Goal: Task Accomplishment & Management: Use online tool/utility

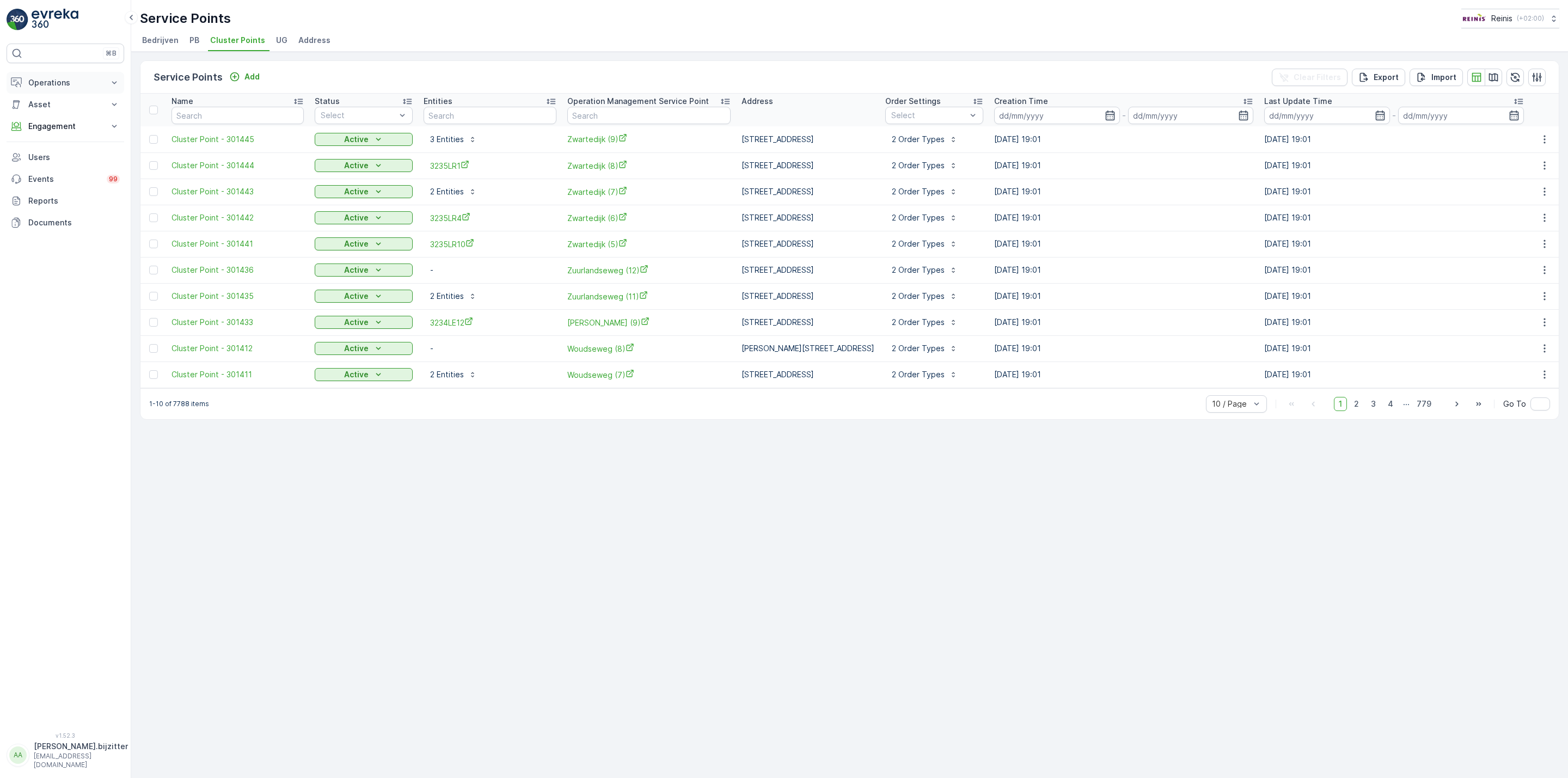
click at [66, 84] on p "Operations" at bounding box center [65, 82] width 74 height 11
click at [63, 132] on p "Routes & Tasks" at bounding box center [56, 132] width 56 height 11
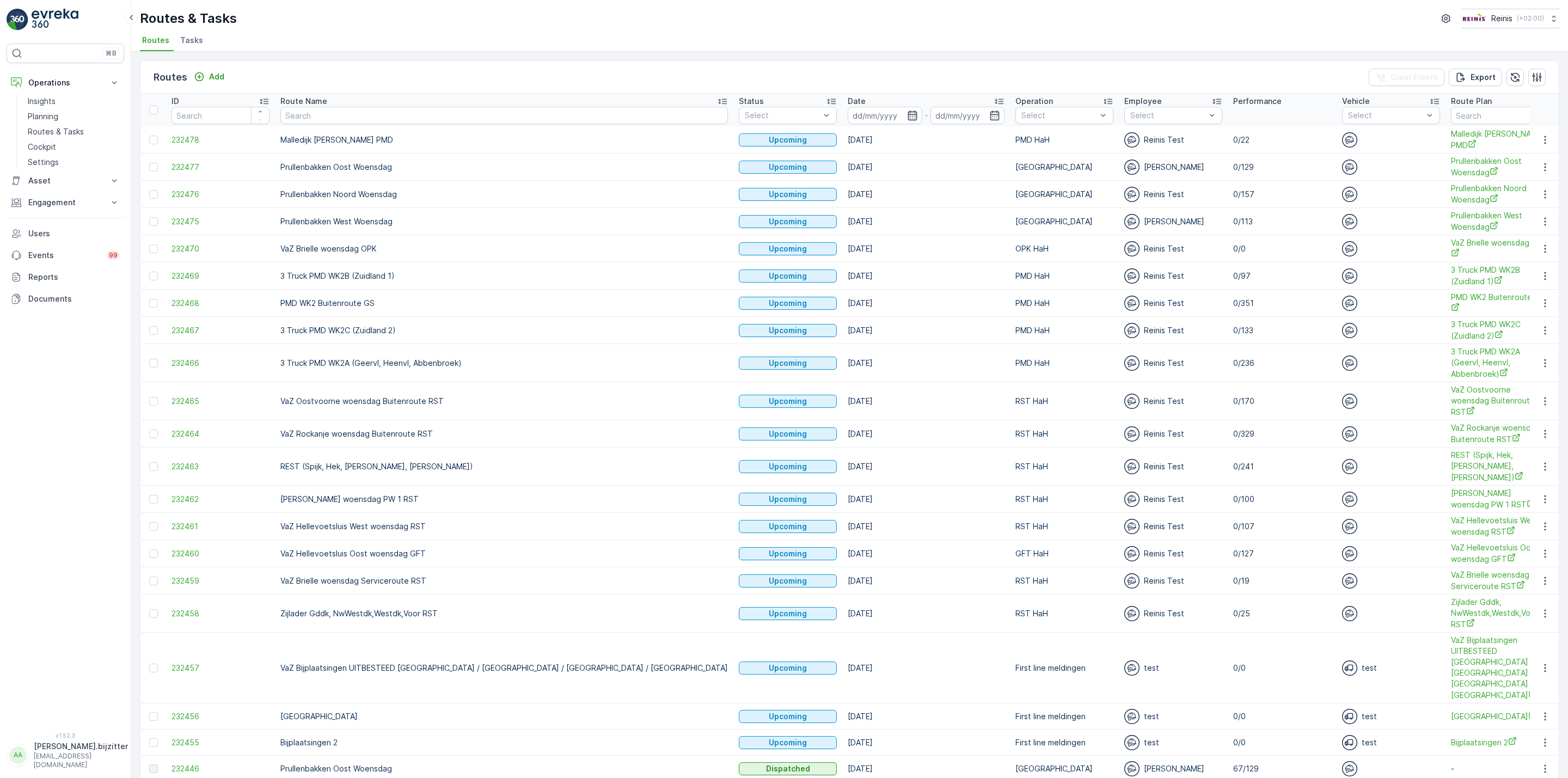
click at [908, 113] on icon "button" at bounding box center [912, 115] width 10 height 10
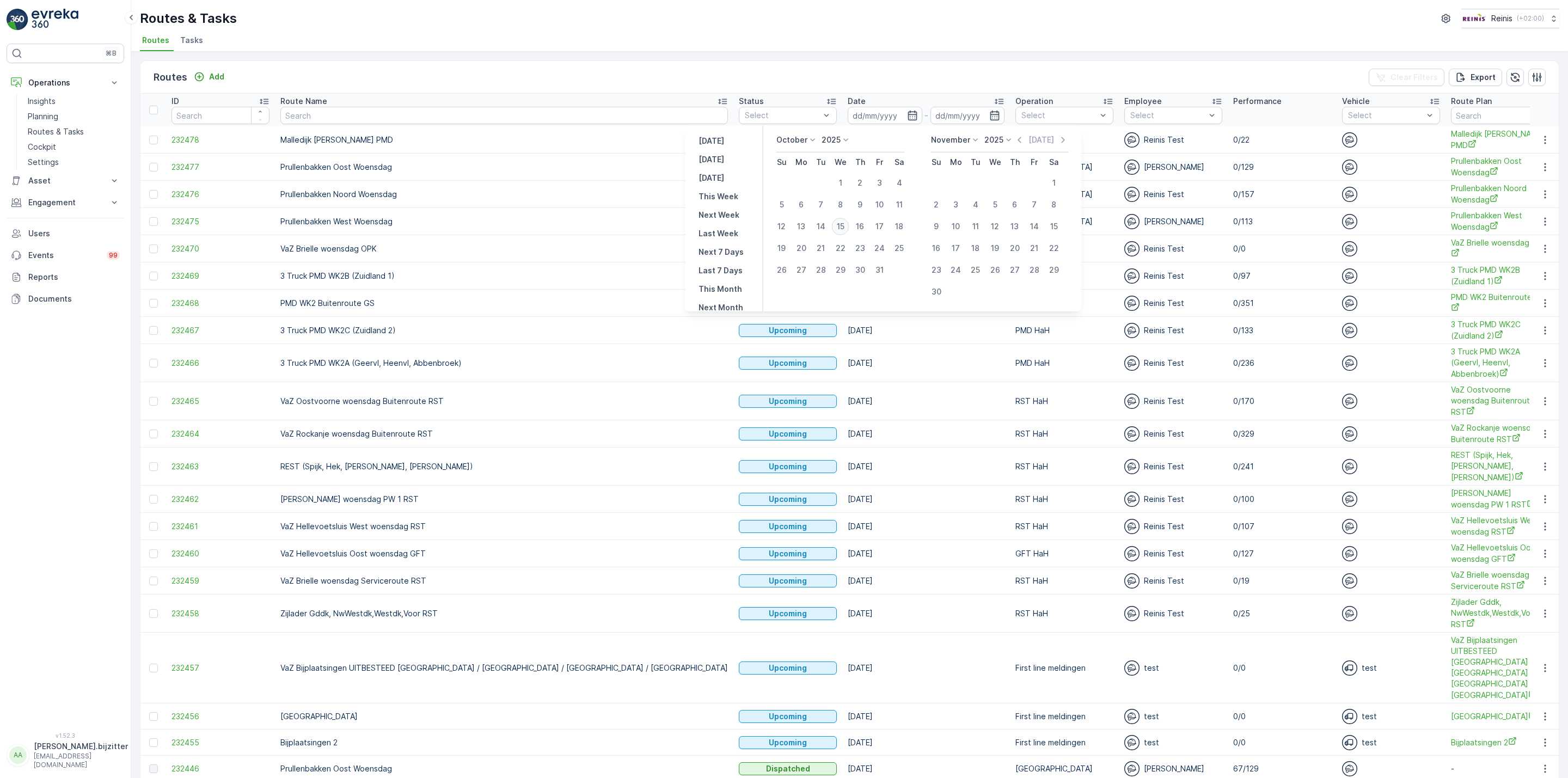
click at [843, 224] on div "15" at bounding box center [841, 227] width 18 height 18
type input "[DATE]"
click at [843, 224] on div "15" at bounding box center [841, 227] width 18 height 18
type input "[DATE]"
click at [843, 224] on div "15" at bounding box center [841, 227] width 18 height 18
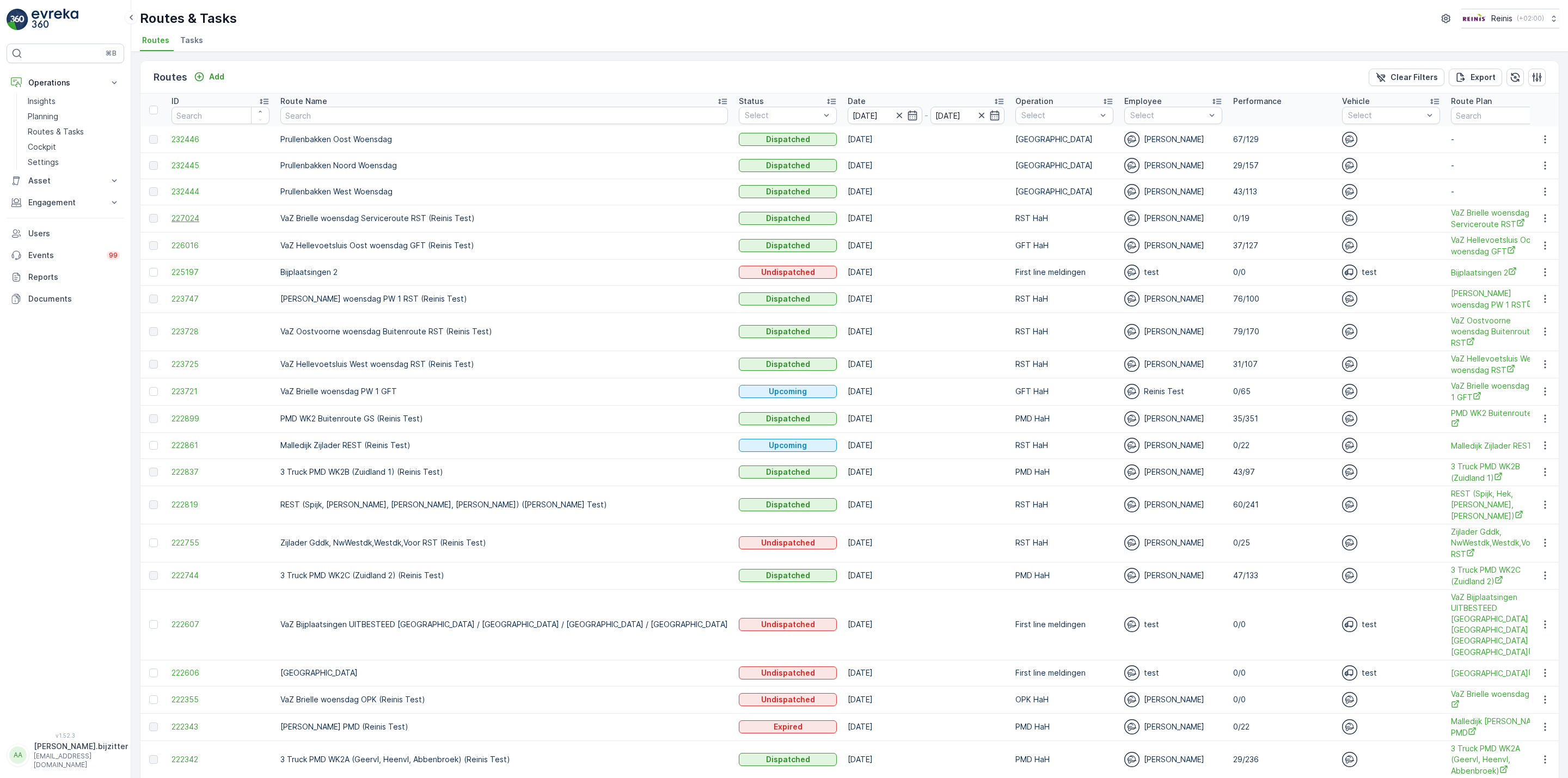
click at [193, 221] on span "227024" at bounding box center [220, 218] width 98 height 11
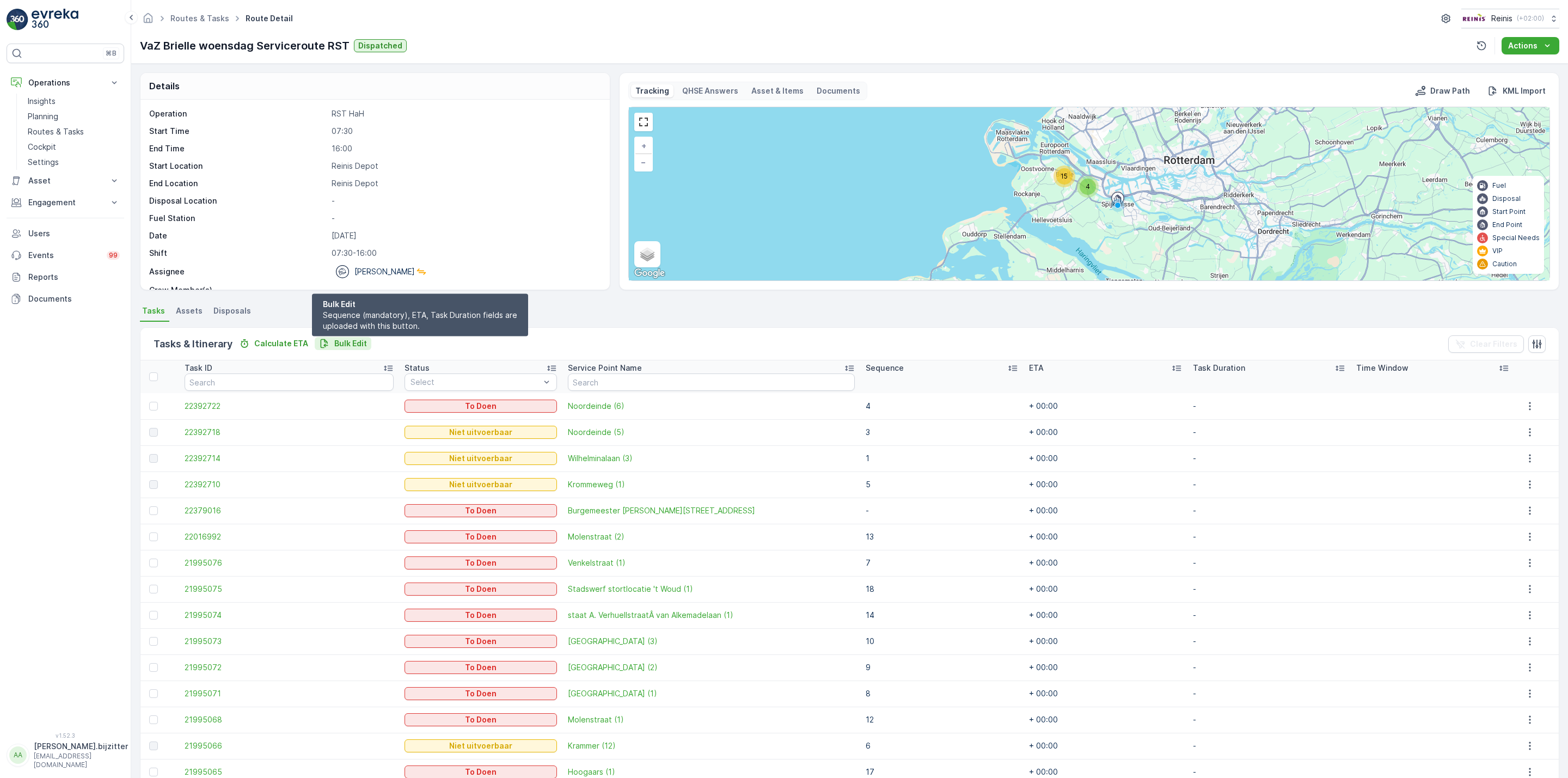
click at [340, 343] on p "Bulk Edit" at bounding box center [350, 343] width 32 height 11
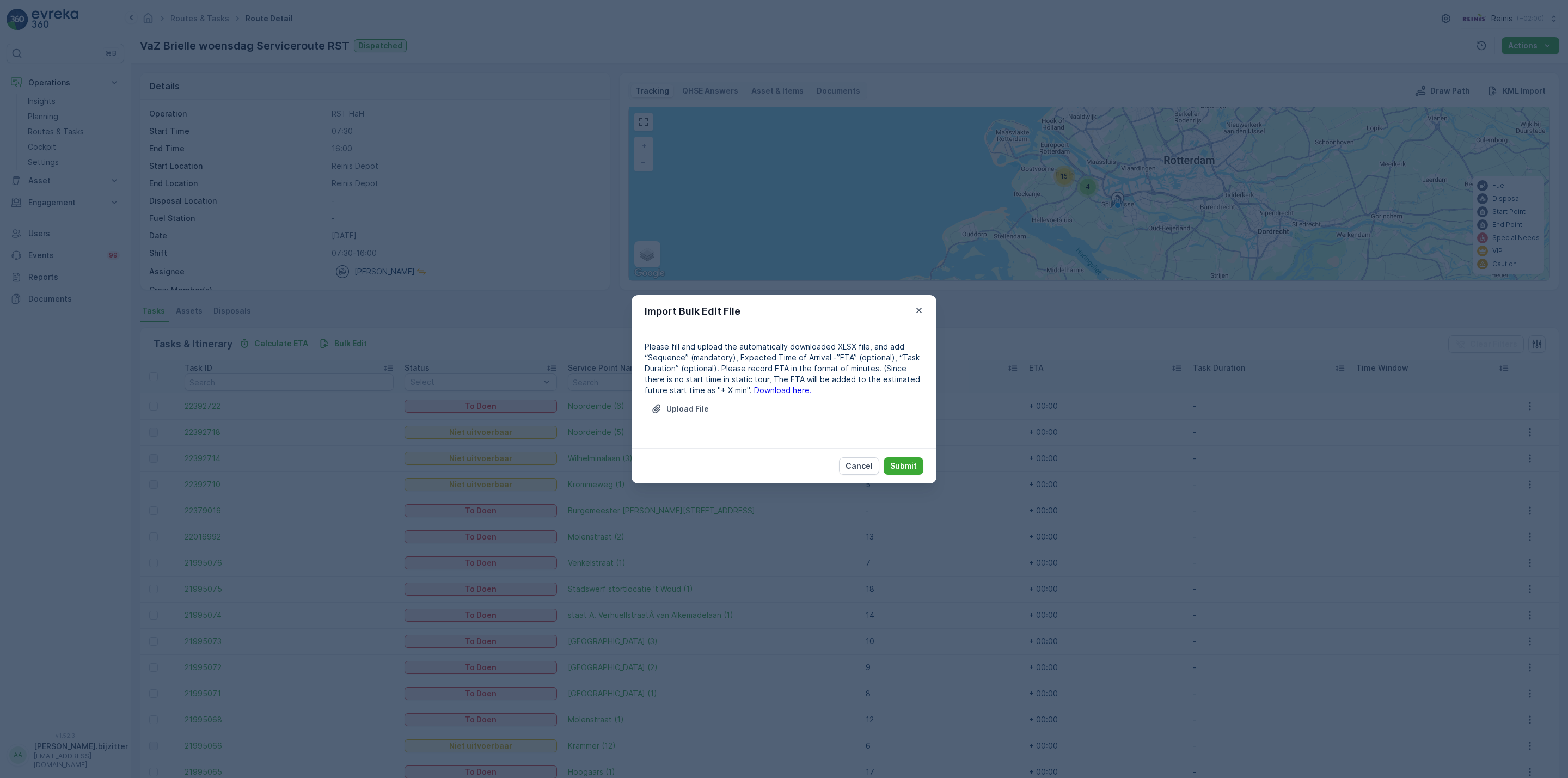
click at [755, 394] on link "Download here." at bounding box center [783, 390] width 57 height 10
click at [858, 467] on p "Cancel" at bounding box center [859, 466] width 27 height 11
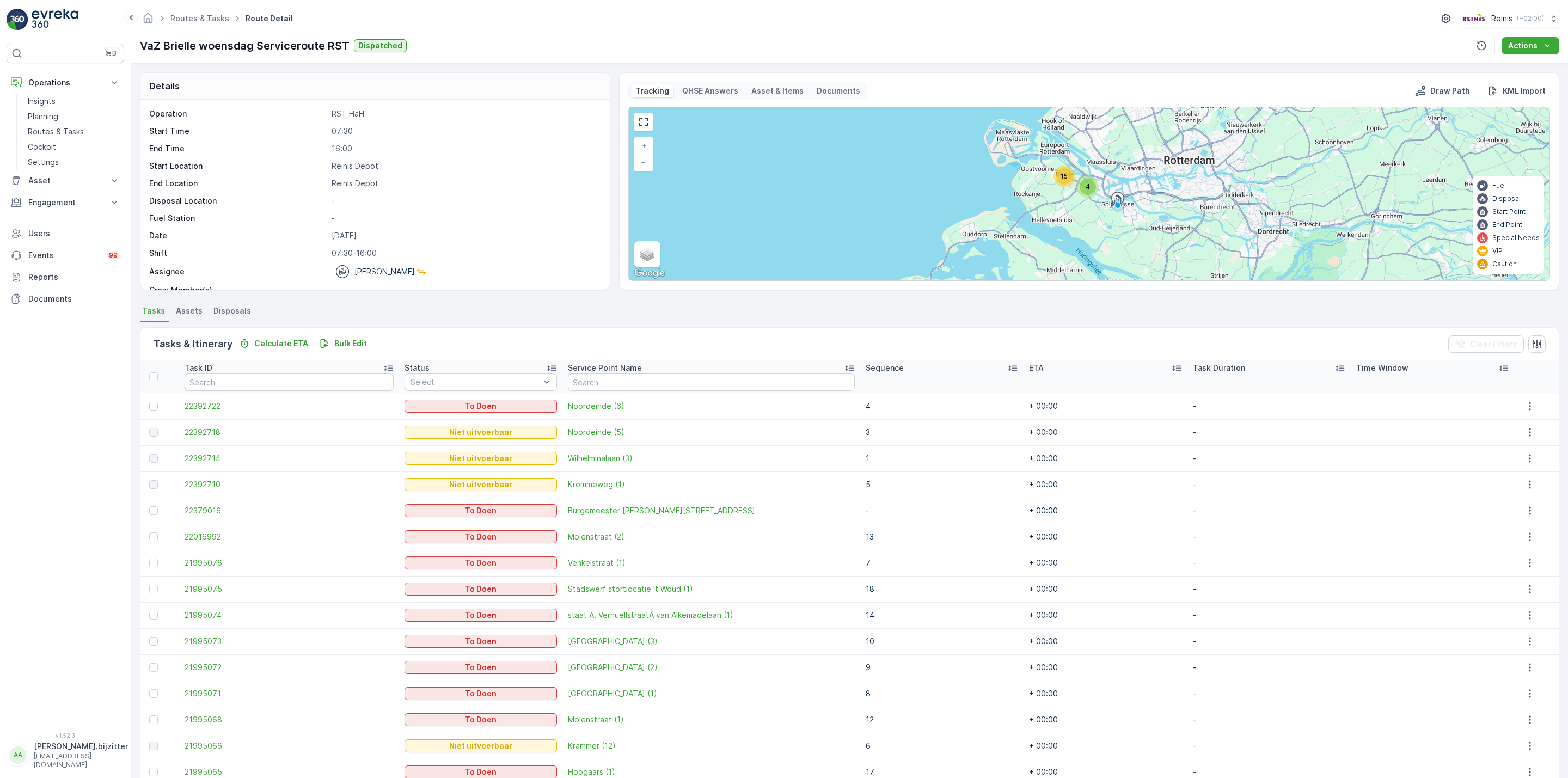
click at [82, 424] on div "⌘B Operations Insights Planning Routes & Tasks Cockpit Settings Asset Assets Ac…" at bounding box center [66, 381] width 118 height 676
click at [350, 342] on p "Bulk Edit" at bounding box center [350, 343] width 32 height 11
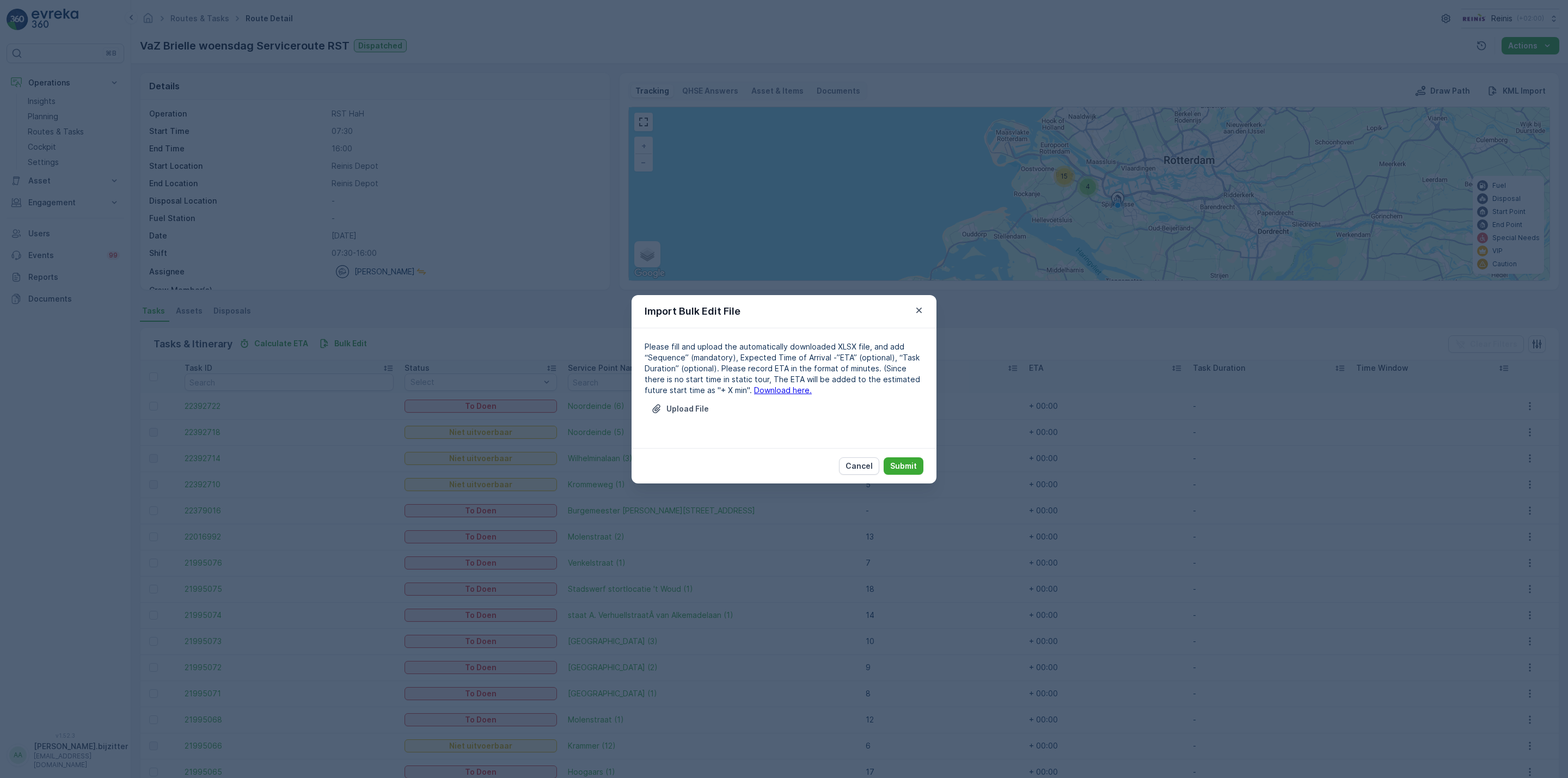
click at [763, 389] on link "Download here." at bounding box center [783, 390] width 57 height 10
click at [918, 307] on icon "button" at bounding box center [919, 310] width 11 height 11
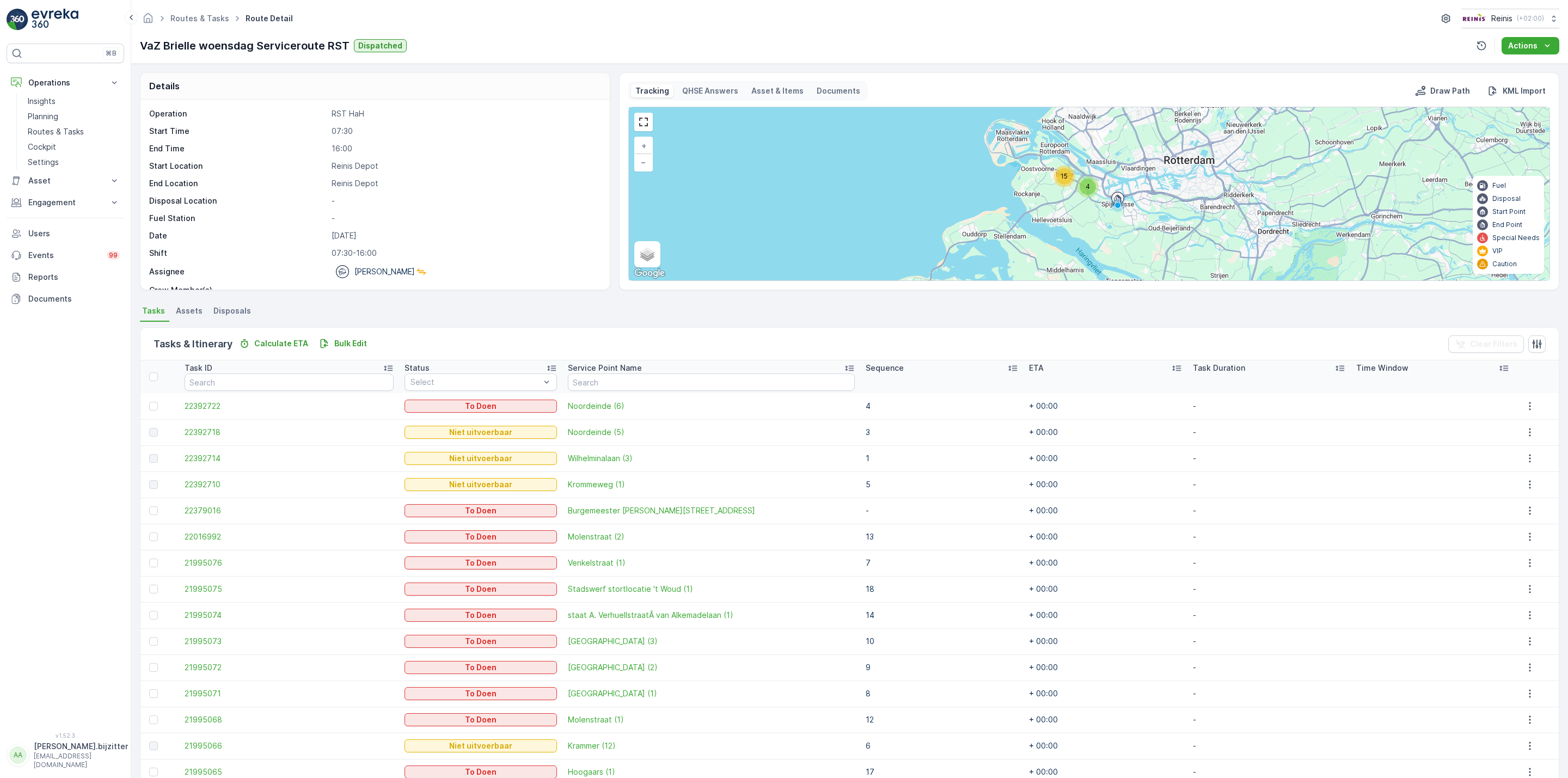
click at [198, 46] on p "VaZ Brielle woensdag Serviceroute RST" at bounding box center [244, 46] width 210 height 16
copy p "VaZ Brielle woensdag Serviceroute RST"
click at [39, 116] on p "Planning" at bounding box center [43, 116] width 30 height 11
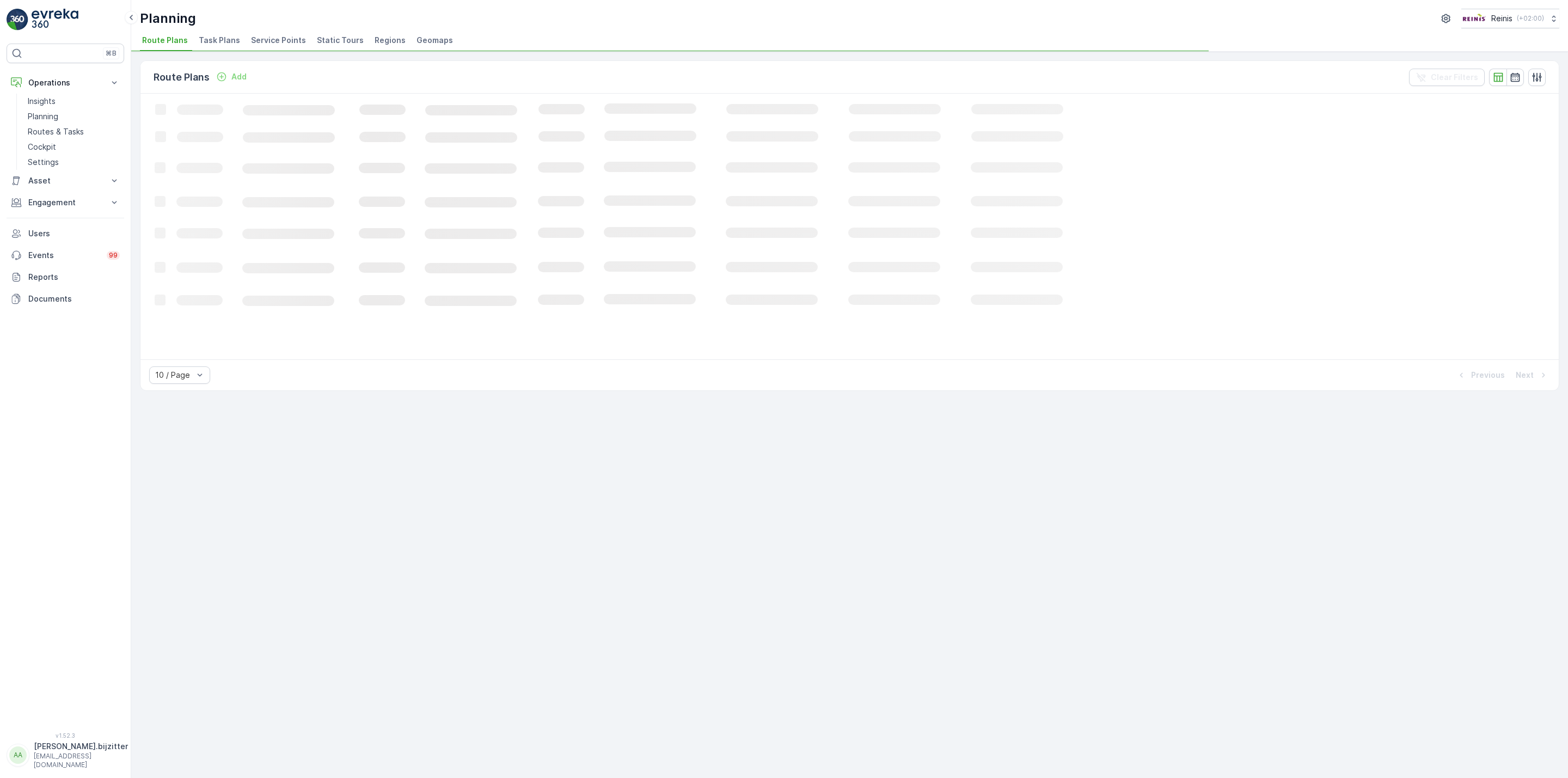
click at [328, 41] on span "Static Tours" at bounding box center [341, 40] width 47 height 11
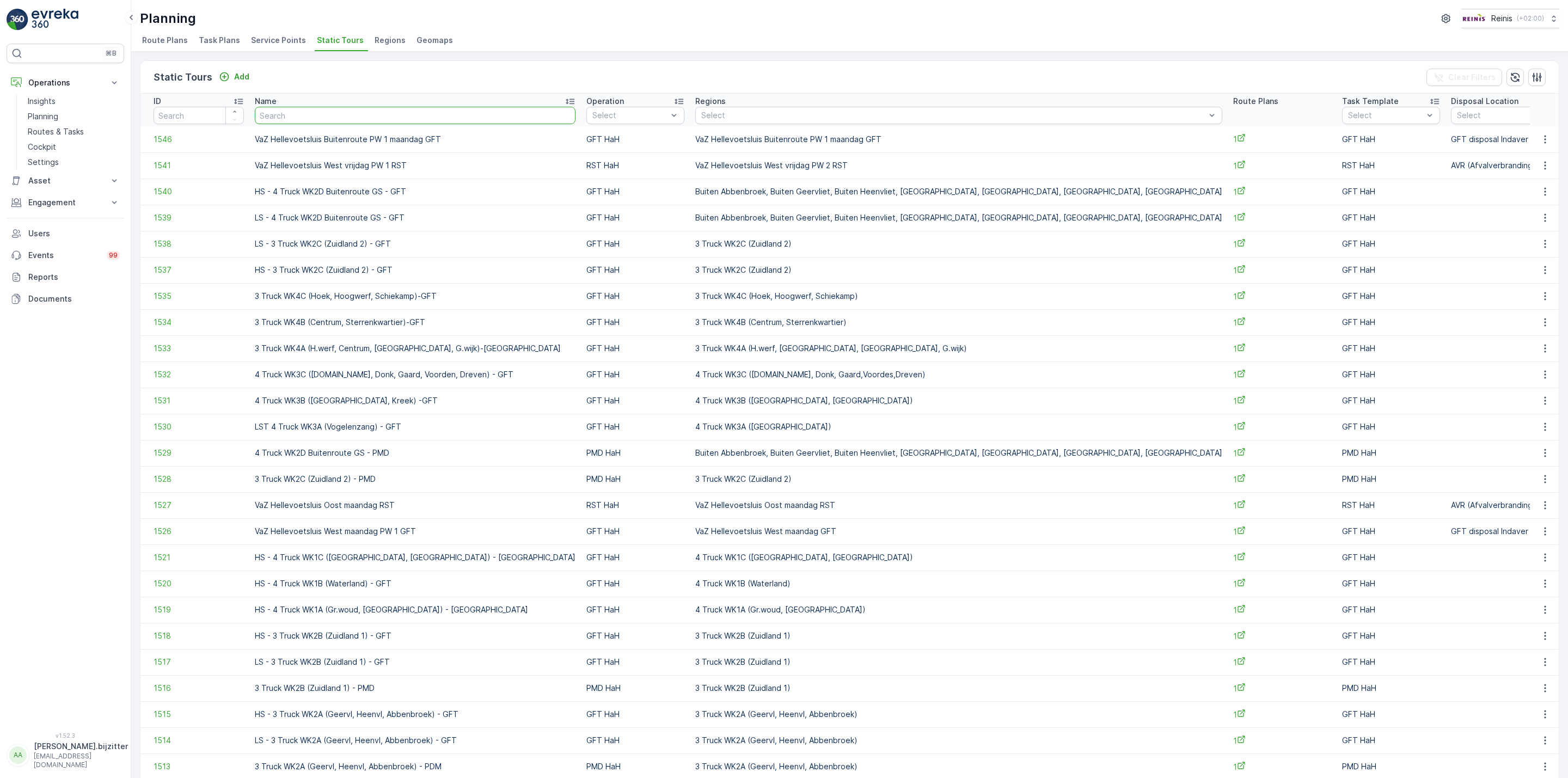
click at [290, 121] on input "text" at bounding box center [415, 116] width 321 height 18
paste input "VaZ Brielle woensdag Serviceroute RST"
type input "VaZ Brielle woensdag Serviceroute RST"
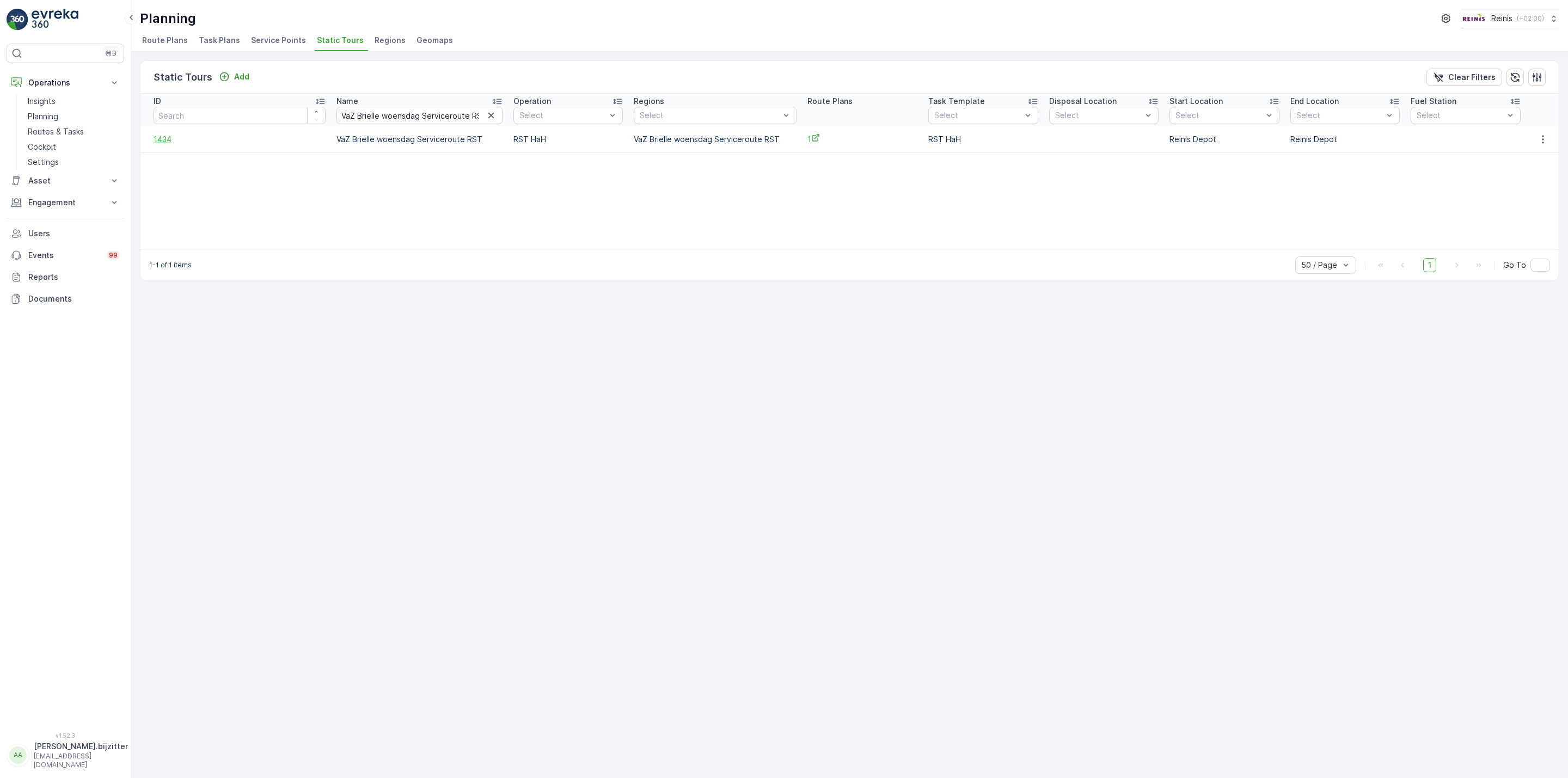
click at [169, 139] on span "1434" at bounding box center [240, 139] width 172 height 11
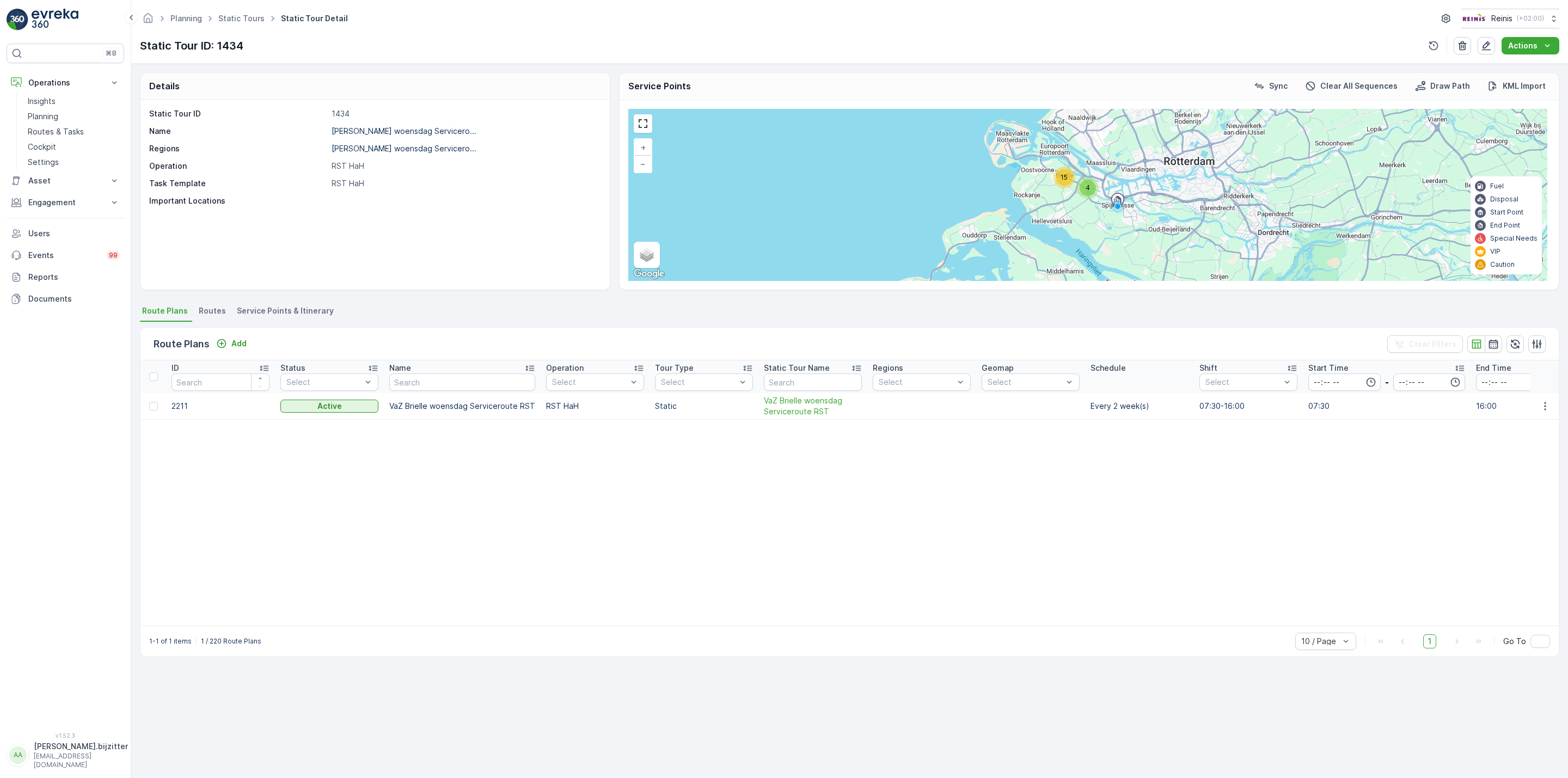
click at [301, 311] on span "Service Points & Itinerary" at bounding box center [286, 311] width 97 height 11
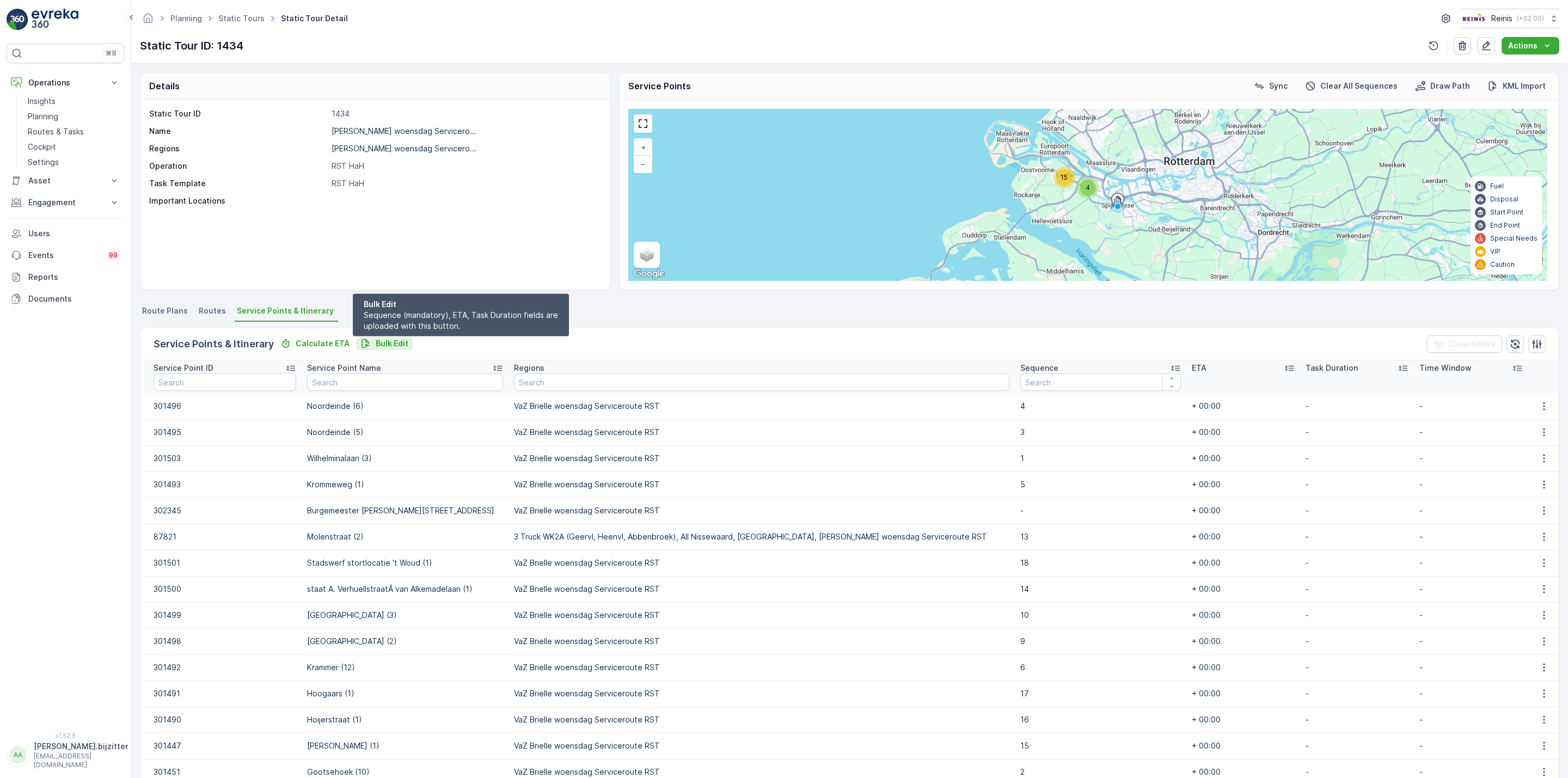
click at [383, 340] on p "Bulk Edit" at bounding box center [392, 343] width 32 height 11
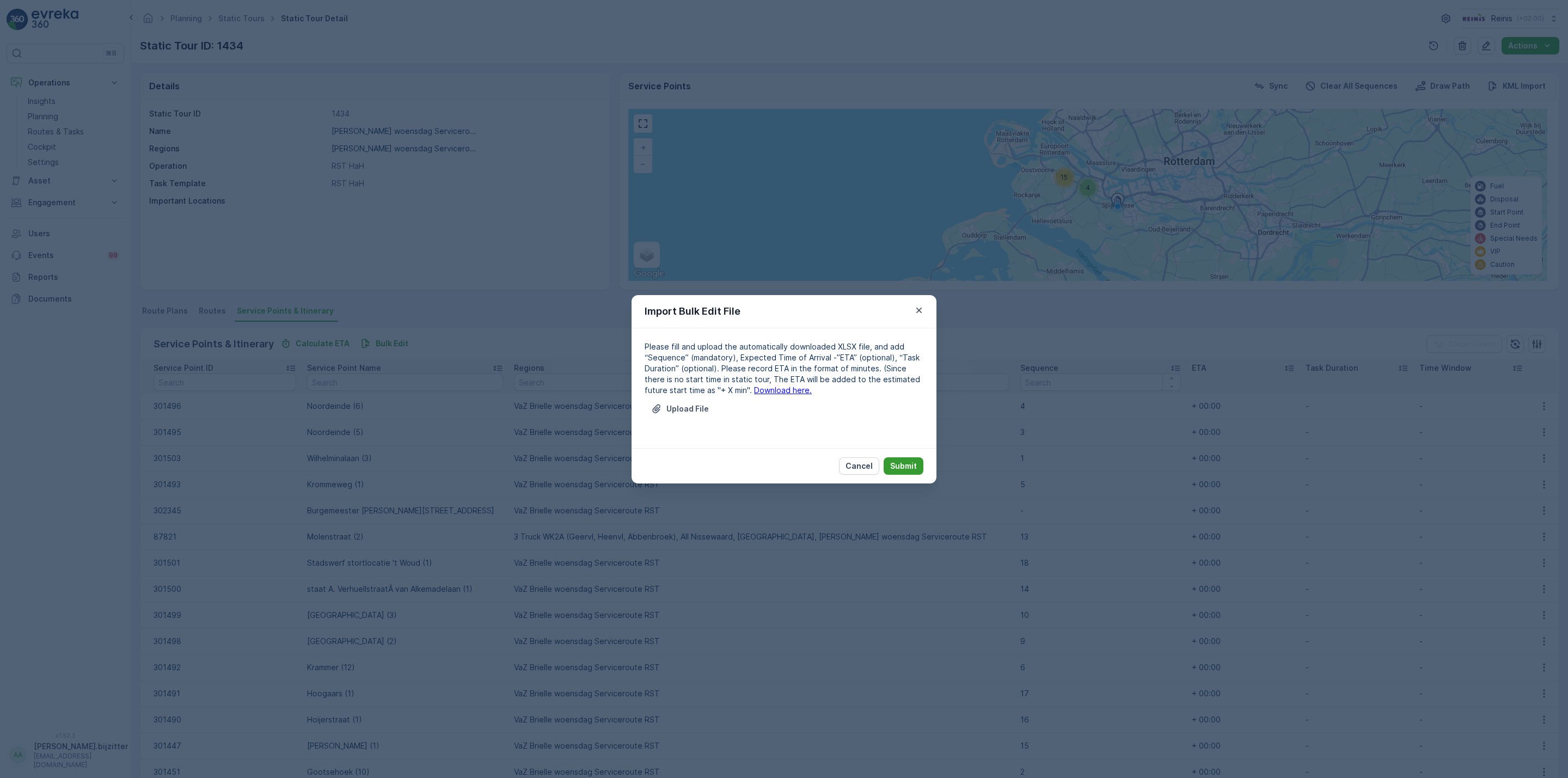
click at [907, 464] on p "Submit" at bounding box center [903, 466] width 27 height 11
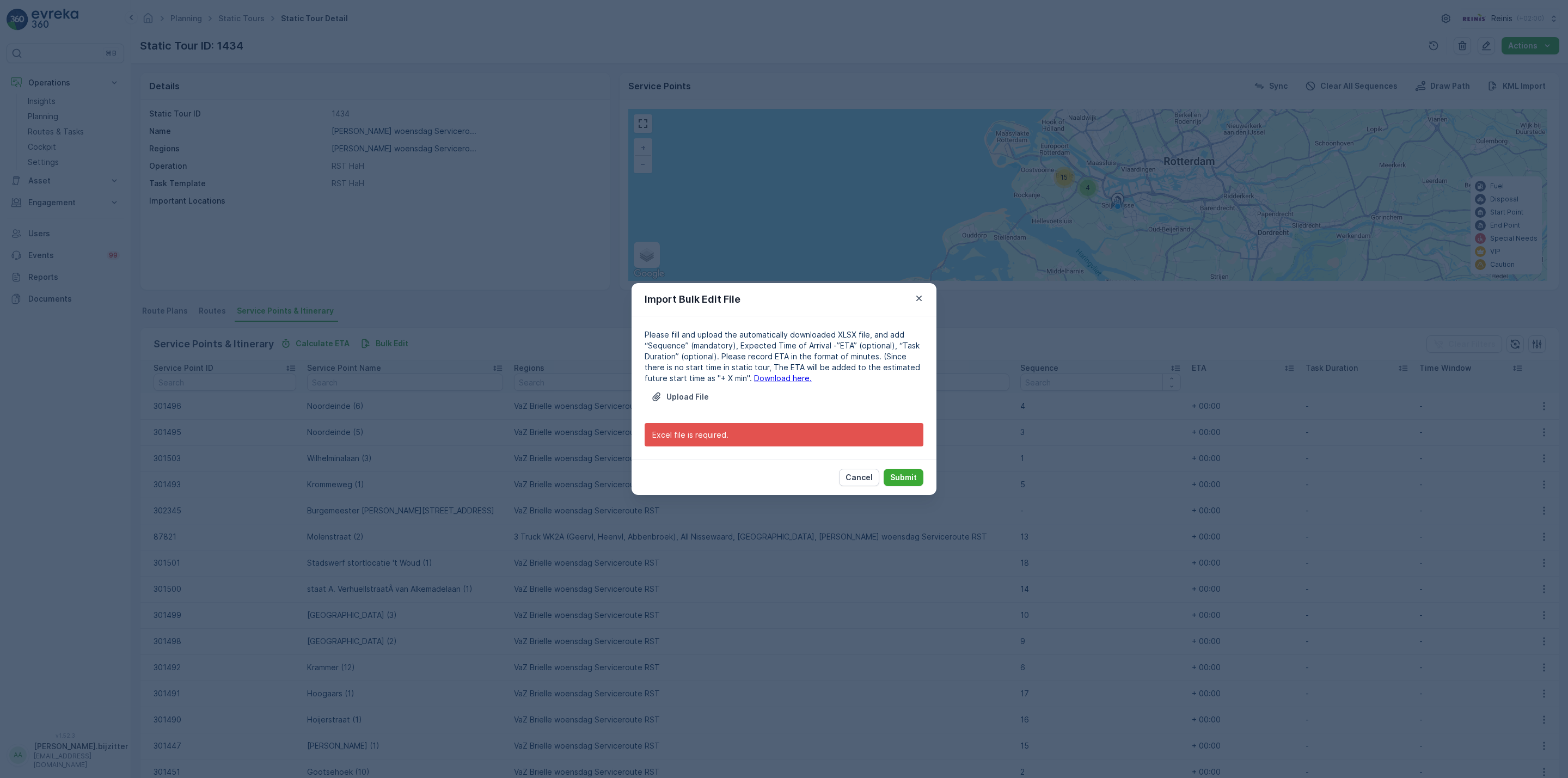
click at [767, 383] on p "Please fill and upload the automatically downloaded XLSX file, and add “Sequenc…" at bounding box center [784, 357] width 279 height 54
click at [758, 381] on link "Download here." at bounding box center [783, 378] width 57 height 10
click at [694, 397] on p "Upload File" at bounding box center [688, 397] width 43 height 11
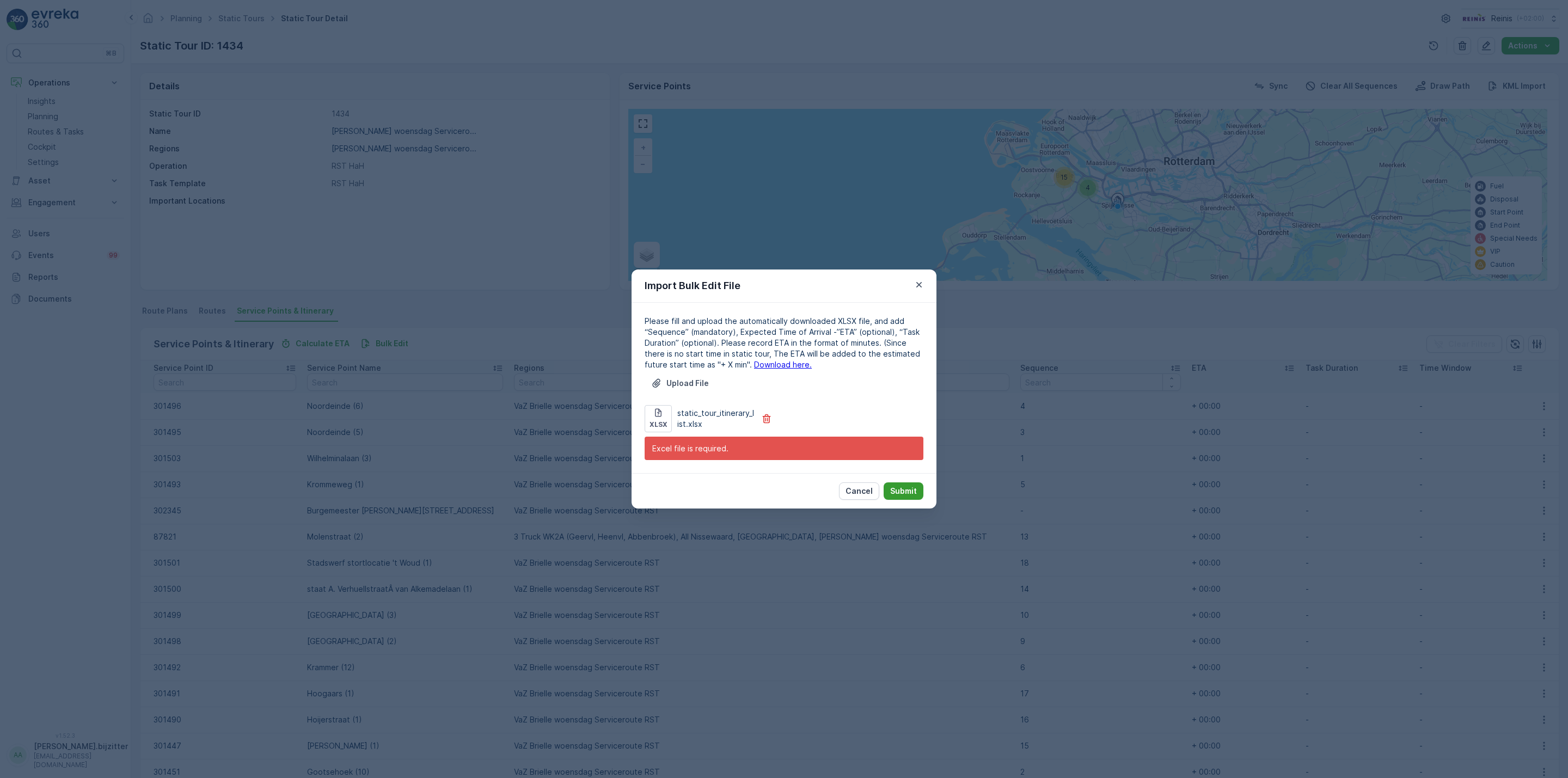
click at [907, 486] on p "Submit" at bounding box center [903, 491] width 27 height 11
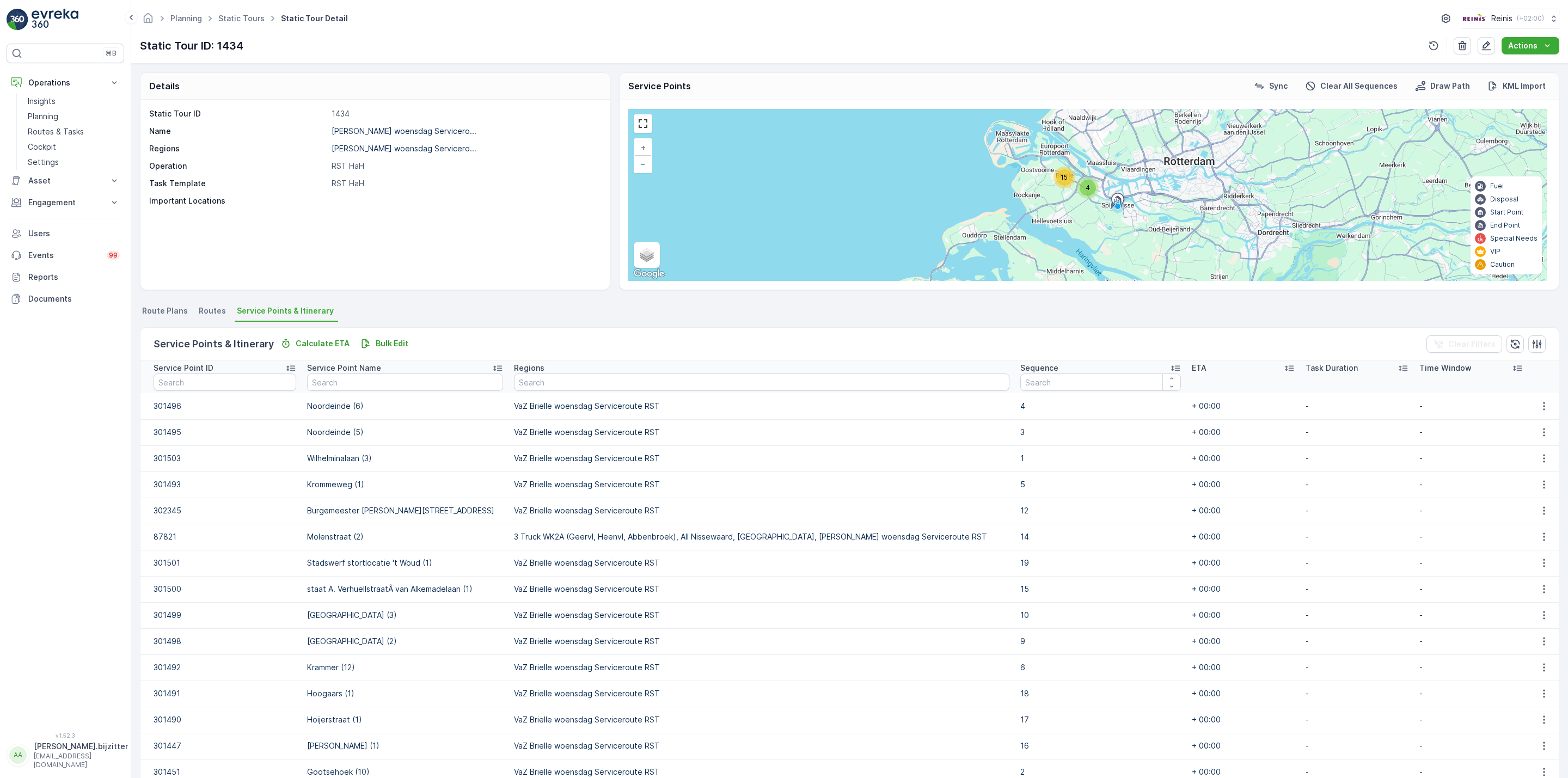
click at [226, 49] on p "Static Tour ID: 1434" at bounding box center [191, 46] width 104 height 16
copy p "1434"
click at [174, 47] on p "Static Tour ID: 1434" at bounding box center [191, 46] width 104 height 16
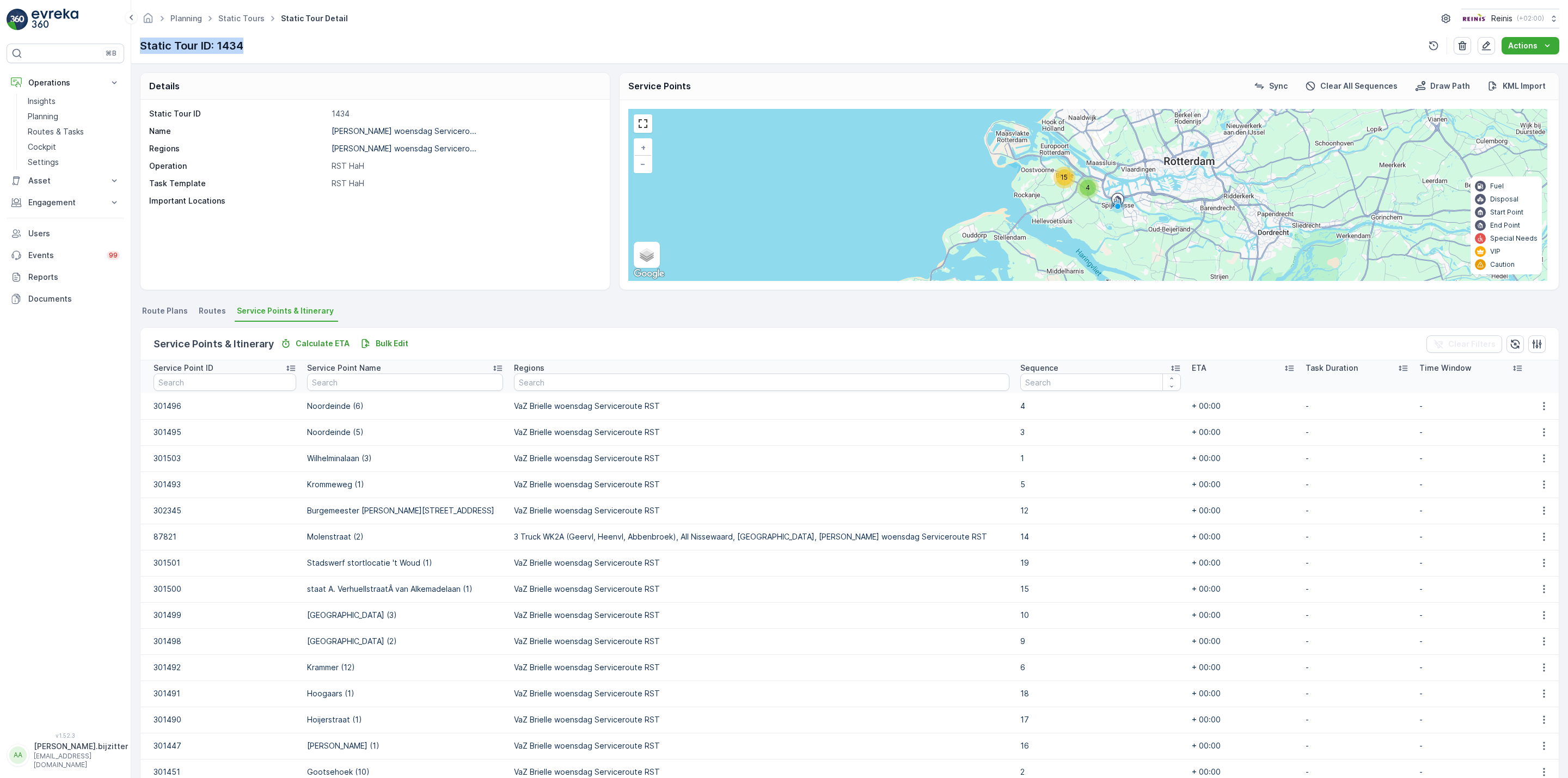
click at [174, 47] on p "Static Tour ID: 1434" at bounding box center [191, 46] width 104 height 16
copy div "Static Tour ID: 1434"
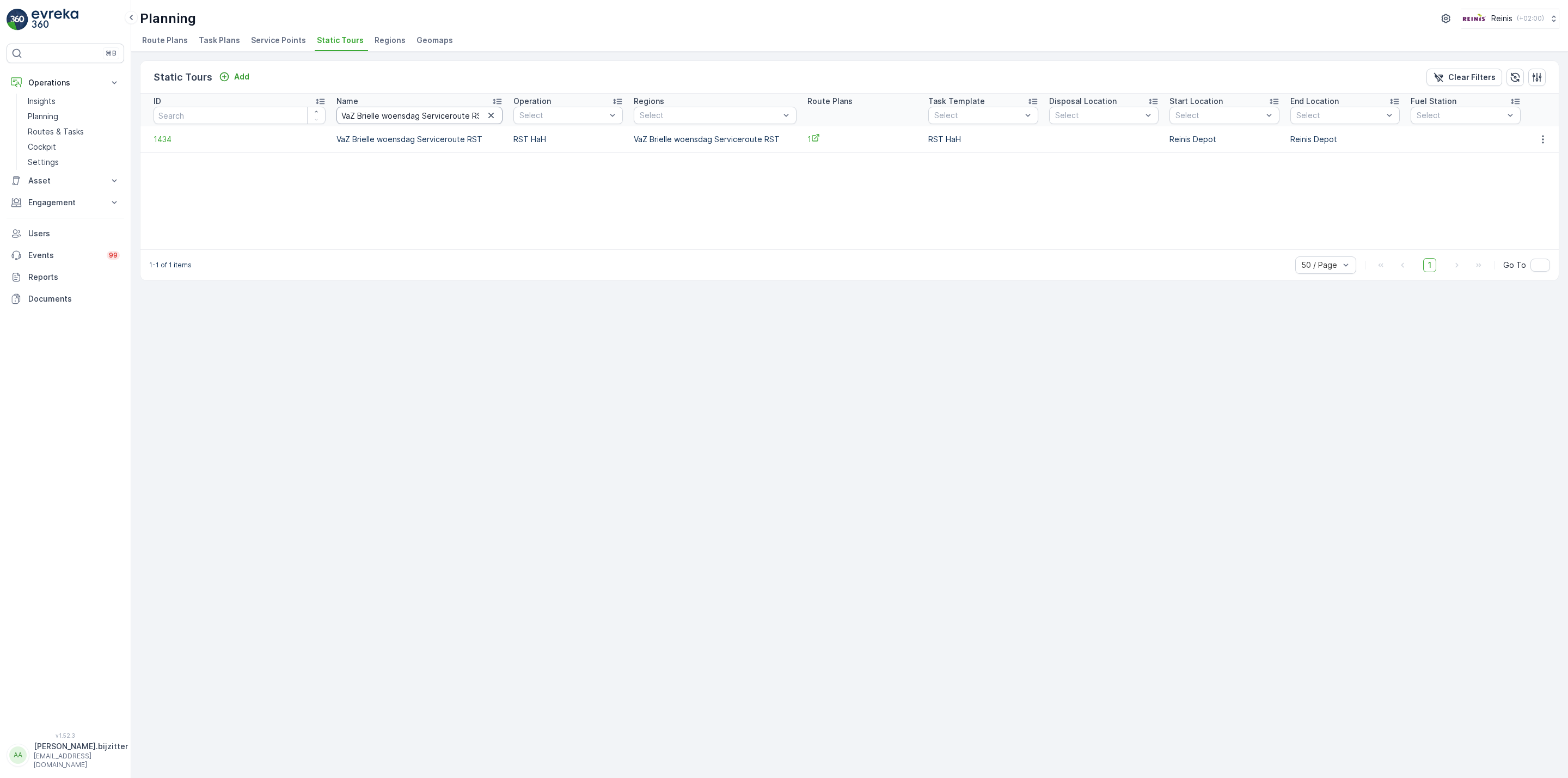
click at [391, 113] on input "VaZ Brielle woensdag Serviceroute RST" at bounding box center [420, 116] width 166 height 18
click at [382, 139] on p "VaZ Brielle woensdag Serviceroute RST" at bounding box center [420, 139] width 166 height 11
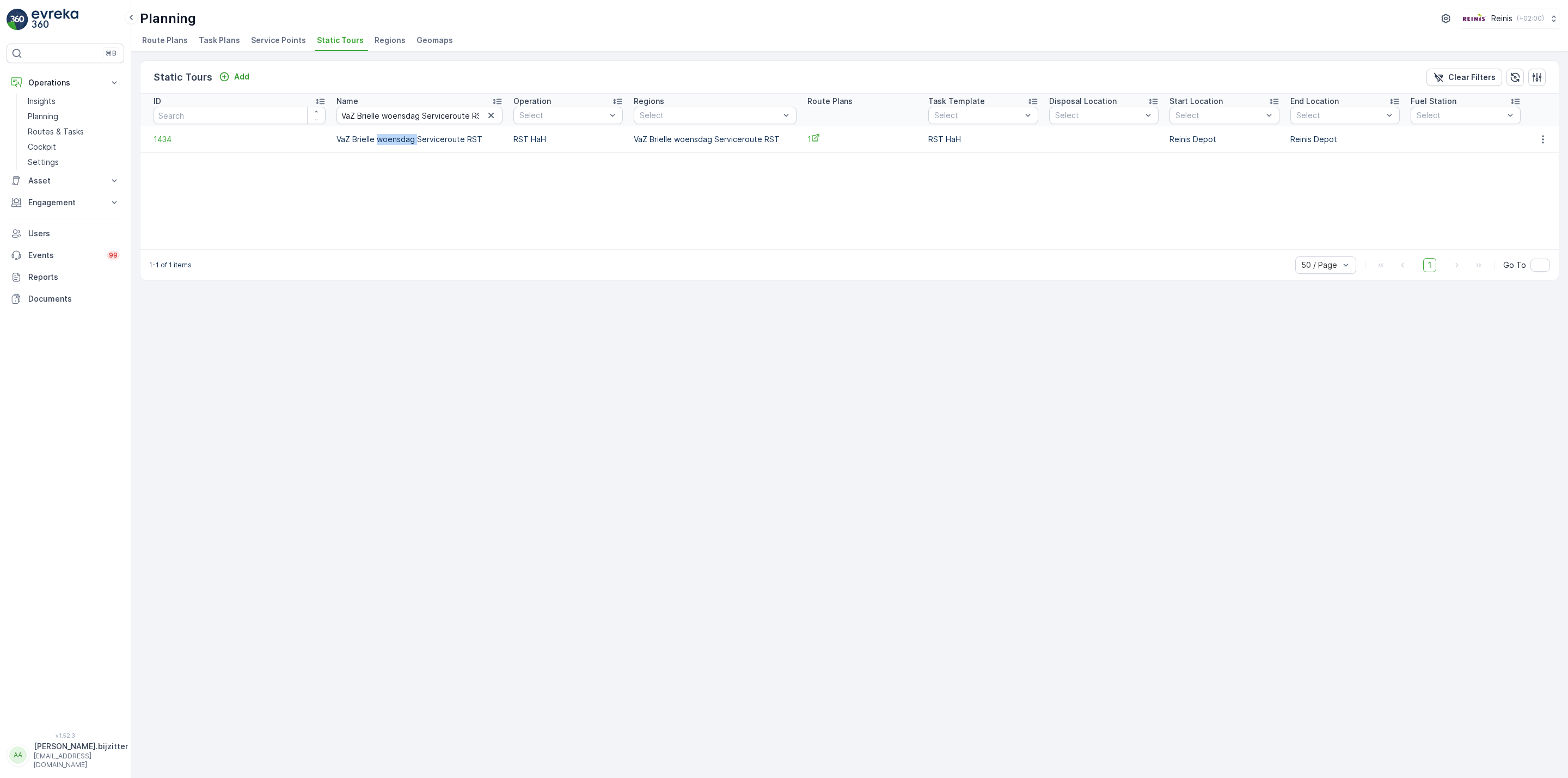
click at [382, 139] on p "VaZ Brielle woensdag Serviceroute RST" at bounding box center [420, 139] width 166 height 11
copy p "VaZ Brielle woensdag Serviceroute RST"
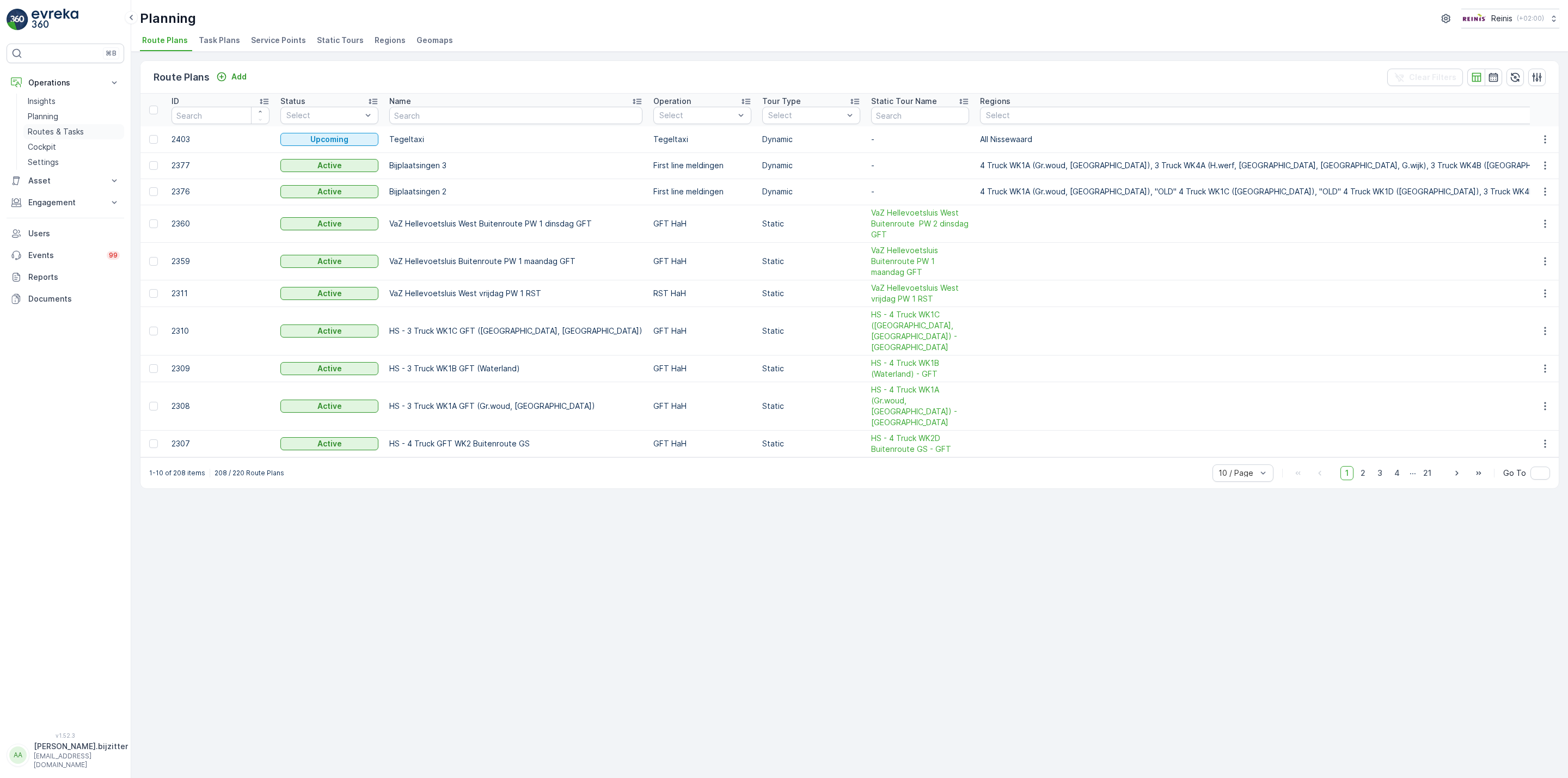
click at [63, 130] on p "Routes & Tasks" at bounding box center [56, 132] width 56 height 11
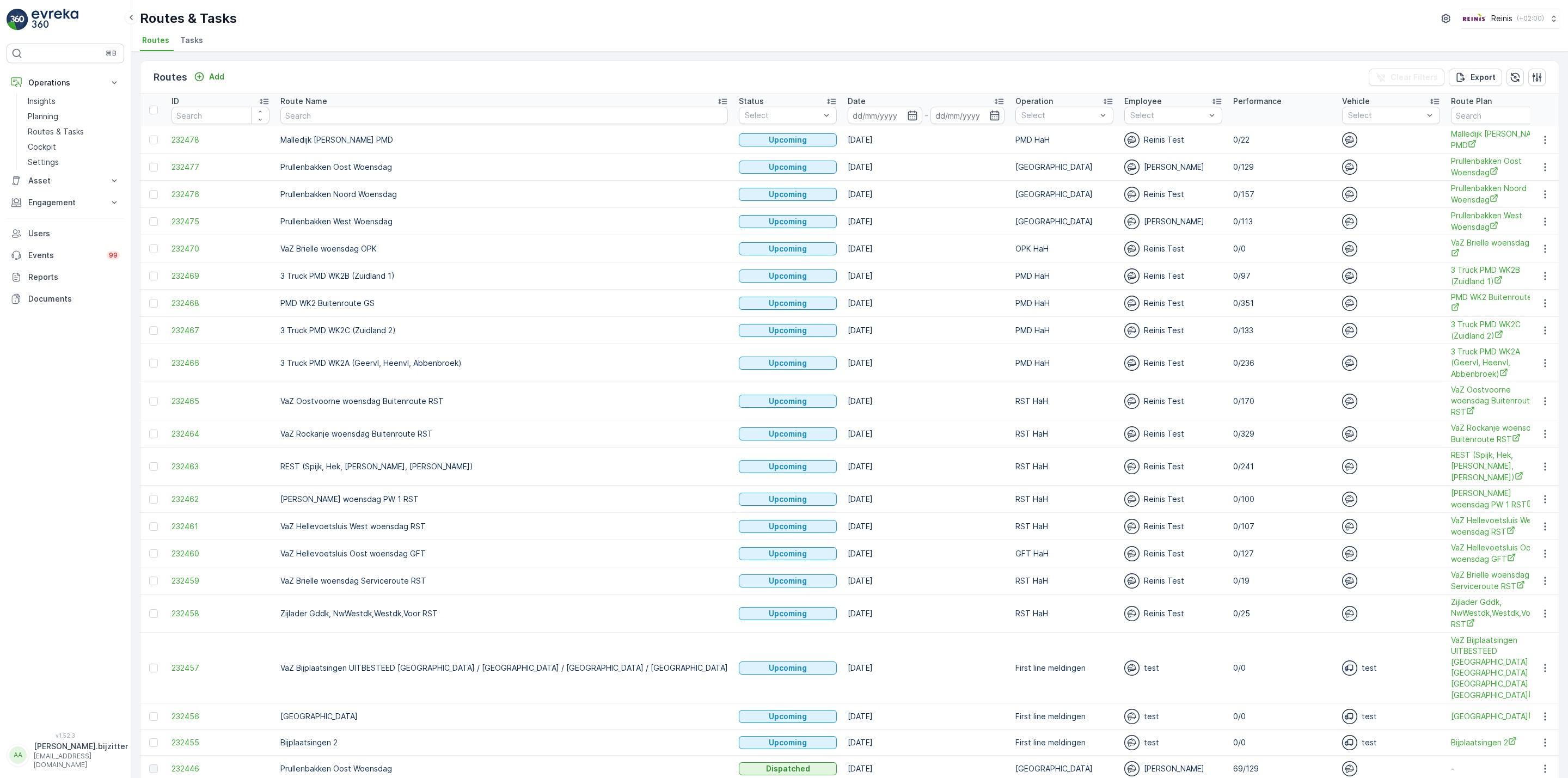
click at [340, 113] on input "text" at bounding box center [504, 116] width 448 height 18
paste input "Static Tour ID: 1434 VaZ Brielle woensdag Serviceroute RST"
type input "Static Tour ID: 1434 VaZ Brielle woensdag Serviceroute RST"
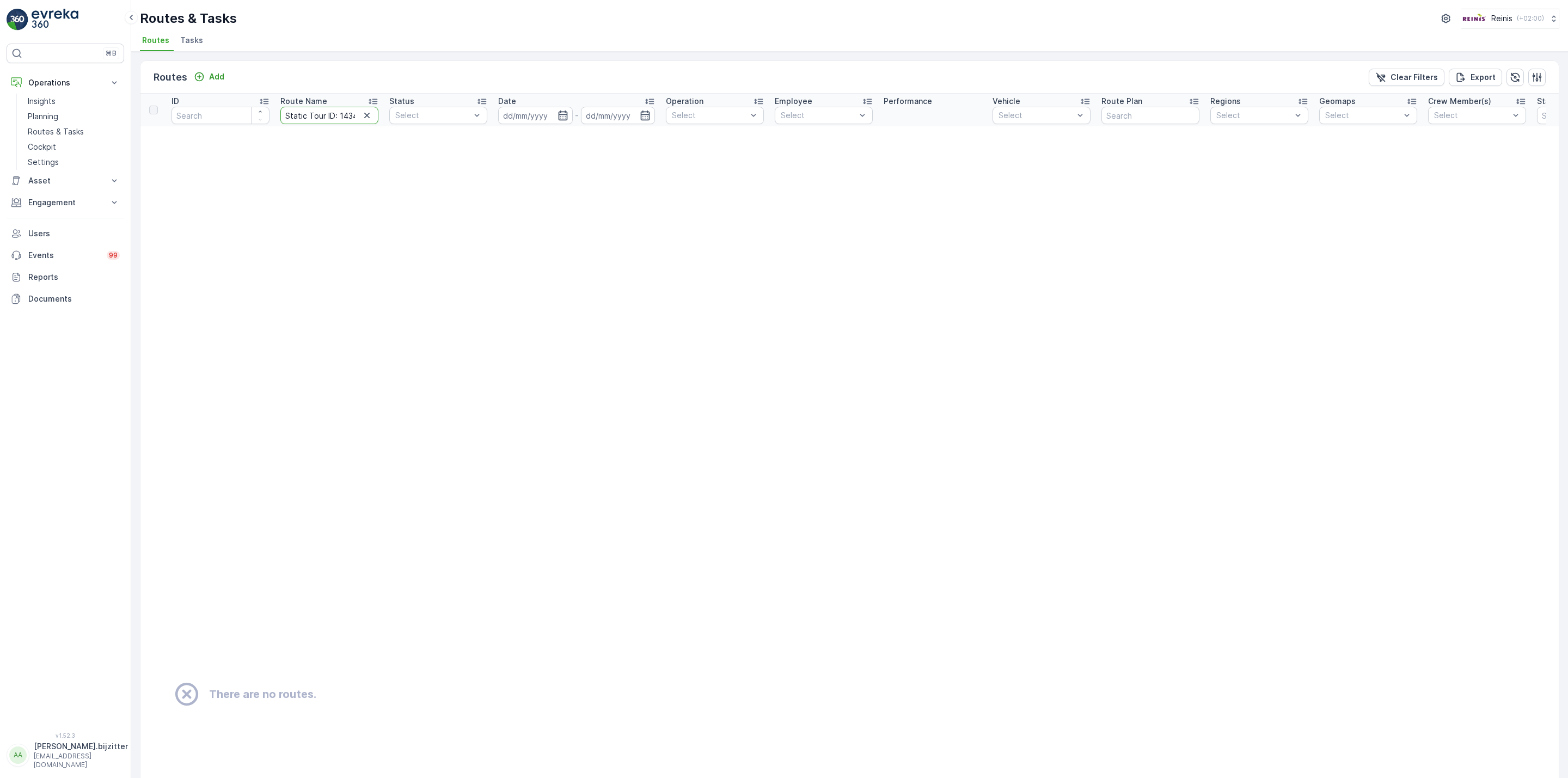
click at [339, 118] on input "Static Tour ID: 1434 VaZ Brielle woensdag Serviceroute RST" at bounding box center [329, 116] width 98 height 18
click at [345, 115] on input "Static Tour ID: 1434 VaZ Brielle woensdag Serviceroute RST" at bounding box center [329, 116] width 98 height 18
type input "VaZ Brielle woensdag Serviceroute RST"
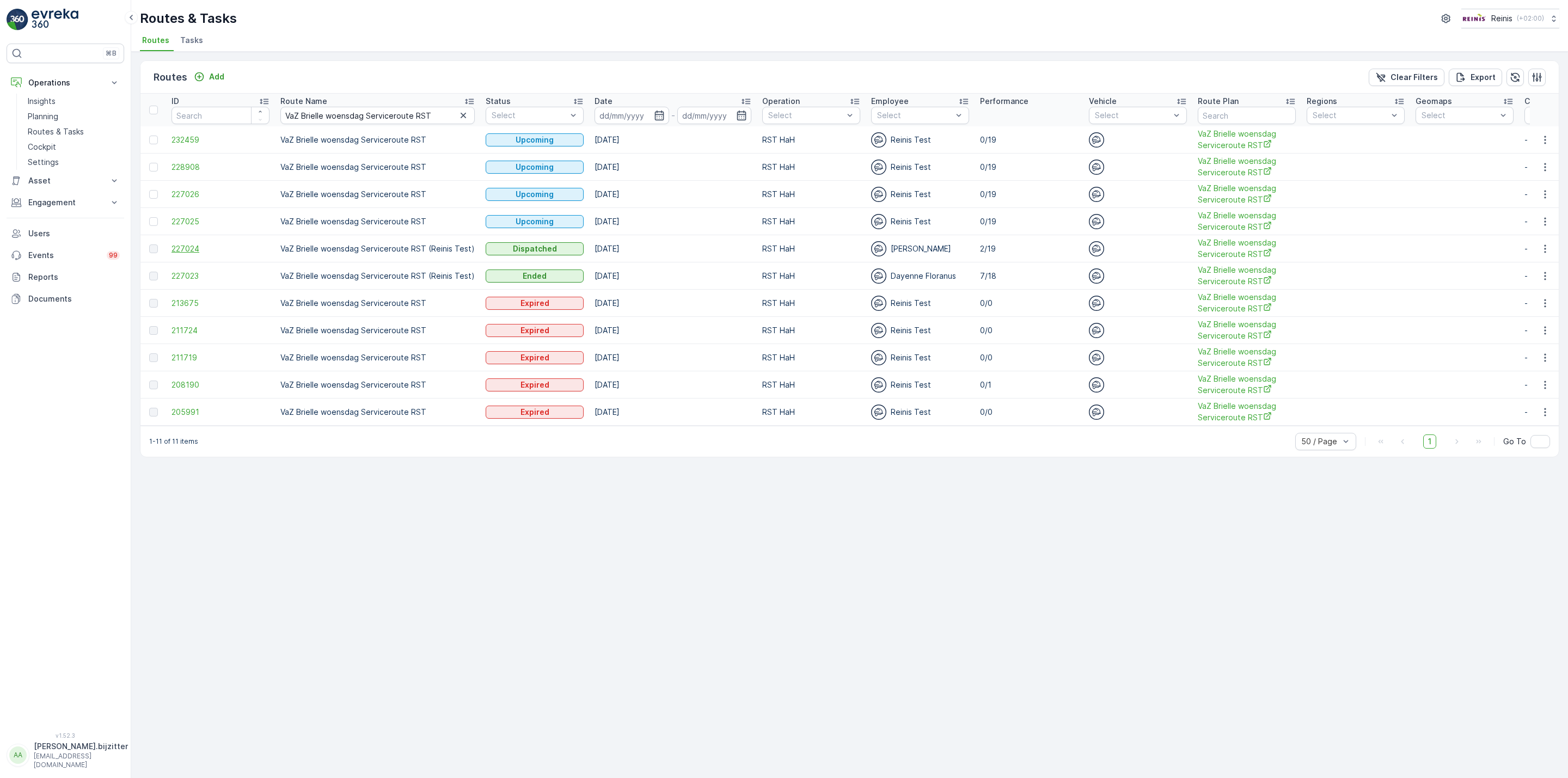
click at [189, 253] on span "227024" at bounding box center [220, 249] width 98 height 11
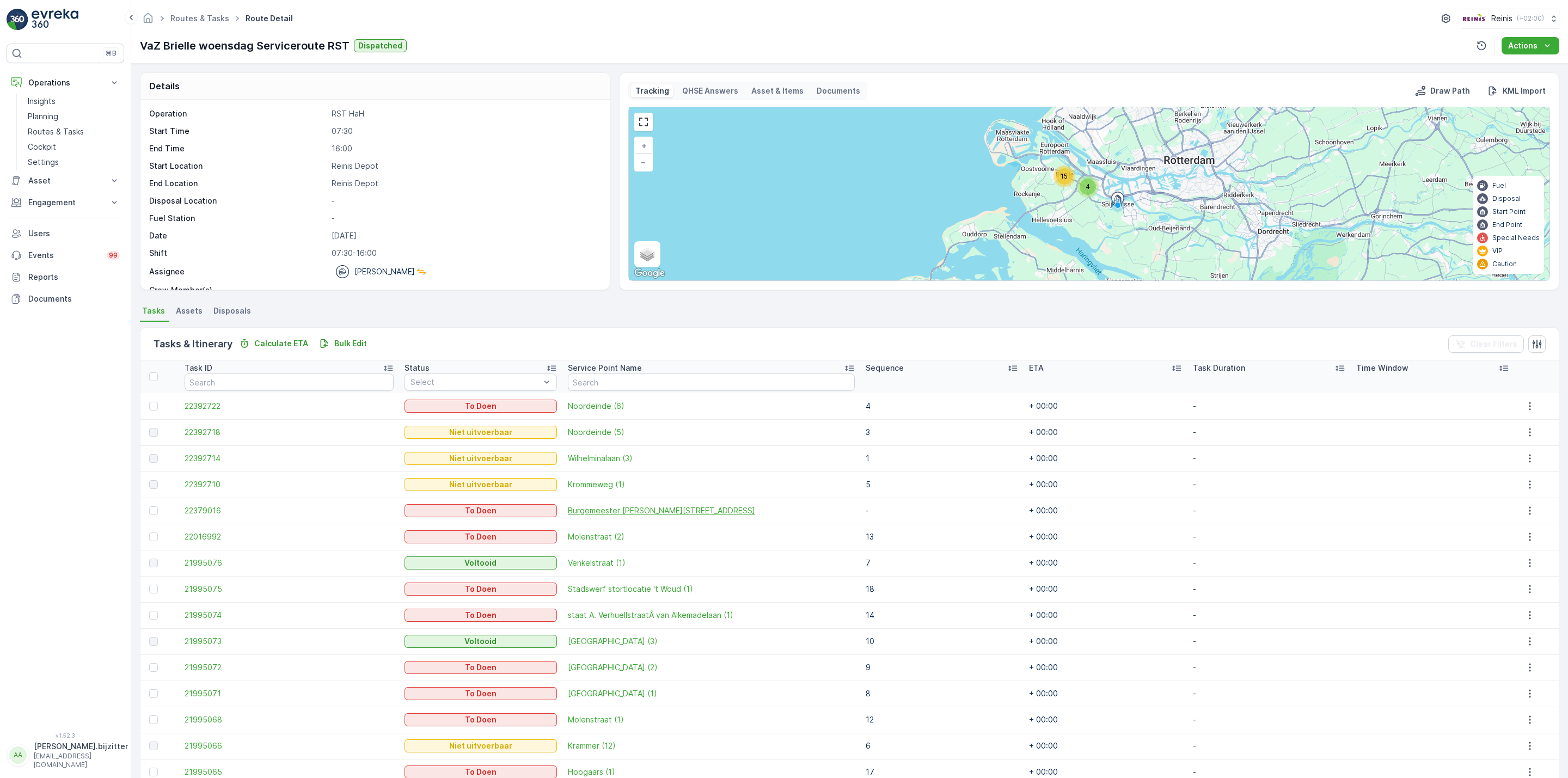
click at [643, 512] on span "Burgemeester H. van Sleenstraat 76" at bounding box center [712, 510] width 287 height 11
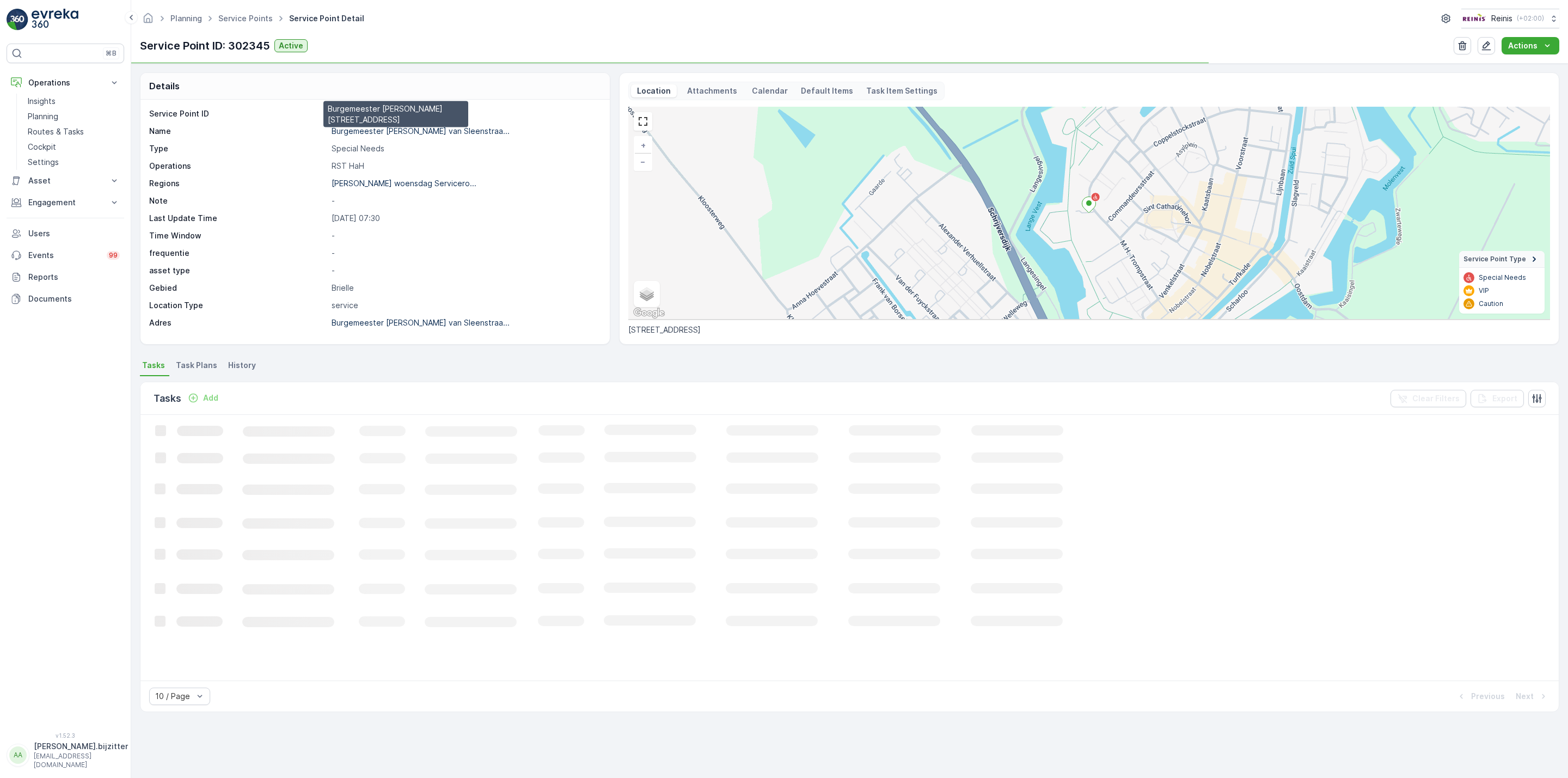
click at [371, 131] on p "Burgemeester H. van Sleenstraa..." at bounding box center [420, 131] width 178 height 10
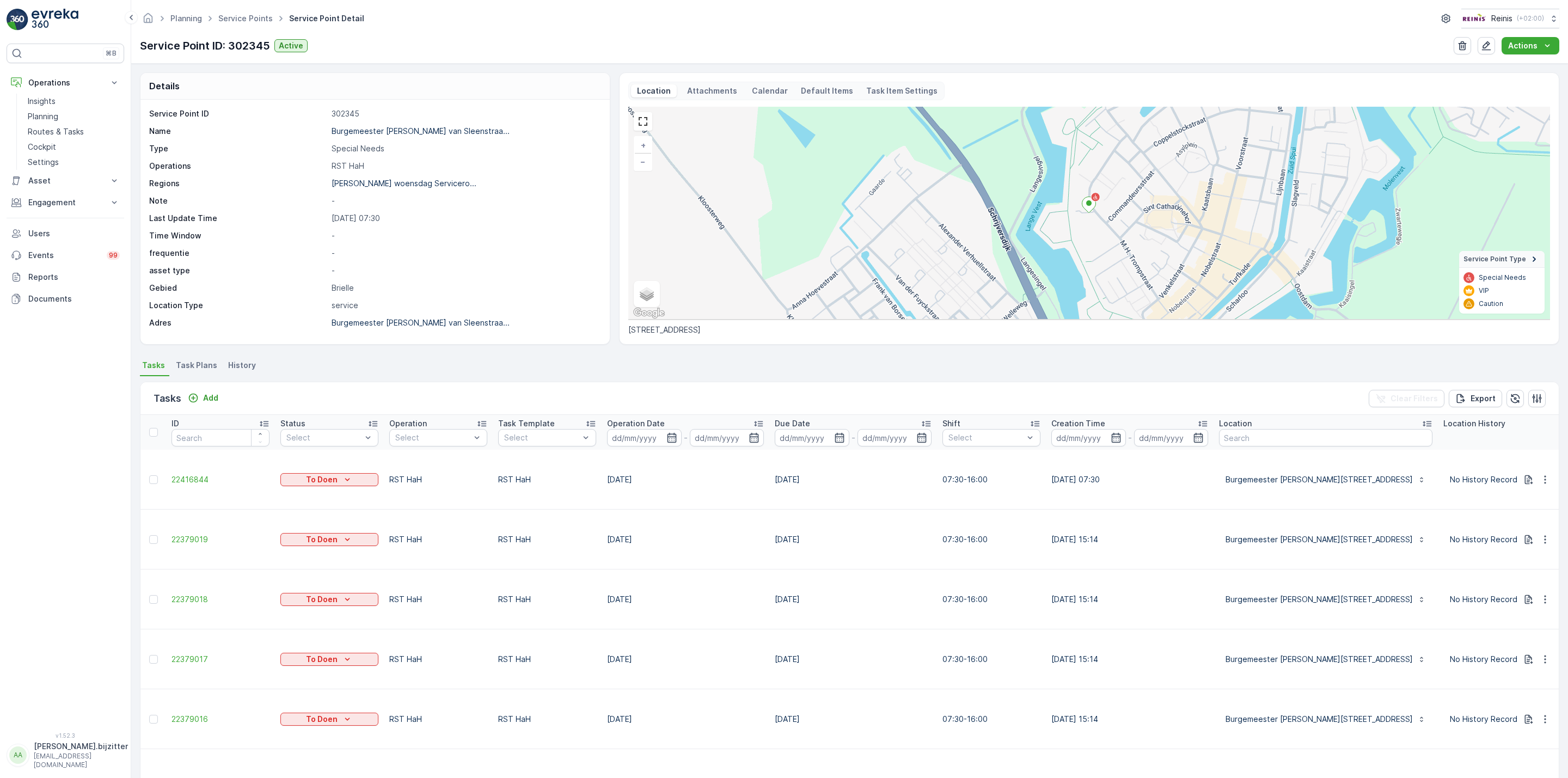
click at [474, 227] on div "Service Point ID 302345 Name Burgemeester H. van Sleenstraa... Type Special Nee…" at bounding box center [374, 218] width 449 height 220
click at [40, 116] on p "Planning" at bounding box center [43, 116] width 30 height 11
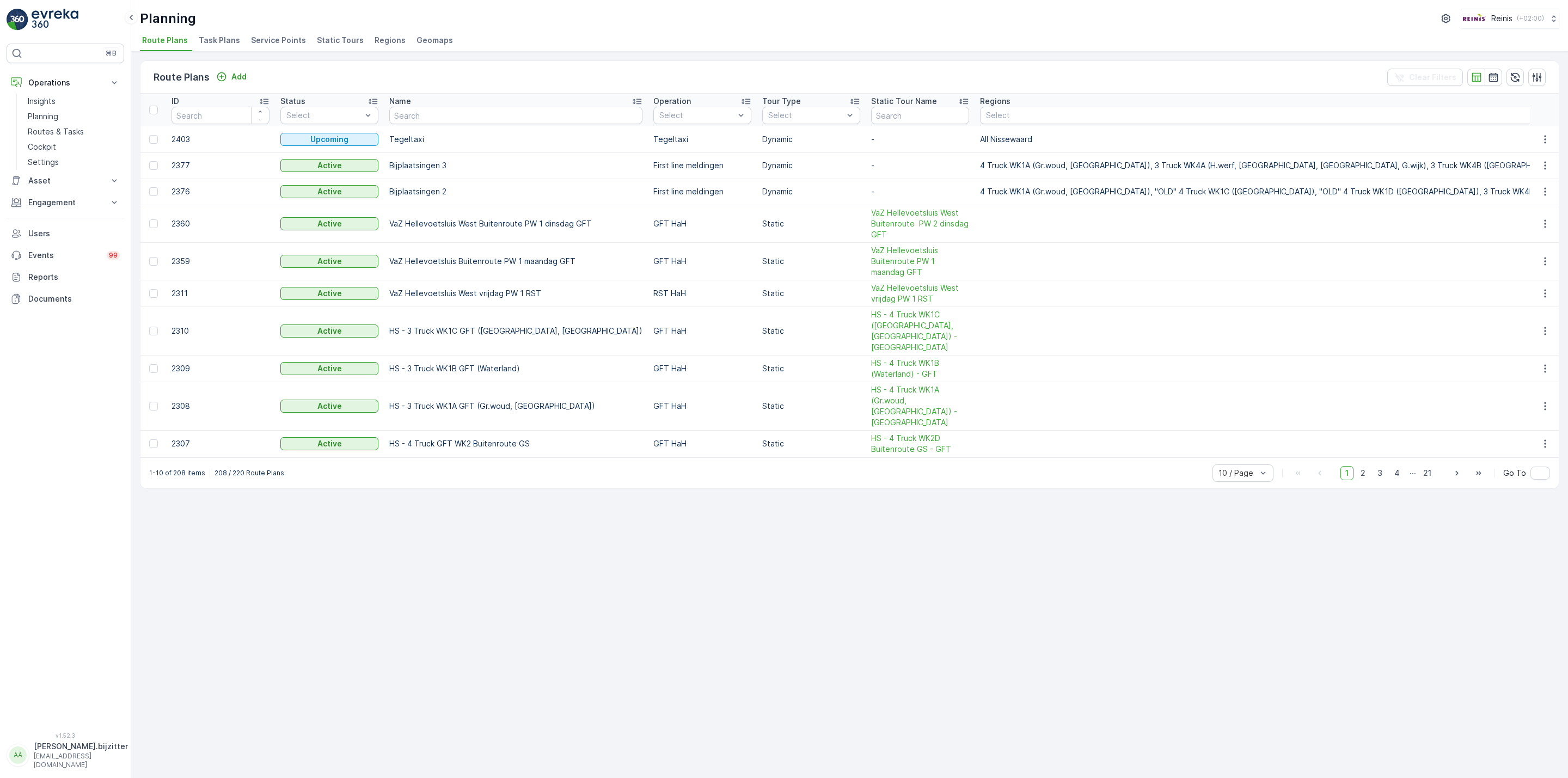
click at [333, 41] on span "Static Tours" at bounding box center [341, 40] width 47 height 11
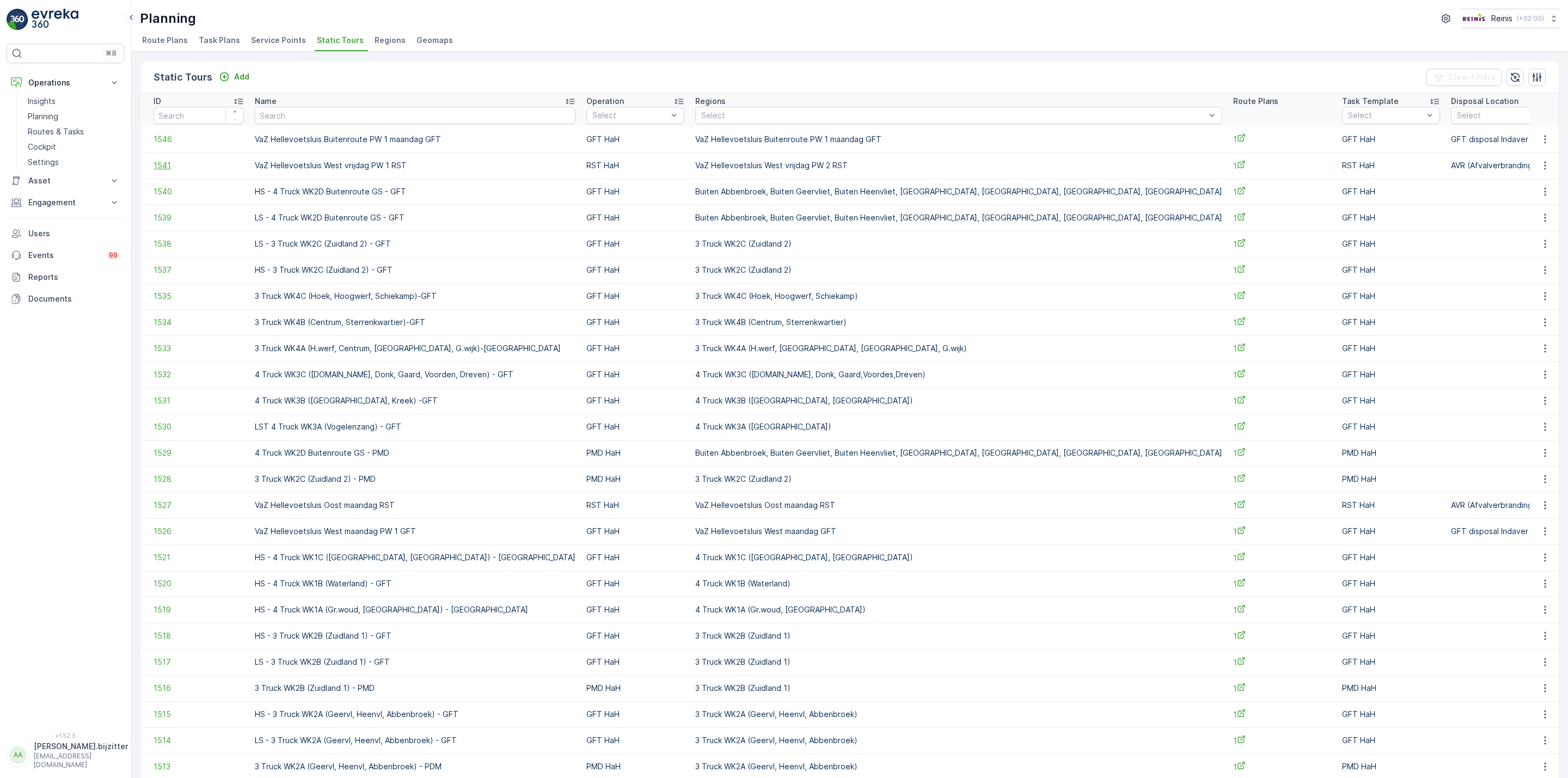
click at [158, 167] on span "1541" at bounding box center [199, 165] width 91 height 11
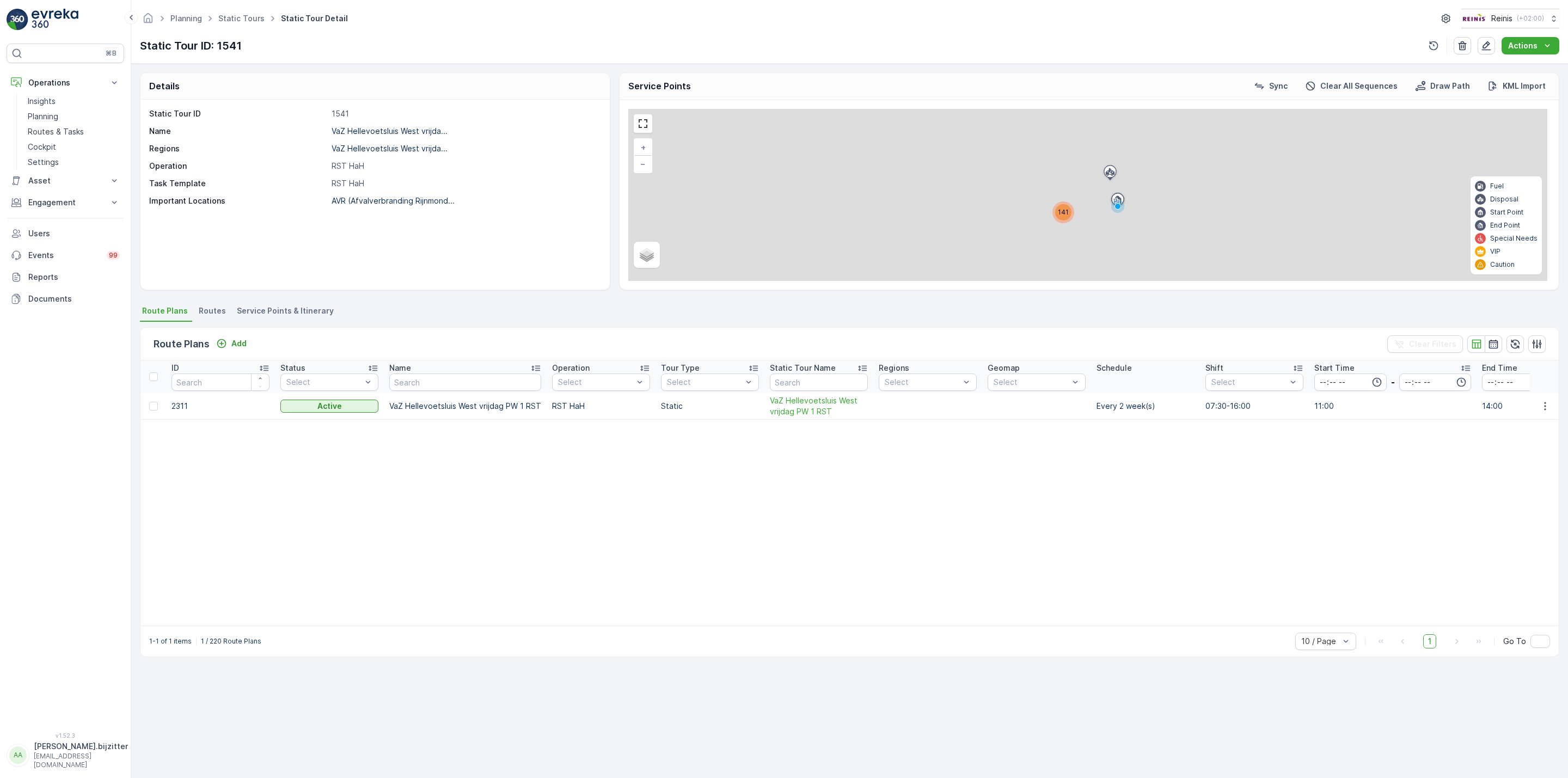
click at [254, 311] on span "Service Points & Itinerary" at bounding box center [286, 311] width 97 height 11
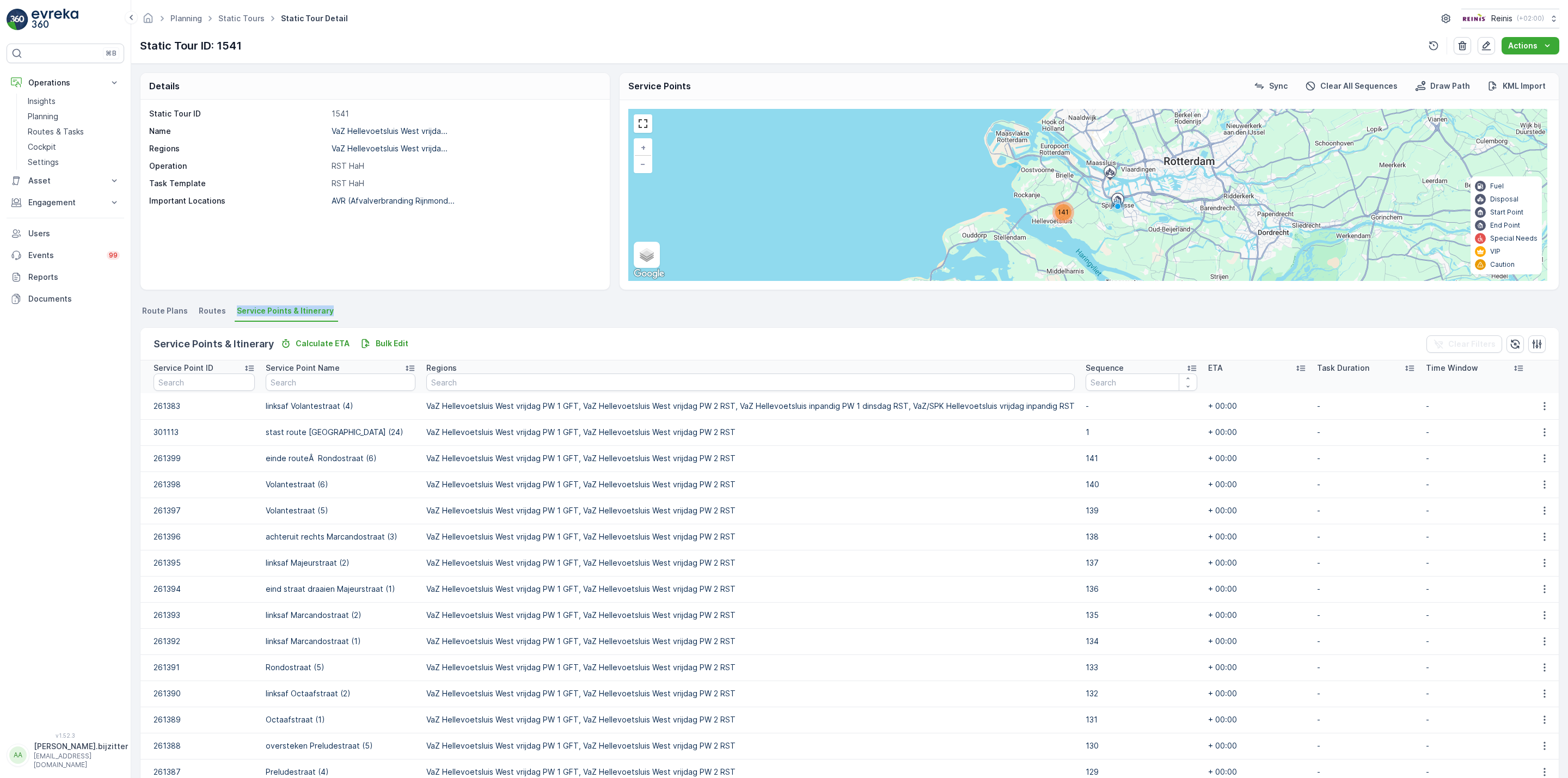
drag, startPoint x: 332, startPoint y: 313, endPoint x: 231, endPoint y: 321, distance: 101.3
click at [231, 321] on ul "Route Plans Routes Service Points & Itinerary" at bounding box center [850, 312] width 1419 height 18
copy span "Service Points & Itinerary"
click at [394, 340] on p "Bulk Edit" at bounding box center [392, 343] width 32 height 11
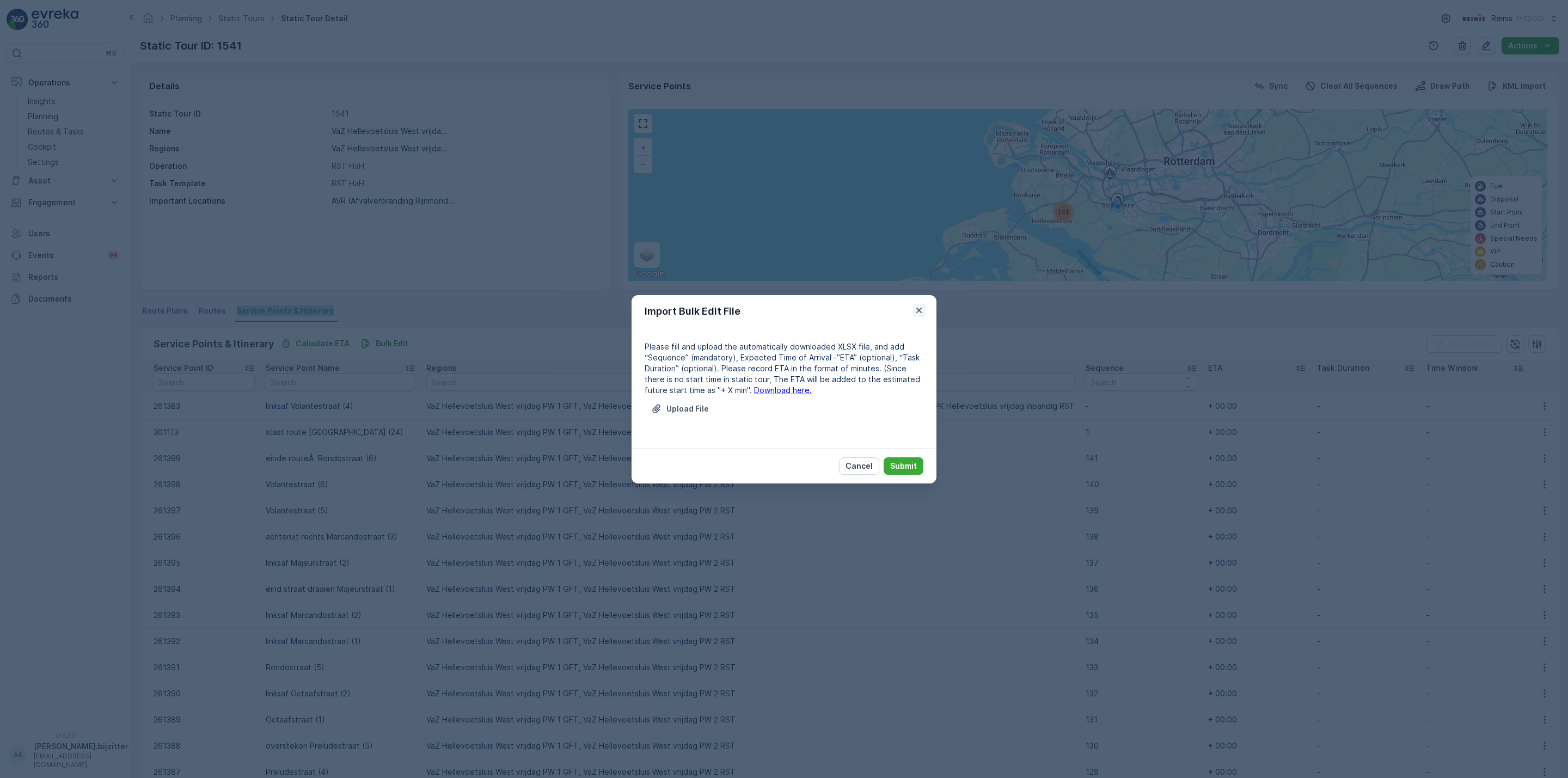
click at [919, 307] on icon "button" at bounding box center [919, 310] width 11 height 11
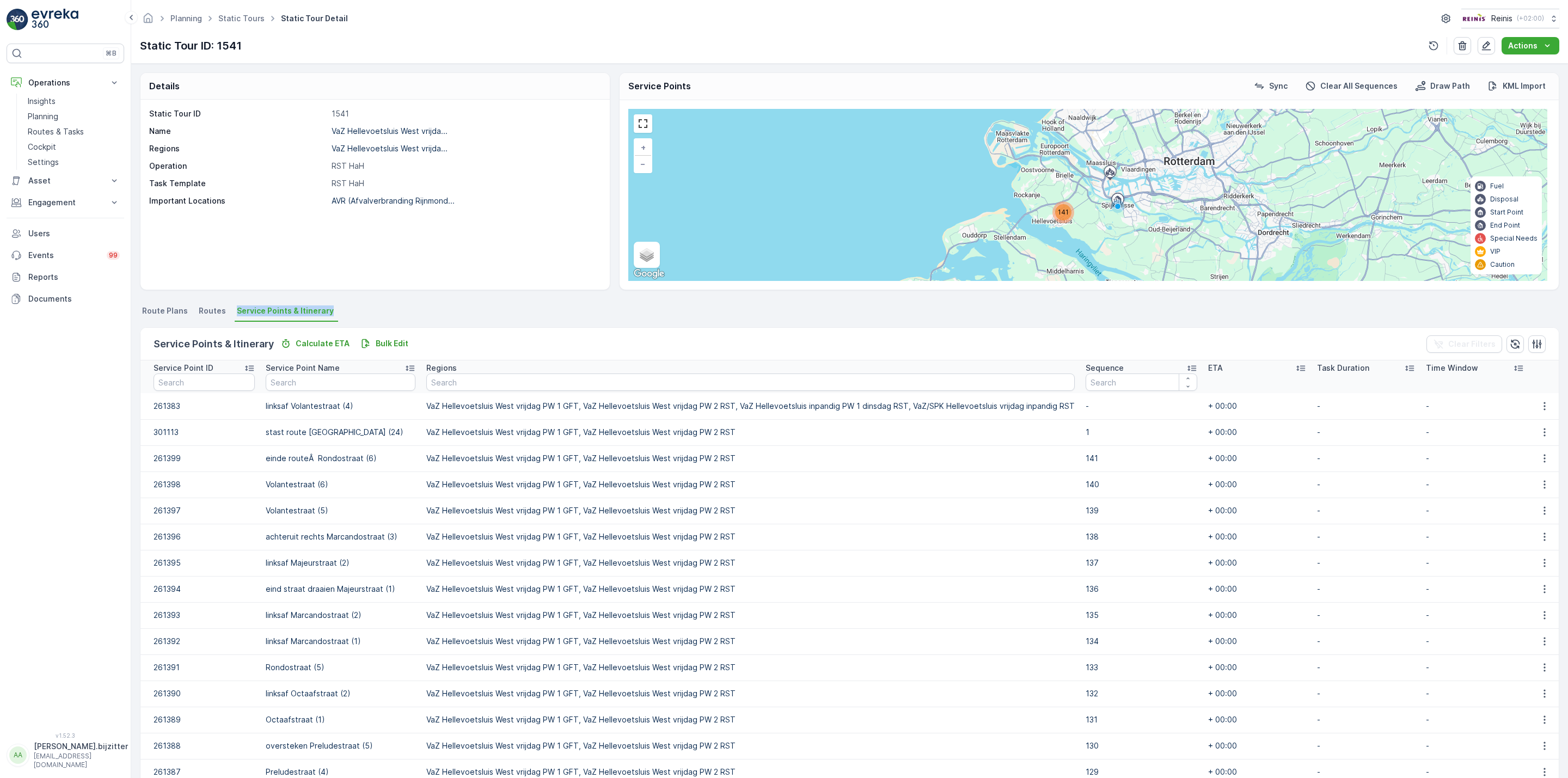
drag, startPoint x: 405, startPoint y: 260, endPoint x: 383, endPoint y: 246, distance: 26.1
click at [405, 260] on div "Static Tour ID 1541 Name VaZ Hellevoetsluis West vrijda... Regions VaZ Hellevoe…" at bounding box center [375, 194] width 470 height 190
click at [49, 99] on p "Insights" at bounding box center [42, 101] width 28 height 11
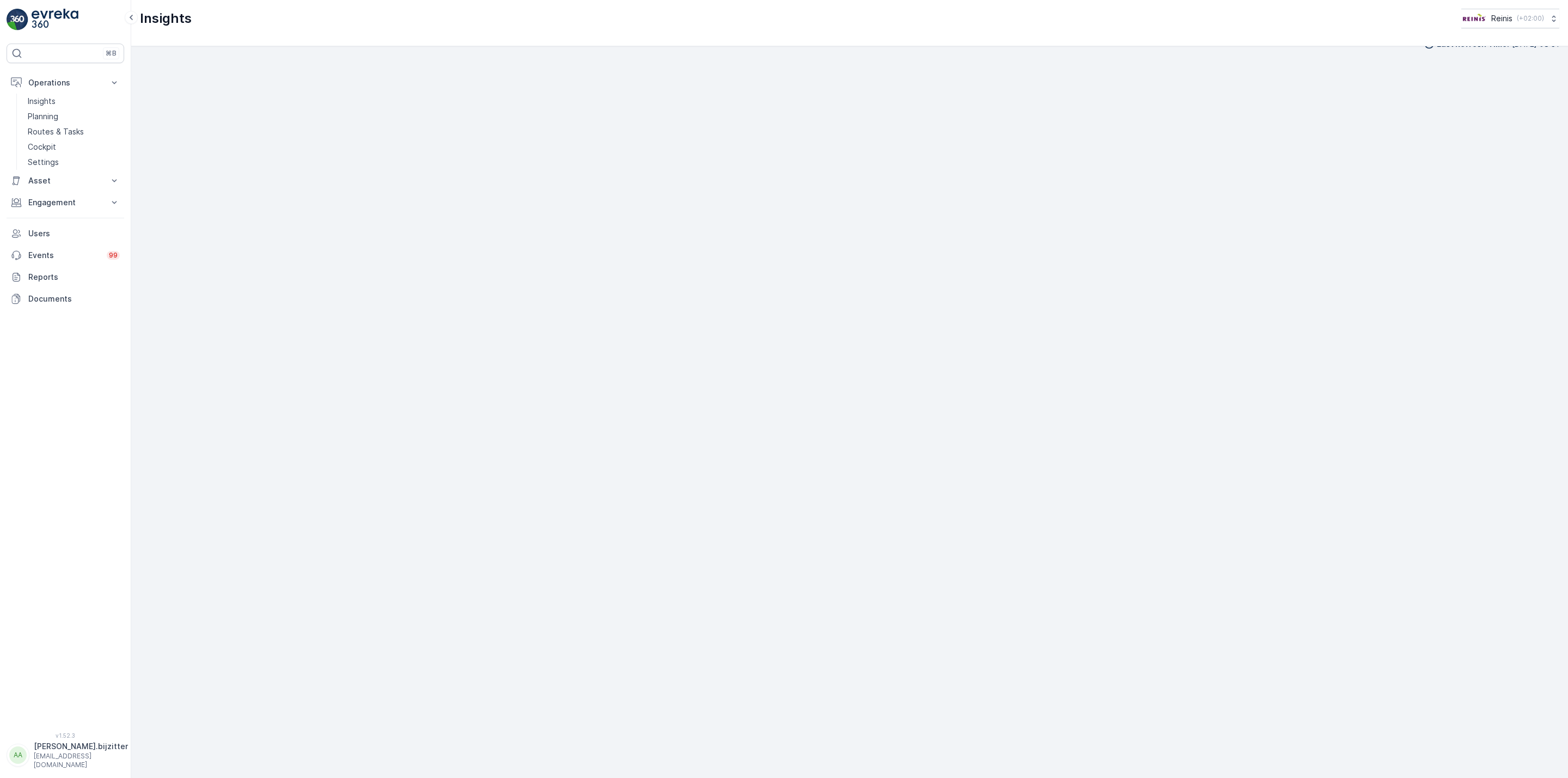
scroll to position [18, 0]
click at [39, 182] on p "Asset" at bounding box center [65, 180] width 74 height 11
click at [48, 199] on p "Assets" at bounding box center [40, 199] width 24 height 11
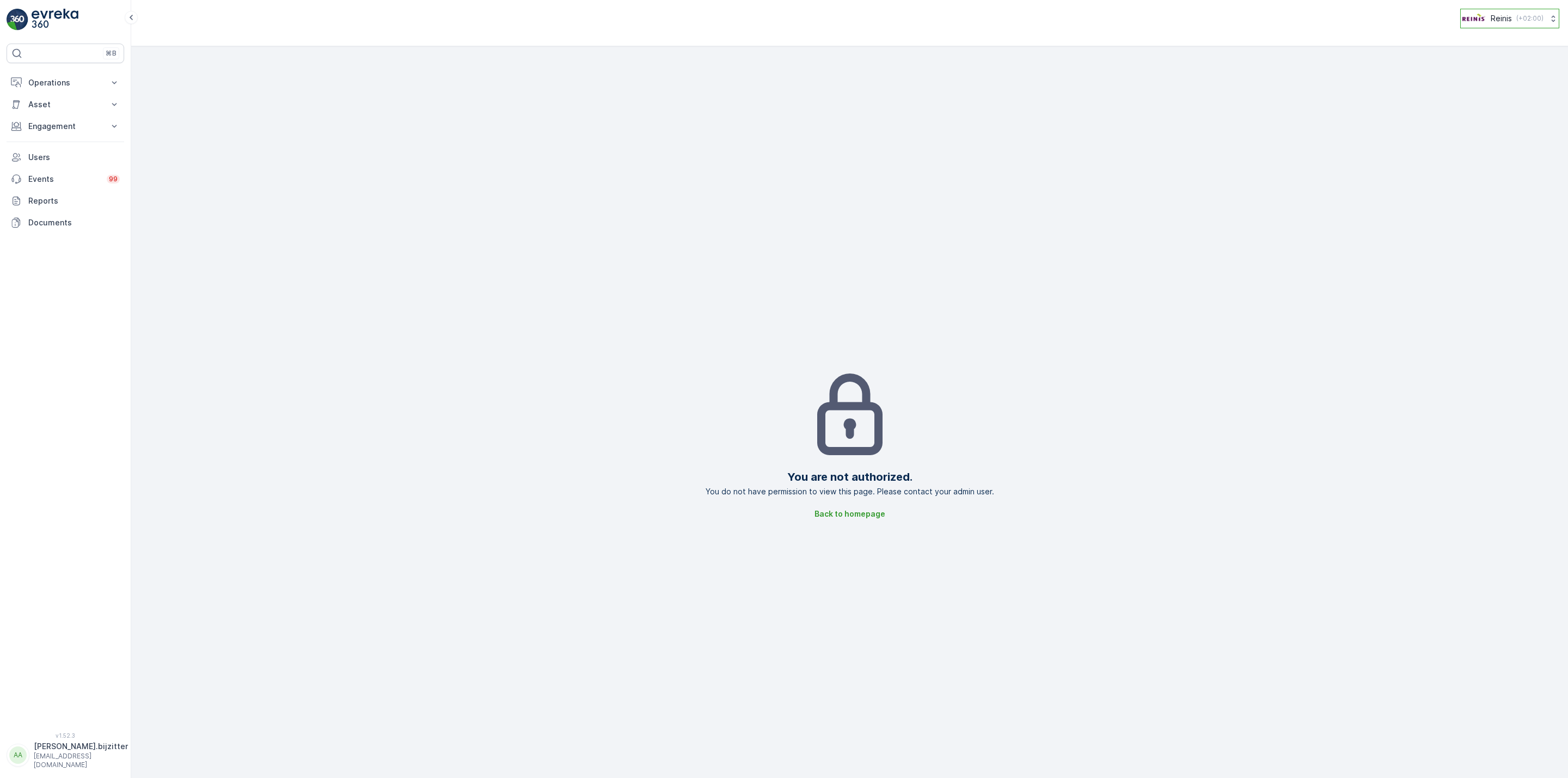
click at [1469, 18] on img at bounding box center [1474, 18] width 26 height 12
click at [44, 752] on p "[PERSON_NAME].bijzitter" at bounding box center [81, 746] width 94 height 11
click at [40, 733] on span "Log Out" at bounding box center [41, 732] width 29 height 11
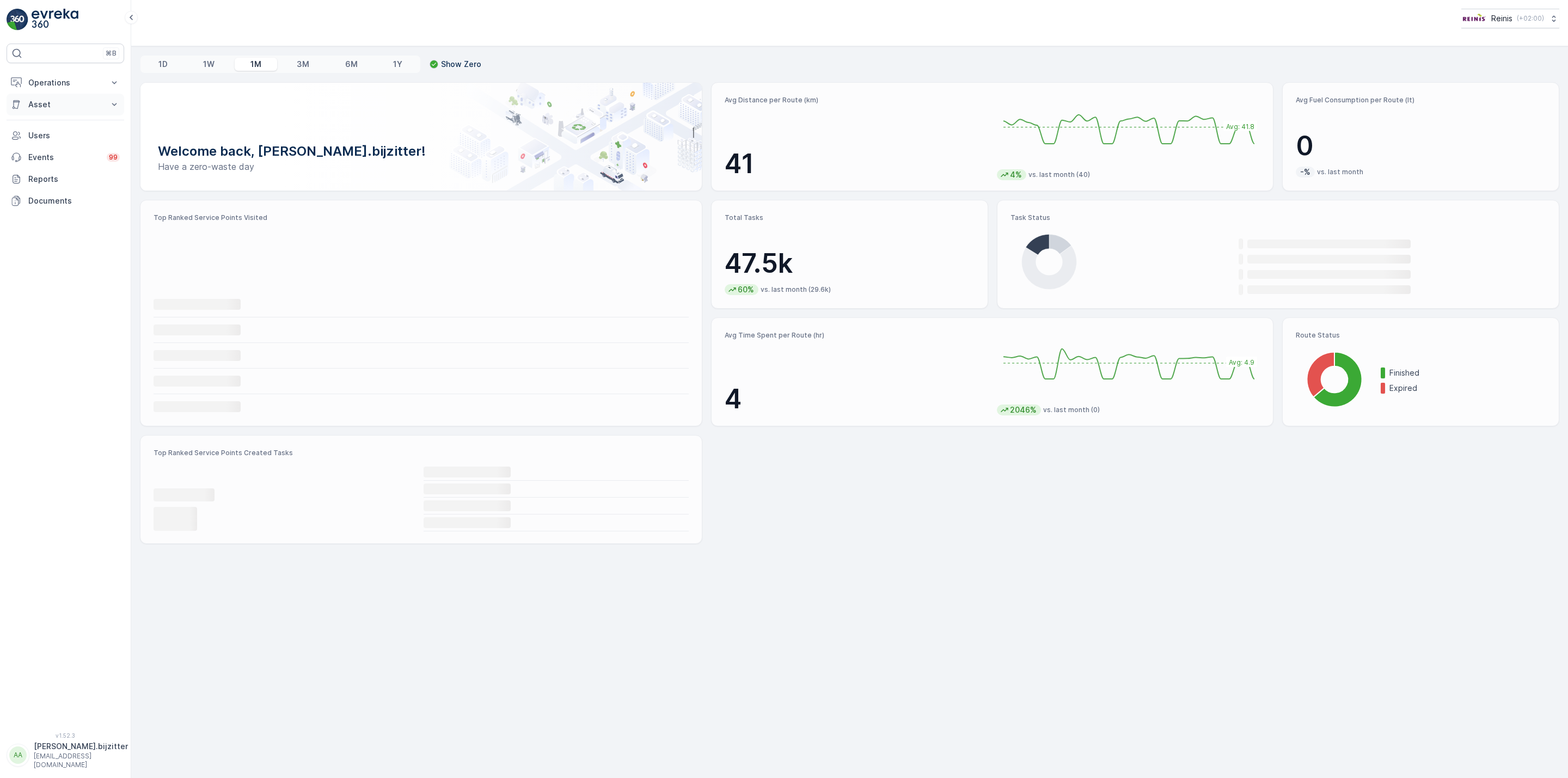
click at [35, 102] on p "Asset" at bounding box center [65, 105] width 74 height 11
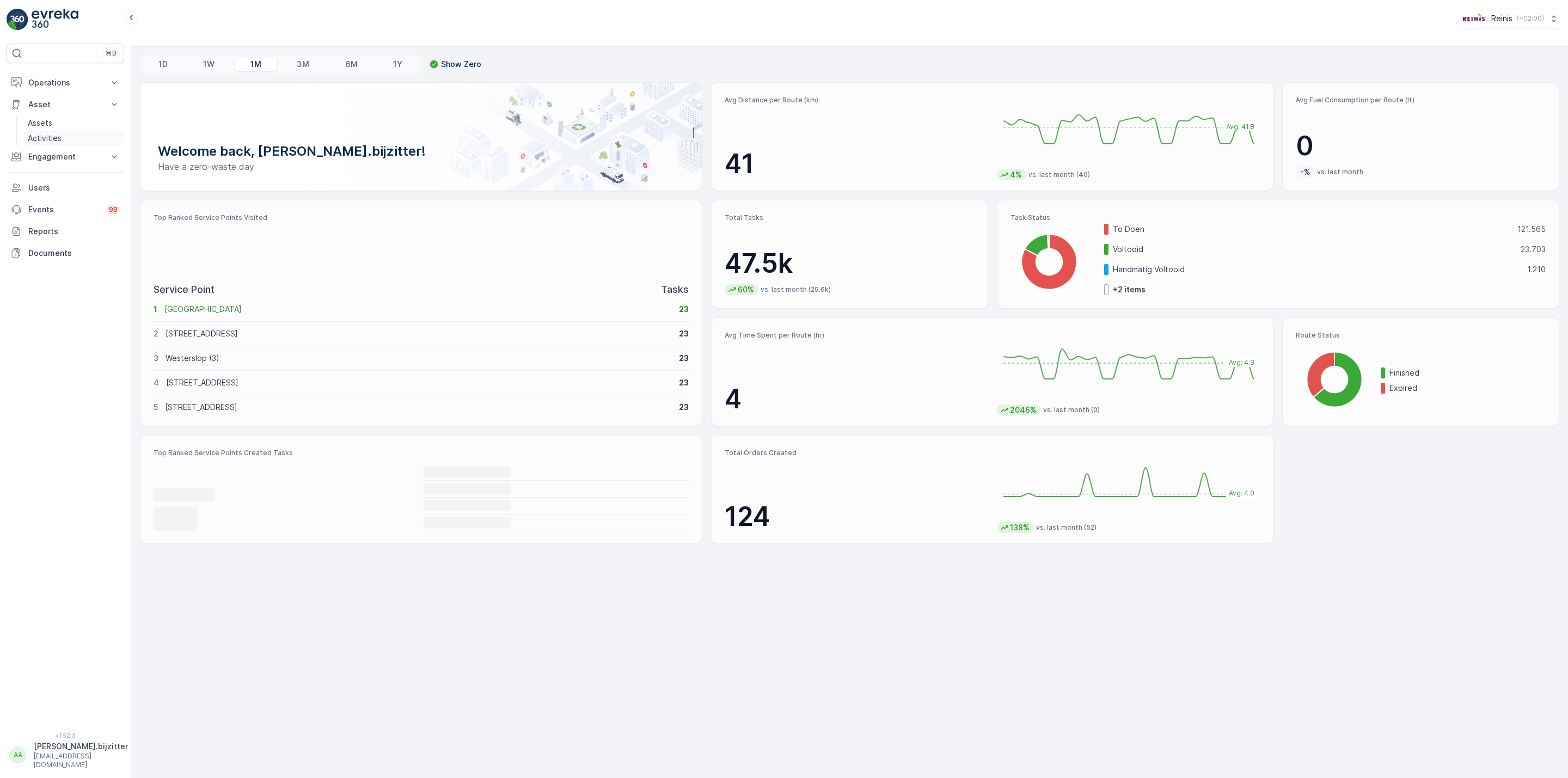
click at [48, 139] on p "Activities" at bounding box center [45, 138] width 34 height 11
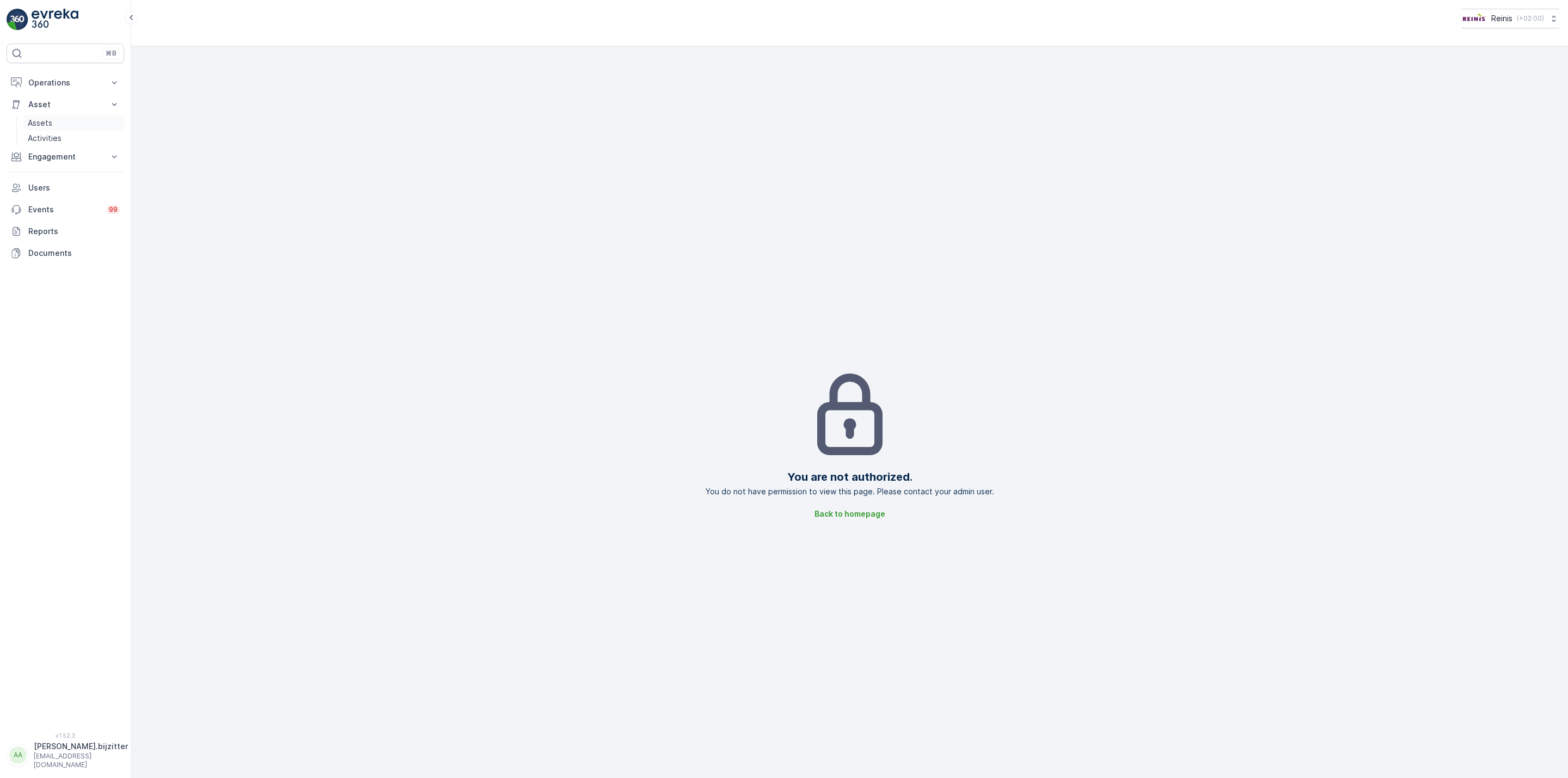
click at [44, 119] on p "Assets" at bounding box center [40, 123] width 24 height 11
click at [54, 137] on p "Activities" at bounding box center [45, 138] width 34 height 11
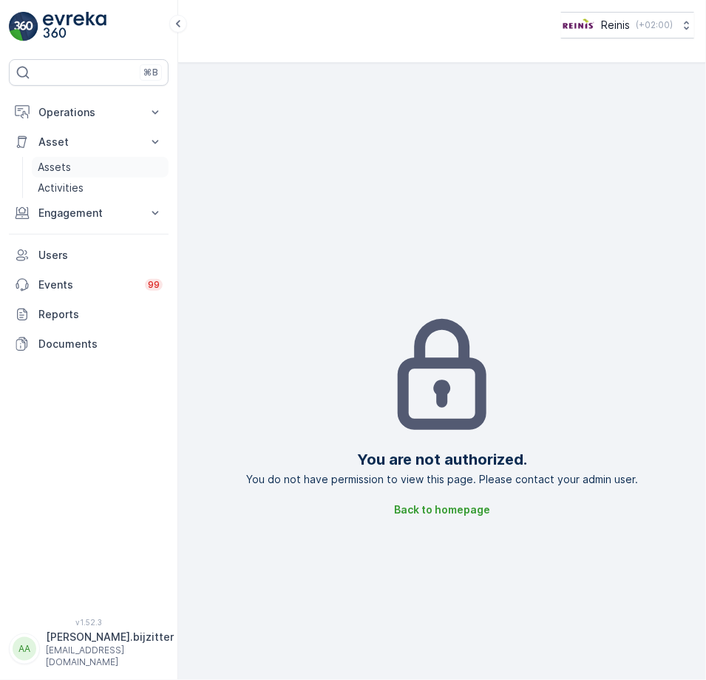
click at [53, 171] on p "Assets" at bounding box center [54, 167] width 33 height 15
click at [52, 183] on p "Activities" at bounding box center [61, 187] width 46 height 15
click at [52, 166] on p "Assets" at bounding box center [54, 167] width 33 height 15
click at [55, 178] on link "Activities" at bounding box center [100, 188] width 137 height 21
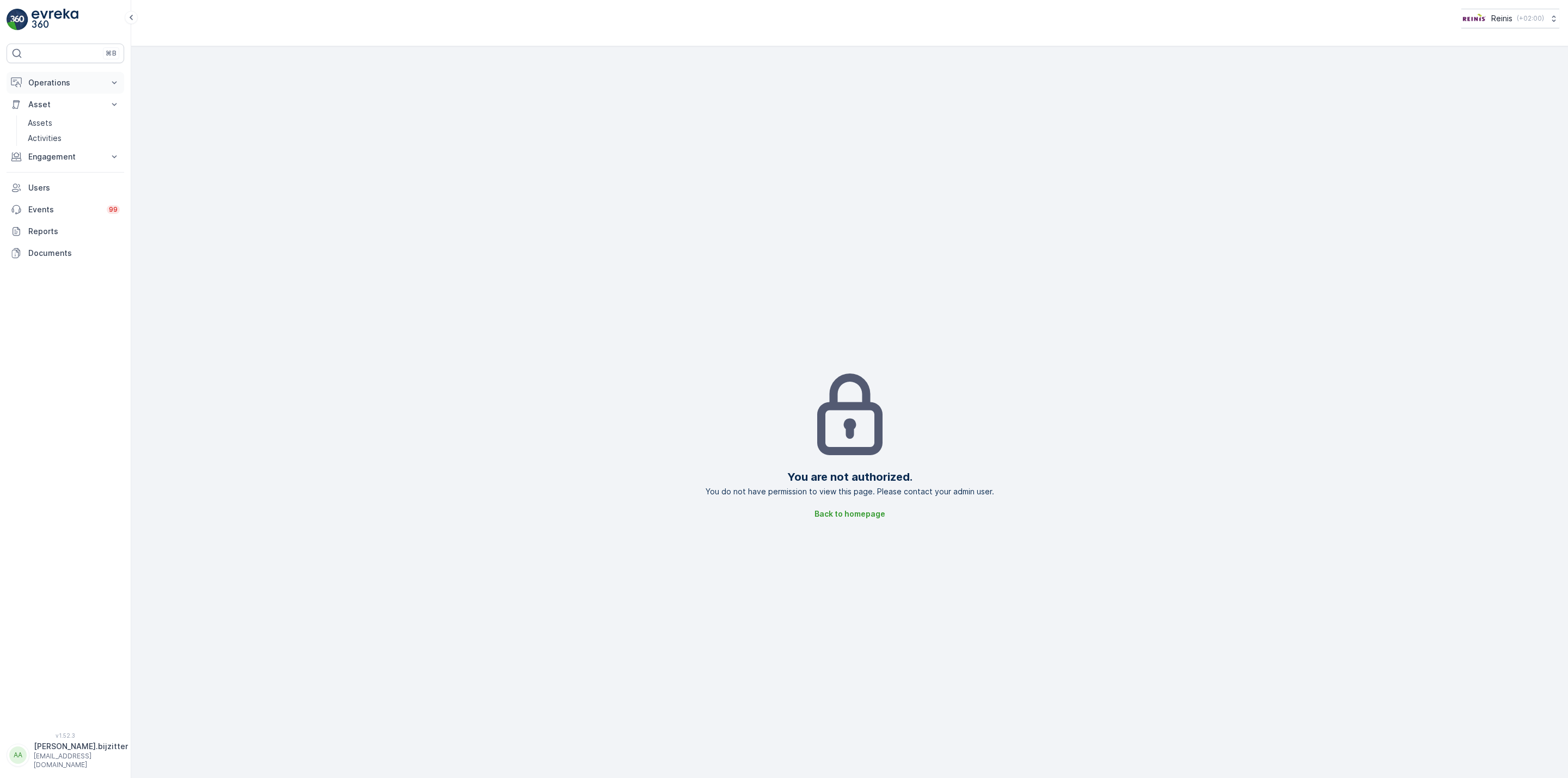
click at [46, 85] on p "Operations" at bounding box center [65, 82] width 74 height 11
click at [41, 134] on p "Routes & Tasks" at bounding box center [56, 132] width 56 height 11
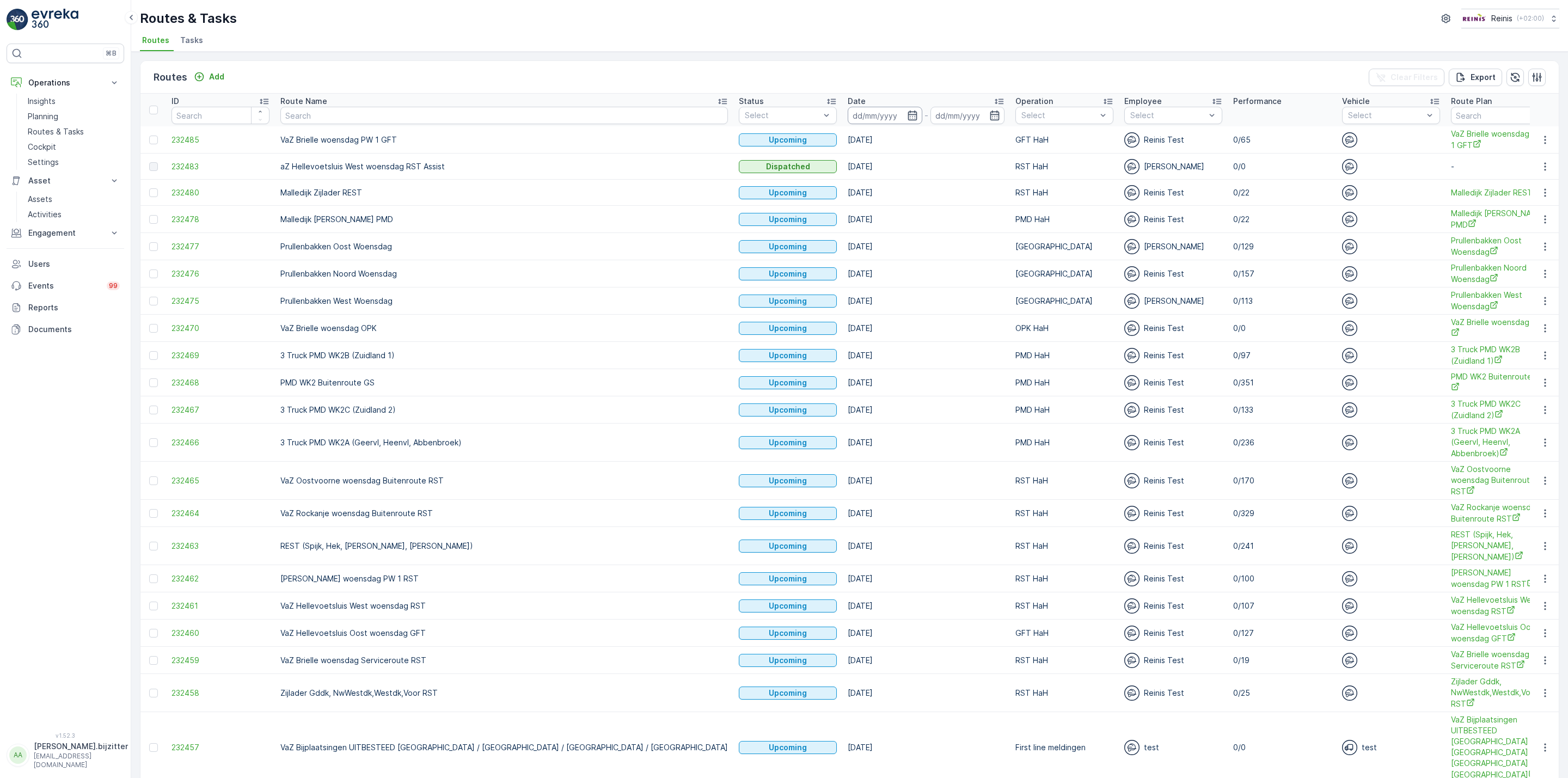
click at [848, 113] on input at bounding box center [885, 116] width 74 height 18
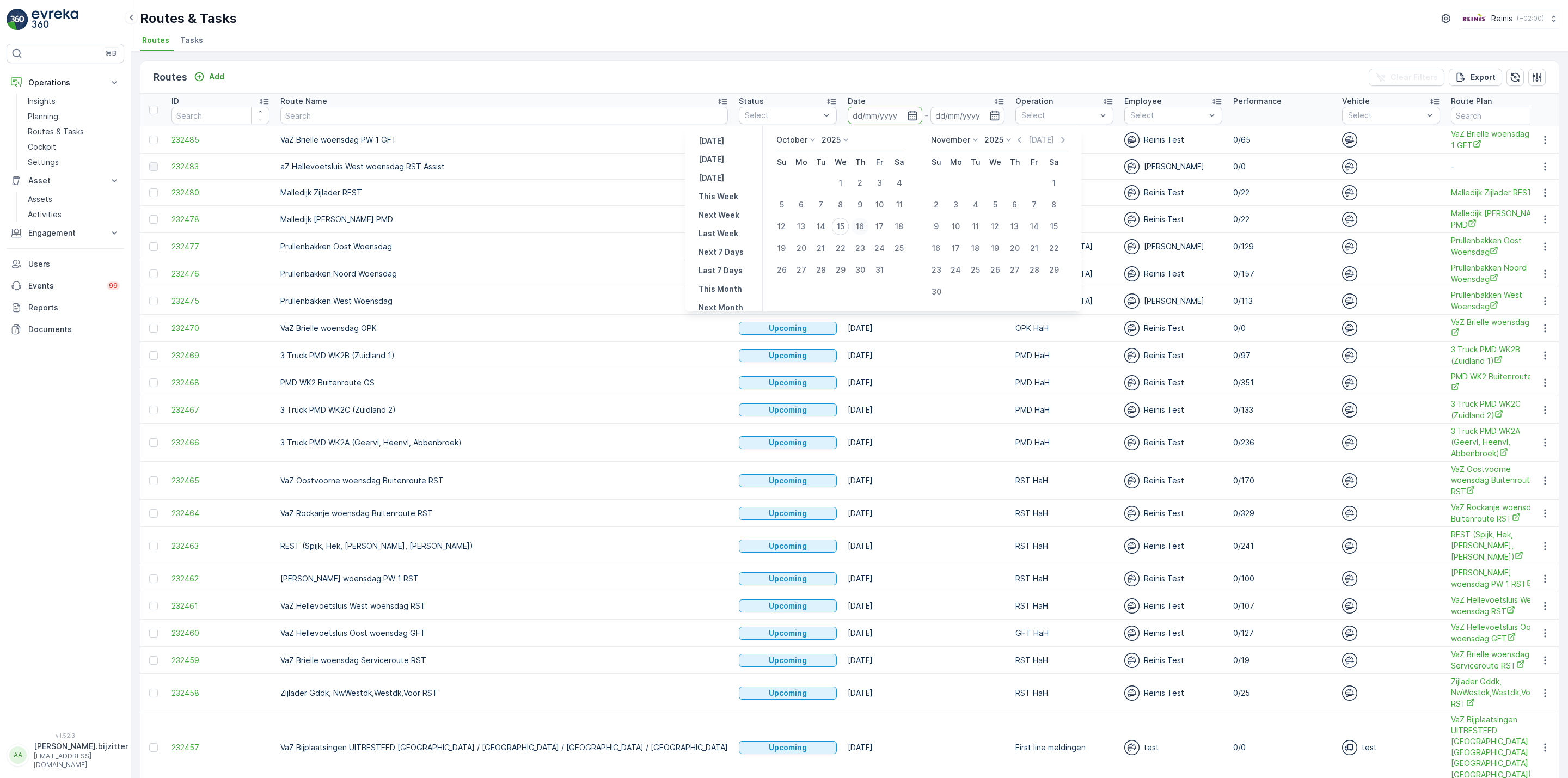
click at [863, 224] on div "16" at bounding box center [861, 227] width 18 height 18
type input "16.10.2025"
click at [863, 224] on div "16" at bounding box center [861, 227] width 18 height 18
type input "16.10.2025"
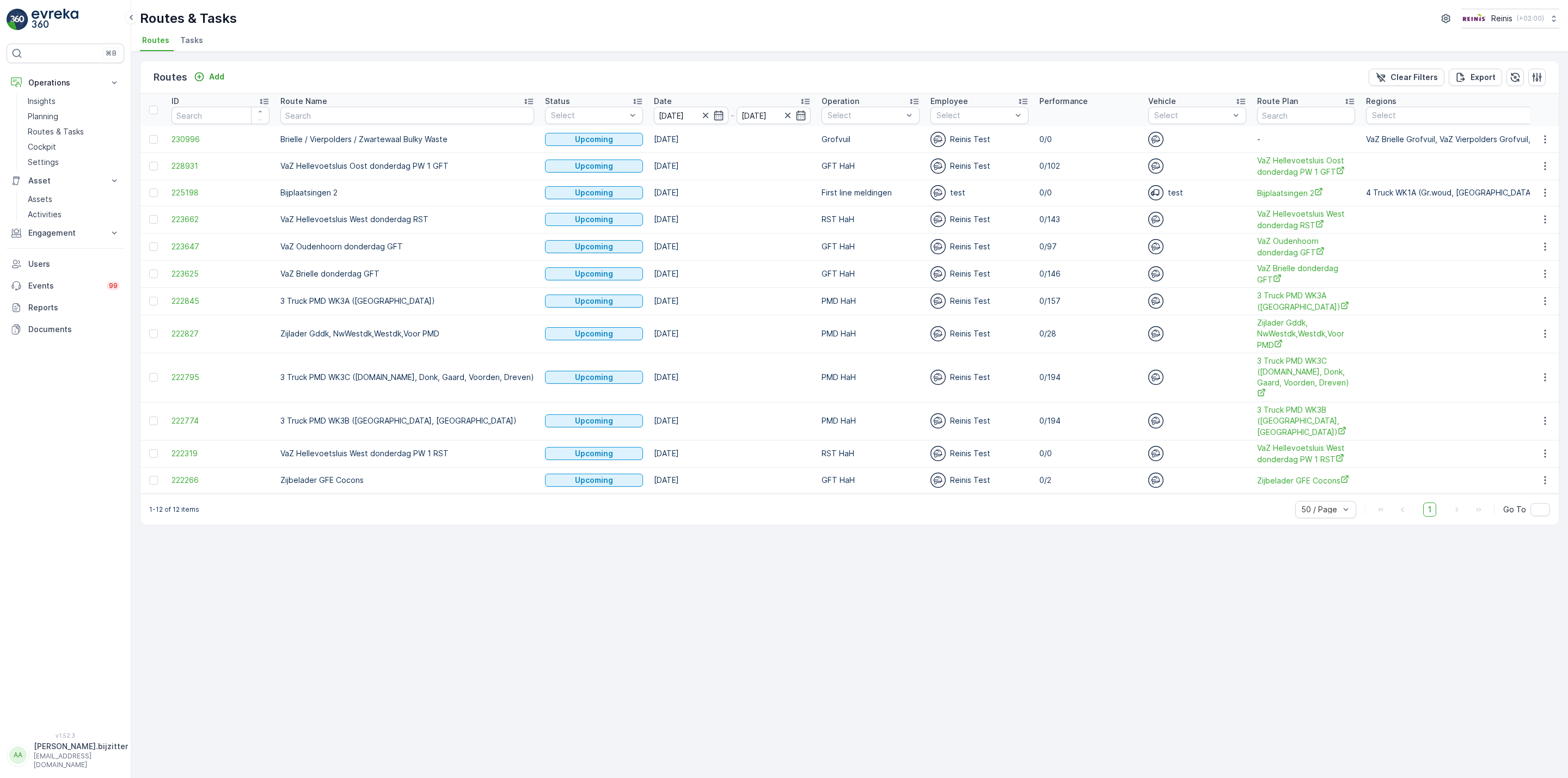
click at [319, 217] on p "VaZ Hellevoetsluis West donderdag RST" at bounding box center [407, 219] width 254 height 11
copy p "VaZ Hellevoetsluis West donderdag RST"
click at [713, 111] on icon "button" at bounding box center [718, 115] width 11 height 11
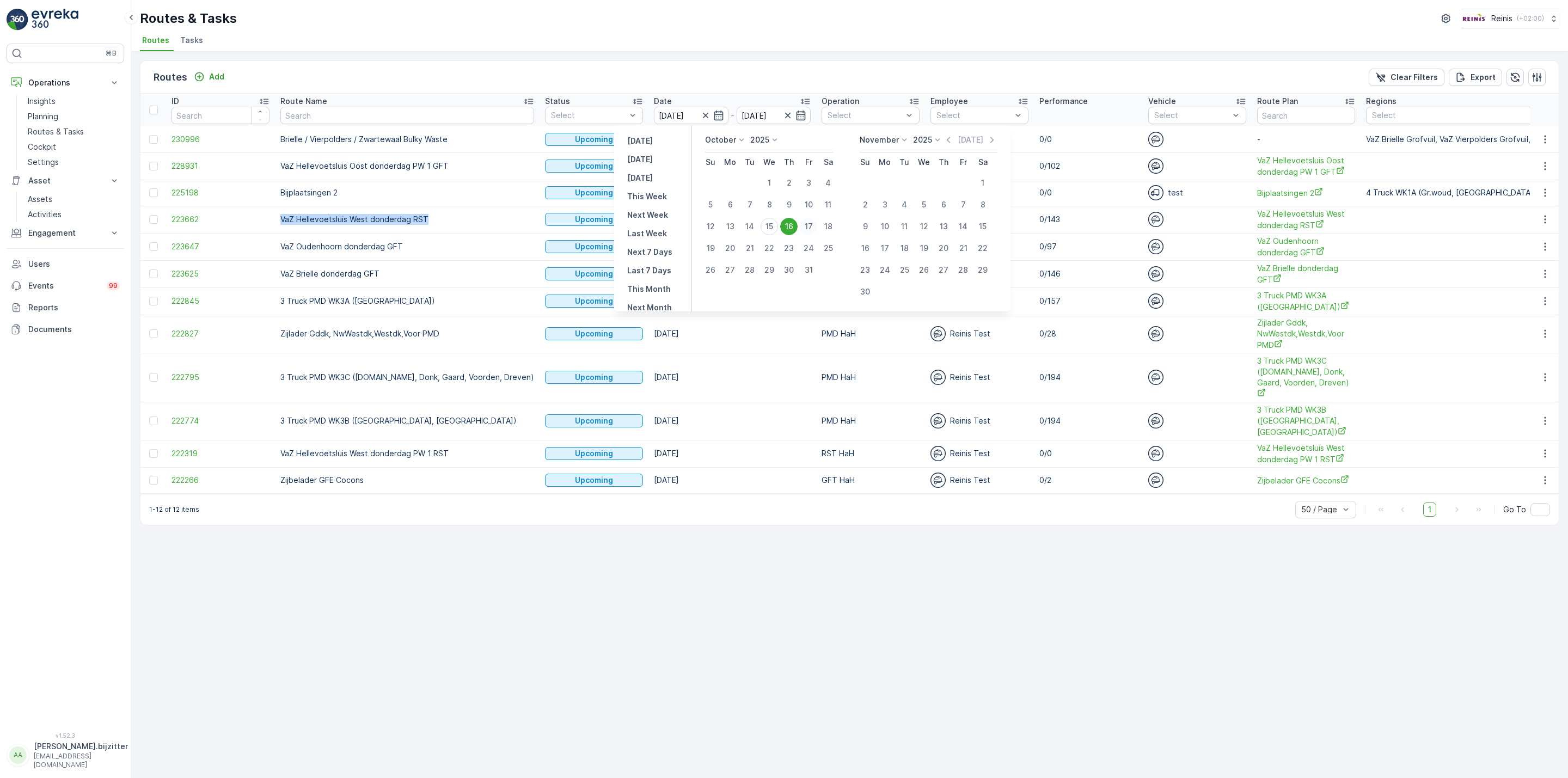
click at [807, 227] on div "17" at bounding box center [809, 227] width 18 height 18
type input "17.10.2025"
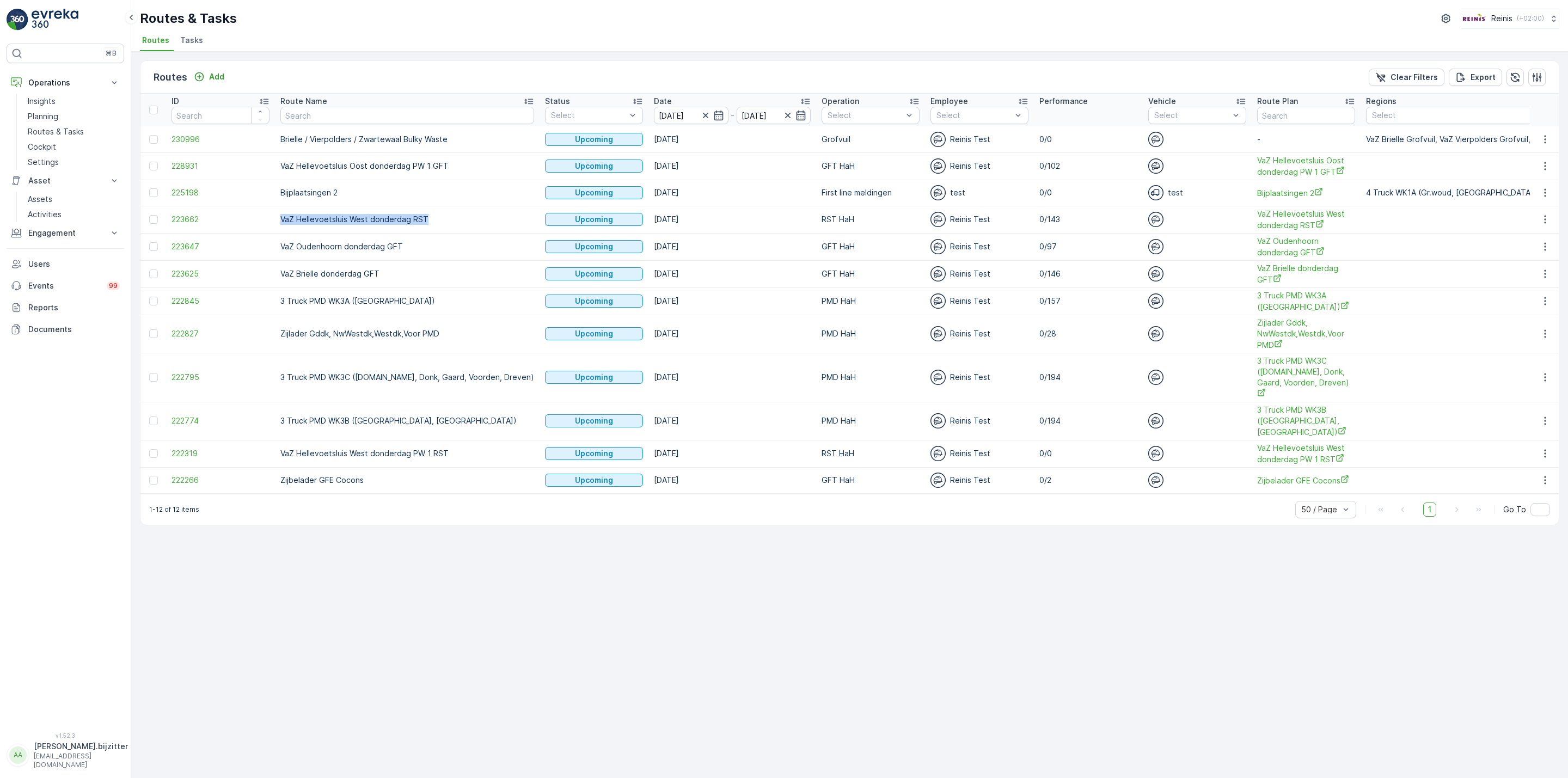
click at [816, 227] on td "RST HaH" at bounding box center [871, 219] width 109 height 27
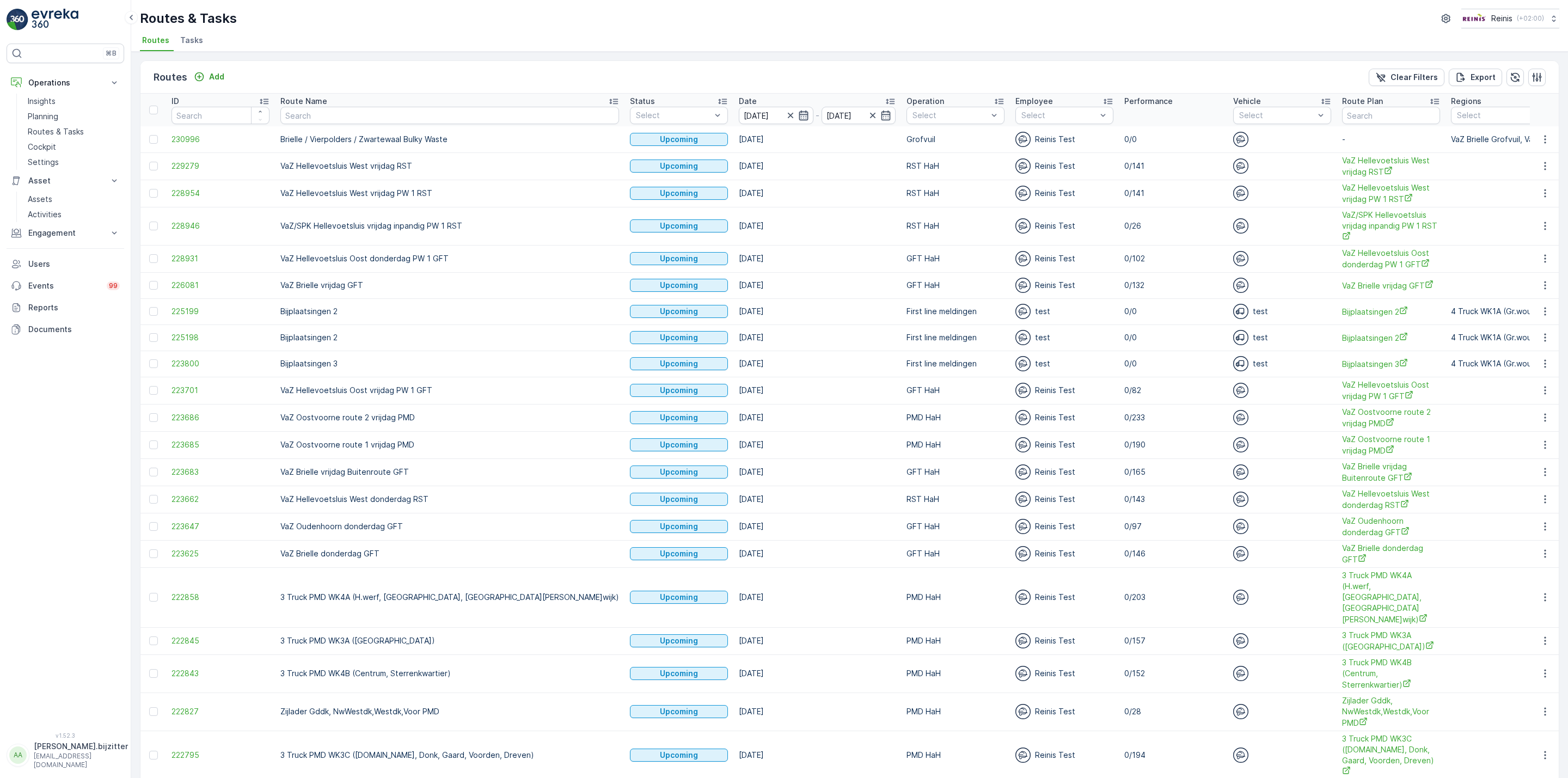
click at [799, 112] on icon "button" at bounding box center [803, 115] width 10 height 10
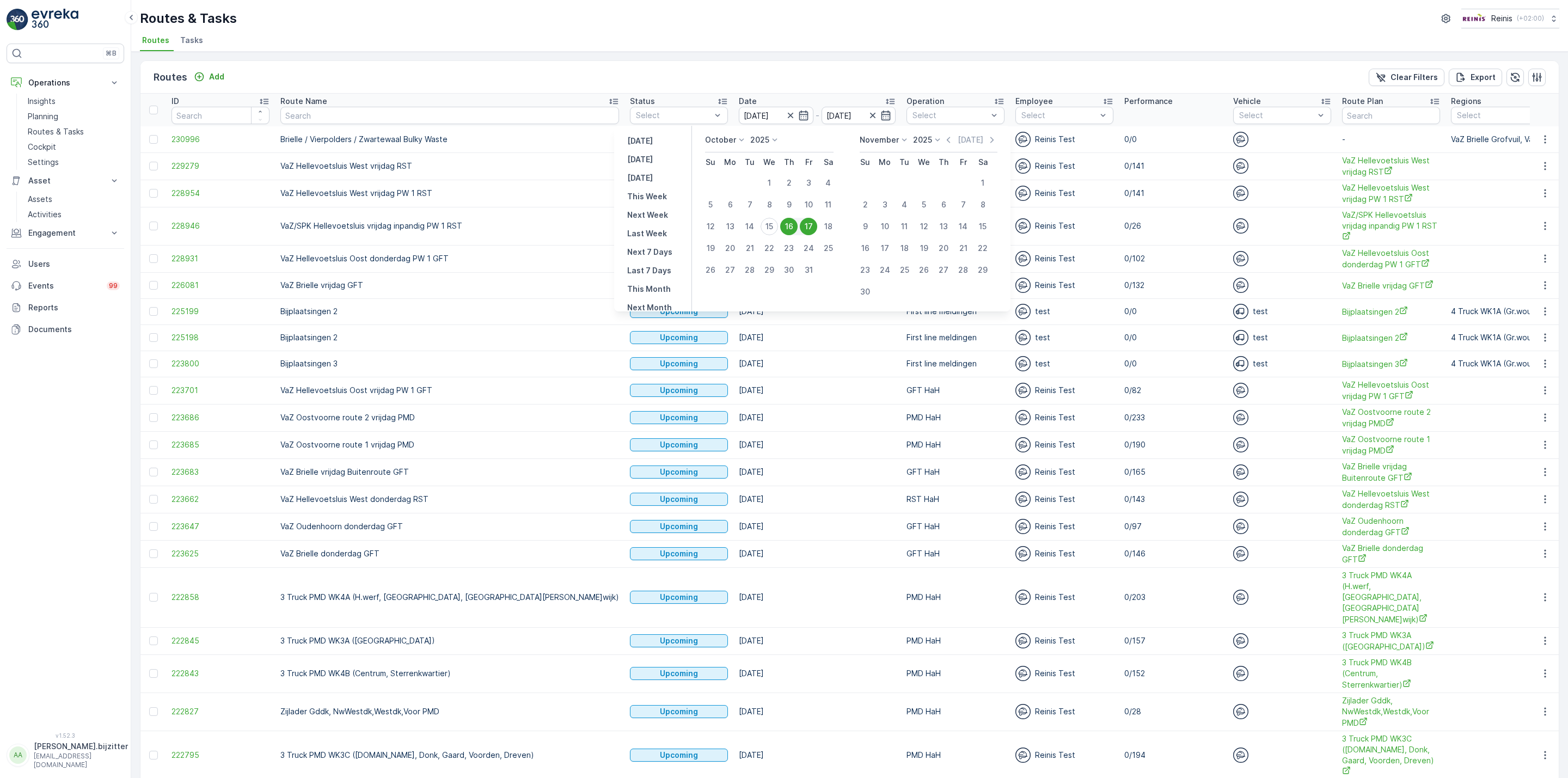
click at [806, 225] on div "17" at bounding box center [809, 227] width 18 height 18
type input "17.10.2025"
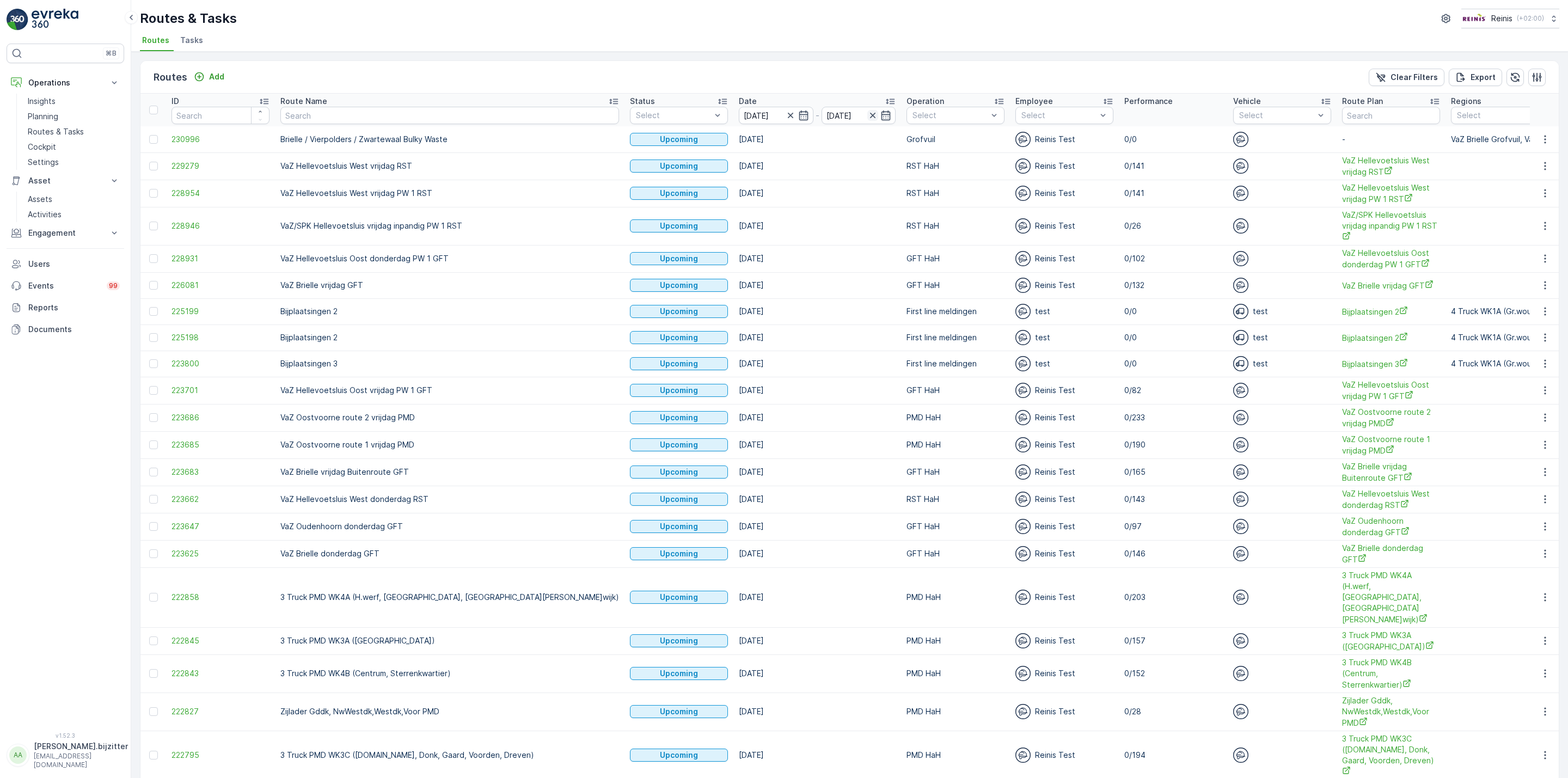
click at [870, 116] on icon "button" at bounding box center [872, 115] width 5 height 5
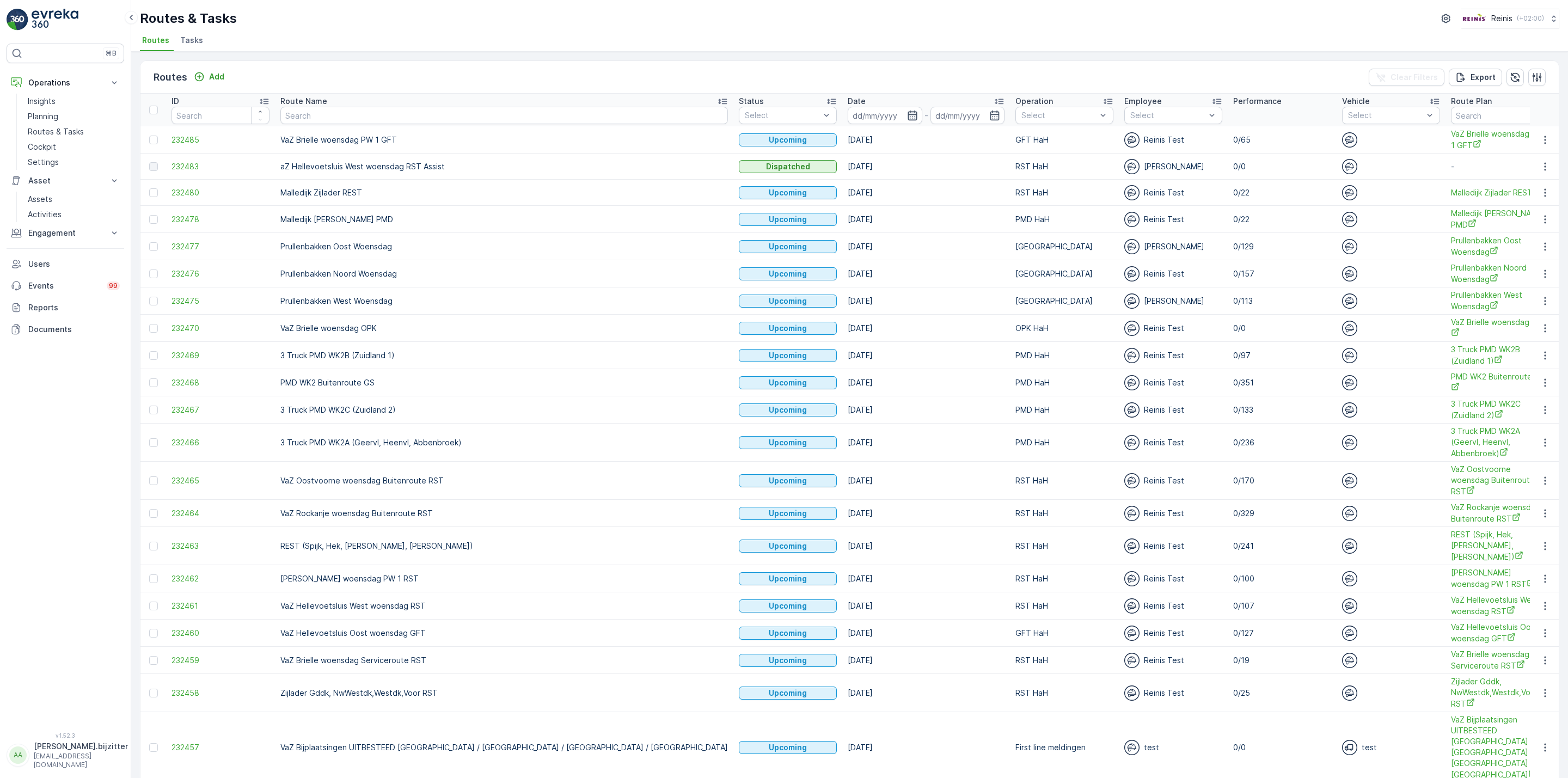
click at [907, 118] on icon "button" at bounding box center [912, 115] width 11 height 11
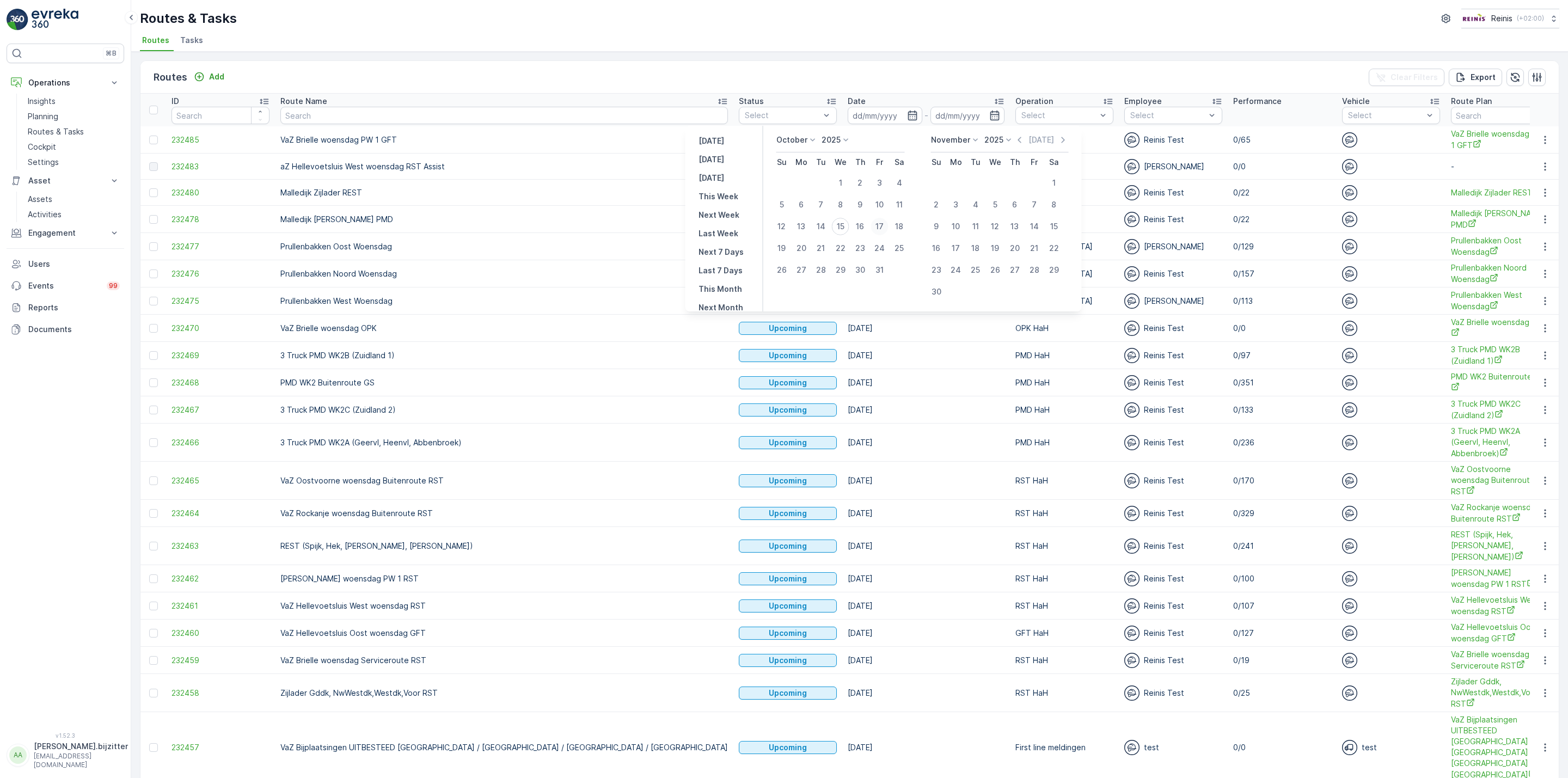
click at [877, 223] on div "17" at bounding box center [880, 227] width 18 height 18
type input "17.10.2025"
click at [877, 223] on div "17" at bounding box center [880, 227] width 18 height 18
type input "17.10.2025"
click at [876, 223] on div "17" at bounding box center [880, 227] width 18 height 18
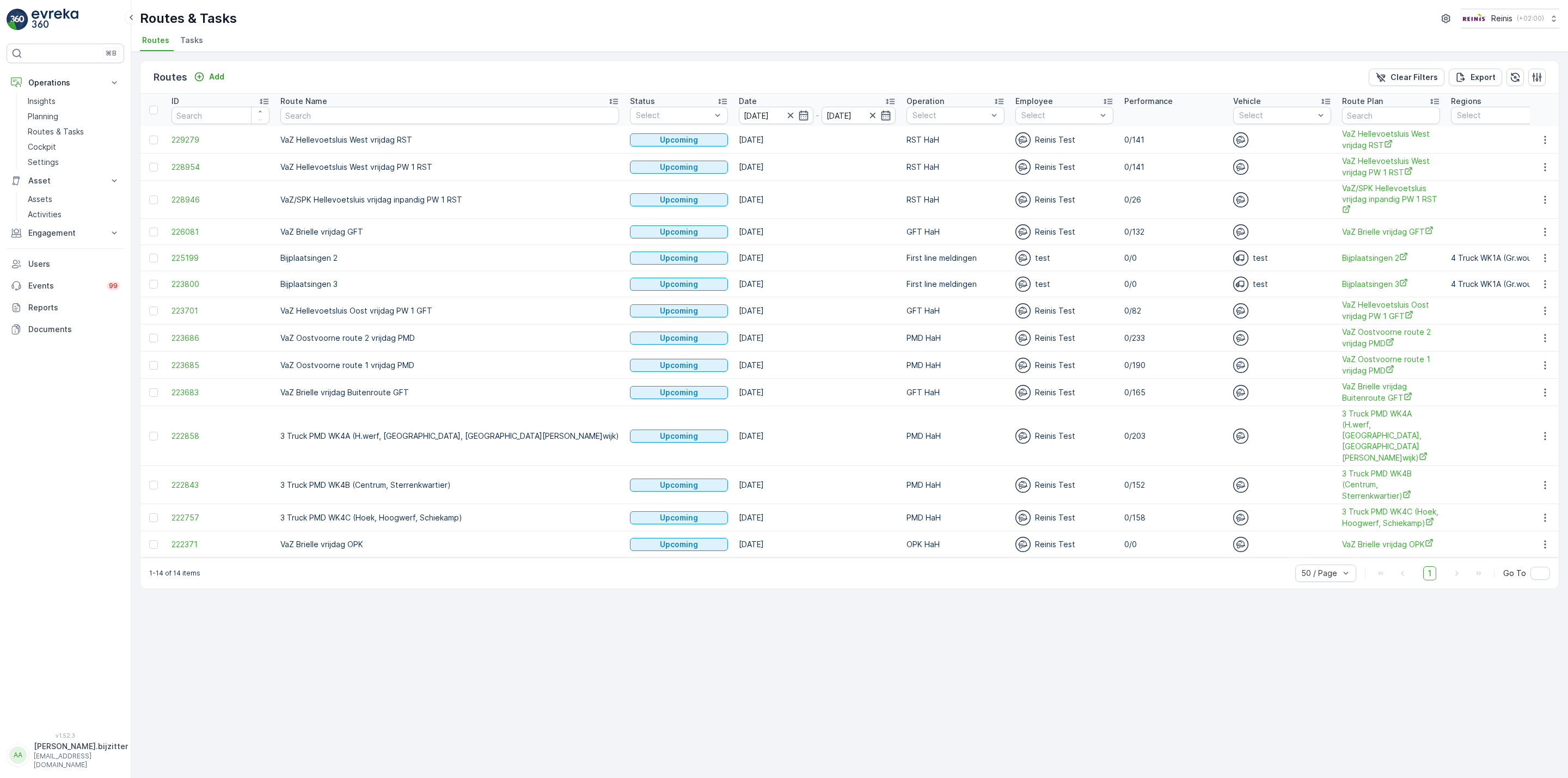
click at [317, 337] on p "VaZ Oostvoorne route 2 vrijdag PMD" at bounding box center [450, 338] width 339 height 11
copy p "VaZ Oostvoorne route 2 vrijdag PMD"
click at [46, 116] on p "Planning" at bounding box center [43, 116] width 30 height 11
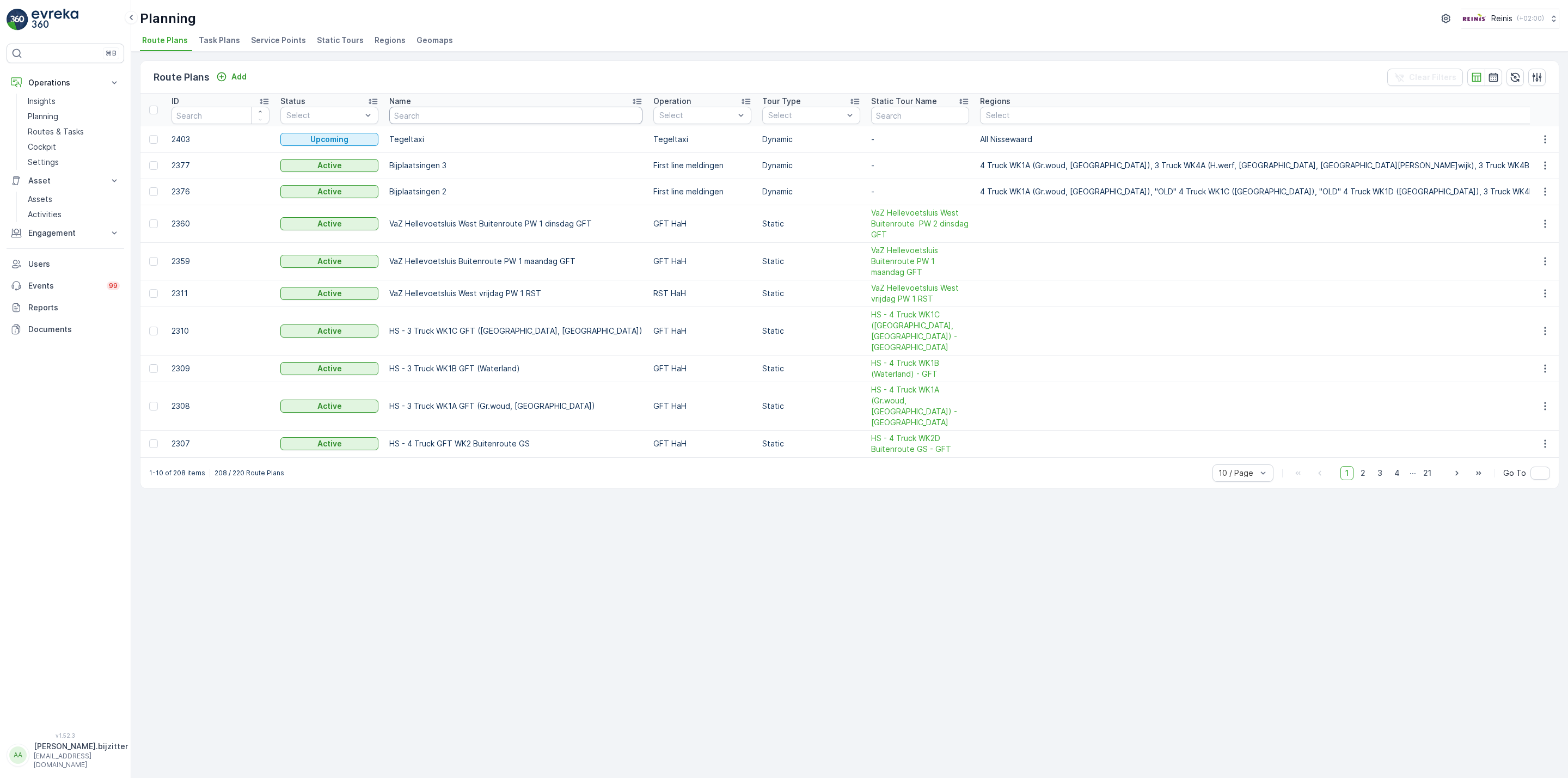
click at [437, 114] on input "text" at bounding box center [516, 116] width 253 height 18
paste input "VaZ Oostvoorne route 2 vrijdag PMD"
type input "VaZ Oostvoorne route 2 vrijdag PMD"
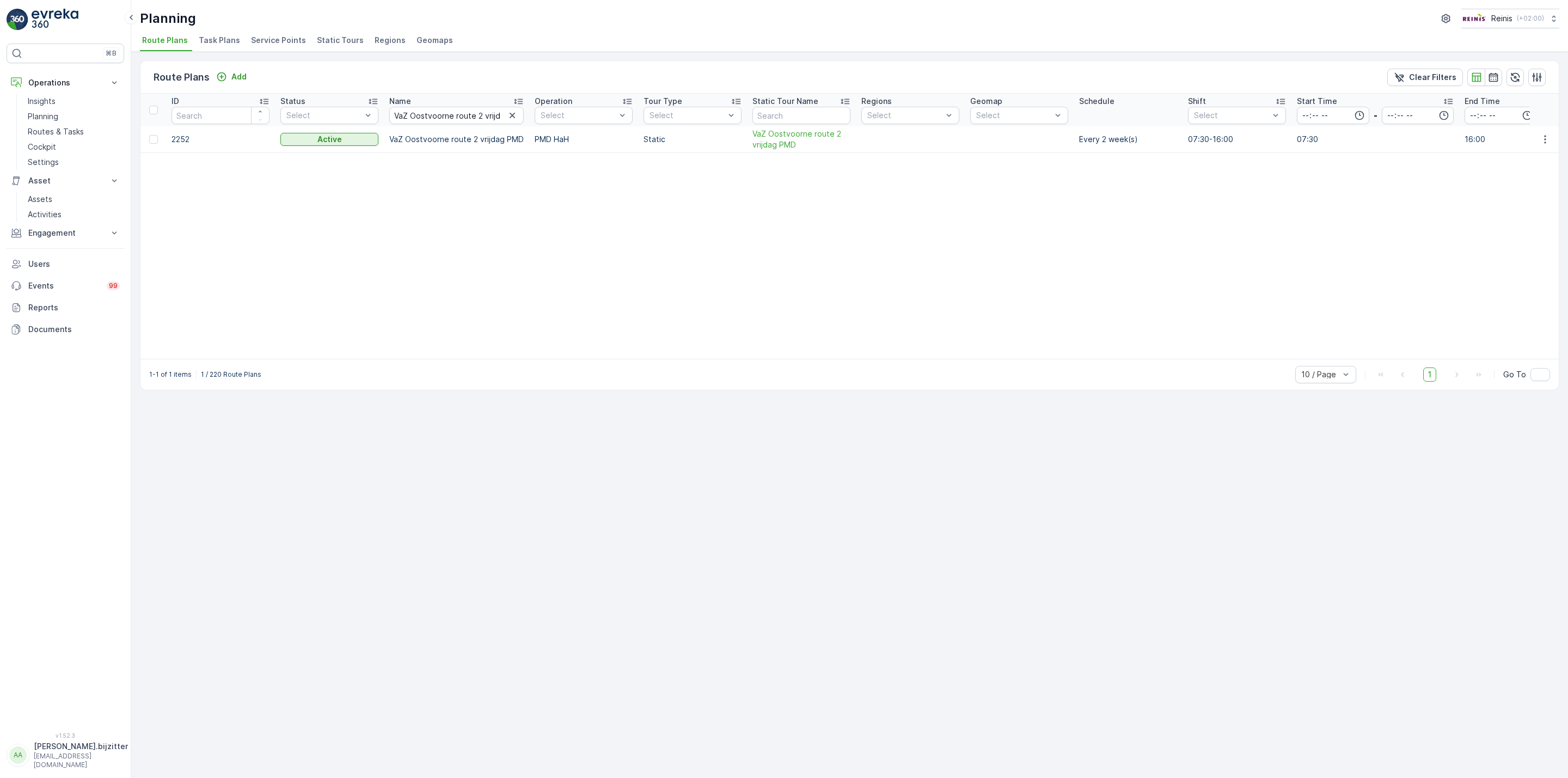
click at [174, 143] on p "2252" at bounding box center [220, 139] width 98 height 11
copy p "2252"
click at [229, 180] on table "ID Status Select Name VaZ Oostvoorne route 2 vrijdag PMD Operation Select Tour …" at bounding box center [1491, 226] width 2700 height 265
click at [431, 115] on input "VaZ Oostvoorne route 2 vrijdag PMD" at bounding box center [456, 116] width 135 height 18
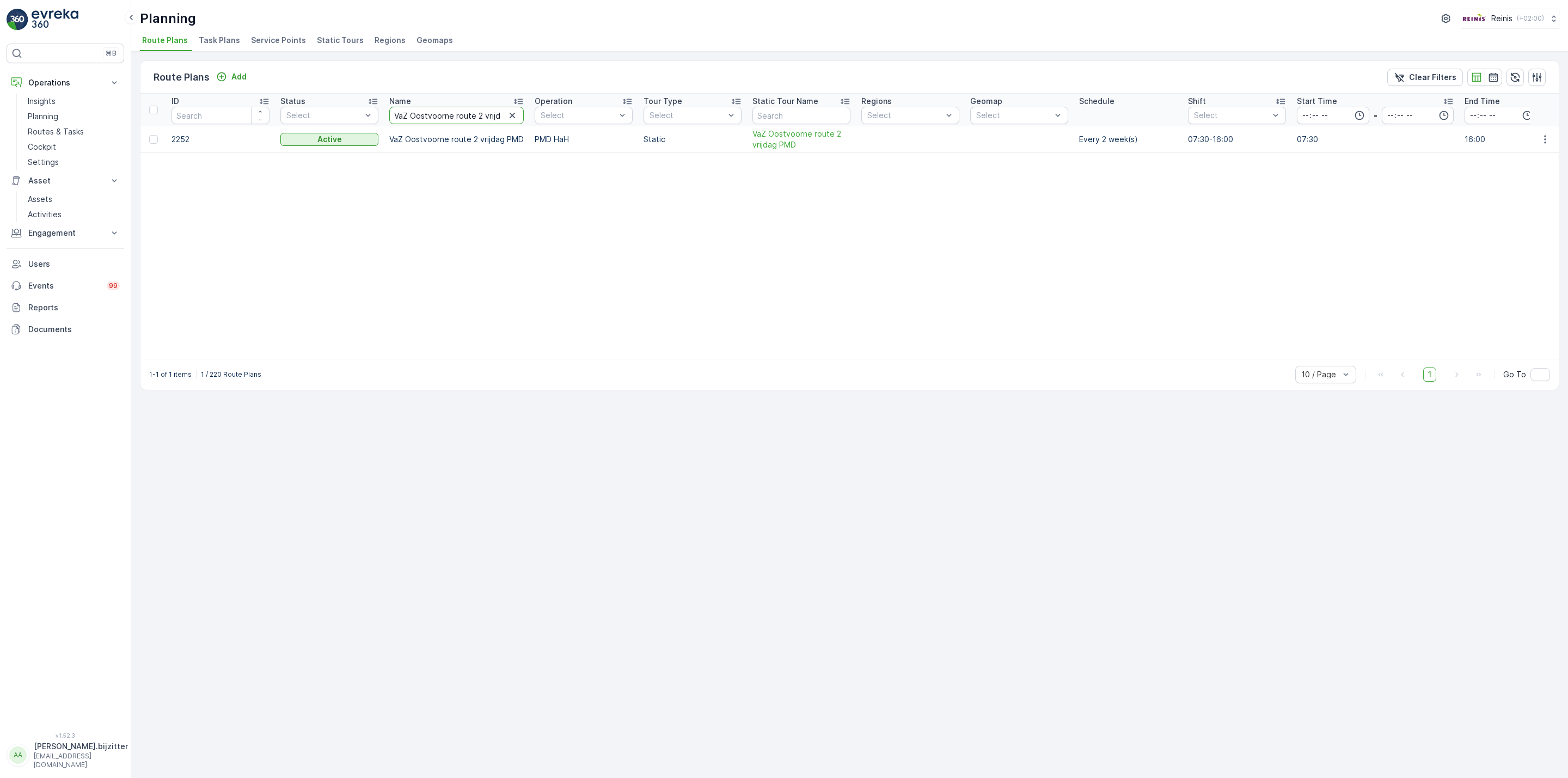
click at [431, 115] on input "VaZ Oostvoorne route 2 vrijdag PMD" at bounding box center [456, 116] width 135 height 18
paste input "Hellevoetsluis West donderdag RST"
type input "VaZ Hellevoetsluis West donderdag RST"
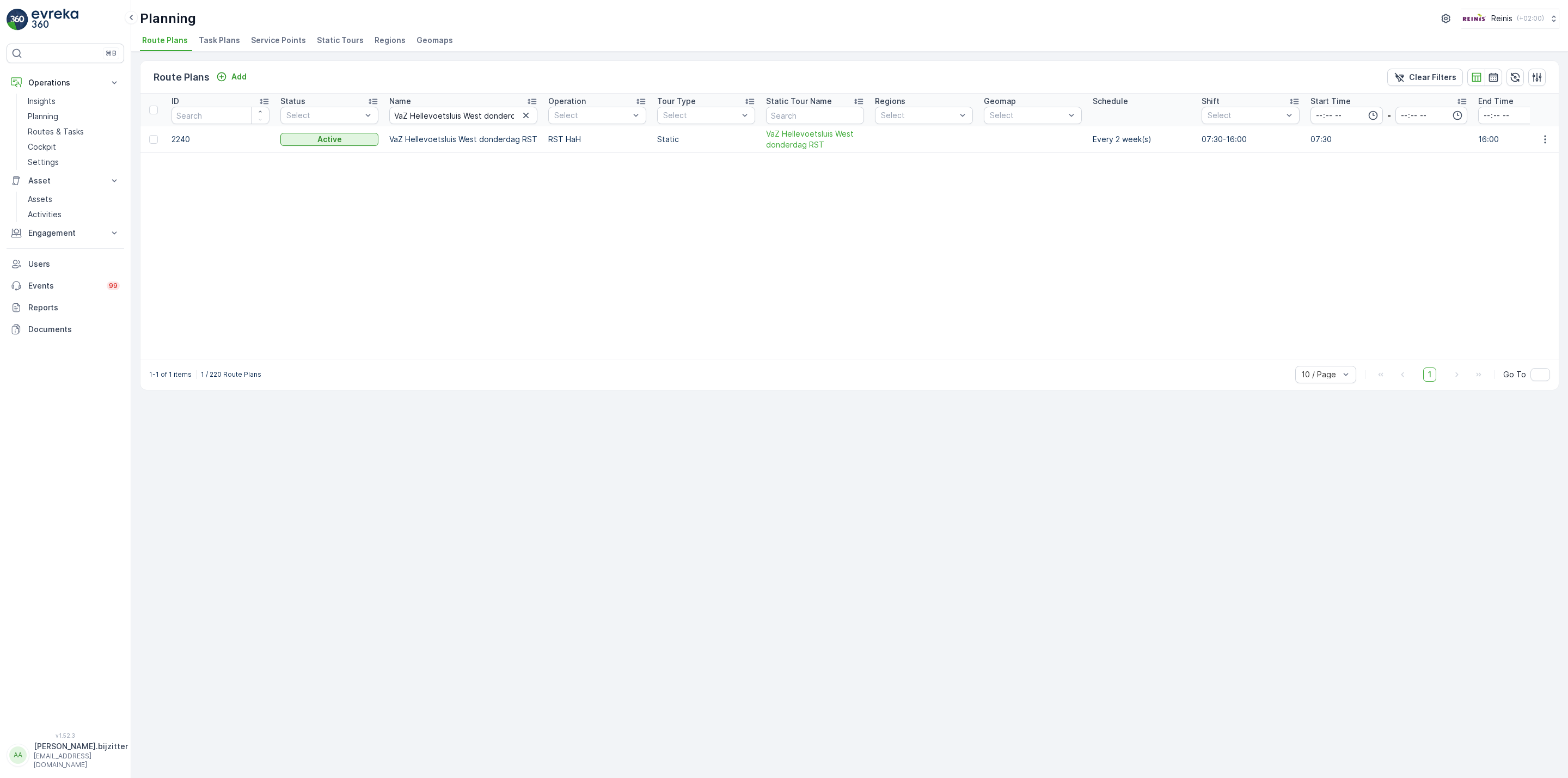
click at [183, 141] on p "2240" at bounding box center [220, 139] width 98 height 11
copy p "2240"
click at [740, 237] on table "ID Status Select Name VaZ Hellevoetsluis West donderdag RST Operation Select To…" at bounding box center [1465, 226] width 2649 height 265
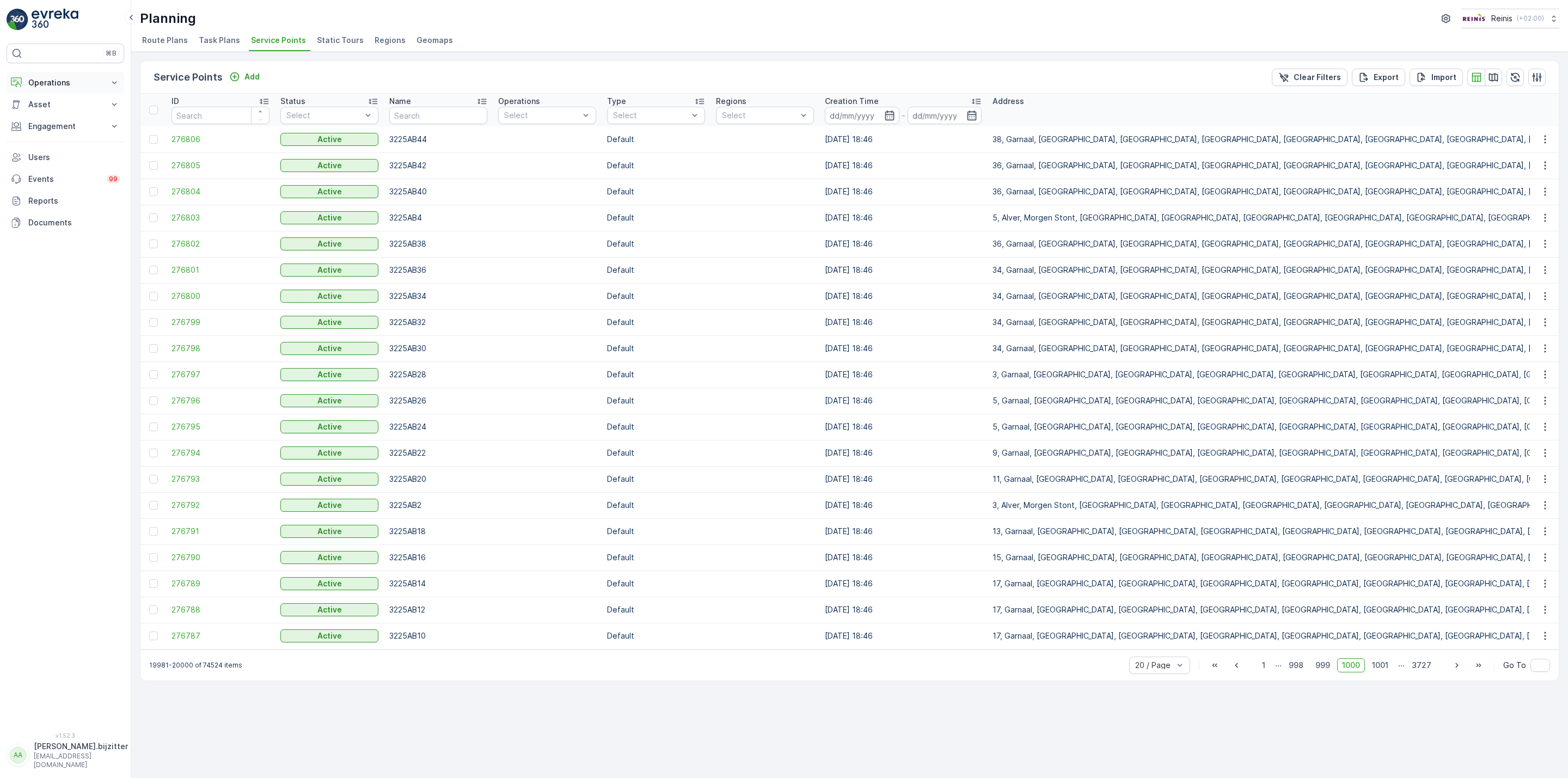
click at [46, 85] on p "Operations" at bounding box center [65, 82] width 74 height 11
click at [40, 128] on p "Routes & Tasks" at bounding box center [56, 132] width 56 height 11
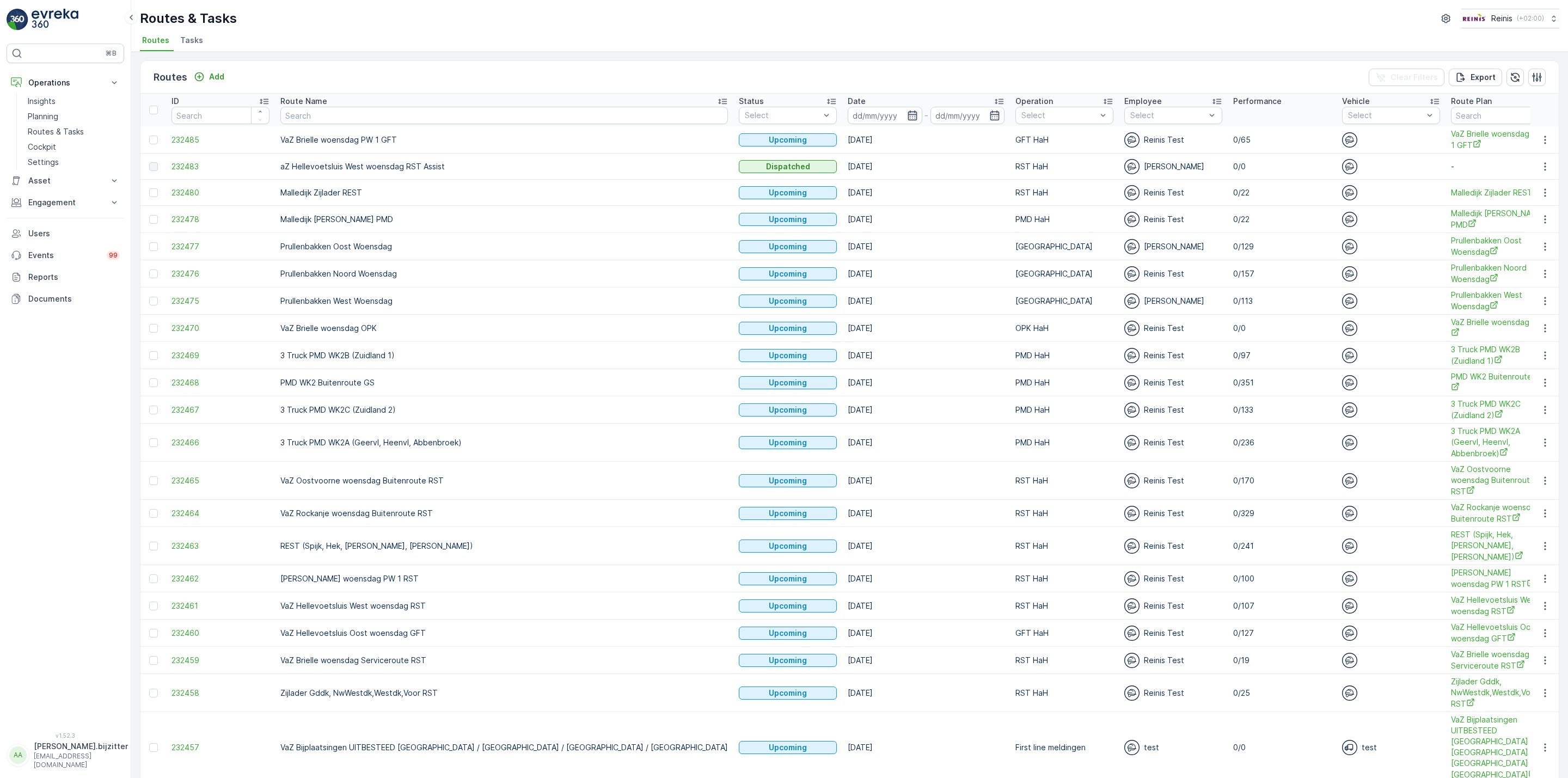
click at [907, 116] on icon "button" at bounding box center [912, 115] width 11 height 11
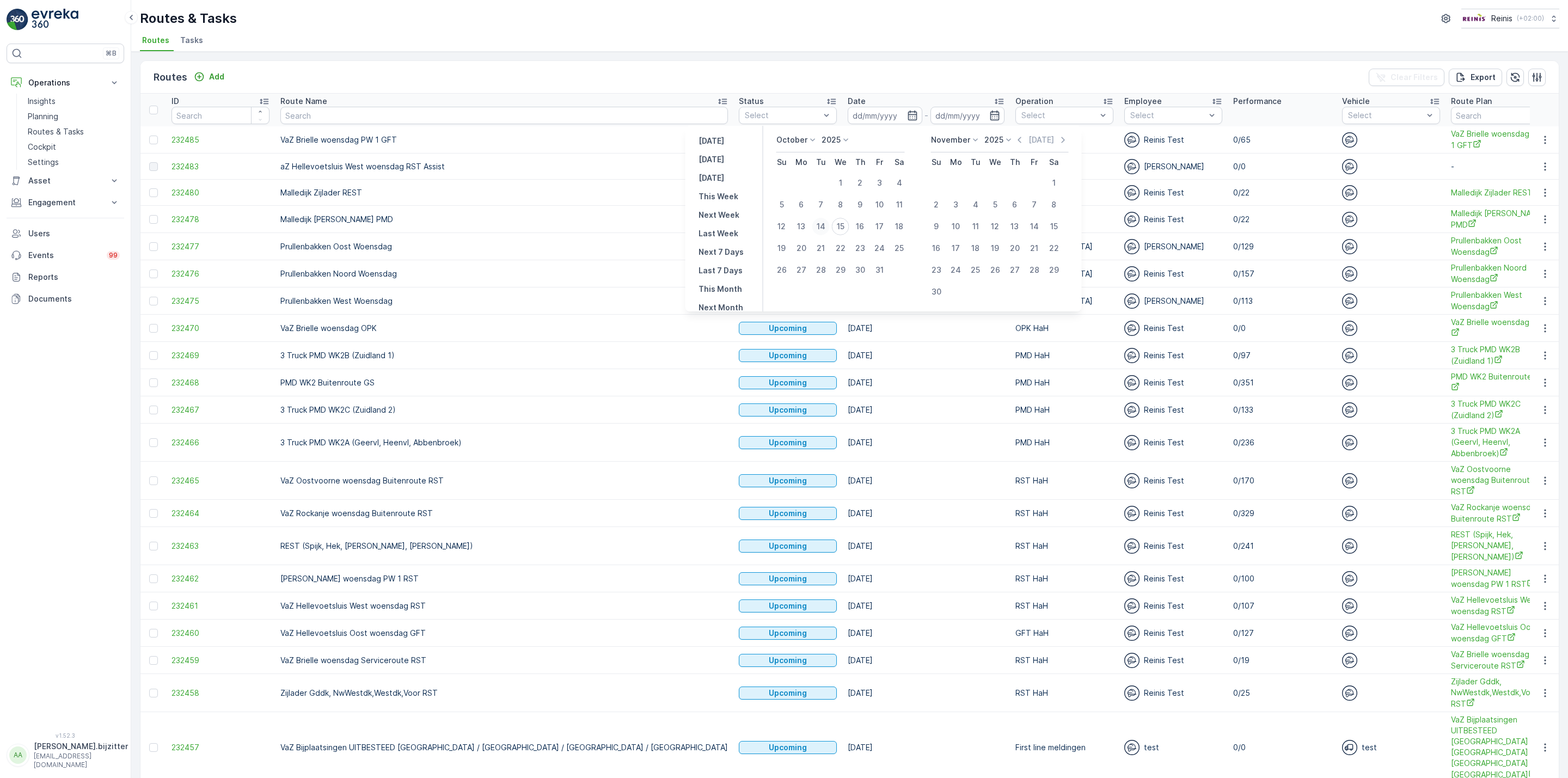
click at [822, 227] on div "14" at bounding box center [822, 227] width 18 height 18
type input "14.10.2025"
click at [822, 227] on div "14" at bounding box center [822, 227] width 18 height 18
type input "14.10.2025"
click at [822, 227] on div "14" at bounding box center [822, 227] width 18 height 18
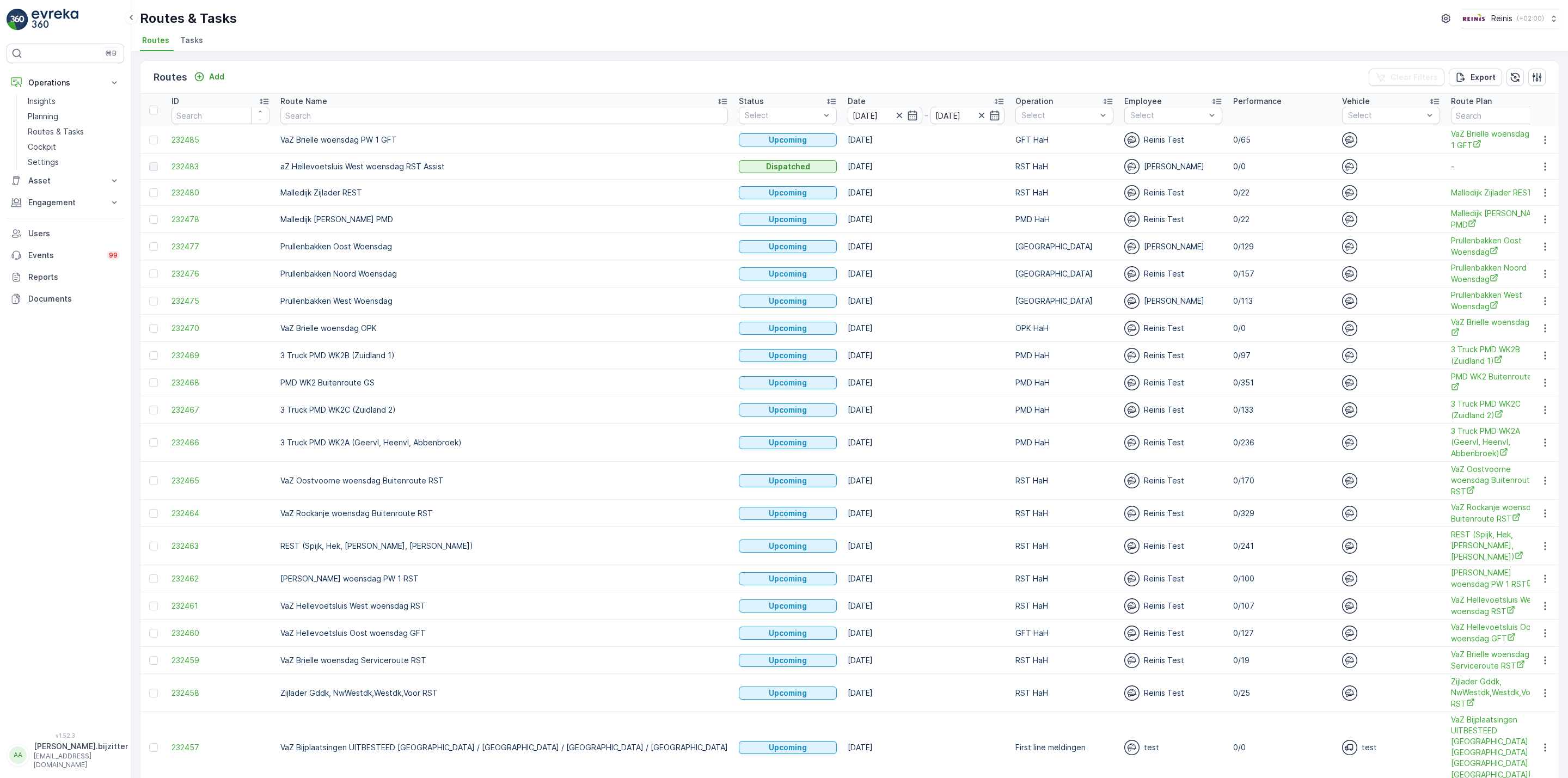
click at [842, 227] on td "[DATE]" at bounding box center [926, 219] width 168 height 27
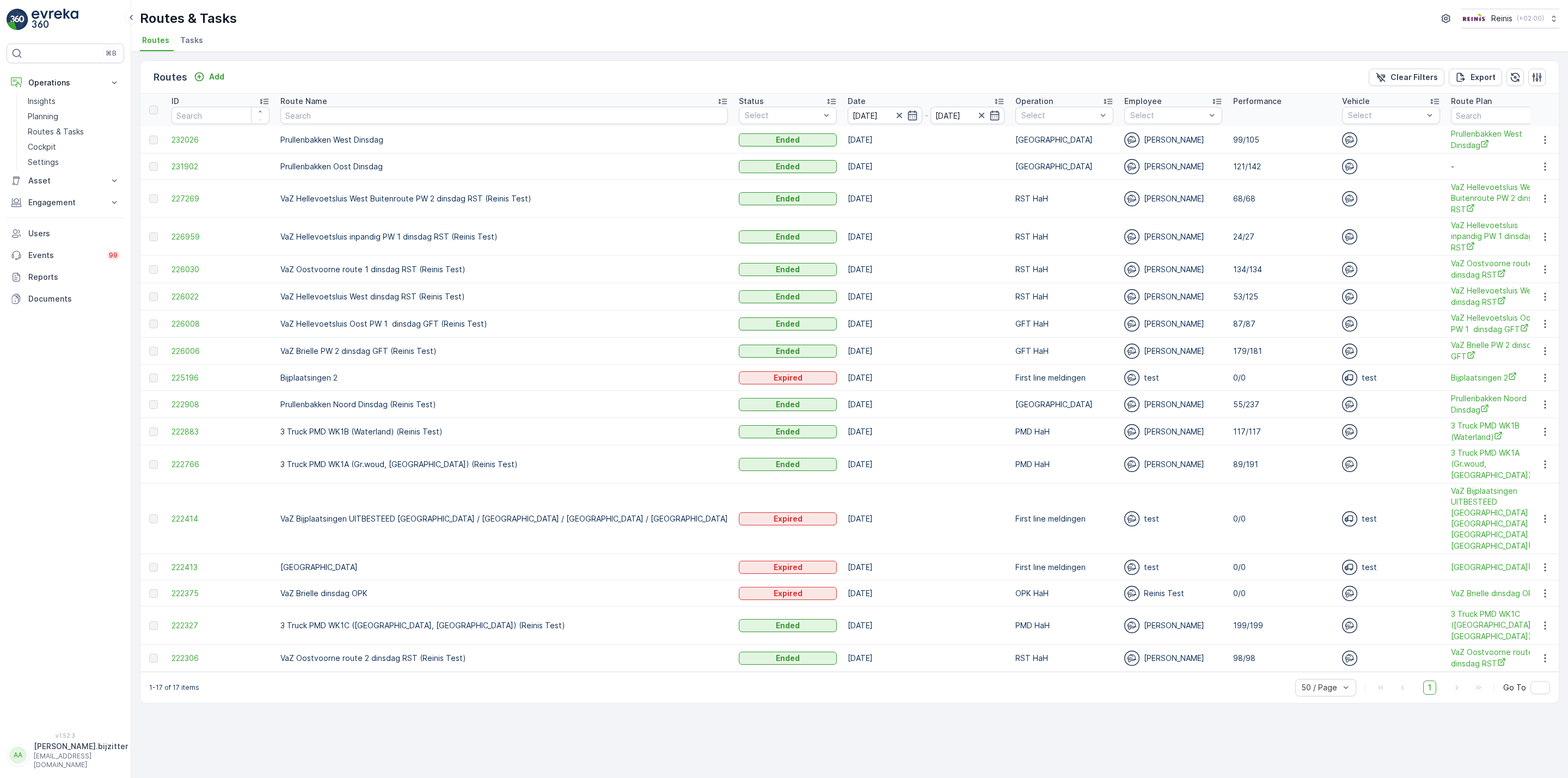
click at [378, 199] on p "VaZ Hellevoetsluis West Buitenroute PW 2 dinsdag RST (Reinis Test)" at bounding box center [504, 199] width 448 height 11
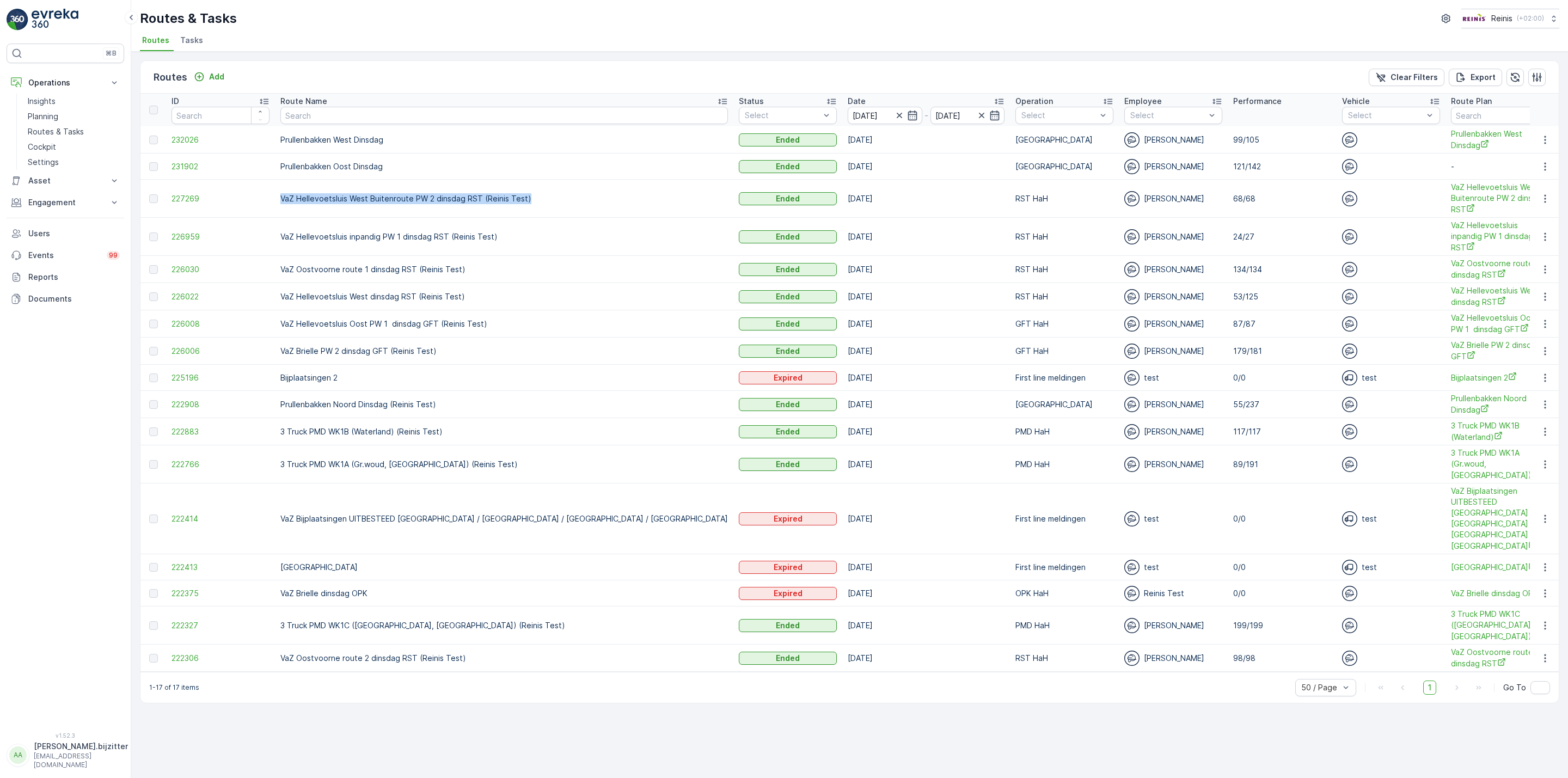
click at [378, 199] on p "VaZ Hellevoetsluis West Buitenroute PW 2 dinsdag RST (Reinis Test)" at bounding box center [504, 199] width 448 height 11
click at [379, 202] on p "VaZ Hellevoetsluis West Buitenroute PW 2 dinsdag RST (Reinis Test)" at bounding box center [504, 199] width 448 height 11
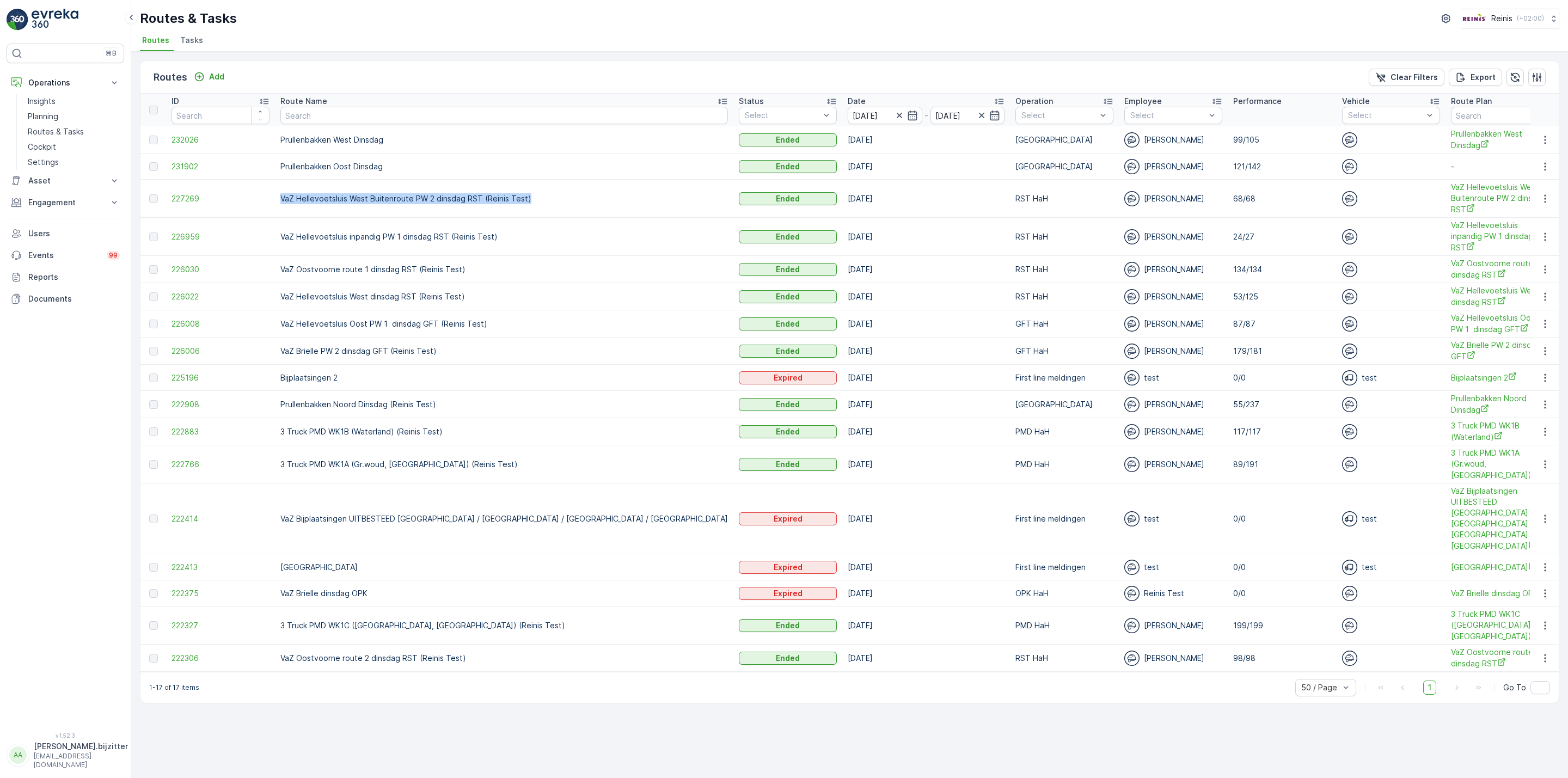
click at [379, 202] on p "VaZ Hellevoetsluis West Buitenroute PW 2 dinsdag RST (Reinis Test)" at bounding box center [504, 199] width 448 height 11
click at [372, 202] on p "VaZ Hellevoetsluis West Buitenroute PW 2 dinsdag RST (Reinis Test)" at bounding box center [504, 199] width 448 height 11
click at [371, 202] on p "VaZ Hellevoetsluis West Buitenroute PW 2 dinsdag RST (Reinis Test)" at bounding box center [504, 199] width 448 height 11
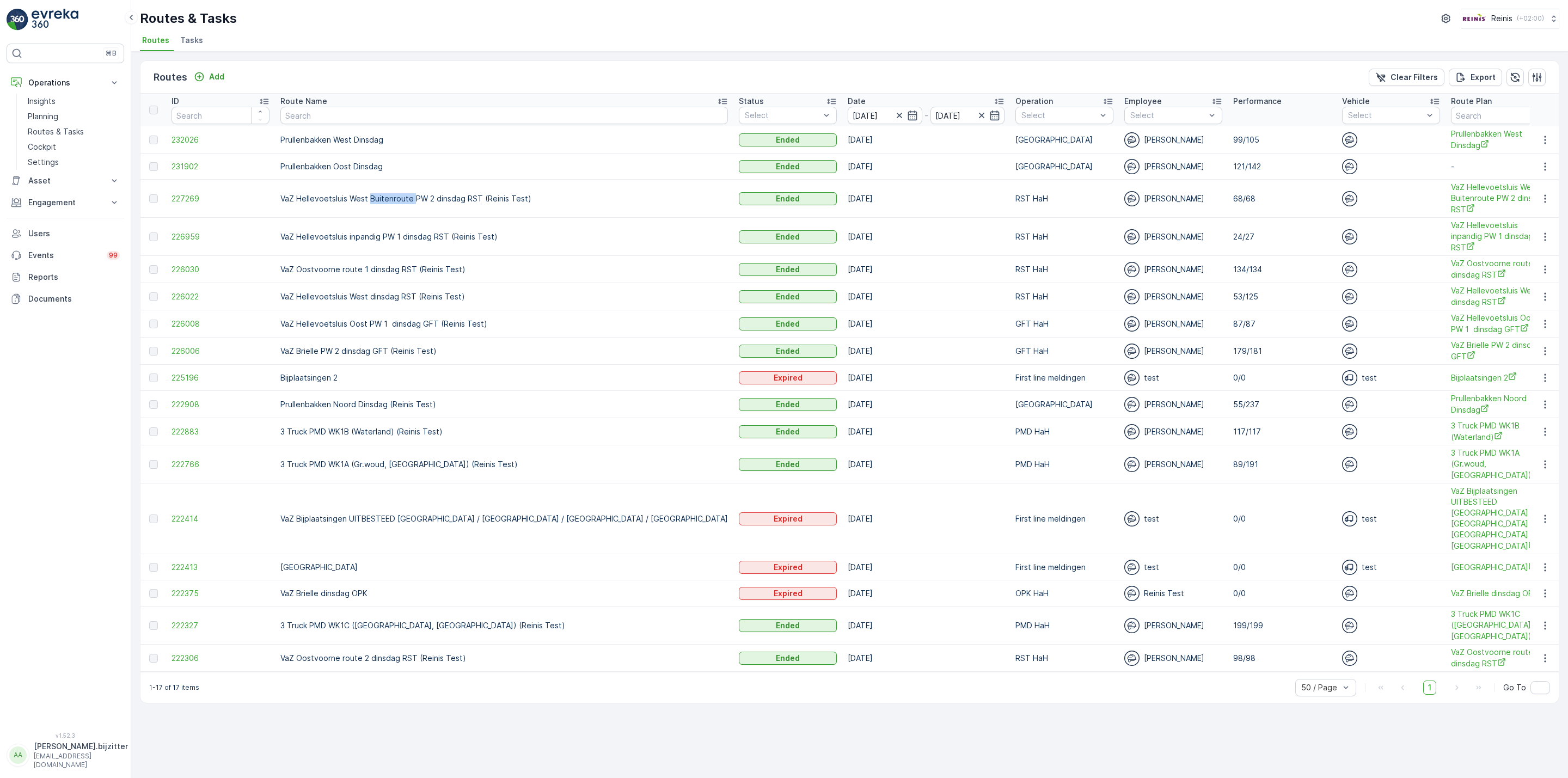
click at [371, 202] on p "VaZ Hellevoetsluis West Buitenroute PW 2 dinsdag RST (Reinis Test)" at bounding box center [504, 199] width 448 height 11
click at [197, 198] on span "227269" at bounding box center [220, 199] width 98 height 11
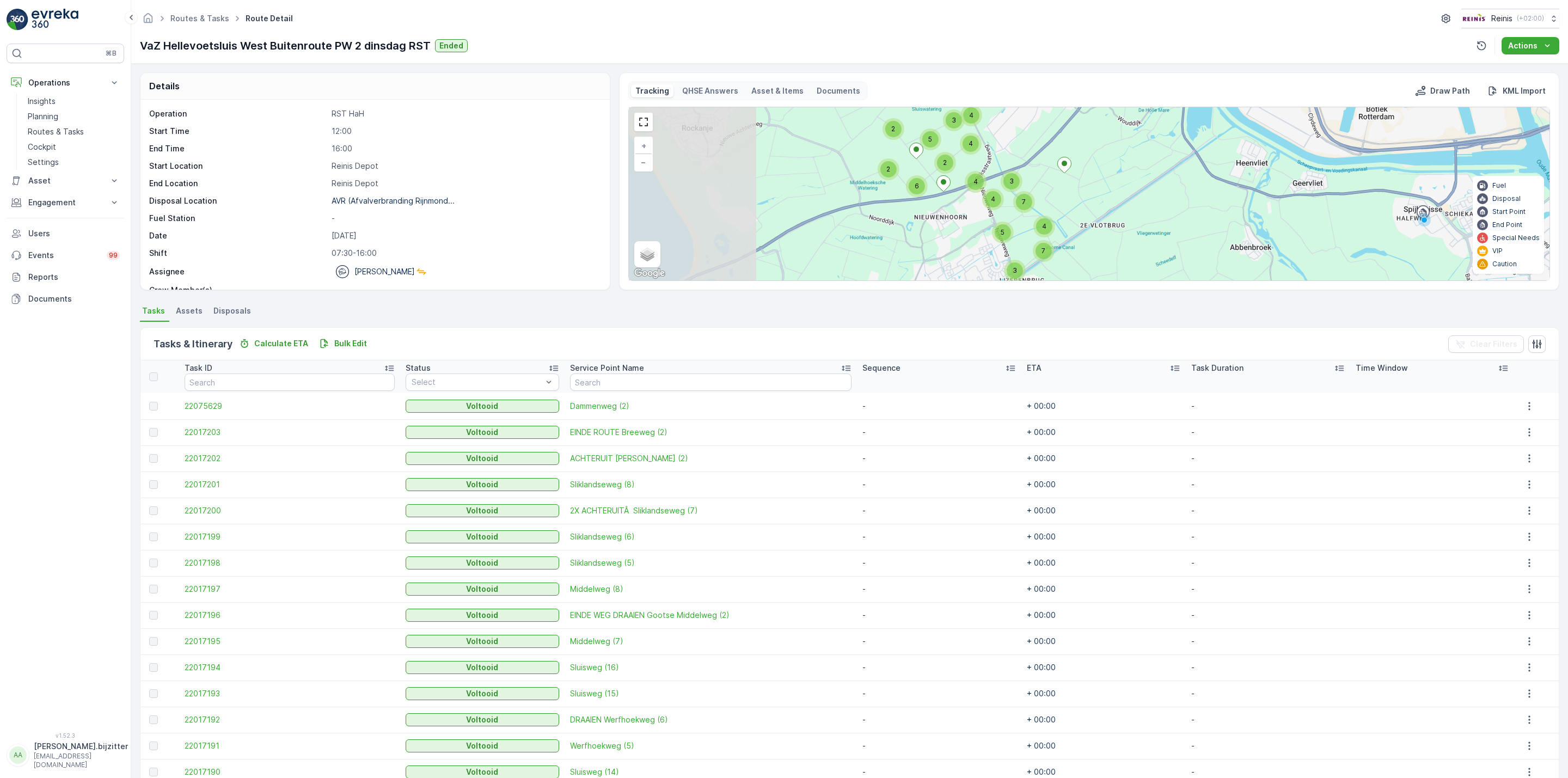
drag, startPoint x: 928, startPoint y: 225, endPoint x: 1187, endPoint y: 187, distance: 261.8
click at [1187, 187] on div "4 4 2 6 2 2 3 5 4 4 3 4 7 5 3 7 + − Satellite Roadmap Terrain Hybrid Leaflet Ke…" at bounding box center [1089, 194] width 921 height 173
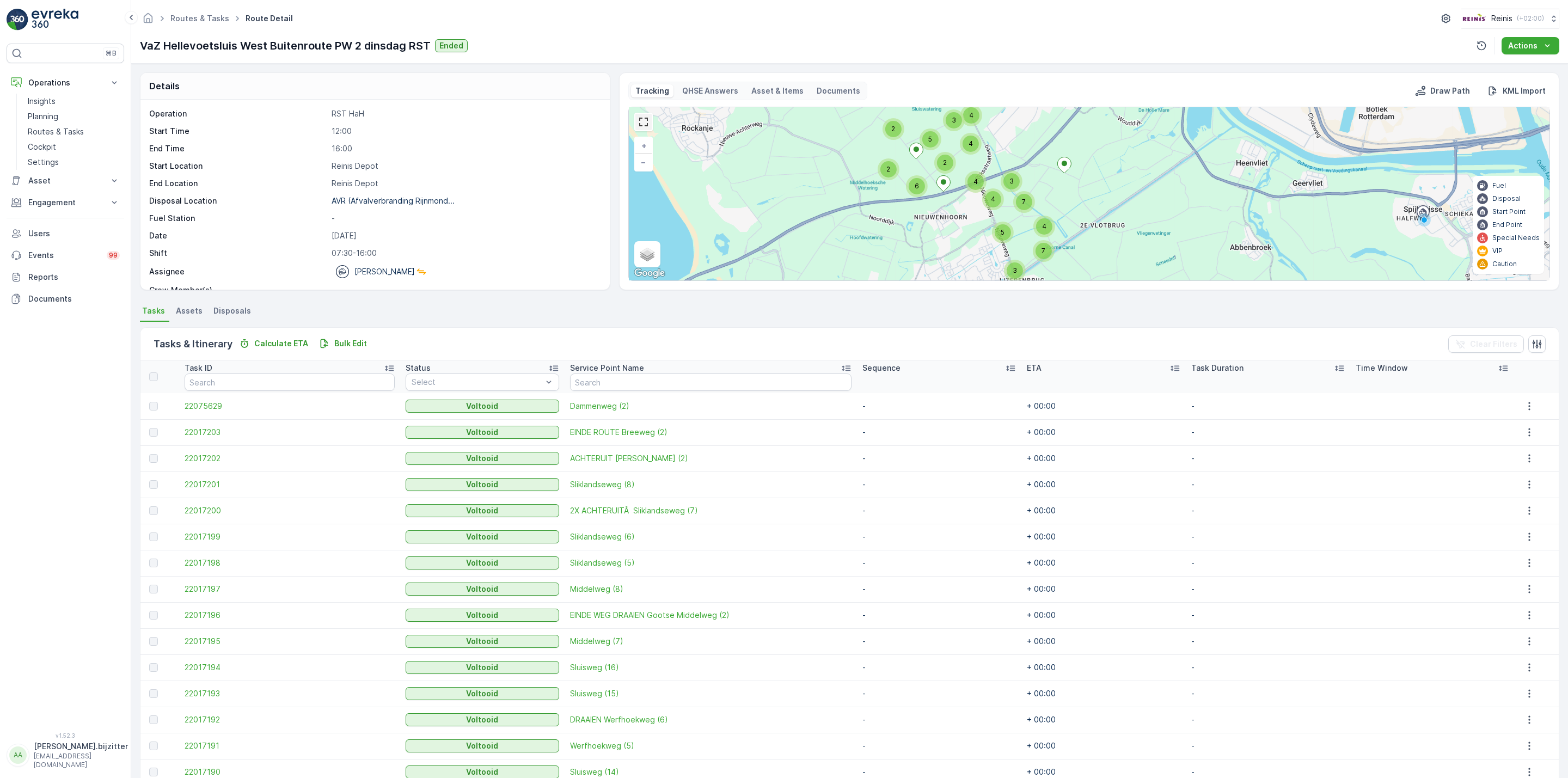
drag, startPoint x: 636, startPoint y: 122, endPoint x: 636, endPoint y: 194, distance: 72.0
click at [636, 122] on link at bounding box center [643, 122] width 16 height 16
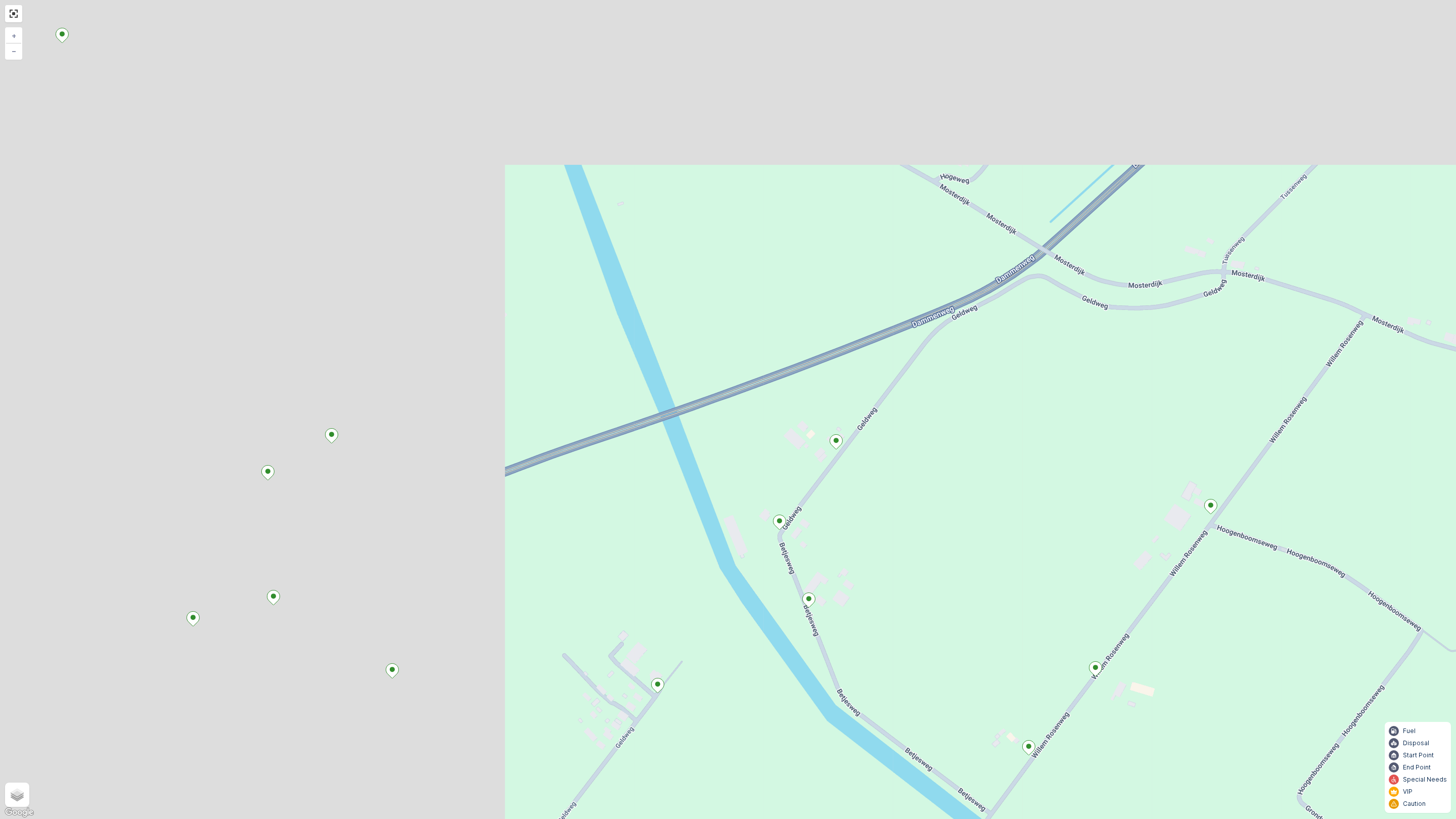
drag, startPoint x: 452, startPoint y: 334, endPoint x: 1071, endPoint y: 543, distance: 653.3
click at [1071, 543] on div "+ − Satellite Roadmap Terrain Hybrid Leaflet Keyboard shortcuts Map Data Map da…" at bounding box center [728, 410] width 1456 height 819
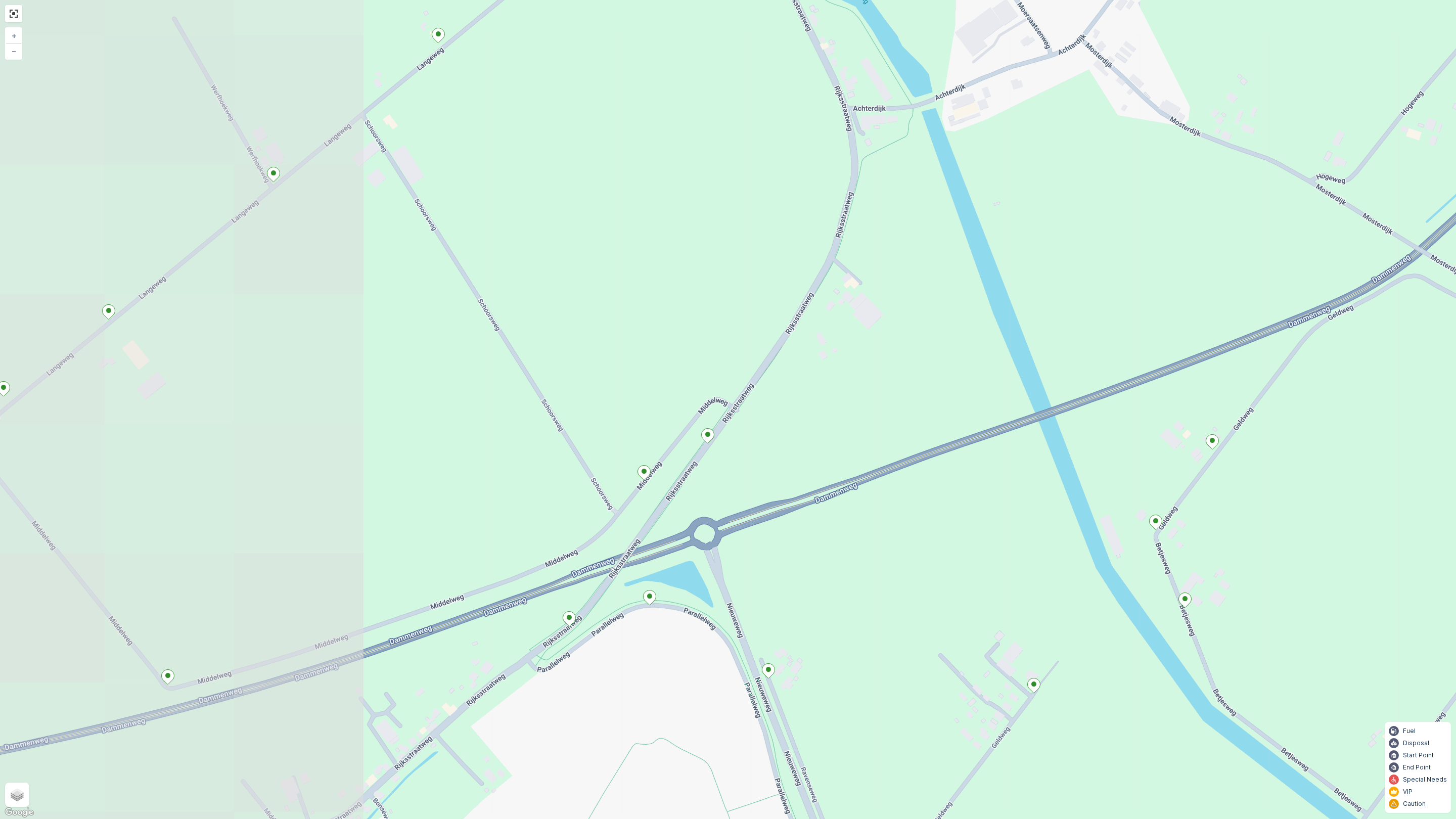
drag, startPoint x: 563, startPoint y: 375, endPoint x: 939, endPoint y: 375, distance: 376.0
click at [939, 375] on div "+ − Satellite Roadmap Terrain Hybrid Leaflet Keyboard shortcuts Map Data Map da…" at bounding box center [728, 410] width 1456 height 819
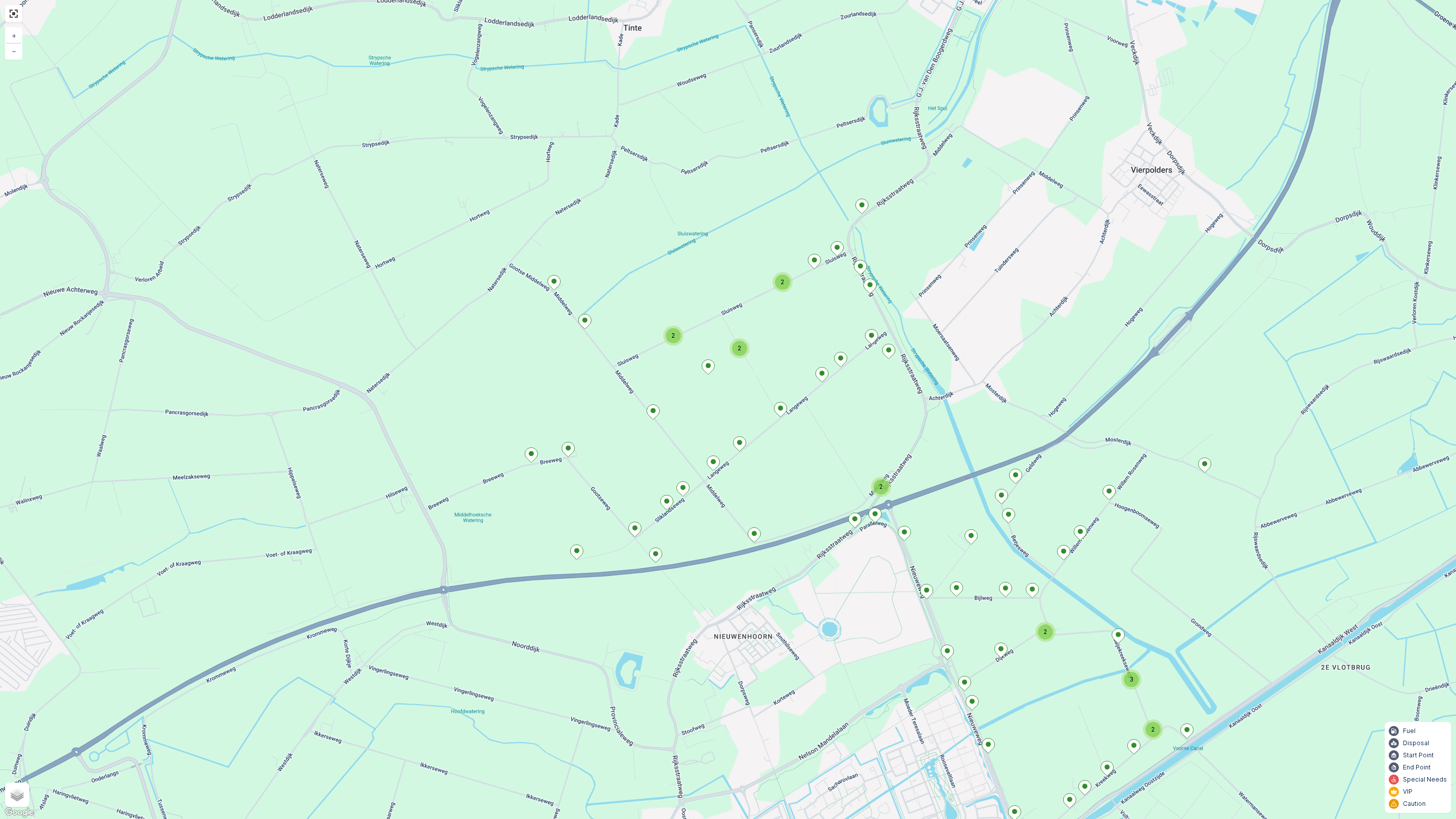
drag, startPoint x: 555, startPoint y: 345, endPoint x: 645, endPoint y: 404, distance: 107.6
click at [645, 404] on div "2 2 2 2 3 2 2 2 + − Satellite Roadmap Terrain Hybrid Leaflet Keyboard shortcuts…" at bounding box center [728, 410] width 1456 height 819
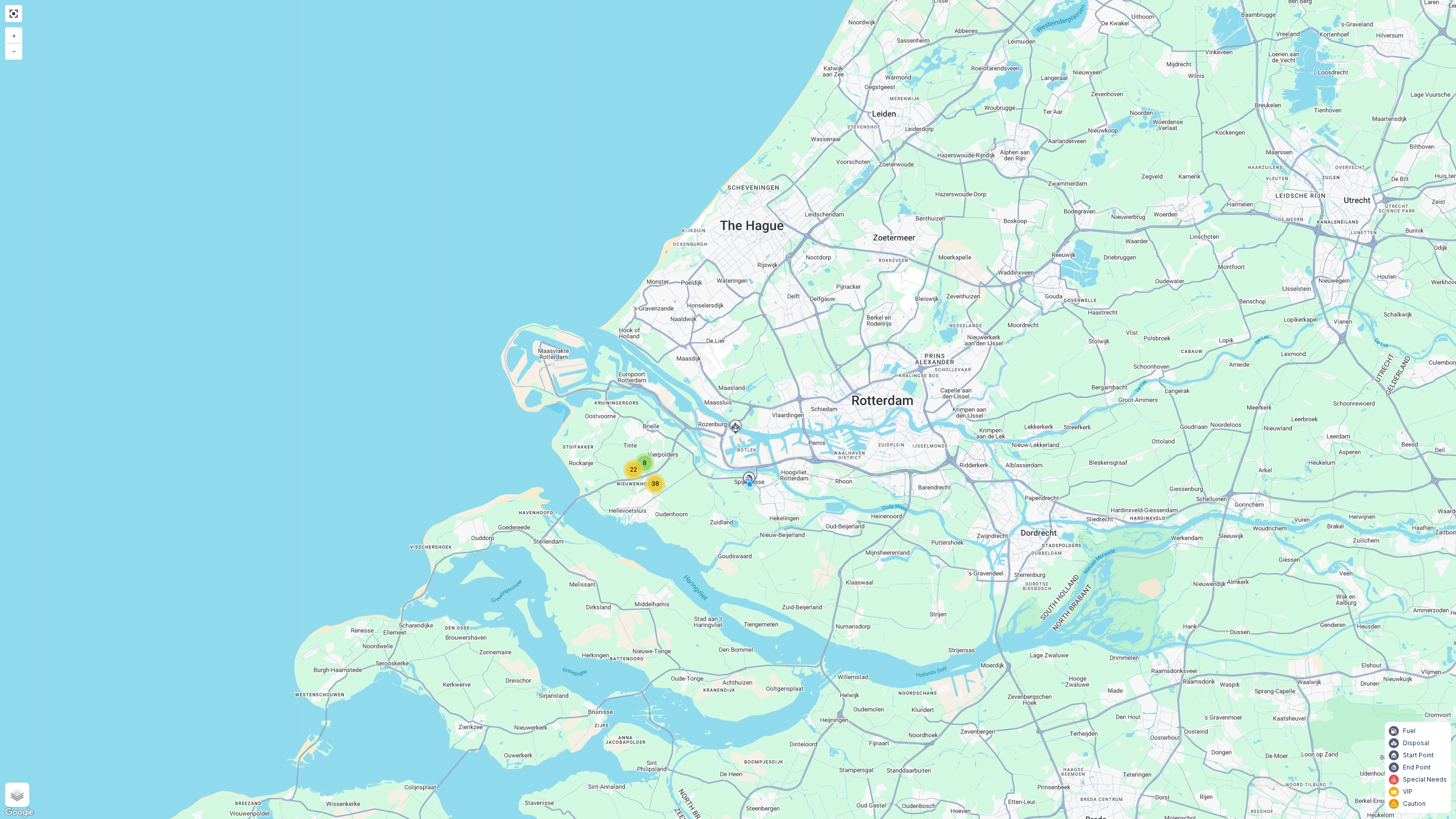
drag, startPoint x: 569, startPoint y: 419, endPoint x: 606, endPoint y: 519, distance: 106.6
click at [606, 519] on div "8 22 38 + − Satellite Roadmap Terrain Hybrid Leaflet Keyboard shortcuts Map Dat…" at bounding box center [728, 410] width 1456 height 819
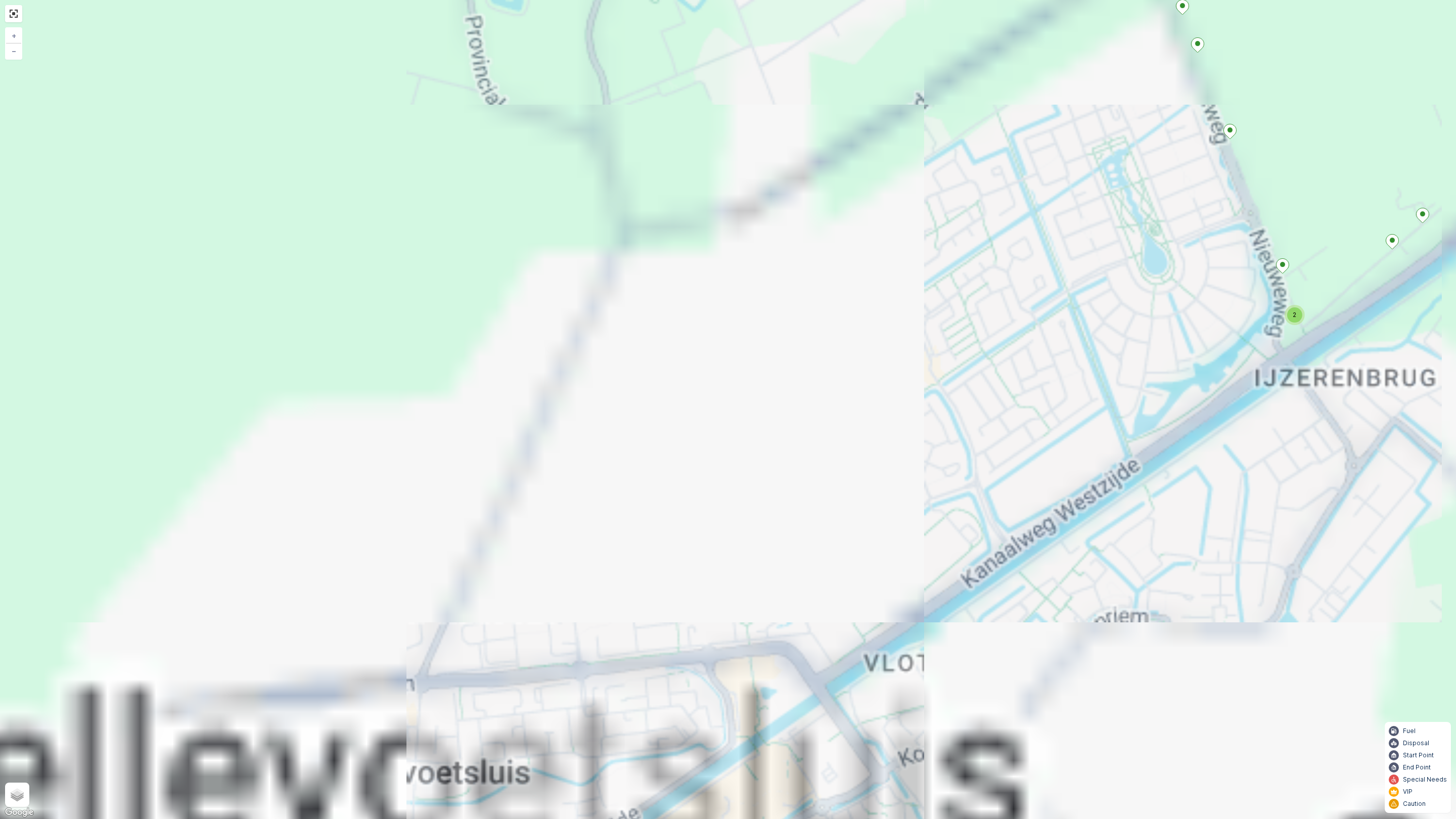
drag, startPoint x: 797, startPoint y: 464, endPoint x: 660, endPoint y: 630, distance: 215.2
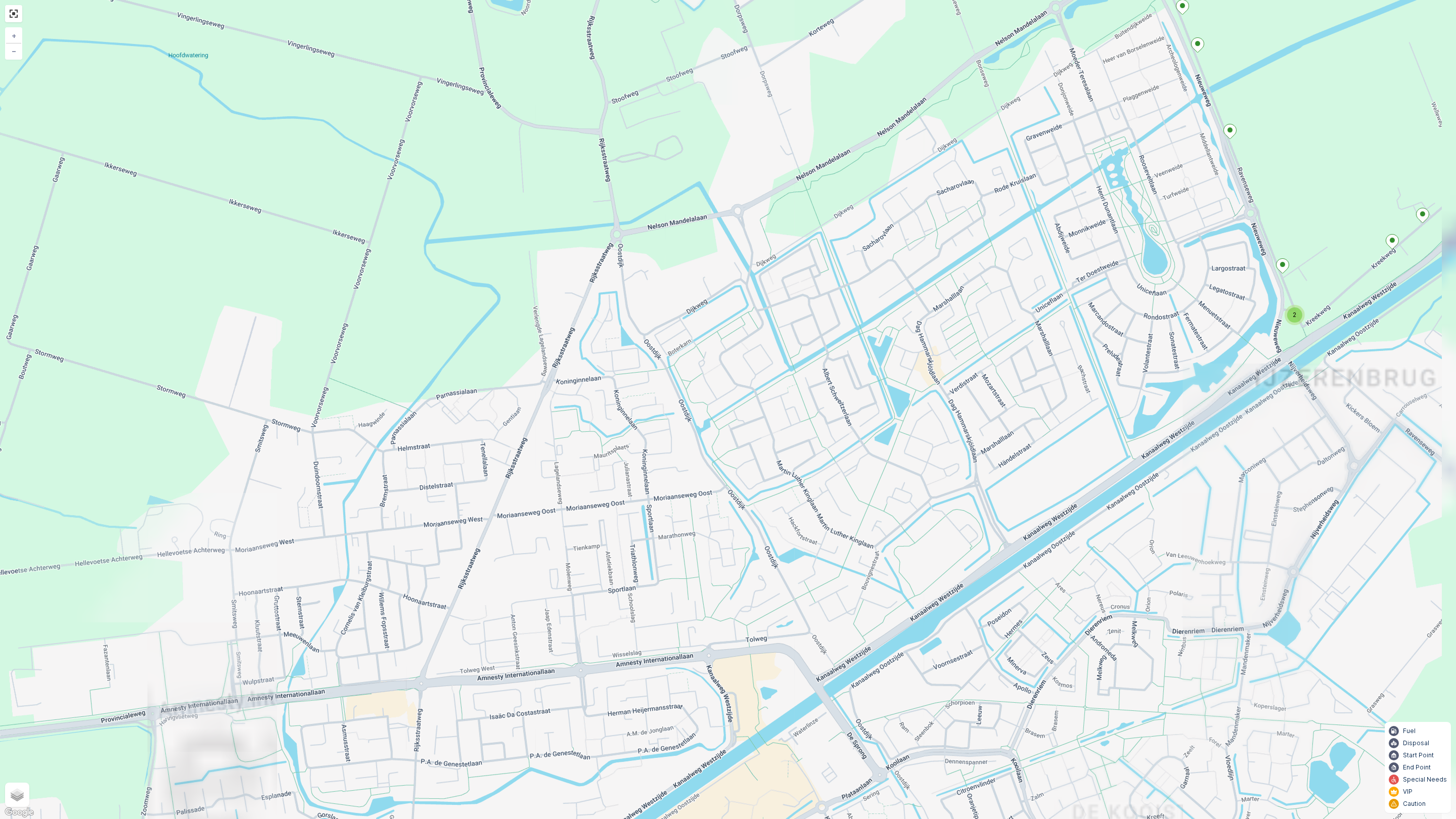
click at [660, 630] on div "2 + − Satellite Roadmap Terrain Hybrid Leaflet Keyboard shortcuts Map Data Map …" at bounding box center [728, 410] width 1456 height 819
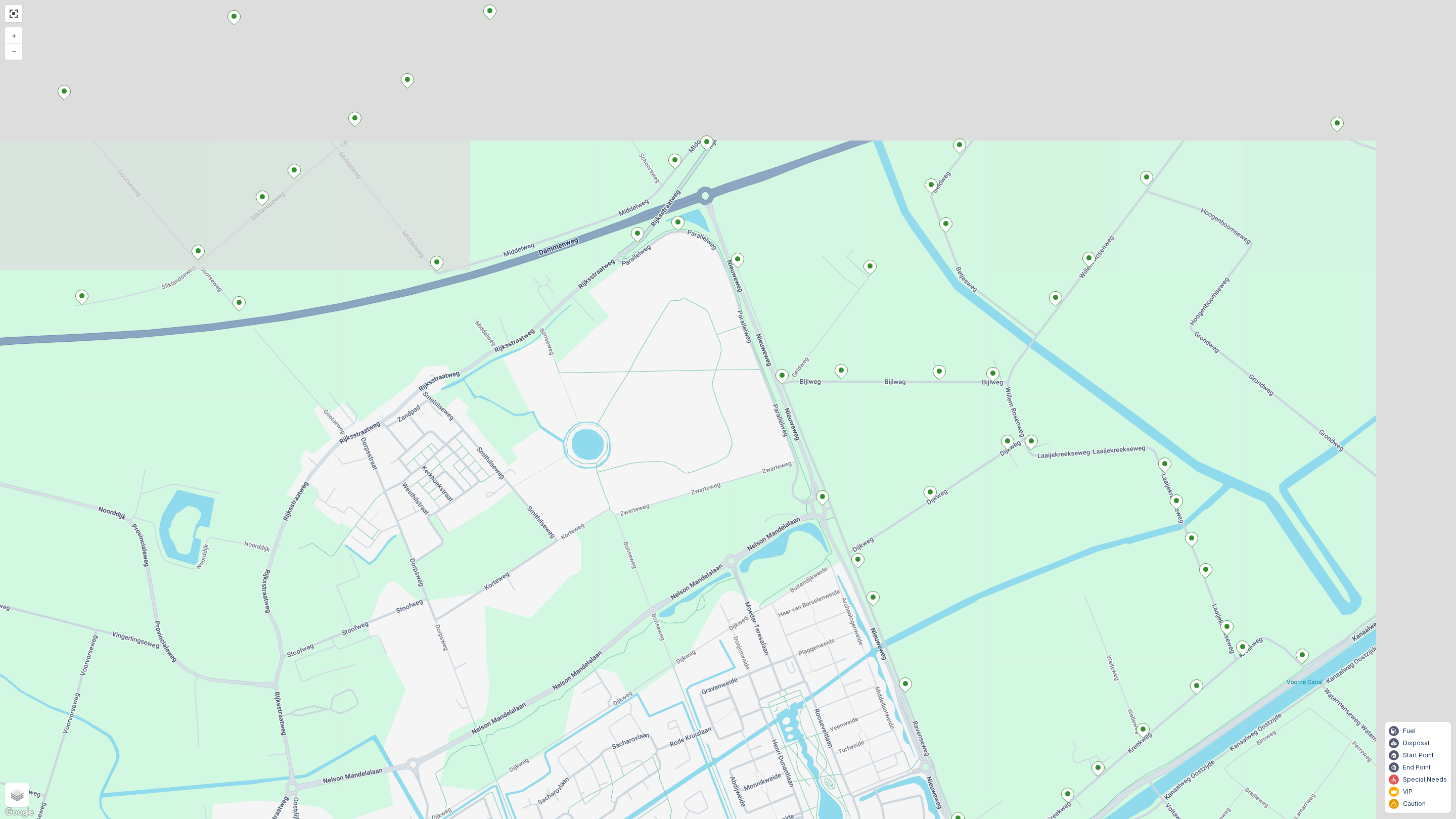
drag, startPoint x: 1021, startPoint y: 305, endPoint x: 833, endPoint y: 692, distance: 430.2
click at [833, 692] on div "2 + − Satellite Roadmap Terrain Hybrid Leaflet Keyboard shortcuts Map Data Map …" at bounding box center [728, 410] width 1456 height 819
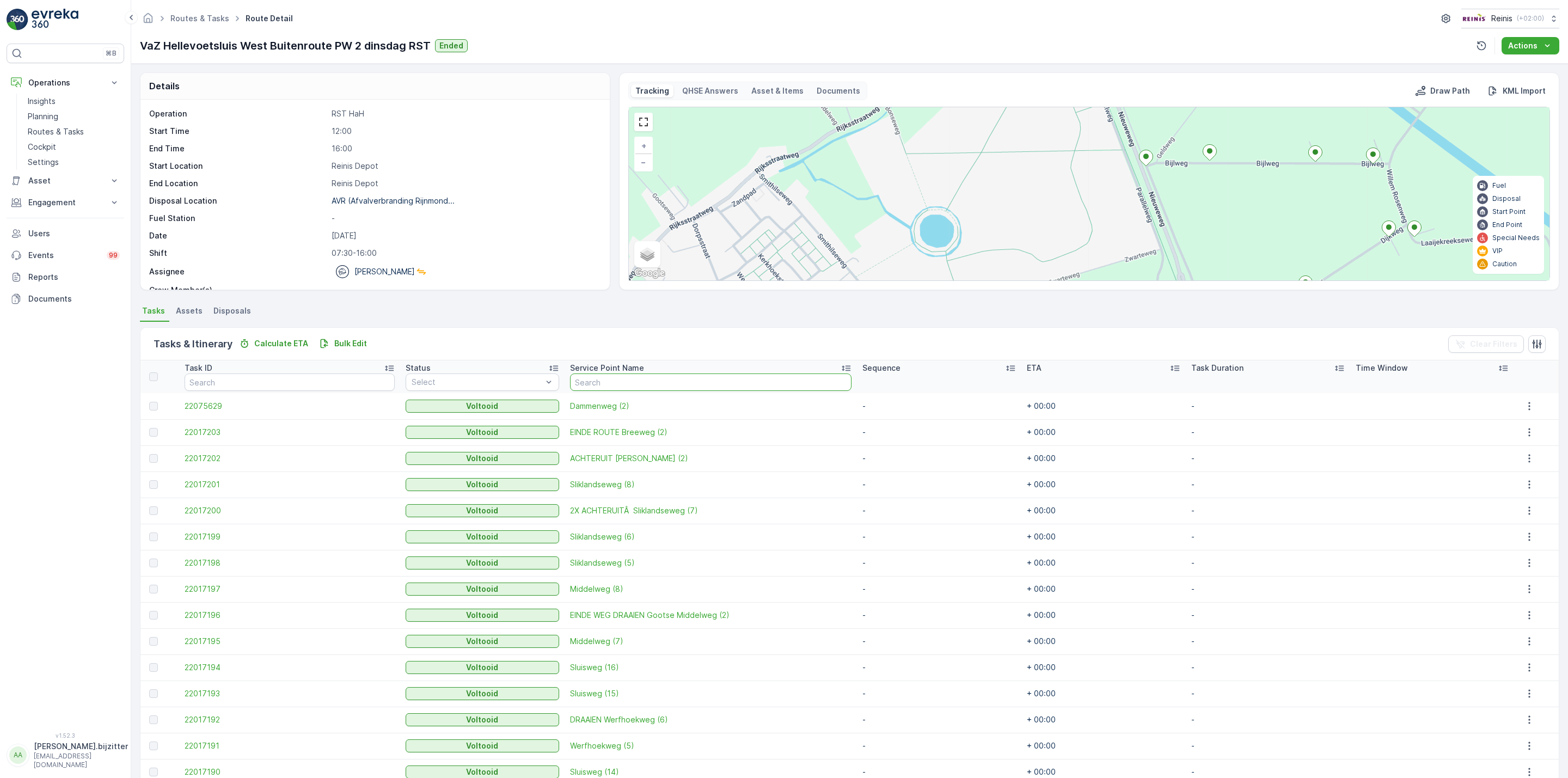
click at [635, 375] on input "text" at bounding box center [711, 382] width 281 height 18
type input "slik"
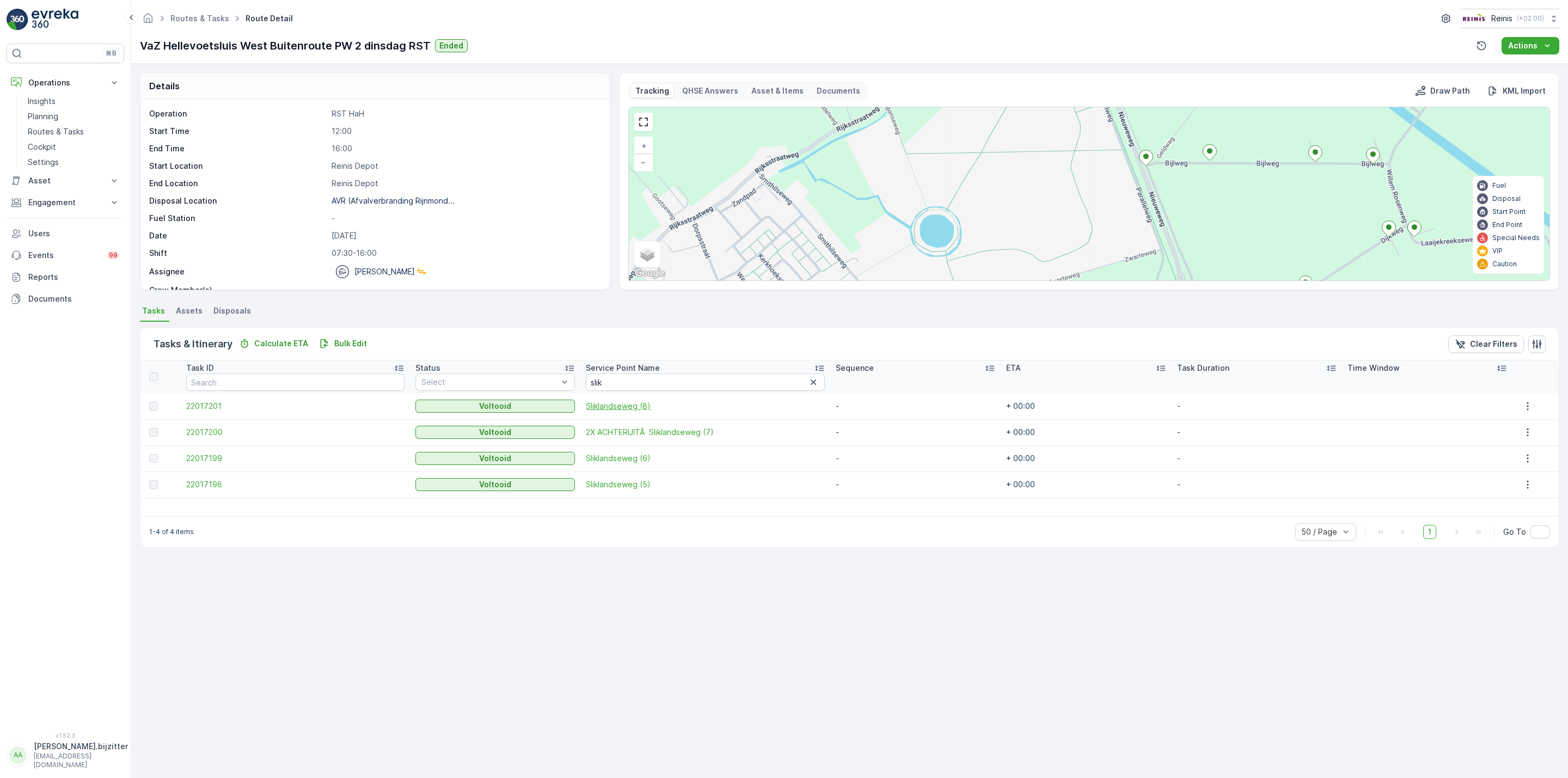
click at [610, 404] on span "Sliklandseweg (8)" at bounding box center [705, 406] width 239 height 11
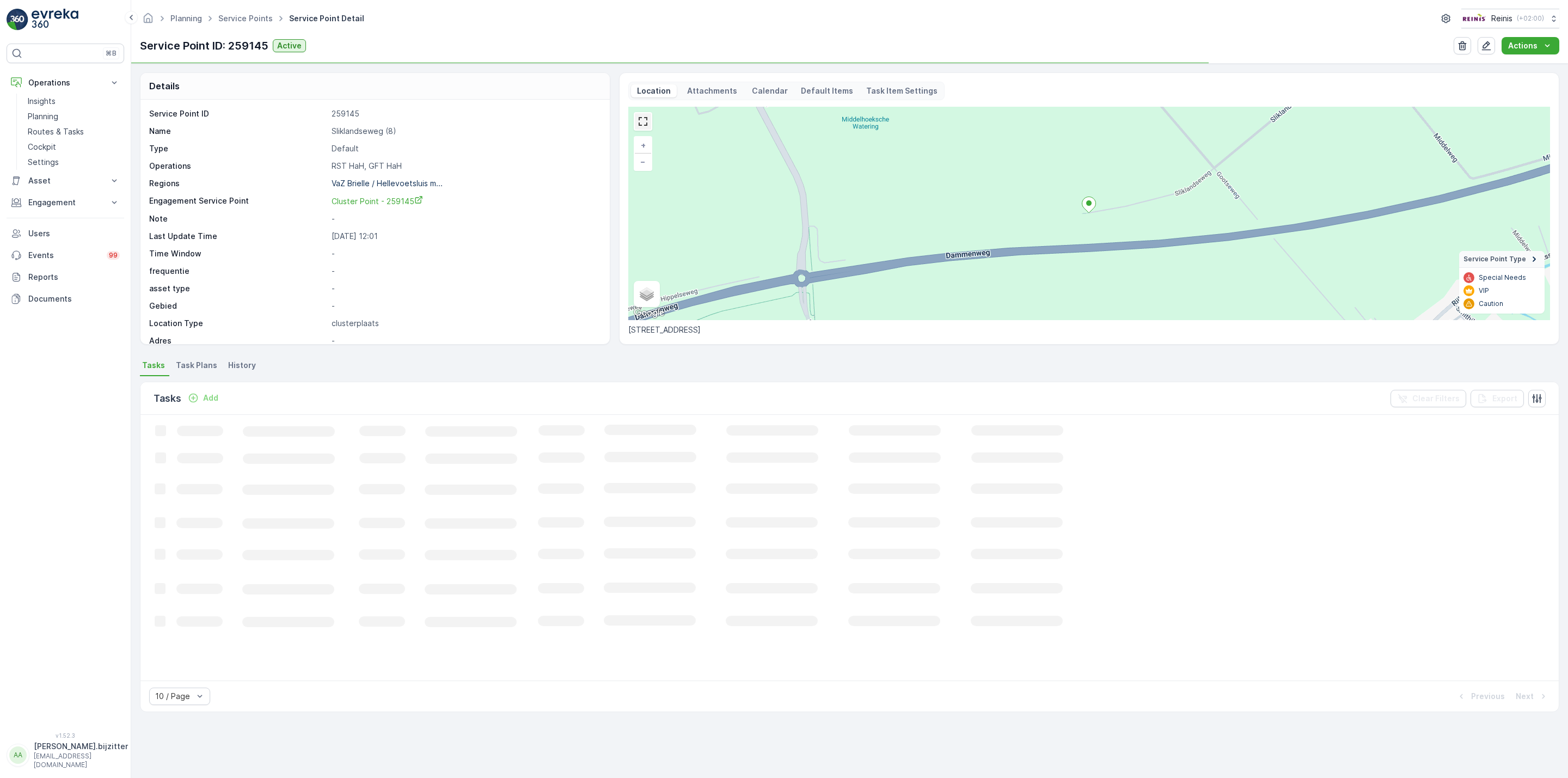
click at [646, 127] on link at bounding box center [643, 121] width 16 height 16
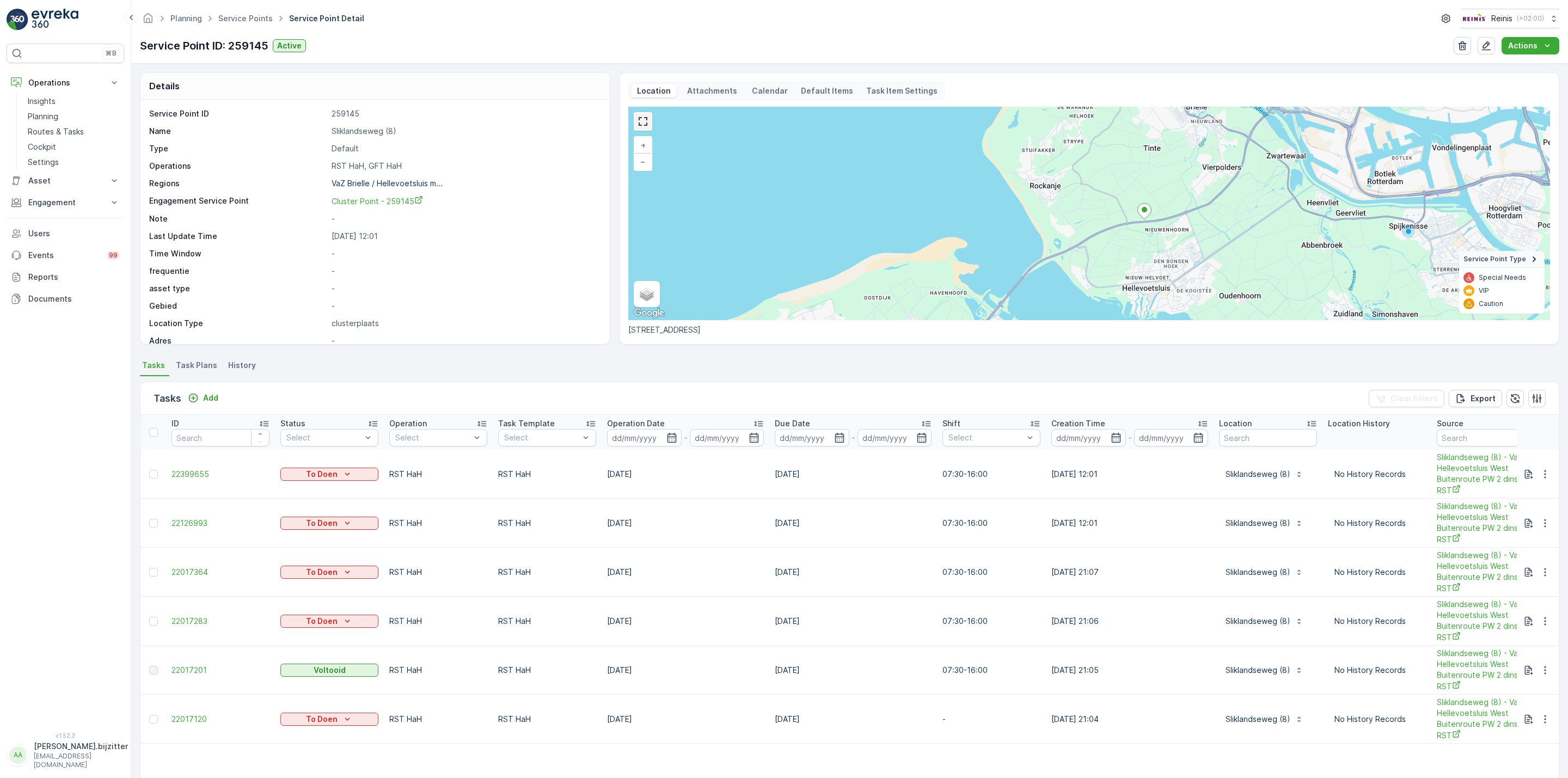
click at [644, 121] on link at bounding box center [643, 121] width 16 height 16
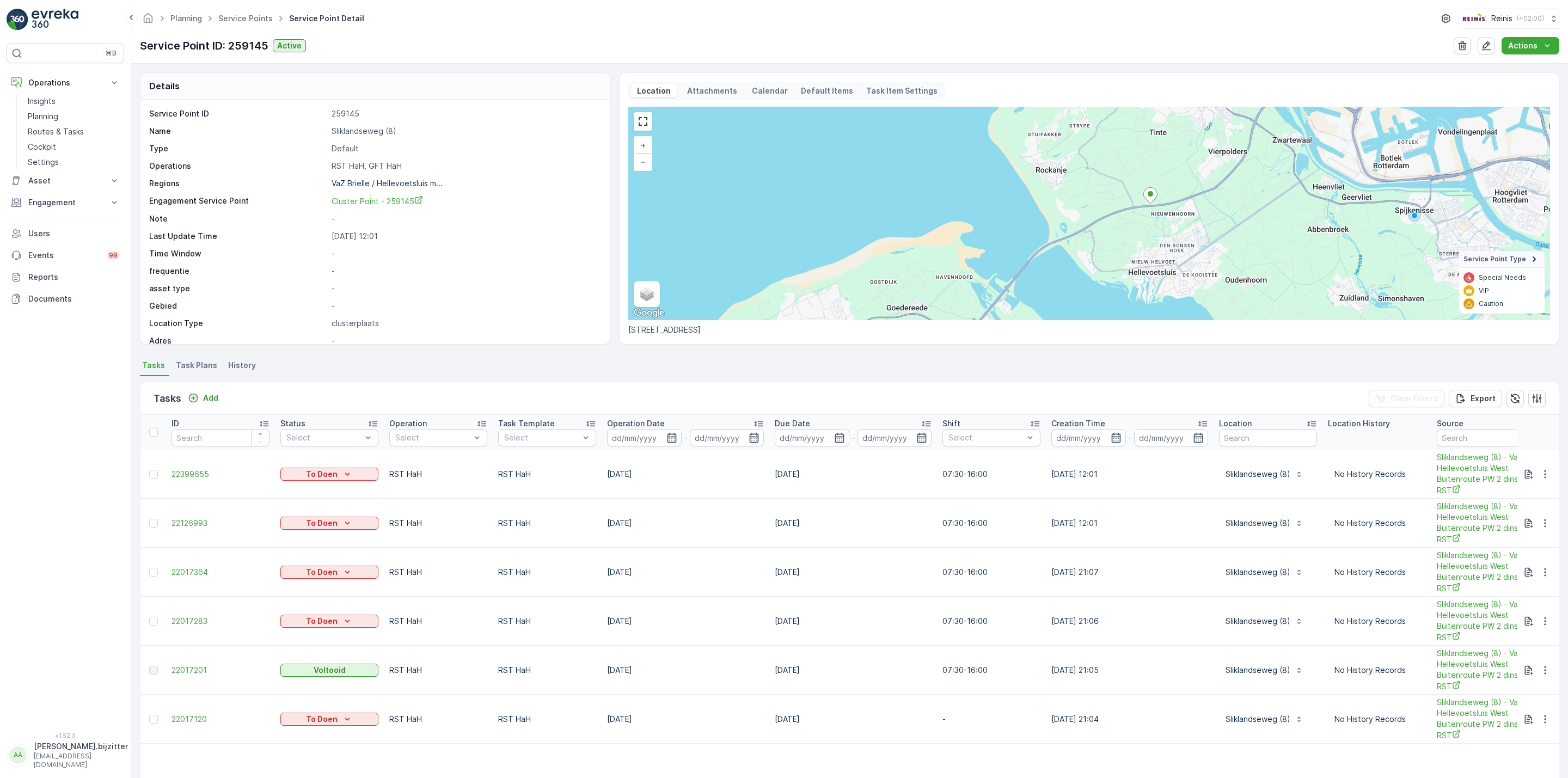
click at [659, 368] on ul "Tasks Task Plans History" at bounding box center [850, 367] width 1419 height 18
click at [456, 210] on div "Service Point ID 259145 Name Sliklandseweg (8) Type Default Operations RST HaH,…" at bounding box center [374, 227] width 449 height 238
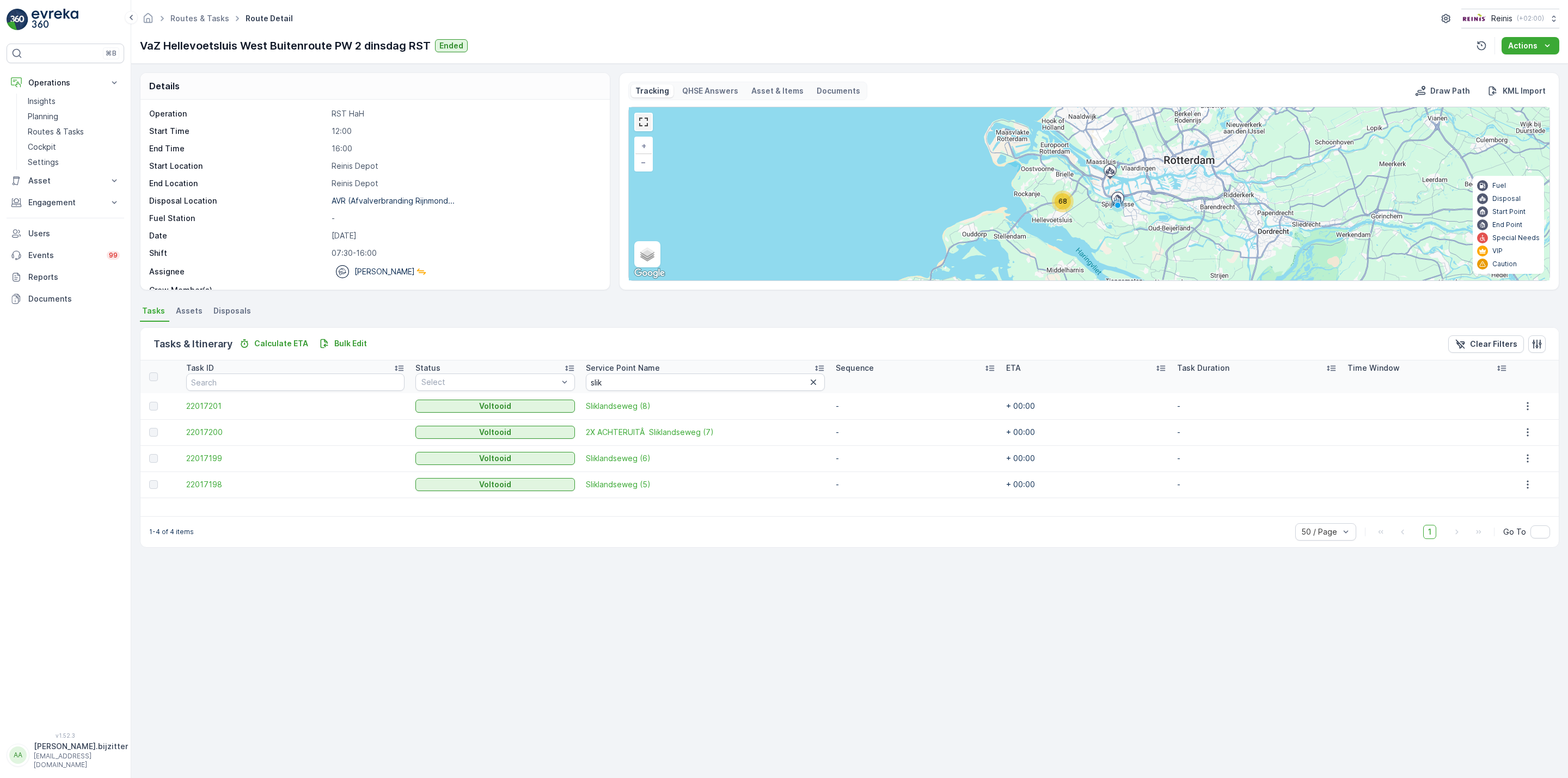
click at [643, 124] on link at bounding box center [643, 122] width 16 height 16
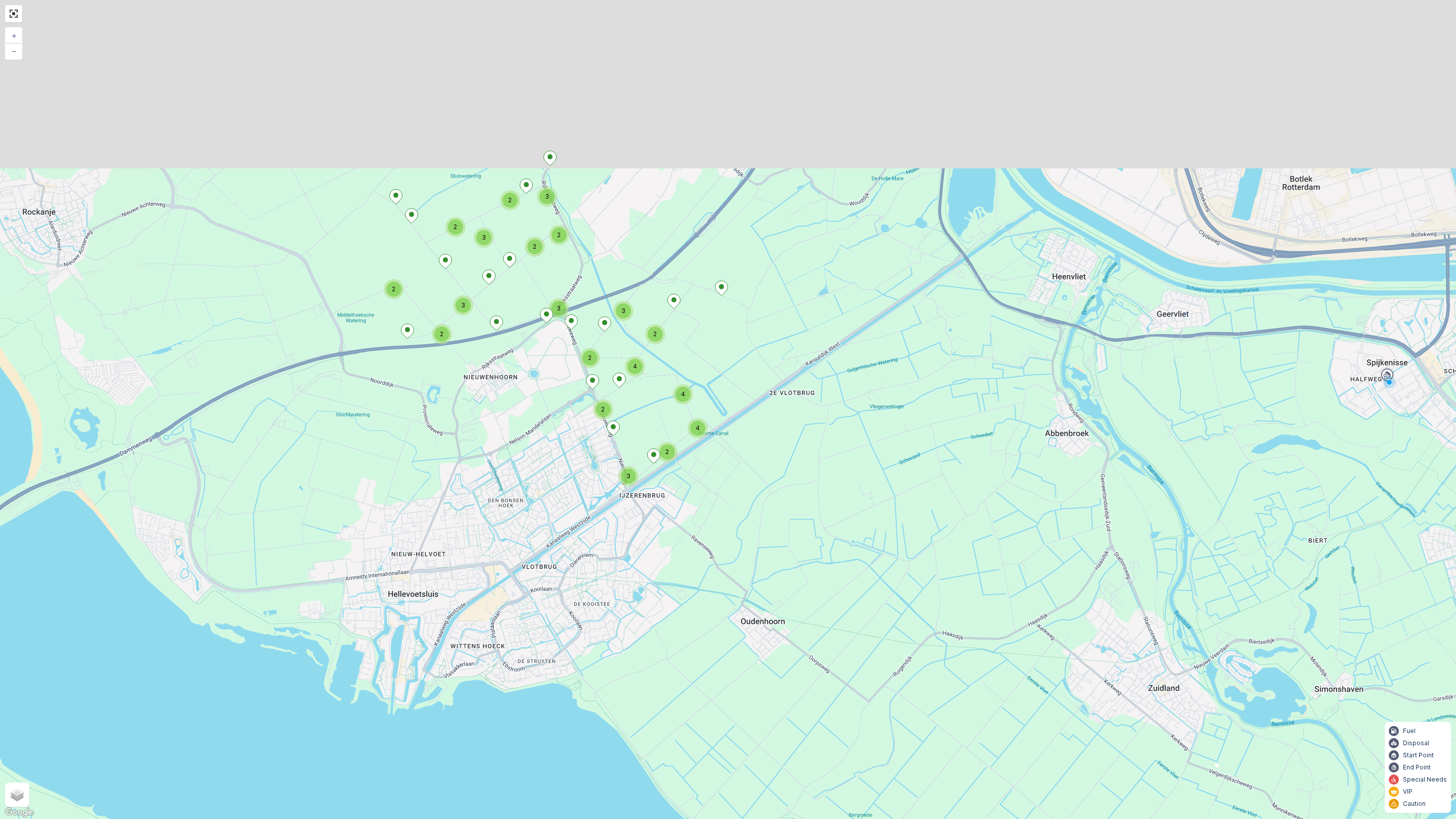
drag, startPoint x: 627, startPoint y: 226, endPoint x: 649, endPoint y: 598, distance: 372.6
click at [650, 601] on div "2 2 3 2 3 2 2 3 2 3 2 3 4 2 4 2 3 4 2 + − Satellite Roadmap Terrain Hybrid Leaf…" at bounding box center [728, 410] width 1456 height 819
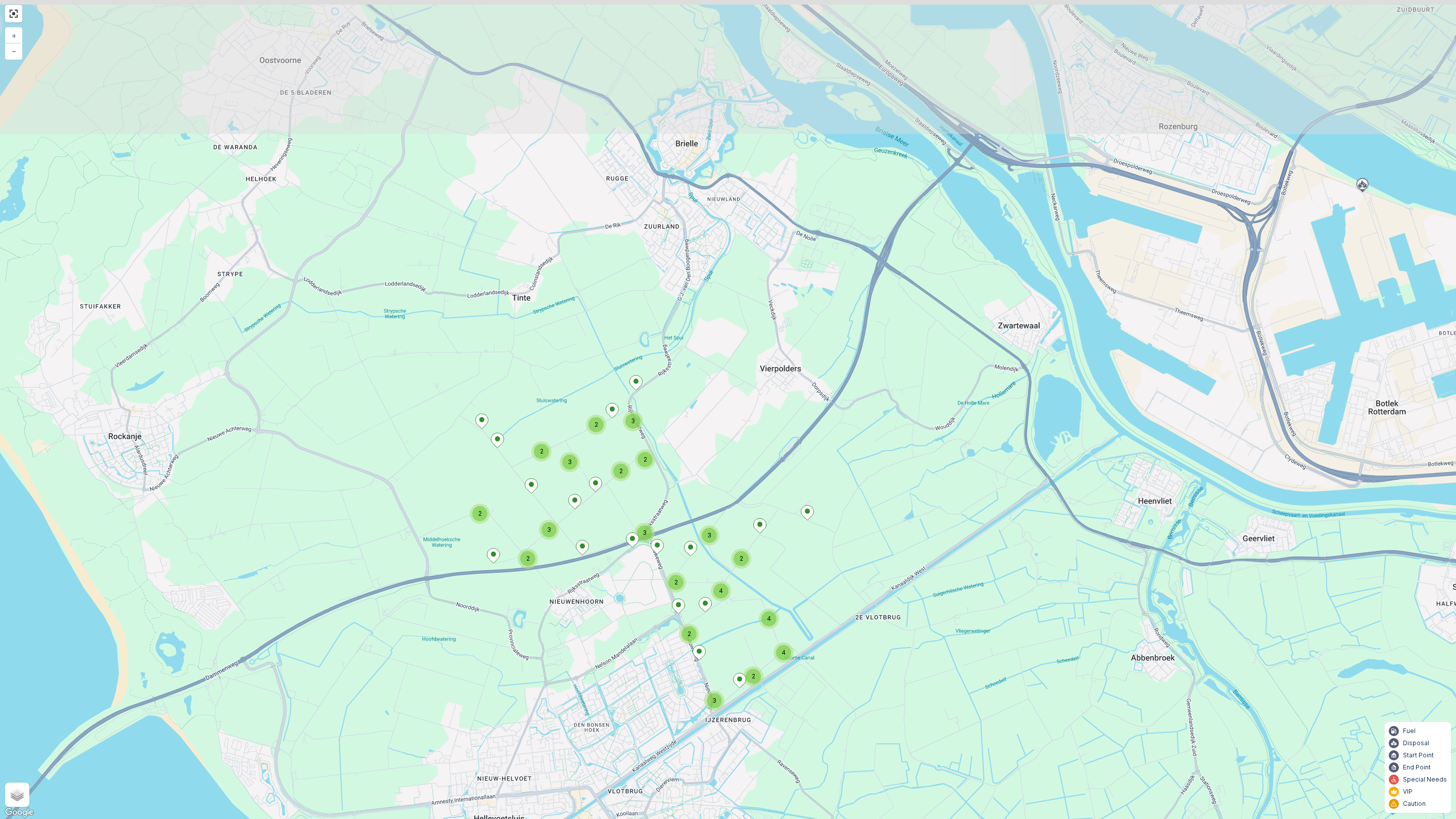
drag, startPoint x: 639, startPoint y: 247, endPoint x: 725, endPoint y: 468, distance: 237.1
click at [725, 468] on div "2 2 3 2 3 2 2 3 2 3 2 3 4 2 4 2 3 4 2 + − Satellite Roadmap Terrain Hybrid Leaf…" at bounding box center [728, 410] width 1456 height 819
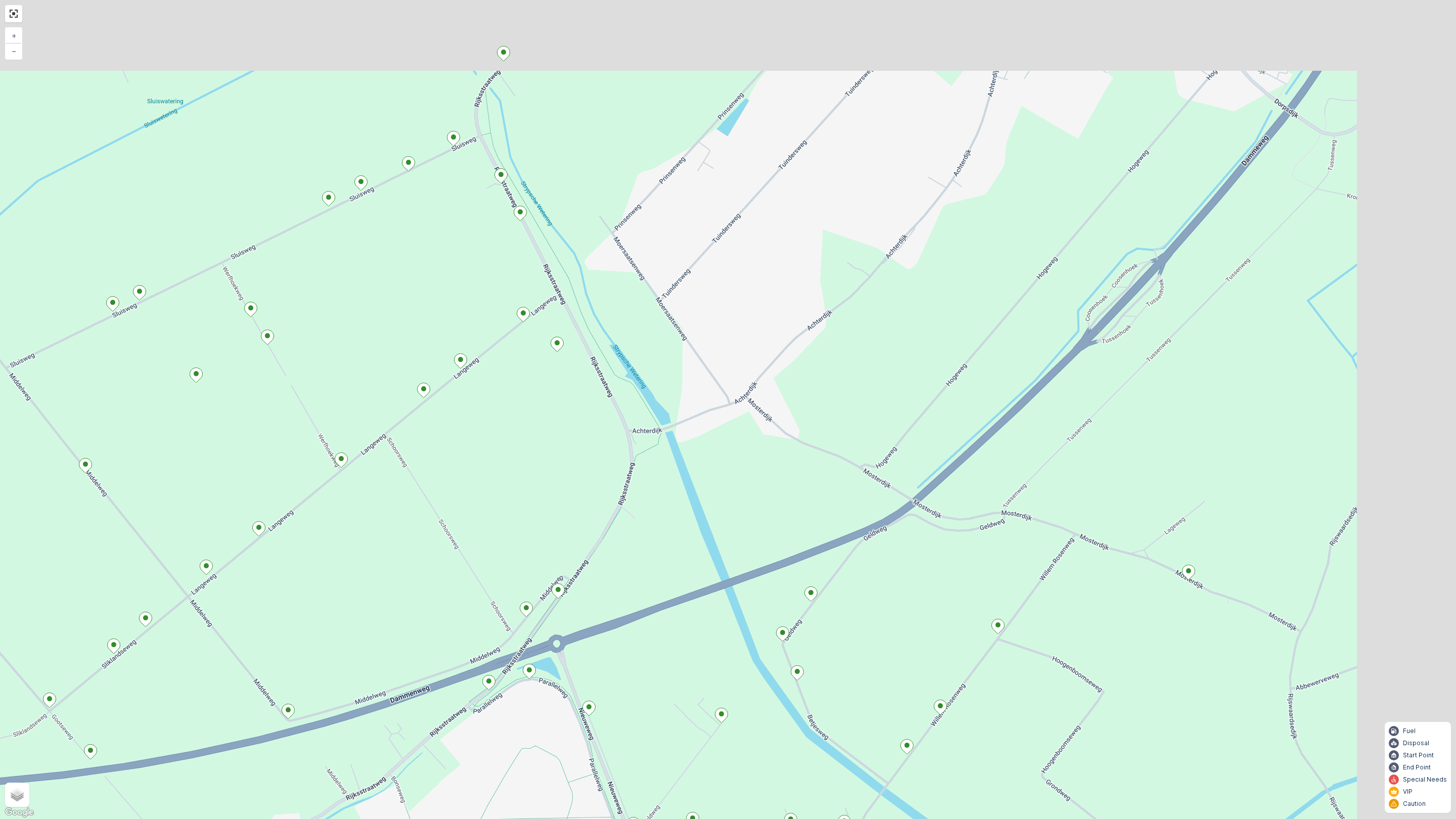
drag, startPoint x: 968, startPoint y: 328, endPoint x: 825, endPoint y: 480, distance: 208.7
click at [838, 472] on div "2 + − Satellite Roadmap Terrain Hybrid Leaflet Keyboard shortcuts Map Data Map …" at bounding box center [728, 410] width 1456 height 819
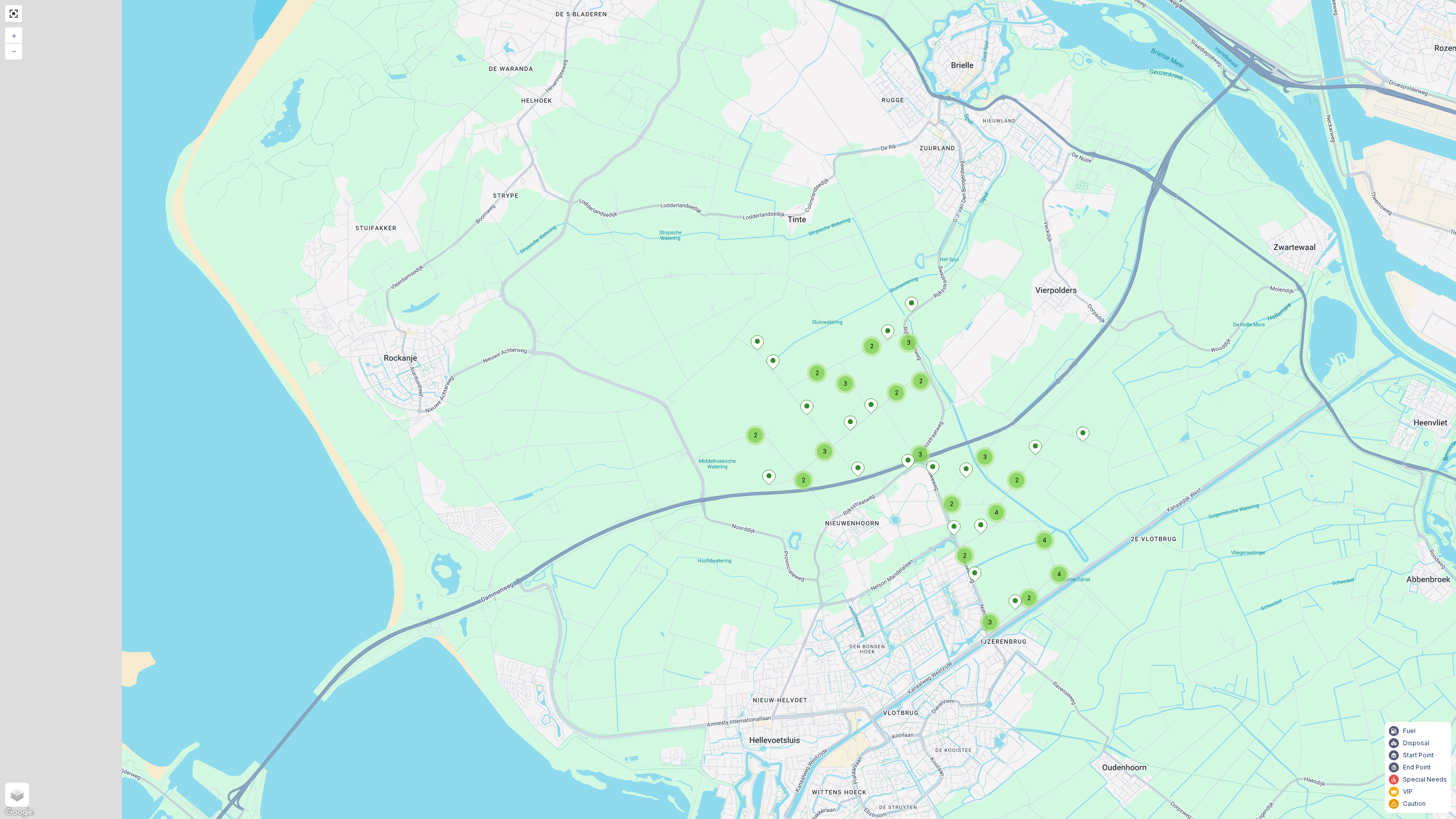
drag, startPoint x: 708, startPoint y: 580, endPoint x: 900, endPoint y: 511, distance: 204.0
click at [900, 511] on div "2 2 3 2 3 2 2 3 2 3 2 3 4 2 4 2 3 4 2 + − Satellite Roadmap Terrain Hybrid Leaf…" at bounding box center [728, 410] width 1456 height 819
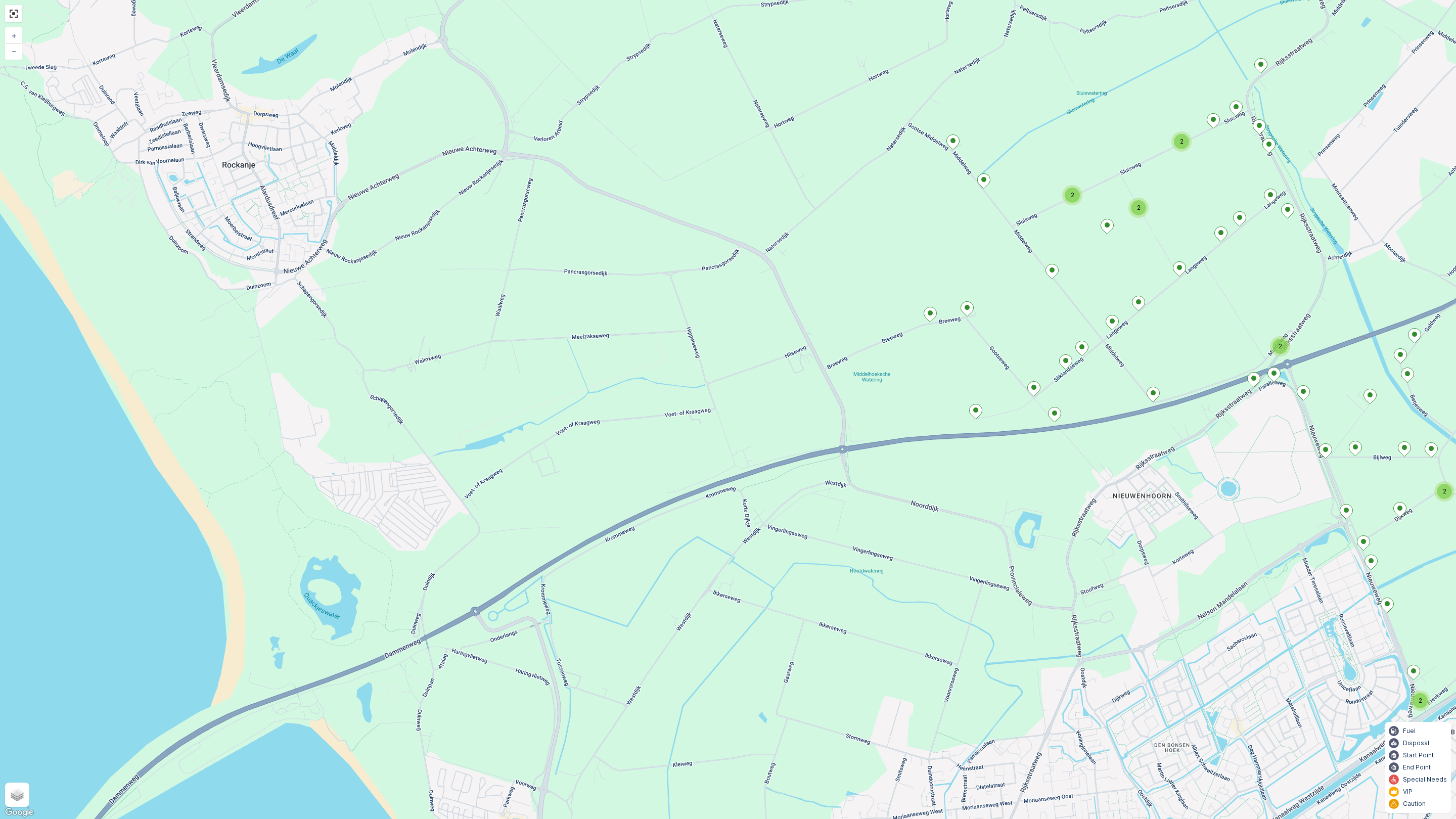
drag, startPoint x: 648, startPoint y: 506, endPoint x: 686, endPoint y: 461, distance: 58.9
click at [686, 461] on div "2 2 2 2 3 2 2 2 + − Satellite Roadmap Terrain Hybrid Leaflet Keyboard shortcuts…" at bounding box center [728, 410] width 1456 height 819
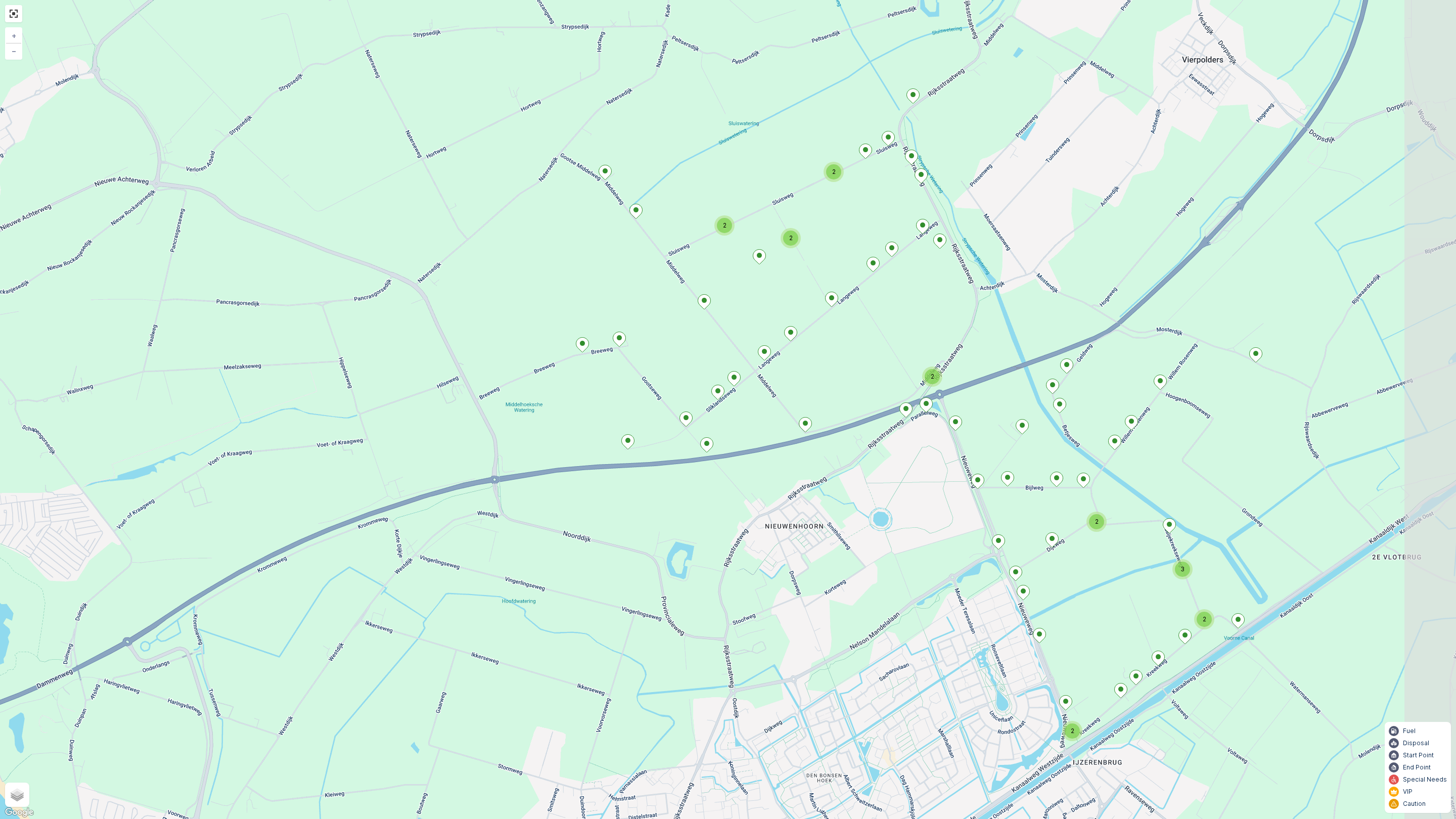
drag, startPoint x: 743, startPoint y: 451, endPoint x: 484, endPoint y: 469, distance: 259.6
click at [484, 469] on div "2 2 2 2 3 2 2 2 + − Satellite Roadmap Terrain Hybrid Leaflet Keyboard shortcuts…" at bounding box center [728, 410] width 1456 height 819
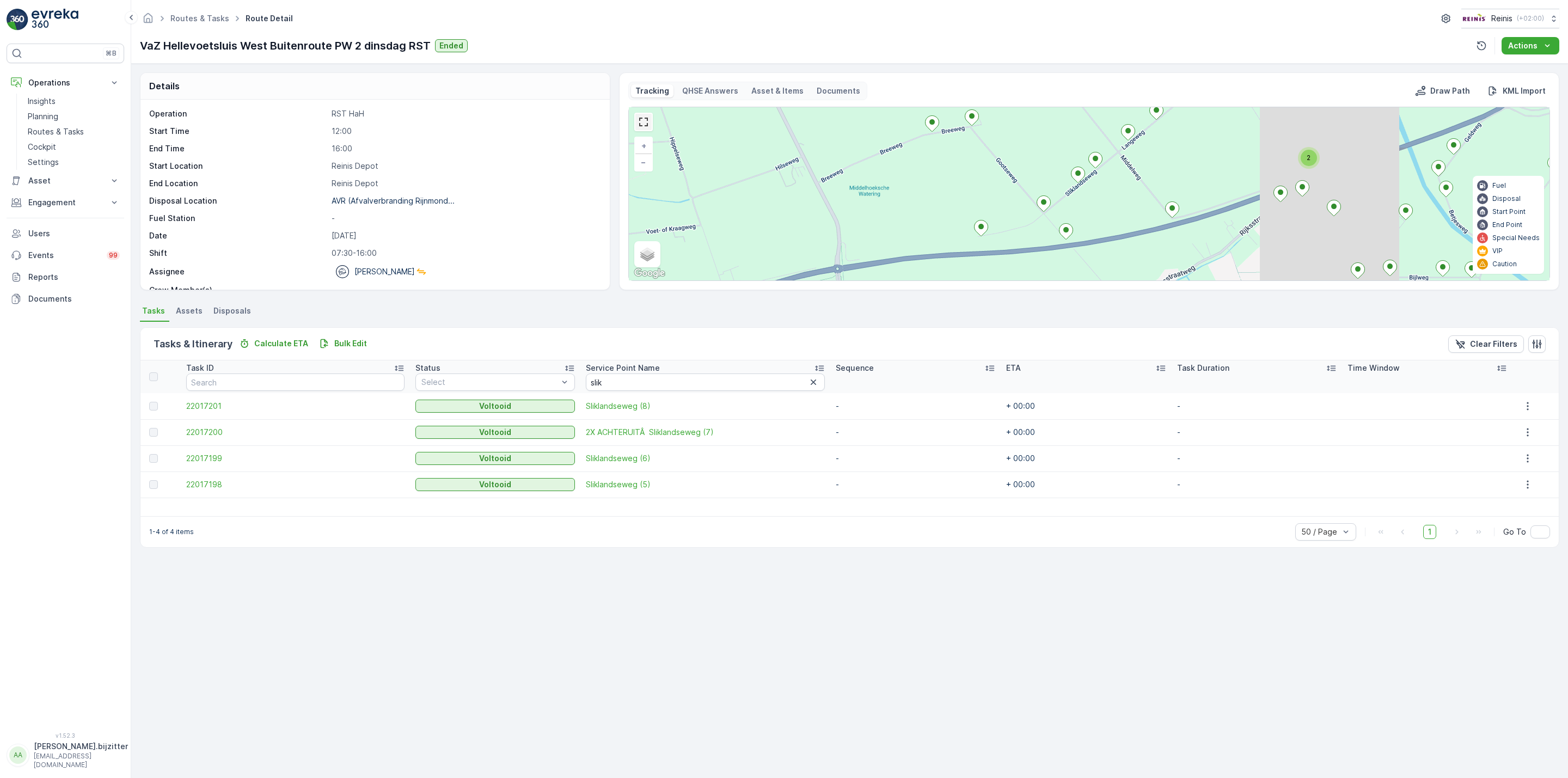
click at [646, 127] on link at bounding box center [643, 122] width 16 height 16
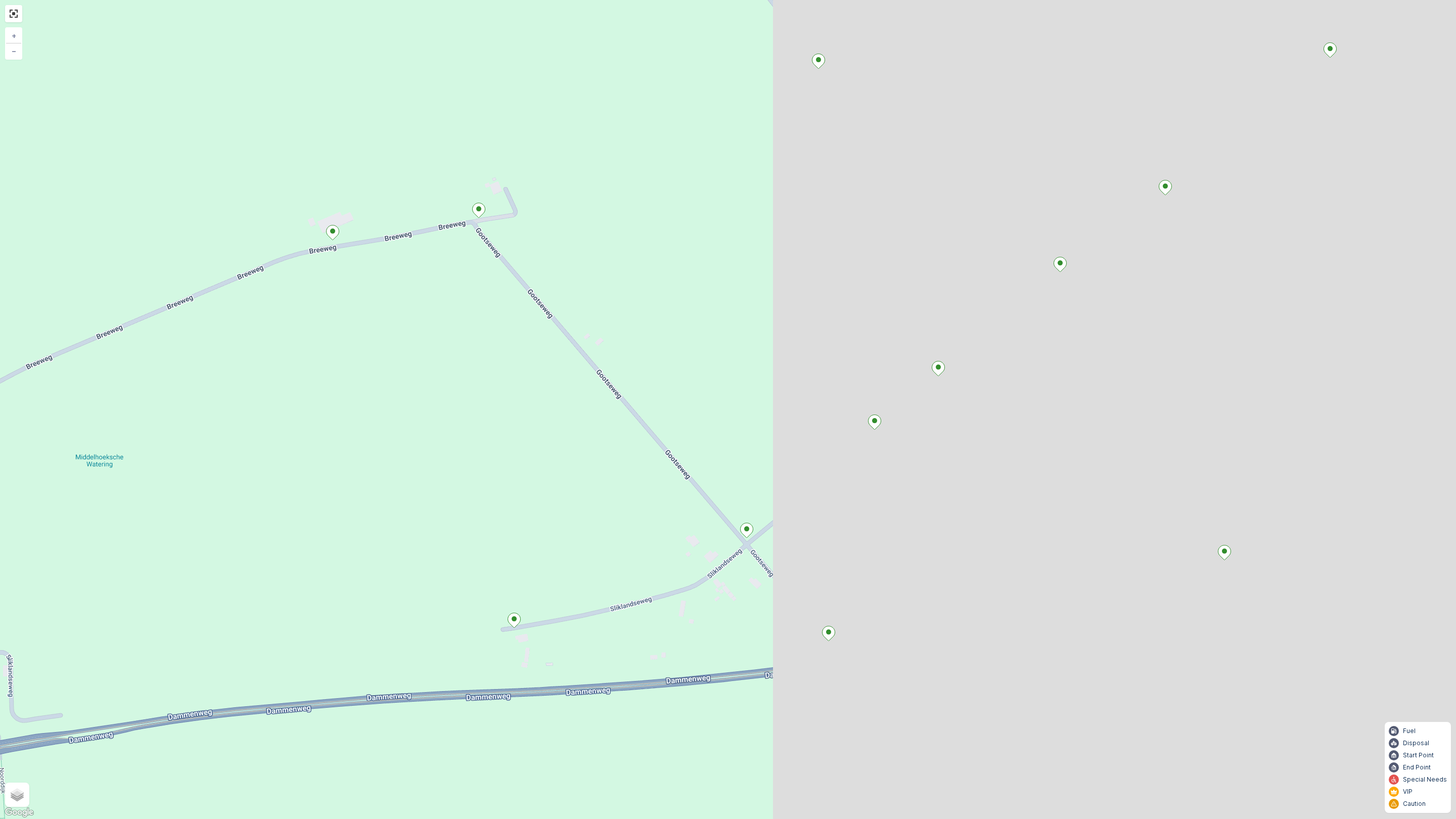
drag, startPoint x: 1051, startPoint y: 593, endPoint x: 445, endPoint y: 592, distance: 606.0
click at [445, 592] on div "+ − Satellite Roadmap Terrain Hybrid Leaflet Keyboard shortcuts Map Data Map da…" at bounding box center [728, 410] width 1456 height 819
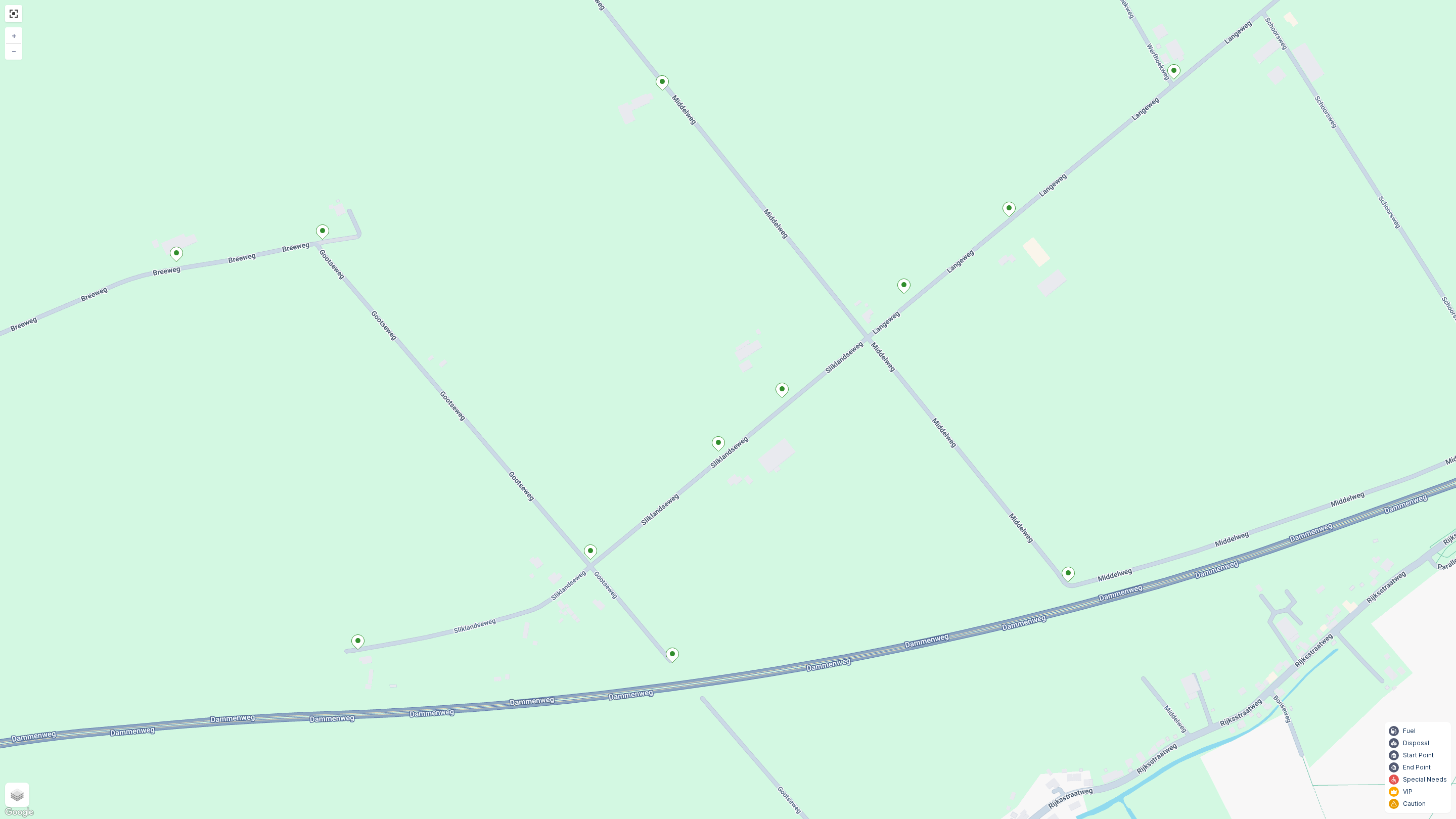
click at [358, 641] on ellipse at bounding box center [358, 641] width 5 height 5
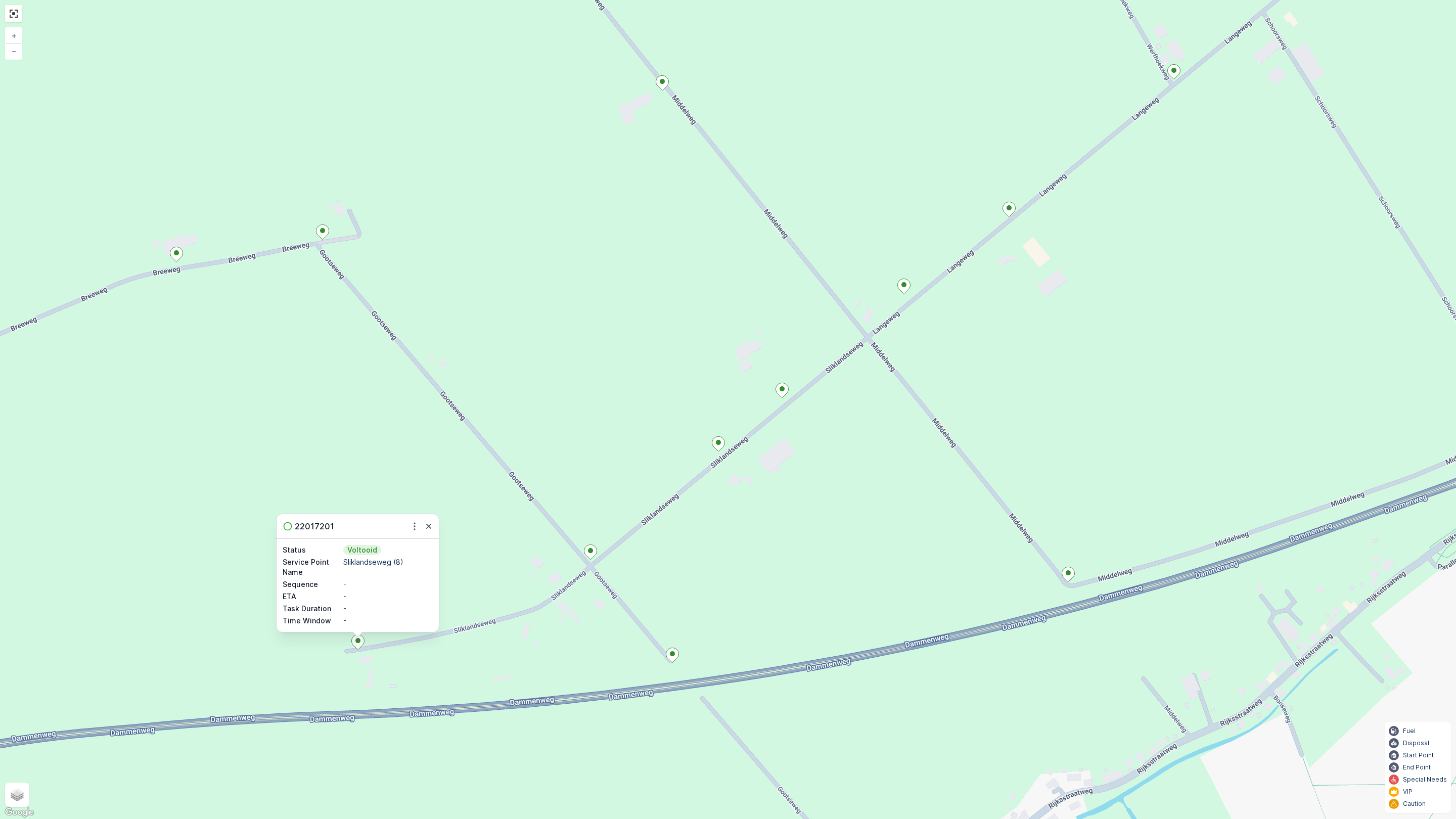
click at [504, 493] on div "22017201 Status Voltooid Service Point Name Sliklandseweg (8) Sequence - ETA - …" at bounding box center [728, 410] width 1456 height 819
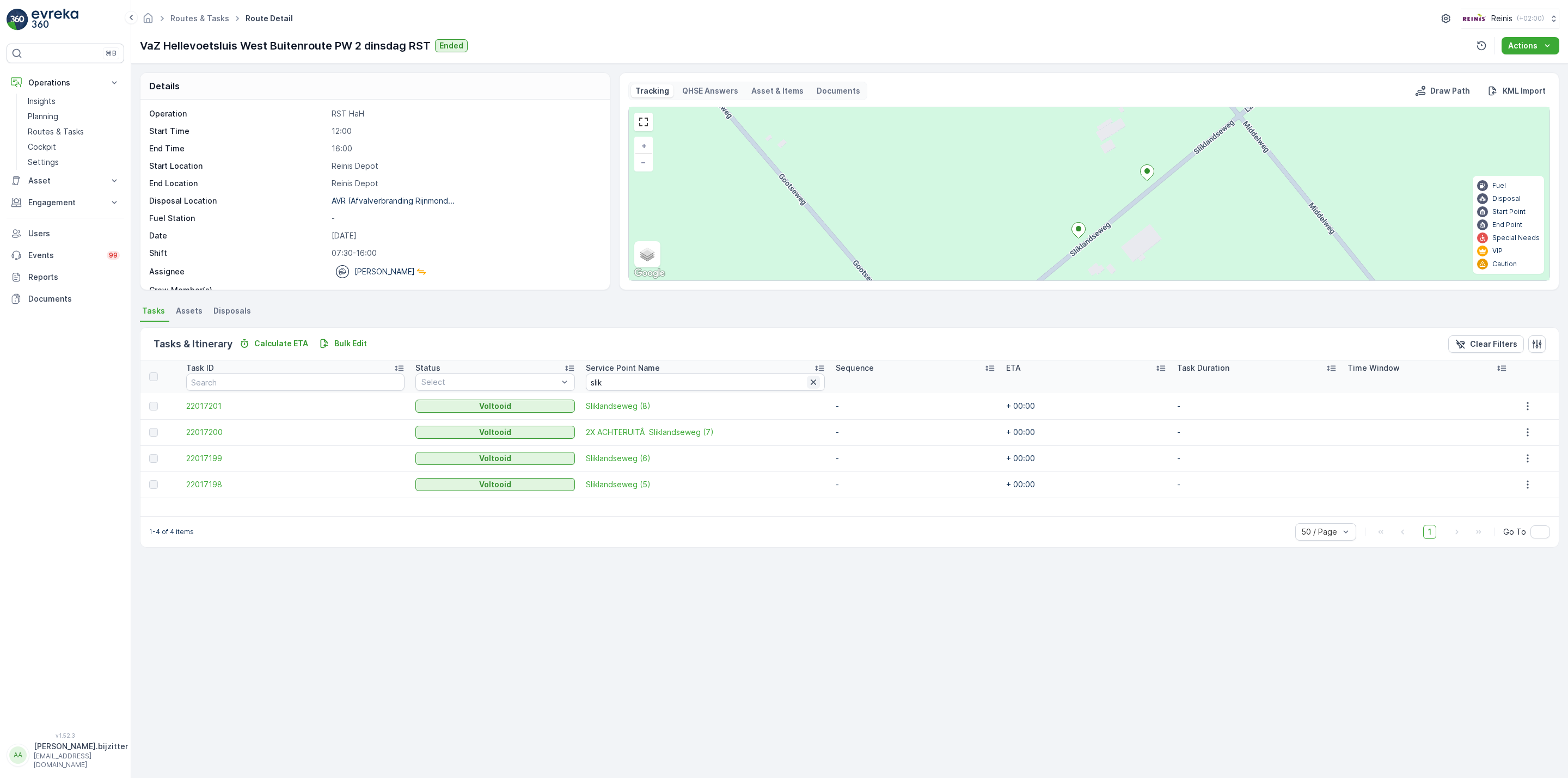
click at [808, 381] on icon "button" at bounding box center [813, 382] width 11 height 11
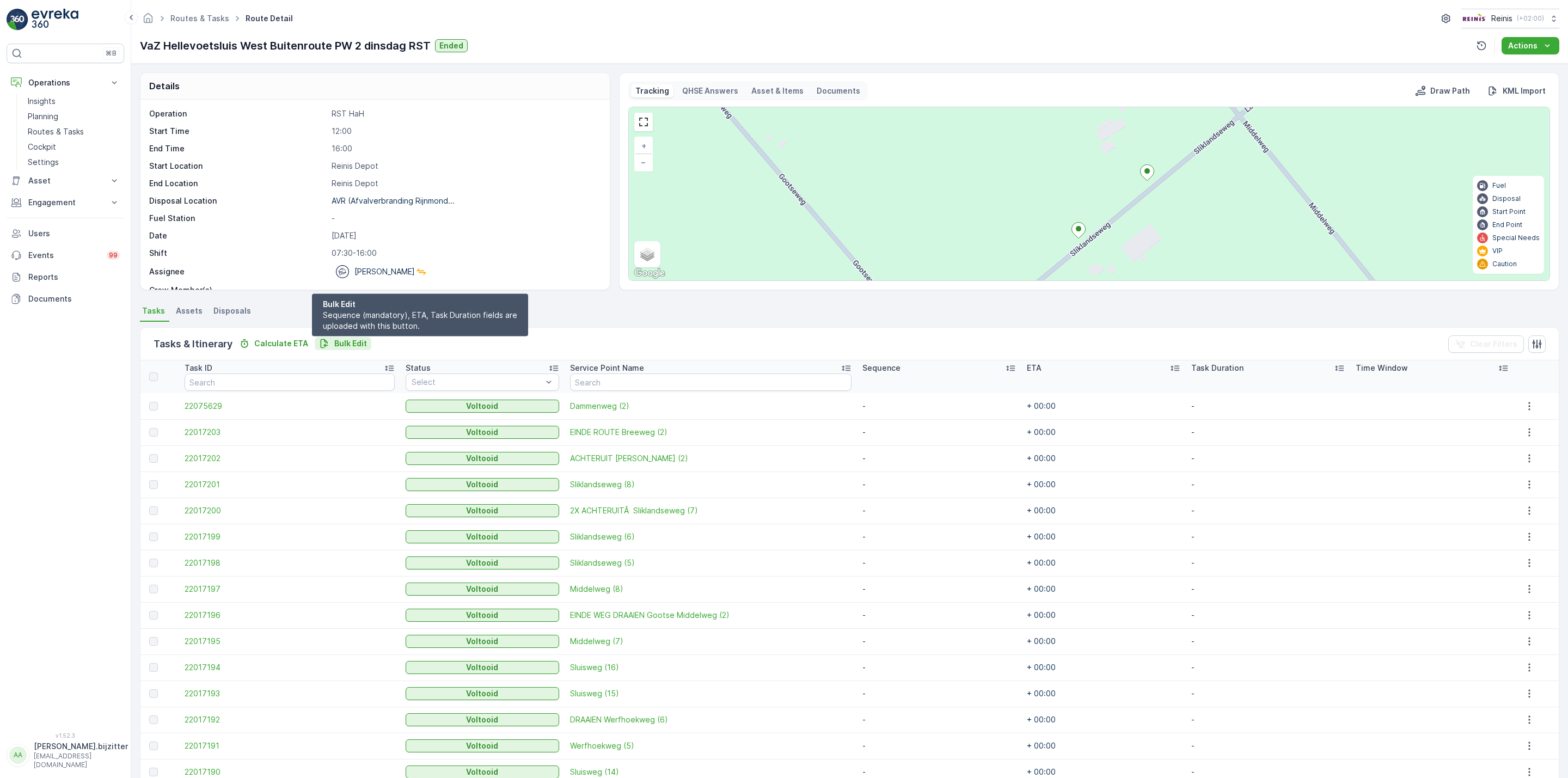
click at [353, 342] on p "Bulk Edit" at bounding box center [350, 343] width 32 height 11
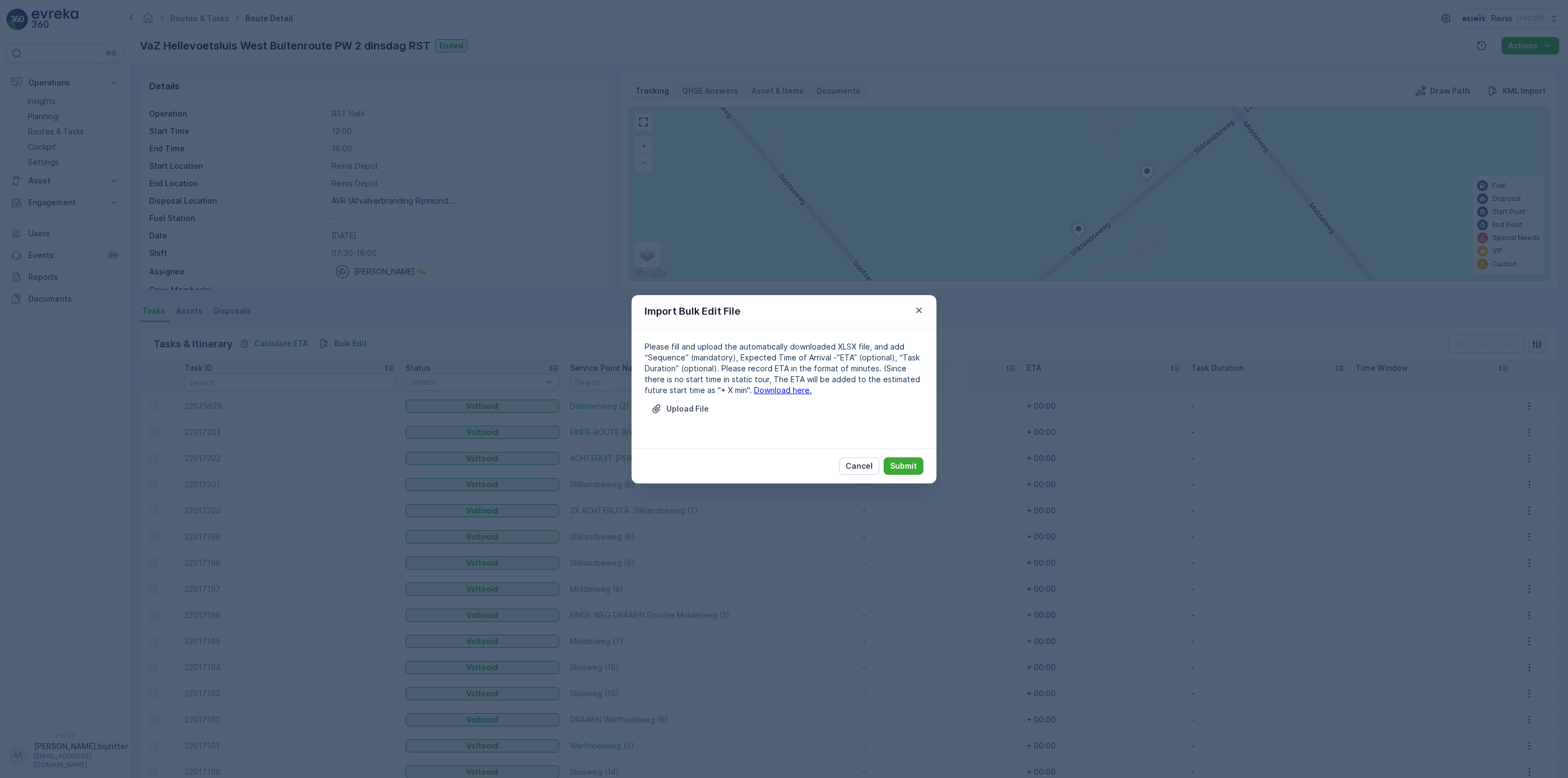
click at [755, 389] on link "Download here." at bounding box center [783, 390] width 57 height 10
click at [969, 37] on div "Import Bulk Edit File Please fill and upload the automatically downloaded XLSX …" at bounding box center [784, 389] width 1568 height 778
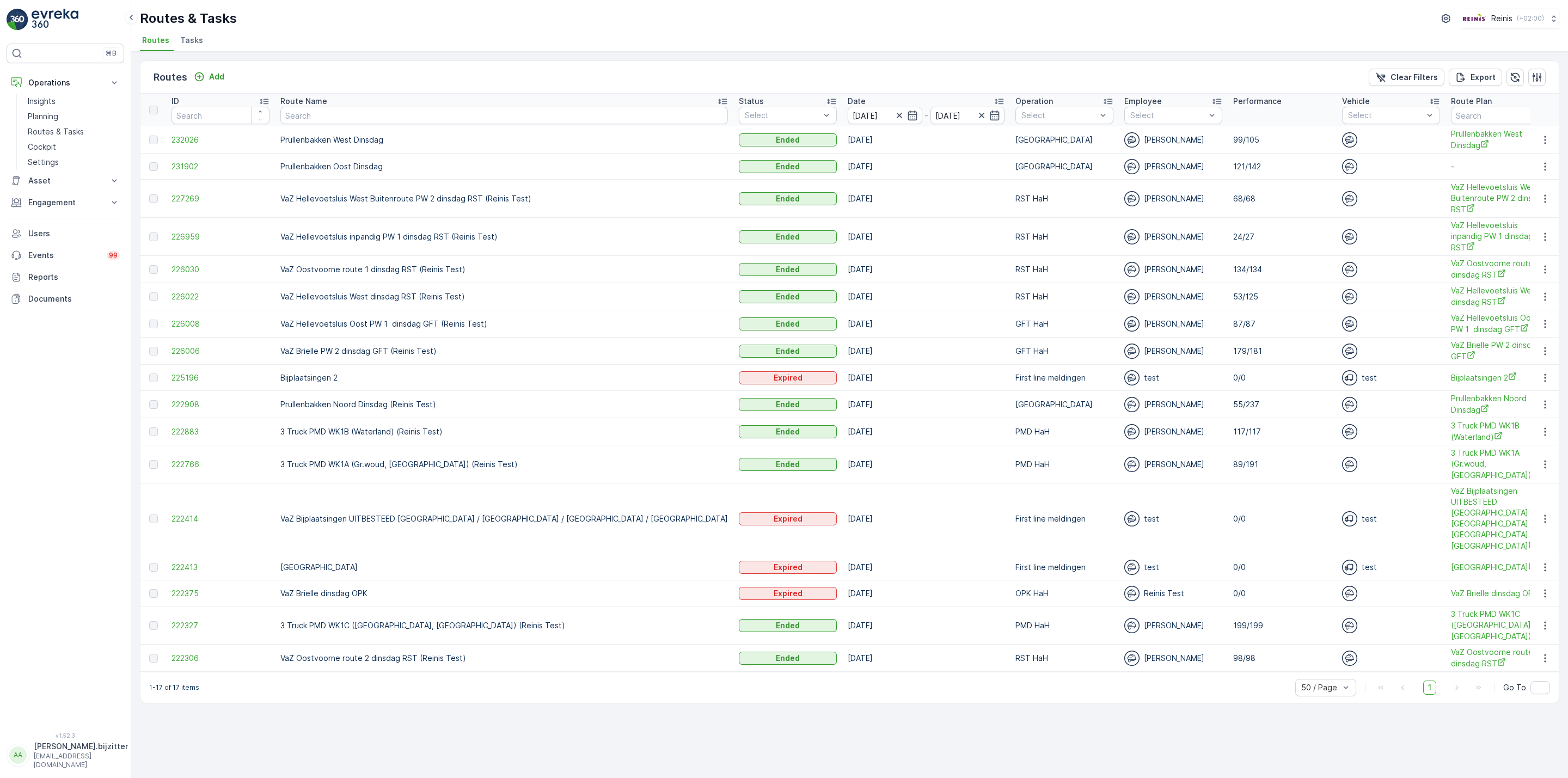
click at [601, 75] on div "Routes Add Clear Filters Export" at bounding box center [850, 77] width 1419 height 32
click at [834, 77] on div "Routes Add Clear Filters Export" at bounding box center [850, 77] width 1419 height 32
click at [186, 201] on span "227269" at bounding box center [220, 199] width 98 height 11
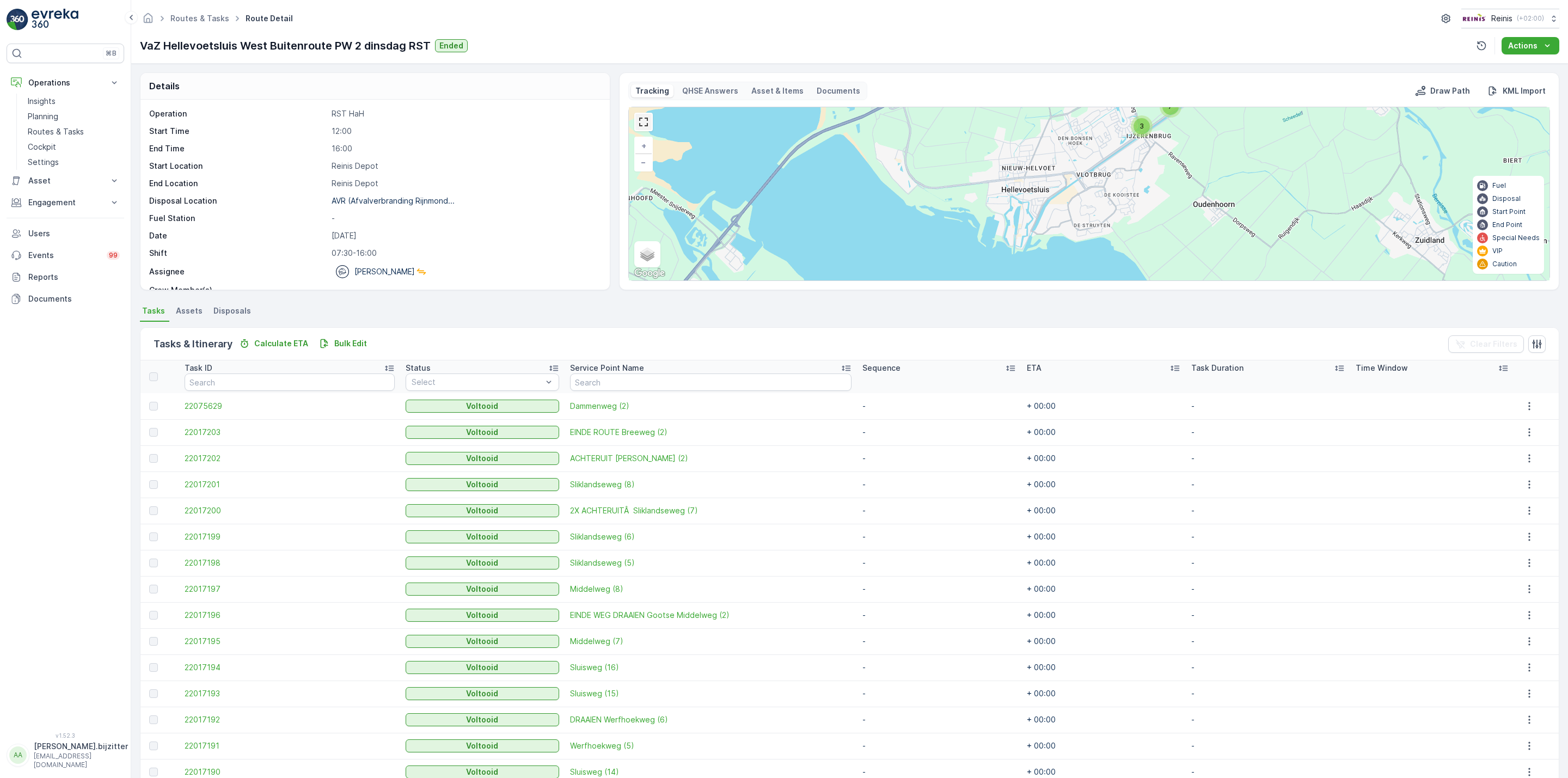
click at [643, 120] on link at bounding box center [643, 122] width 16 height 16
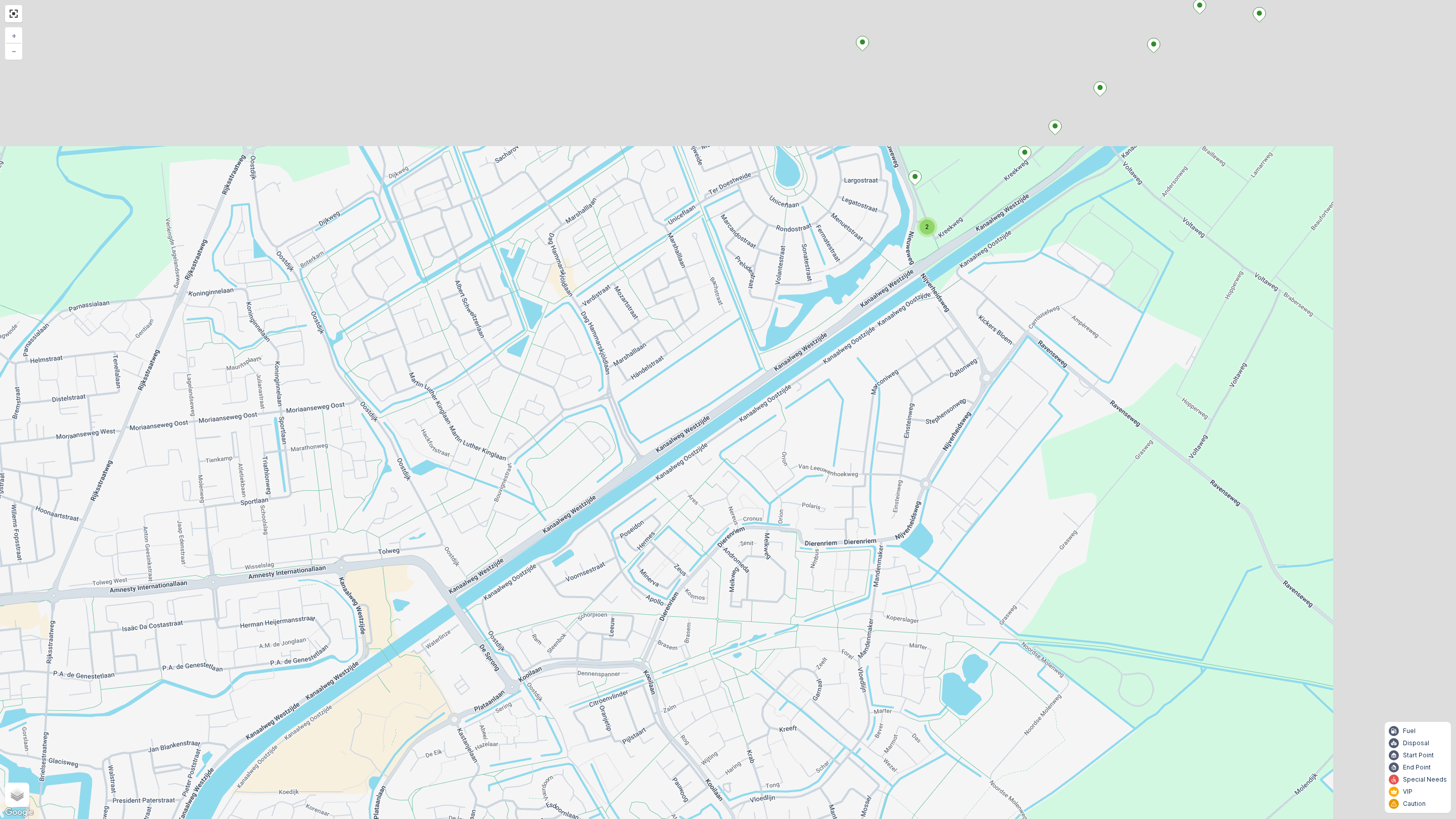
drag, startPoint x: 862, startPoint y: 241, endPoint x: 774, endPoint y: 525, distance: 297.3
click at [650, 683] on div "2 + − Satellite Roadmap Terrain Hybrid Leaflet Keyboard shortcuts Map Data Map …" at bounding box center [728, 410] width 1456 height 819
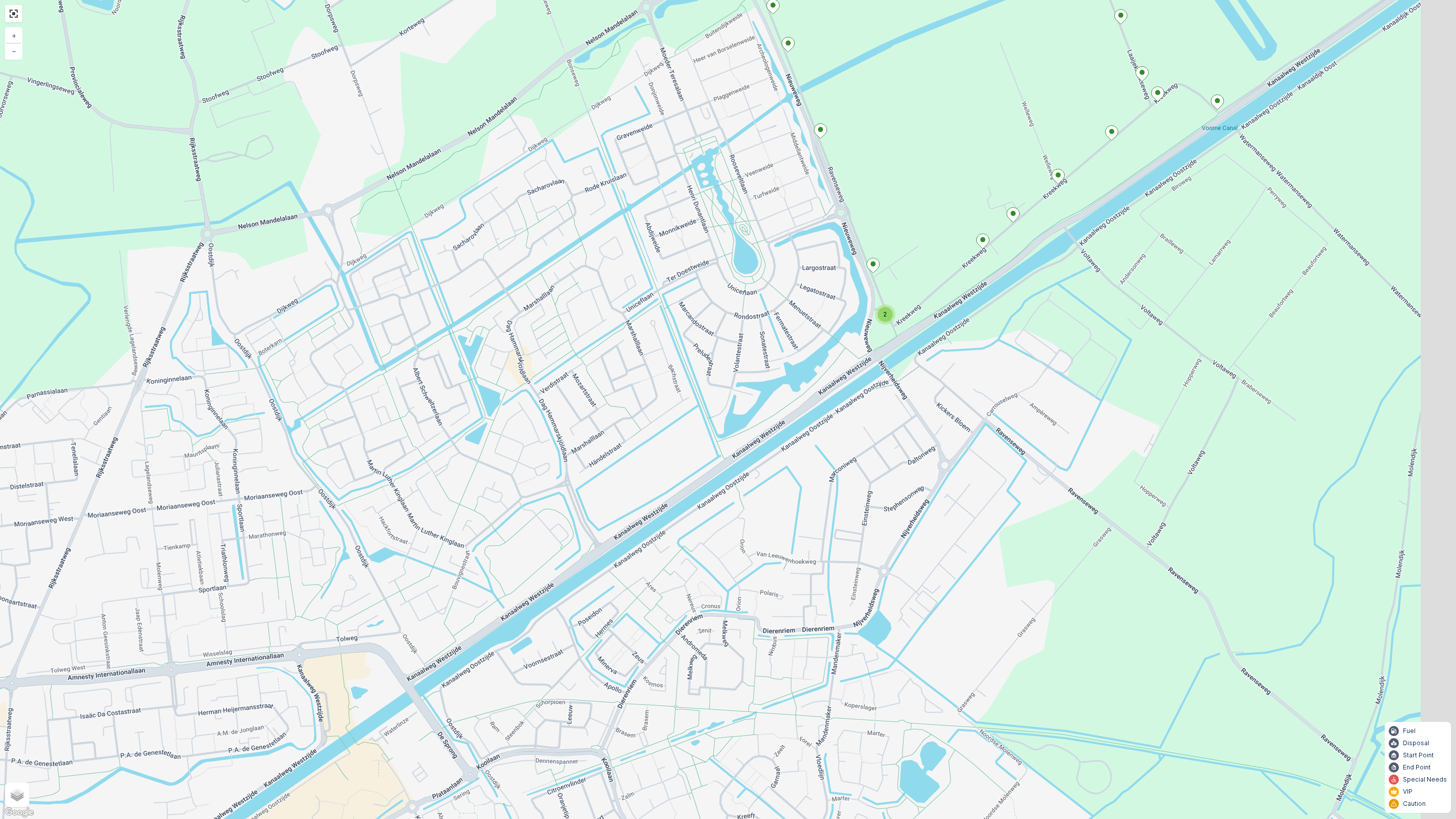
drag, startPoint x: 965, startPoint y: 298, endPoint x: 888, endPoint y: 432, distance: 154.5
click at [888, 432] on div "2 + − Satellite Roadmap Terrain Hybrid Leaflet Keyboard shortcuts Map Data Map …" at bounding box center [728, 410] width 1456 height 819
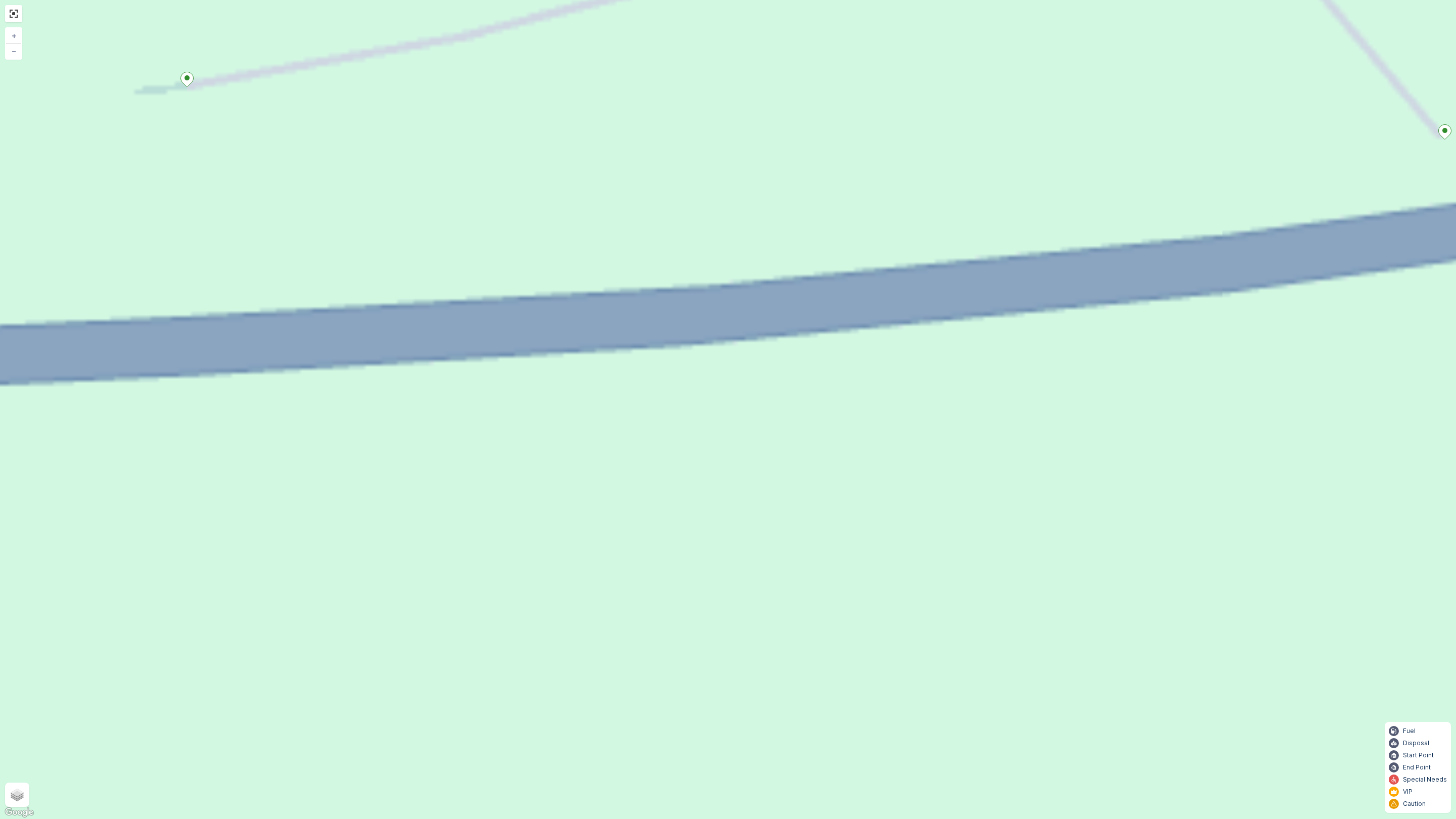
drag, startPoint x: 786, startPoint y: 321, endPoint x: 638, endPoint y: 486, distance: 221.7
click at [638, 486] on div "2 + − Satellite Roadmap Terrain Hybrid Leaflet Keyboard shortcuts Map Data Map …" at bounding box center [728, 410] width 1456 height 819
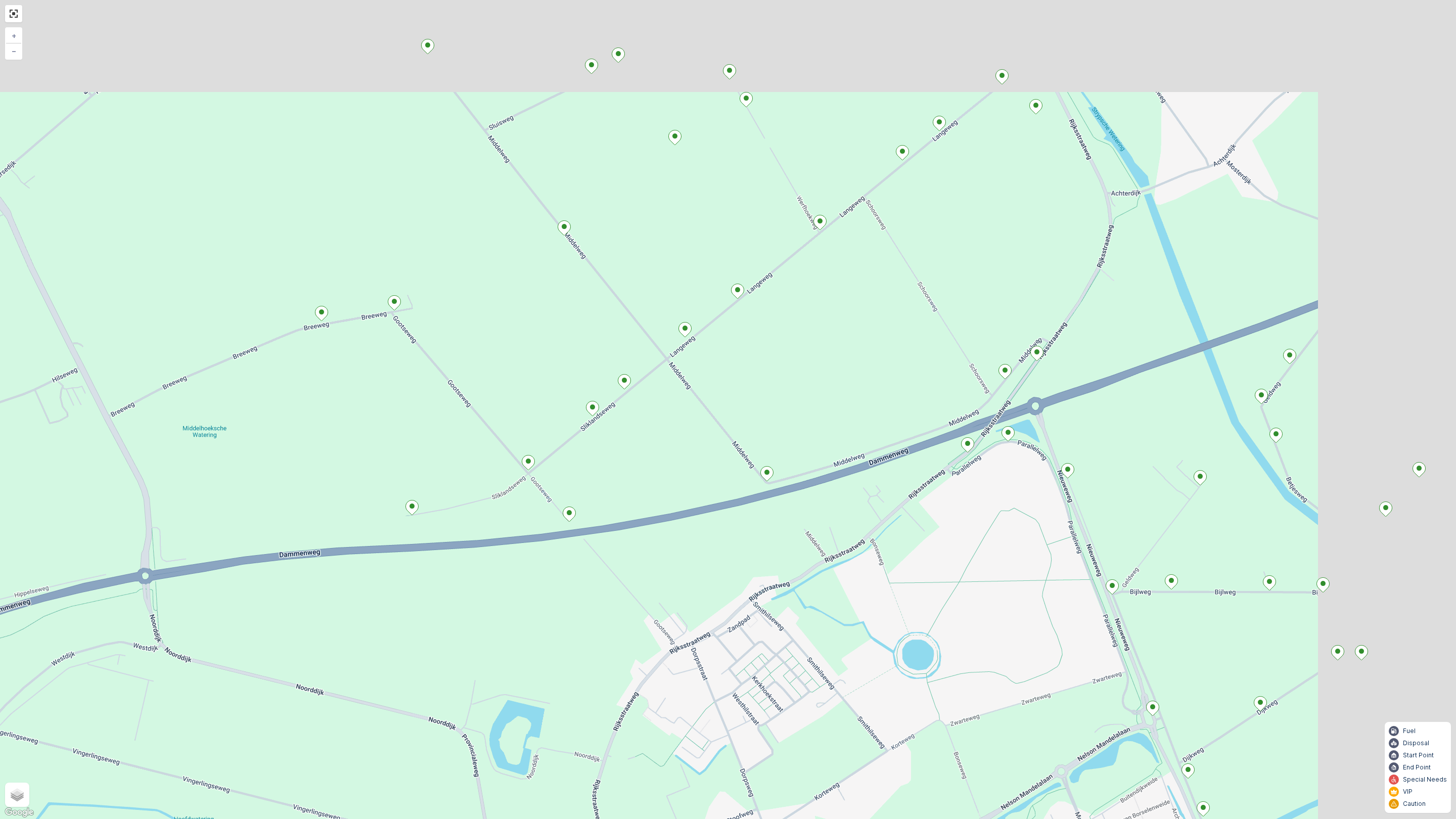
drag, startPoint x: 702, startPoint y: 402, endPoint x: 517, endPoint y: 507, distance: 212.7
click at [517, 507] on div "2 + − Satellite Roadmap Terrain Hybrid Leaflet Keyboard shortcuts Map Data Map …" at bounding box center [728, 410] width 1456 height 819
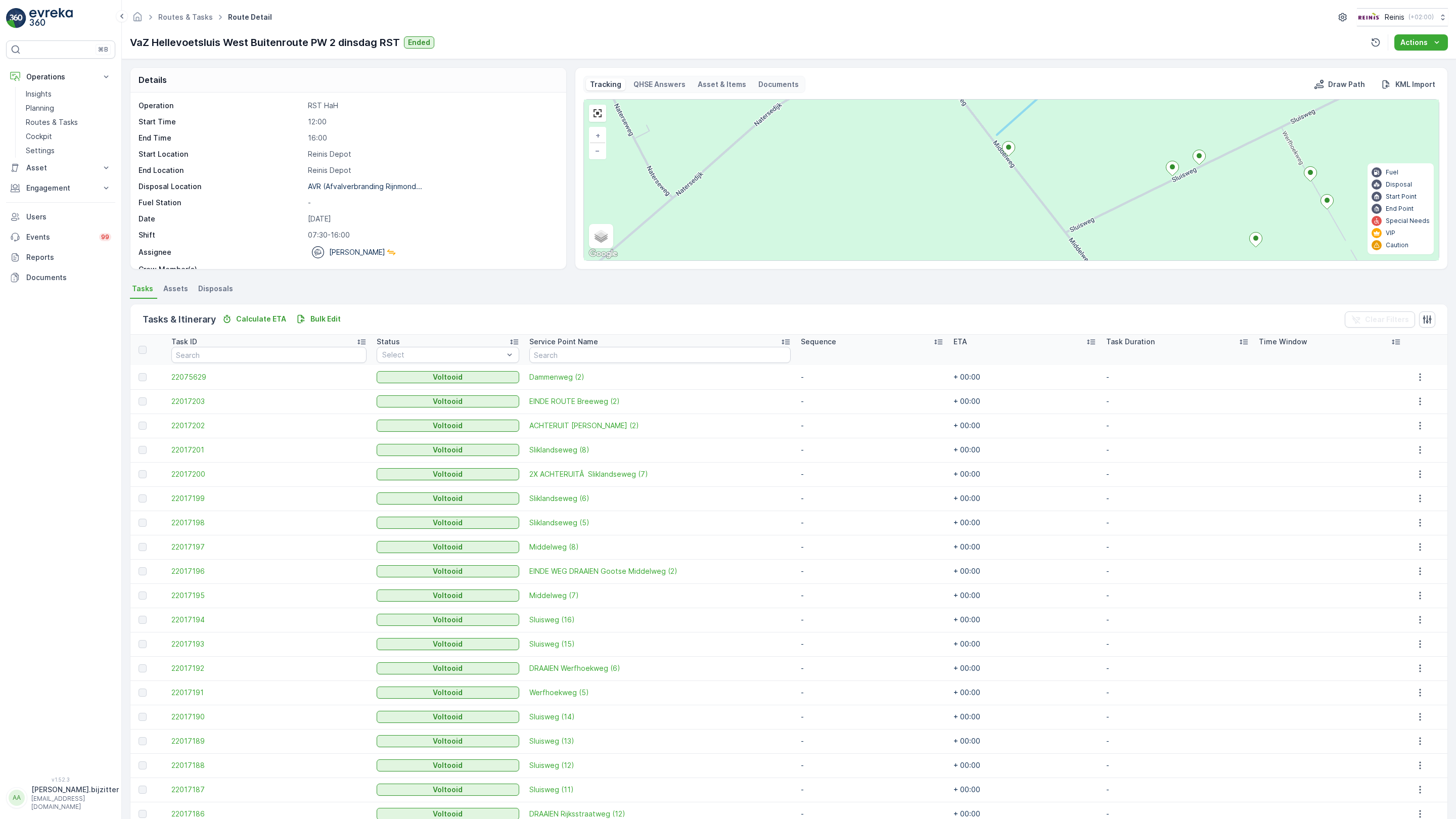
click at [986, 603] on icon at bounding box center [993, 610] width 12 height 14
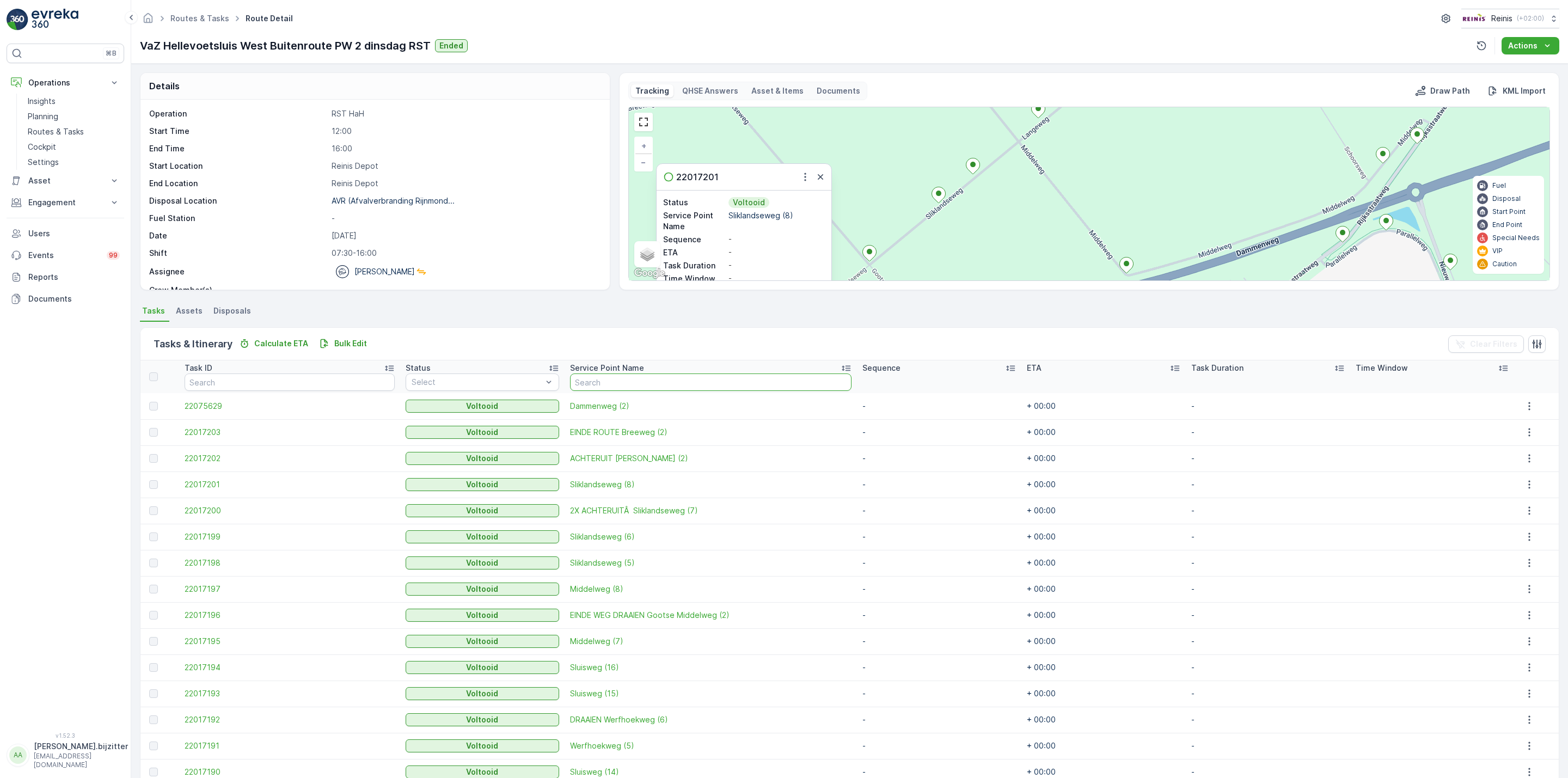
click at [608, 382] on input "text" at bounding box center [711, 382] width 281 height 18
click at [649, 129] on link at bounding box center [643, 122] width 16 height 16
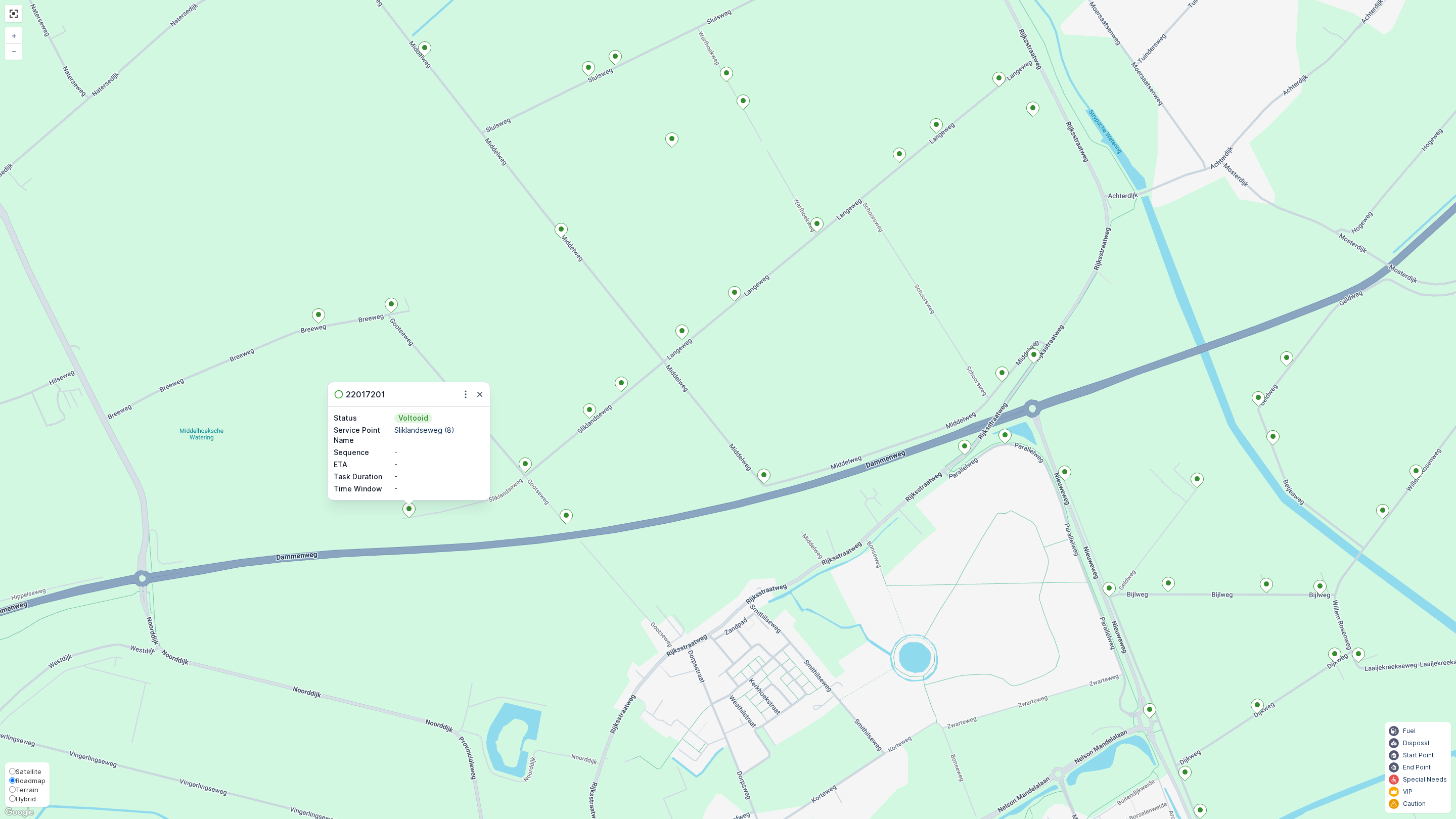
click at [34, 769] on span "Satellite" at bounding box center [29, 772] width 26 height 8
click at [16, 769] on input "Satellite" at bounding box center [12, 772] width 7 height 7
radio input "true"
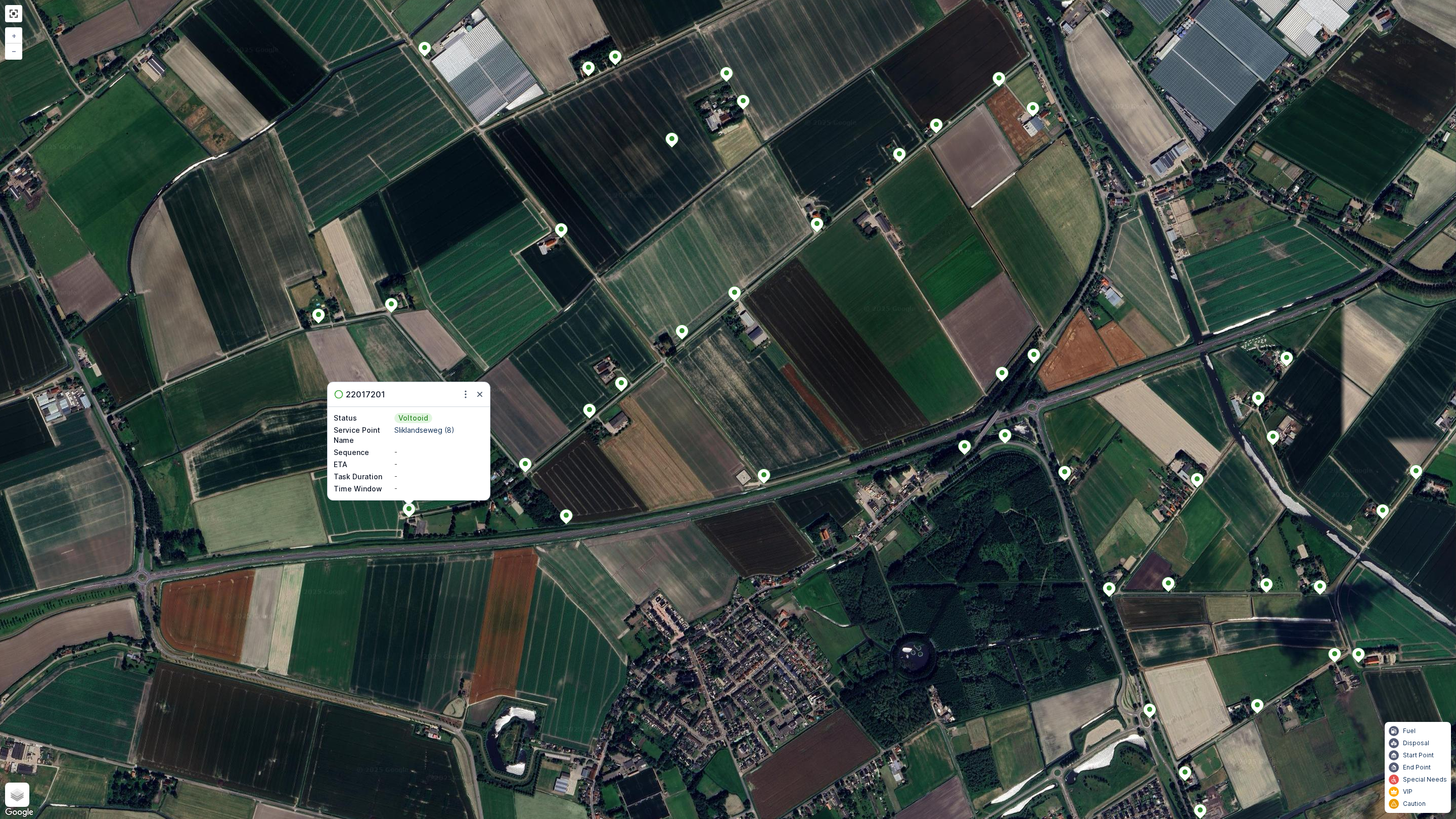
click at [448, 535] on div "2 22017201 Status Voltooid Service Point Name Sliklandseweg (8) Sequence - ETA …" at bounding box center [728, 410] width 1456 height 819
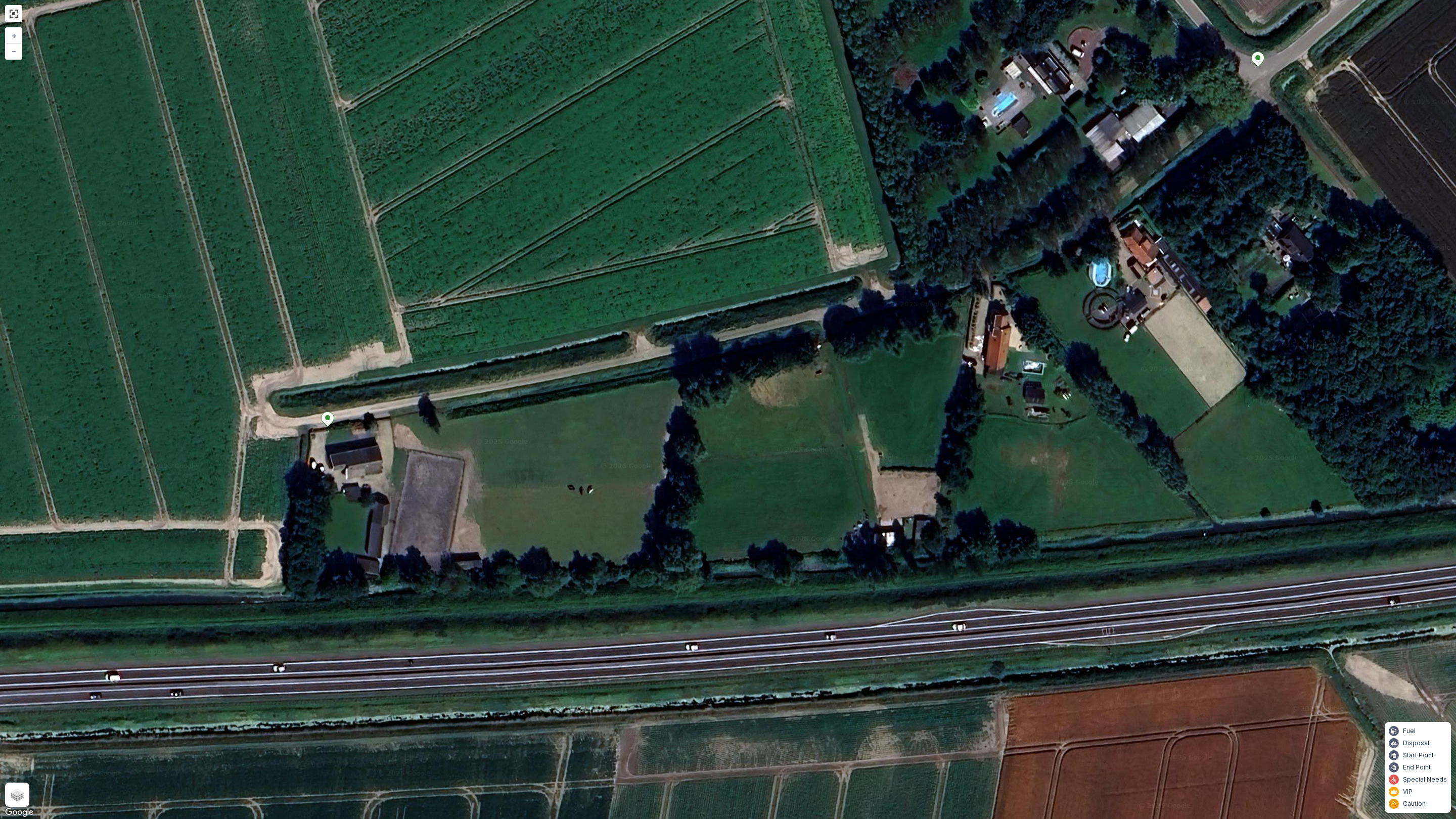
click at [657, 135] on div "+ − Satellite Roadmap Terrain Hybrid Leaflet Keyboard shortcuts Map Data Imager…" at bounding box center [728, 410] width 1456 height 819
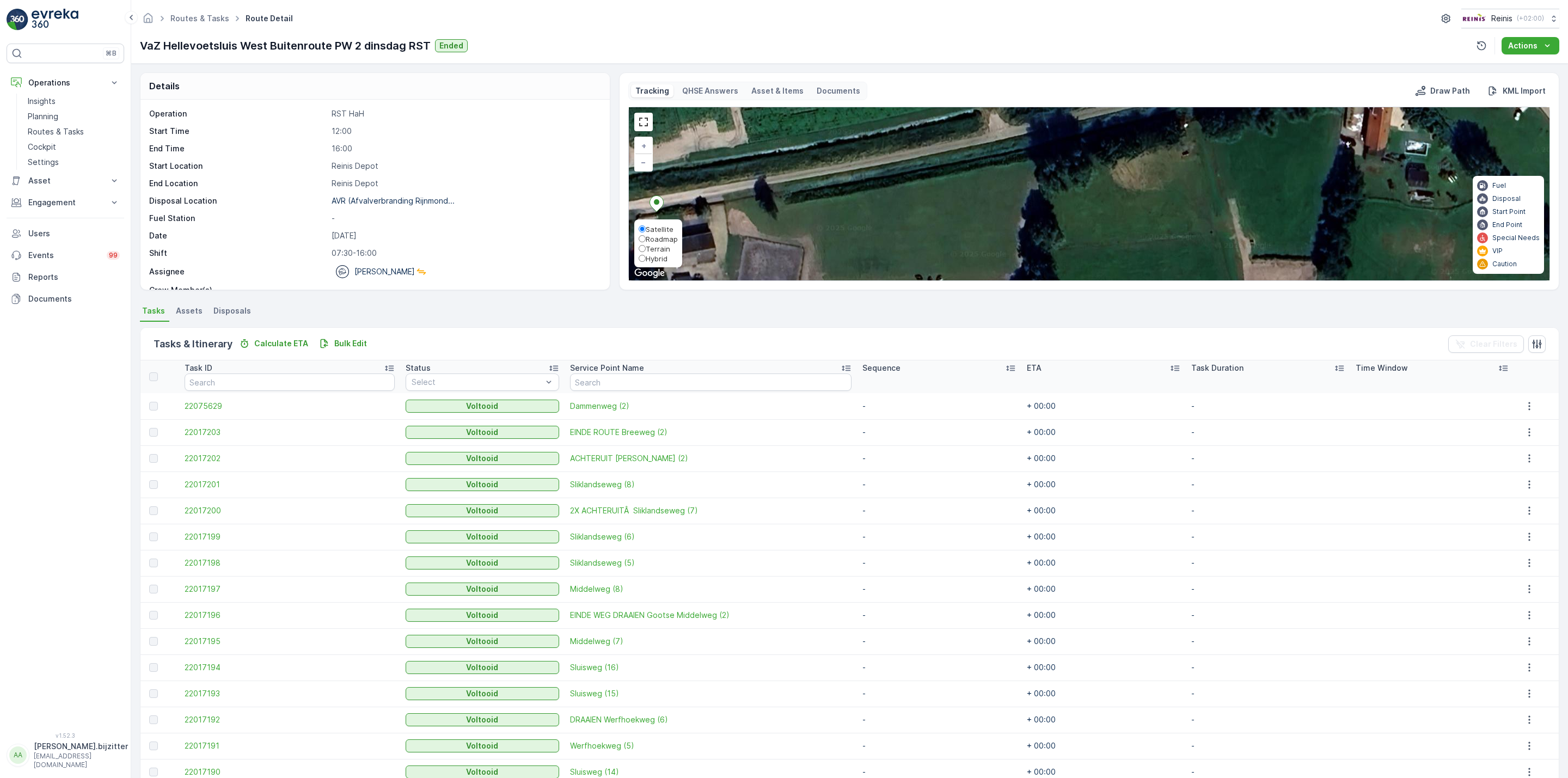
click at [658, 262] on span "Hybrid" at bounding box center [657, 258] width 22 height 9
click at [646, 262] on input "Hybrid" at bounding box center [643, 258] width 7 height 7
radio input "true"
click at [657, 248] on span "Terrain" at bounding box center [657, 249] width 24 height 9
click at [646, 248] on input "Terrain" at bounding box center [643, 249] width 7 height 7
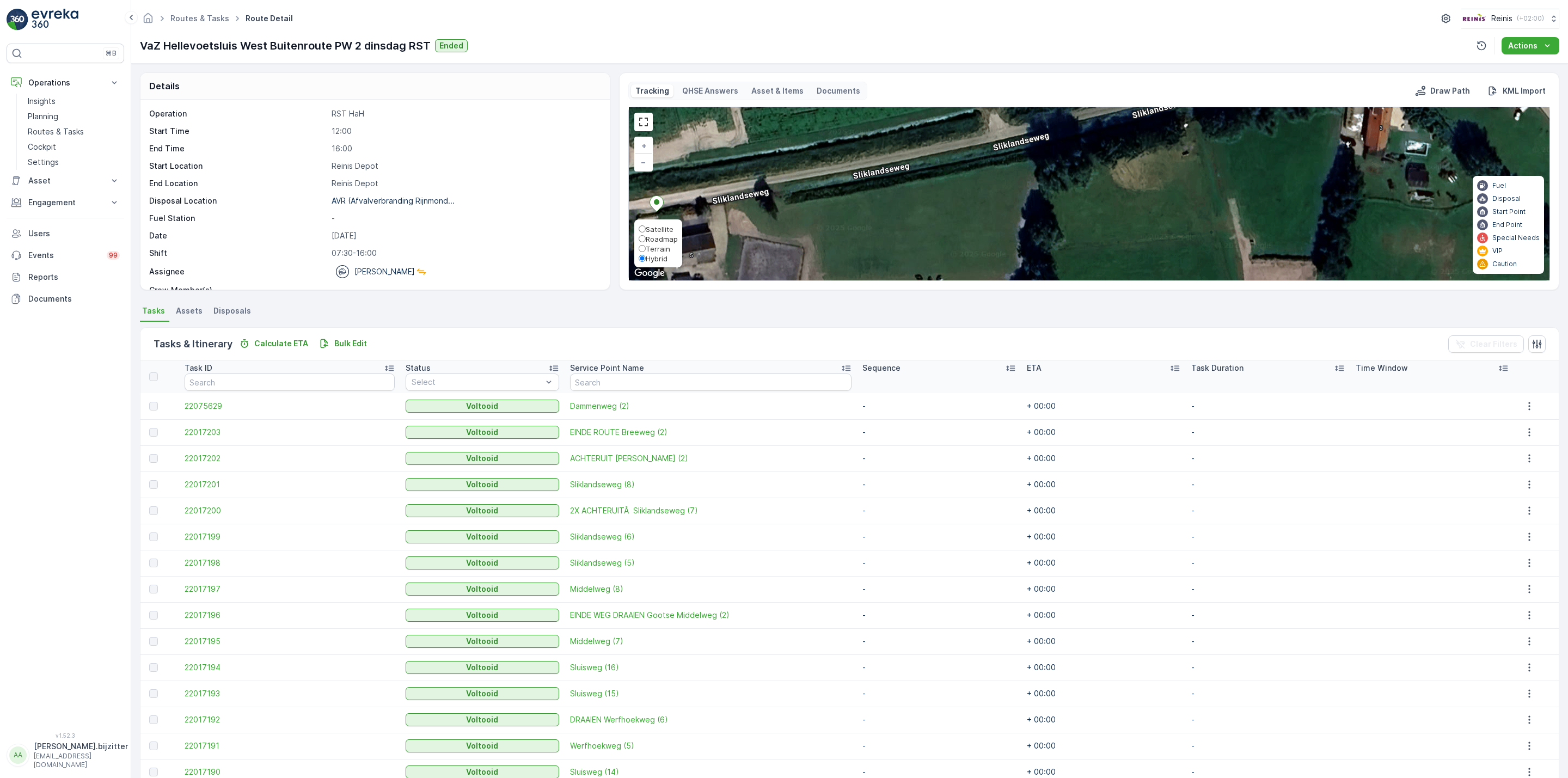
radio input "true"
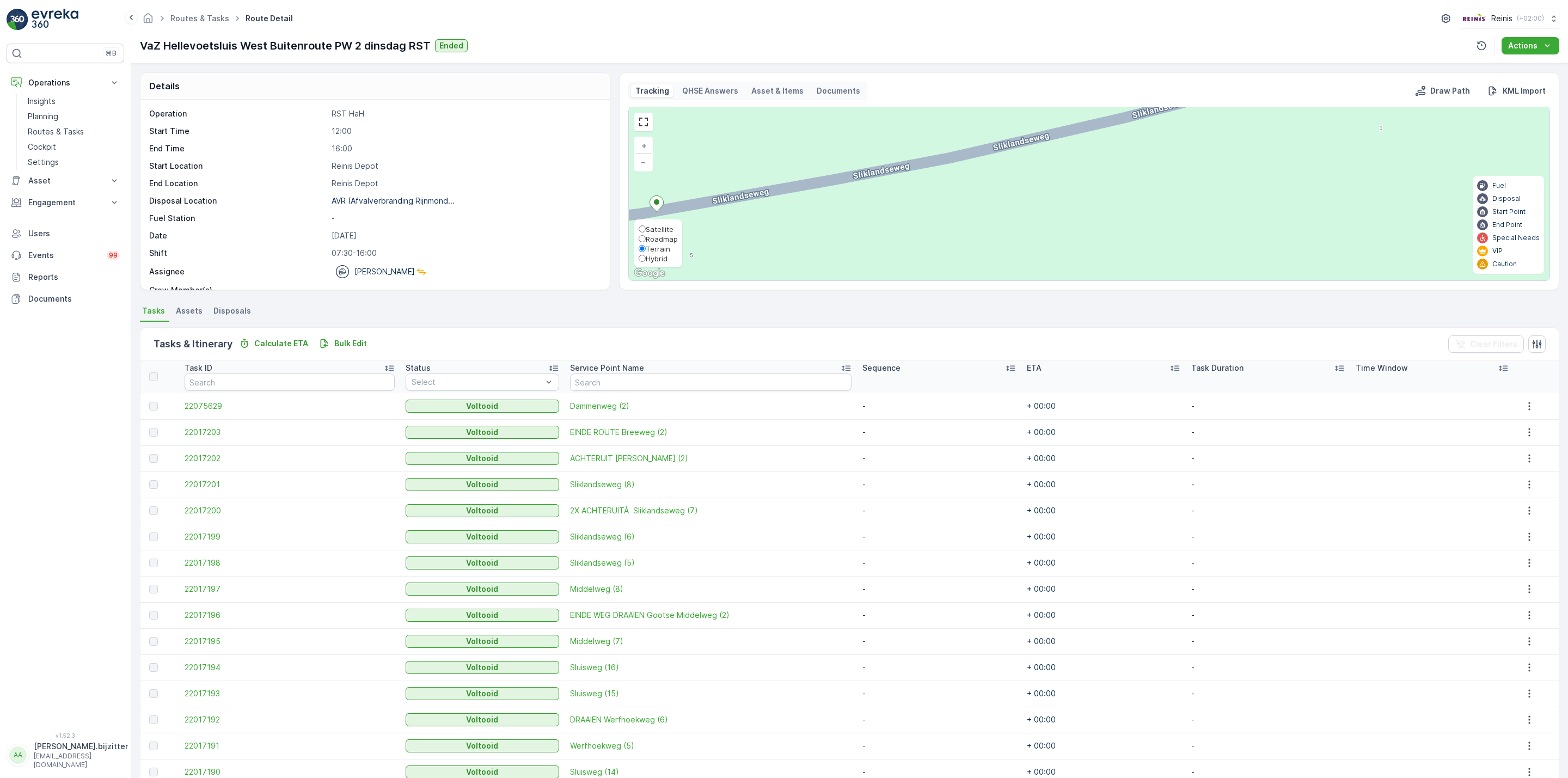
click at [662, 237] on span "Roadmap" at bounding box center [662, 239] width 32 height 9
click at [646, 237] on input "Roadmap" at bounding box center [643, 239] width 7 height 7
radio input "true"
click at [646, 127] on link at bounding box center [643, 122] width 16 height 16
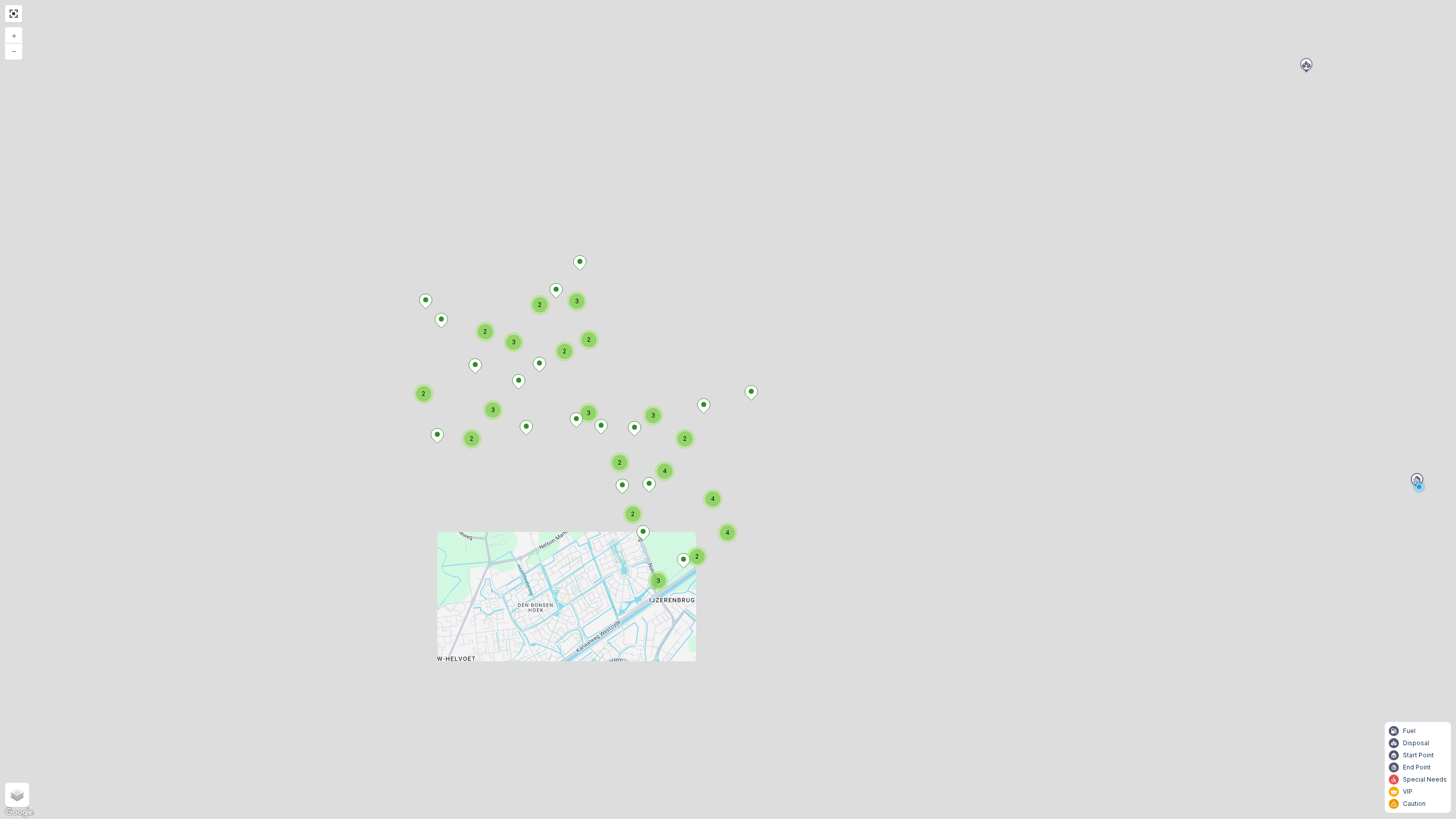
drag, startPoint x: 615, startPoint y: 392, endPoint x: 511, endPoint y: 546, distance: 185.8
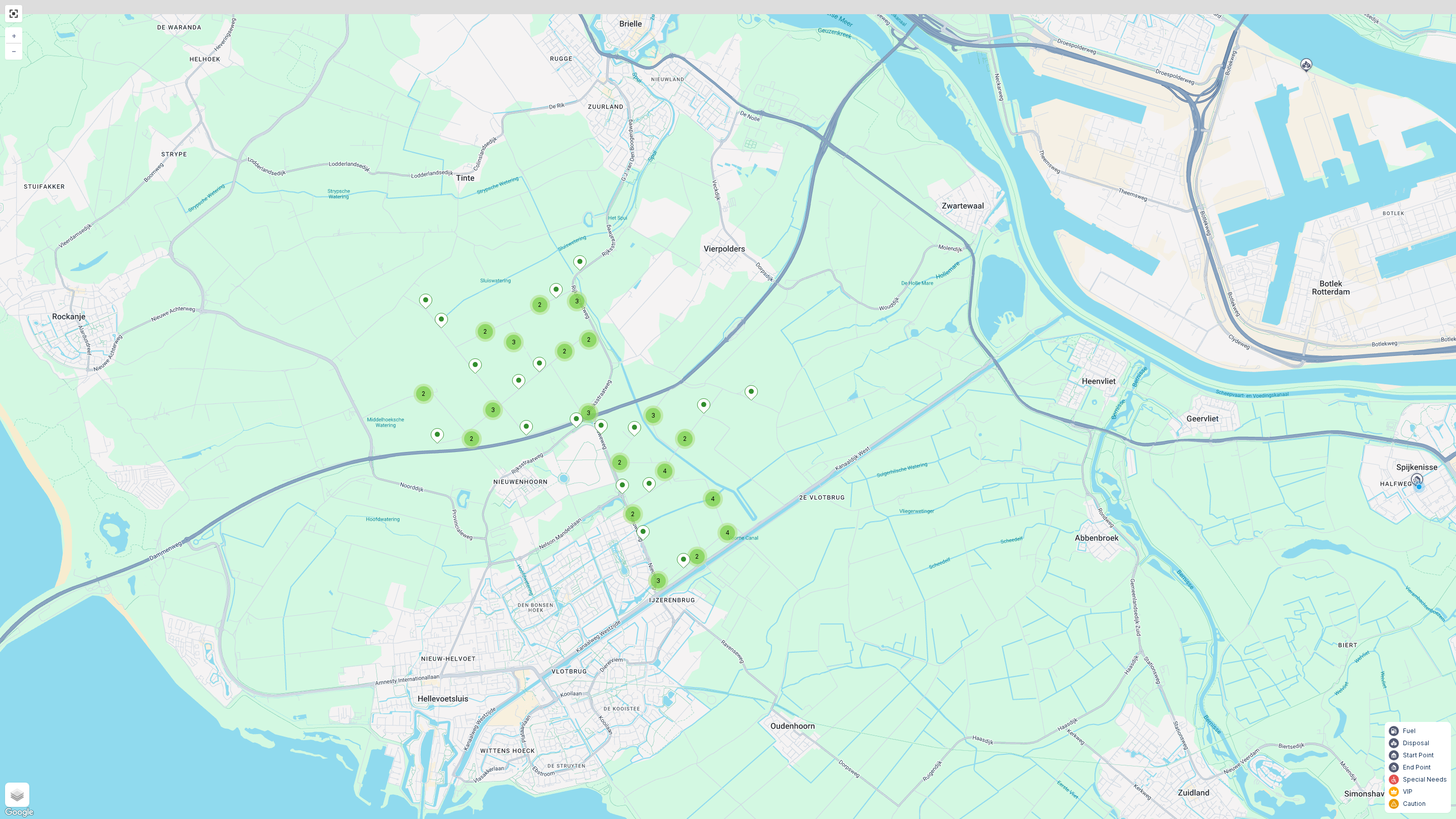
click at [511, 546] on div "2 2 3 2 3 2 2 3 2 3 2 3 4 2 4 2 3 4 2 + − Satellite Roadmap Terrain Hybrid Leaf…" at bounding box center [728, 410] width 1456 height 819
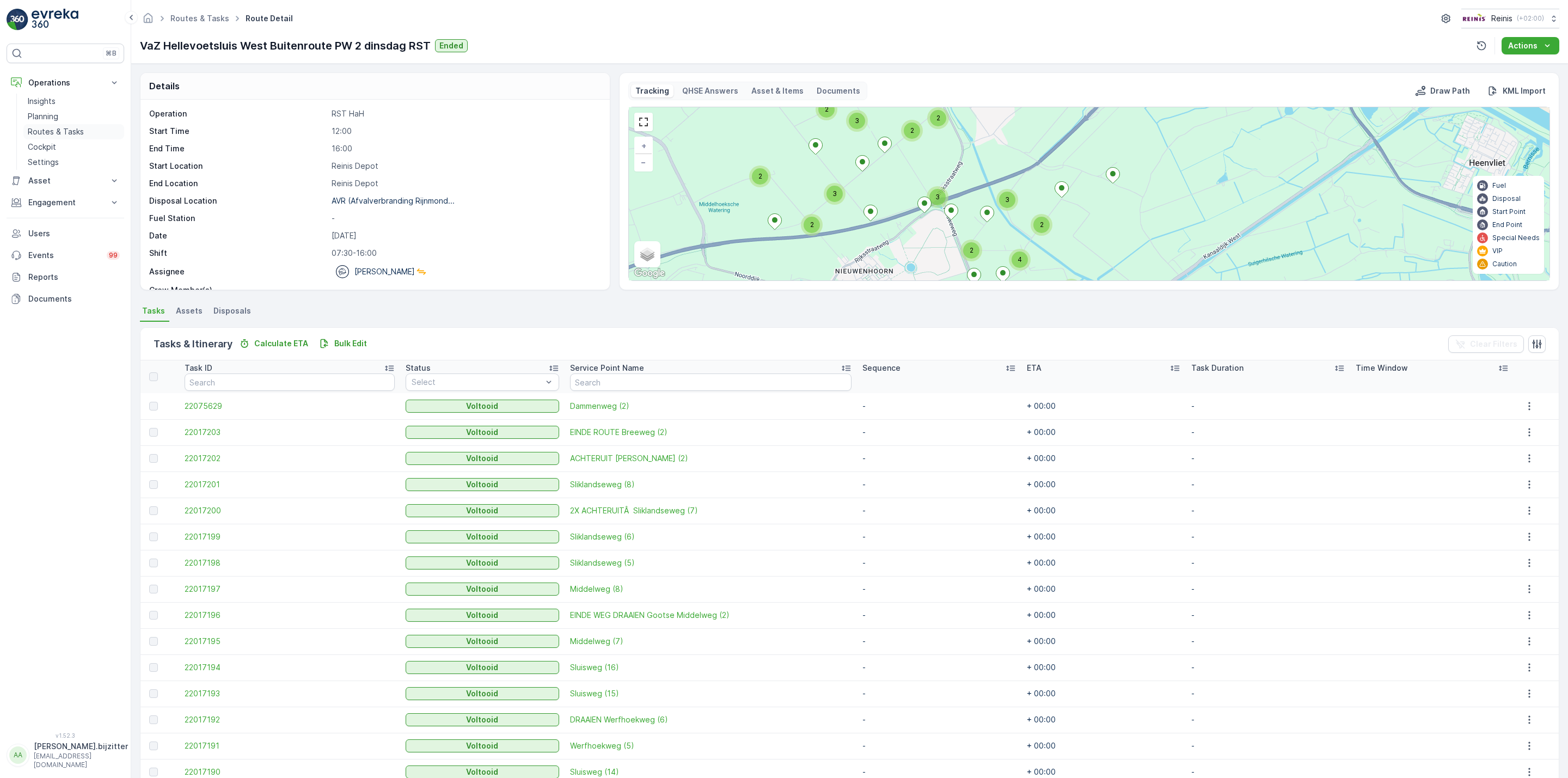
click at [52, 131] on p "Routes & Tasks" at bounding box center [56, 132] width 56 height 11
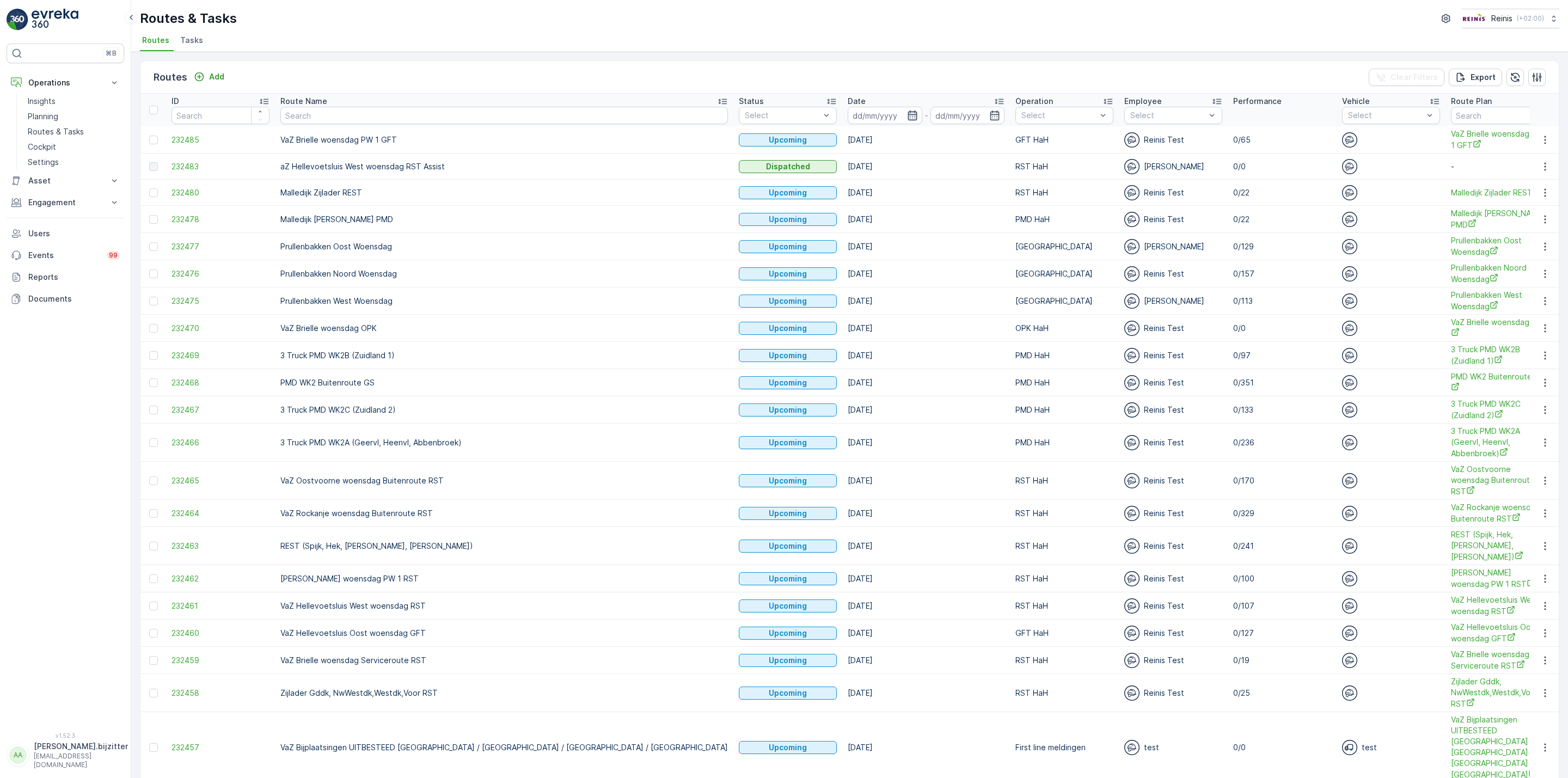
click at [907, 116] on icon "button" at bounding box center [912, 115] width 11 height 11
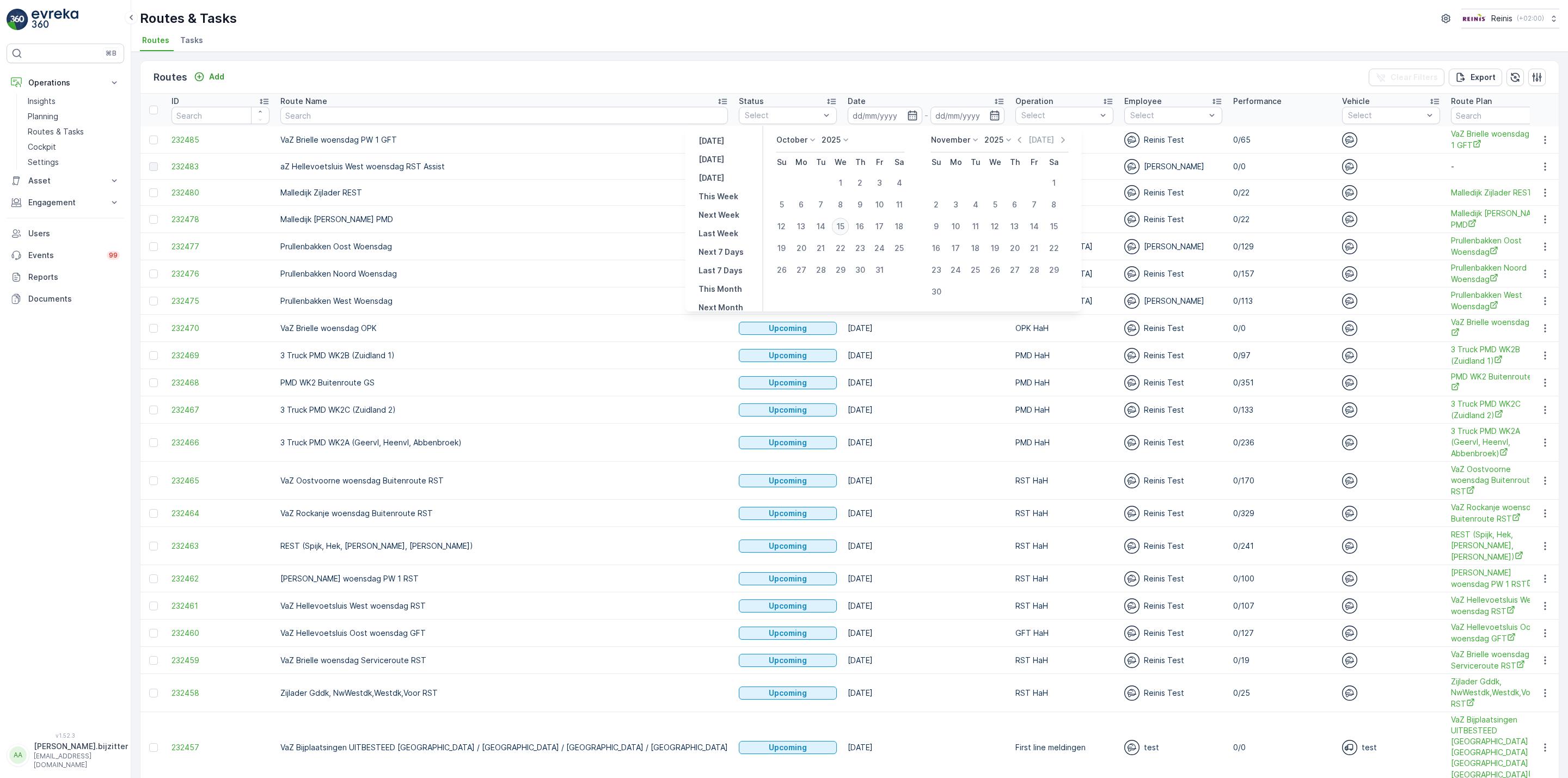
click at [838, 223] on div "15" at bounding box center [841, 227] width 18 height 18
type input "15.10.2025"
click at [838, 223] on div "15" at bounding box center [841, 227] width 18 height 18
type input "15.10.2025"
click at [838, 223] on div "15" at bounding box center [841, 227] width 18 height 18
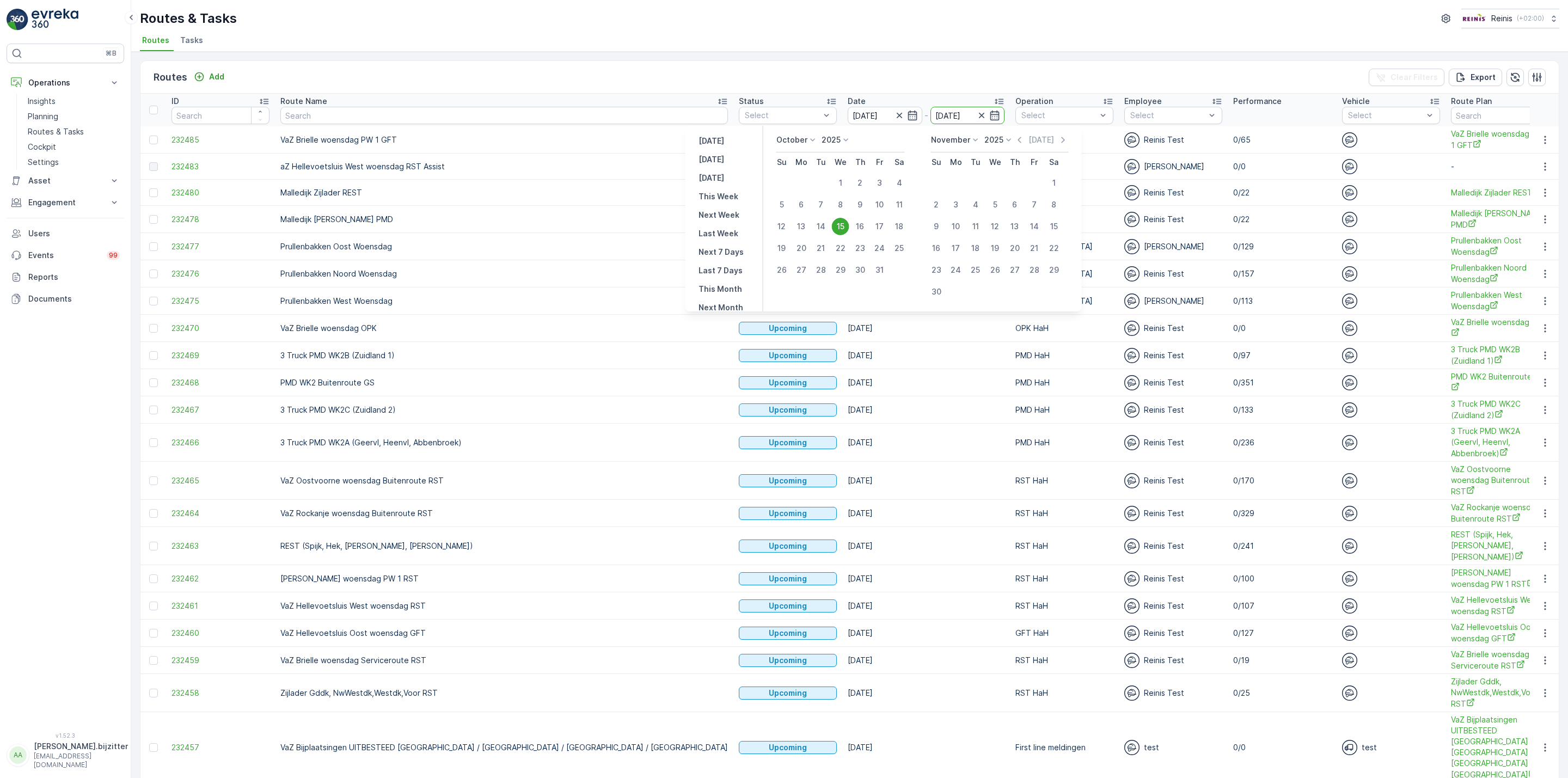
click at [842, 223] on td "10.12.2025" at bounding box center [926, 219] width 168 height 27
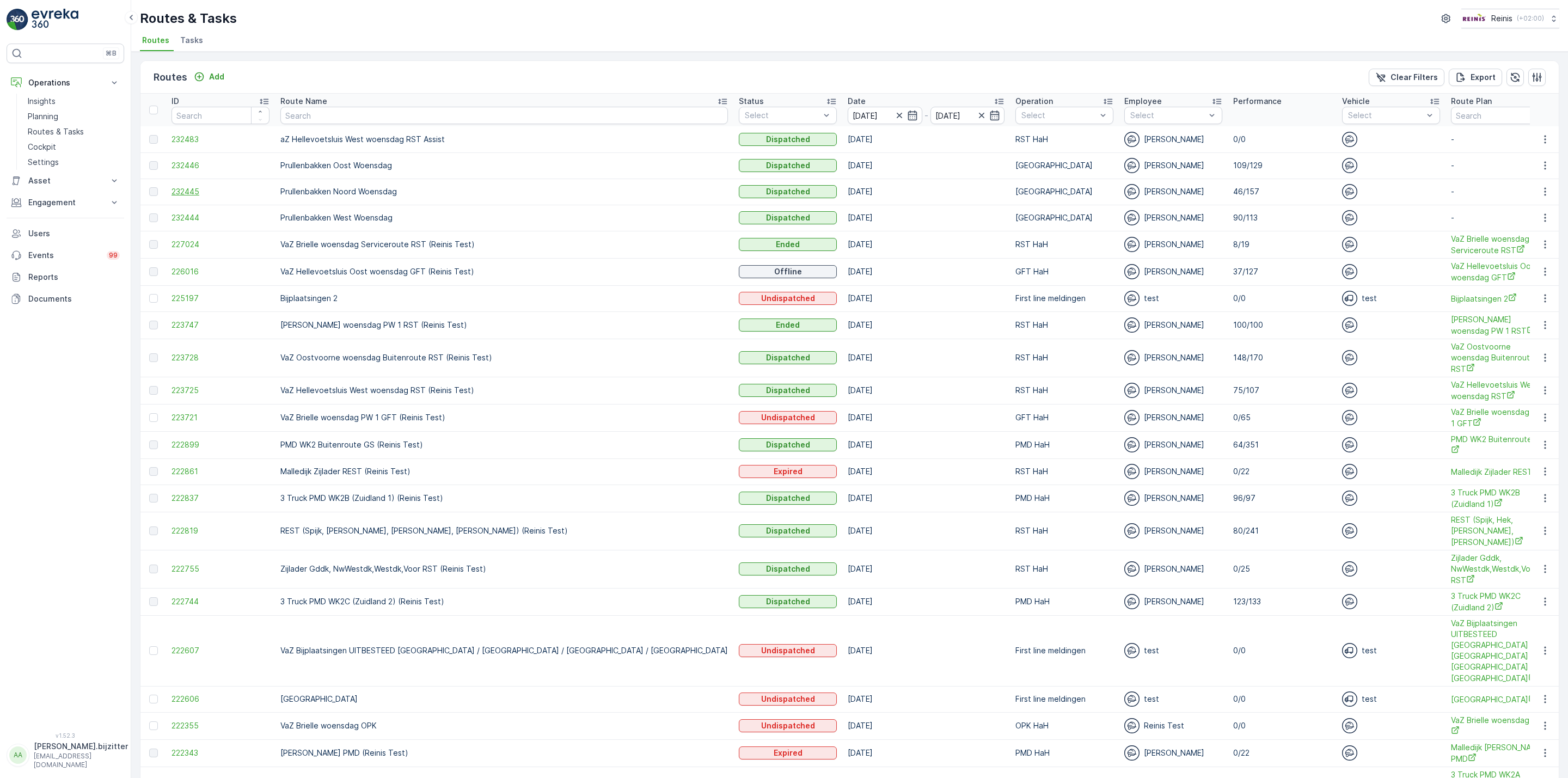
click at [180, 195] on span "232445" at bounding box center [220, 191] width 98 height 11
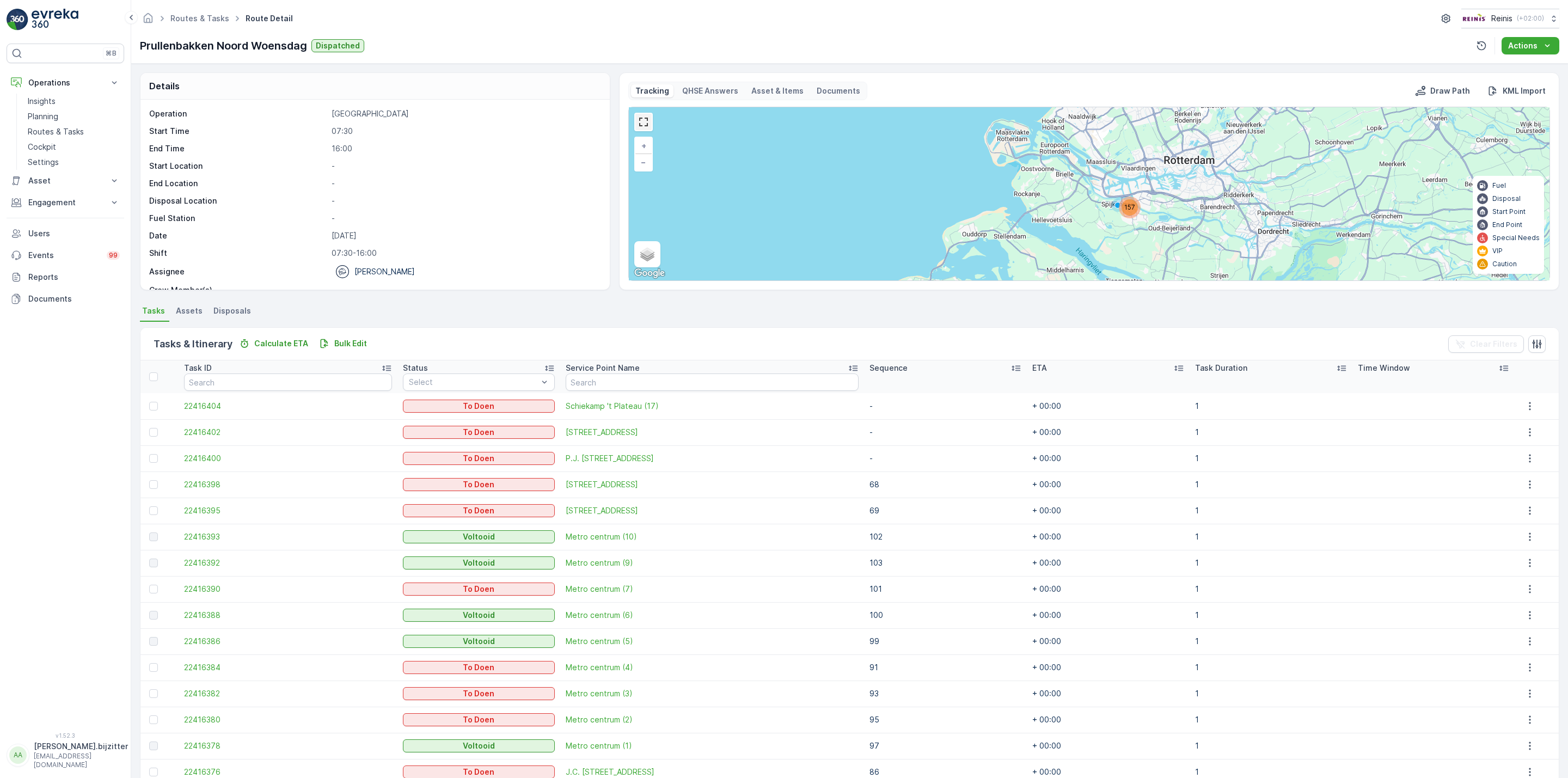
click at [646, 124] on link at bounding box center [643, 122] width 16 height 16
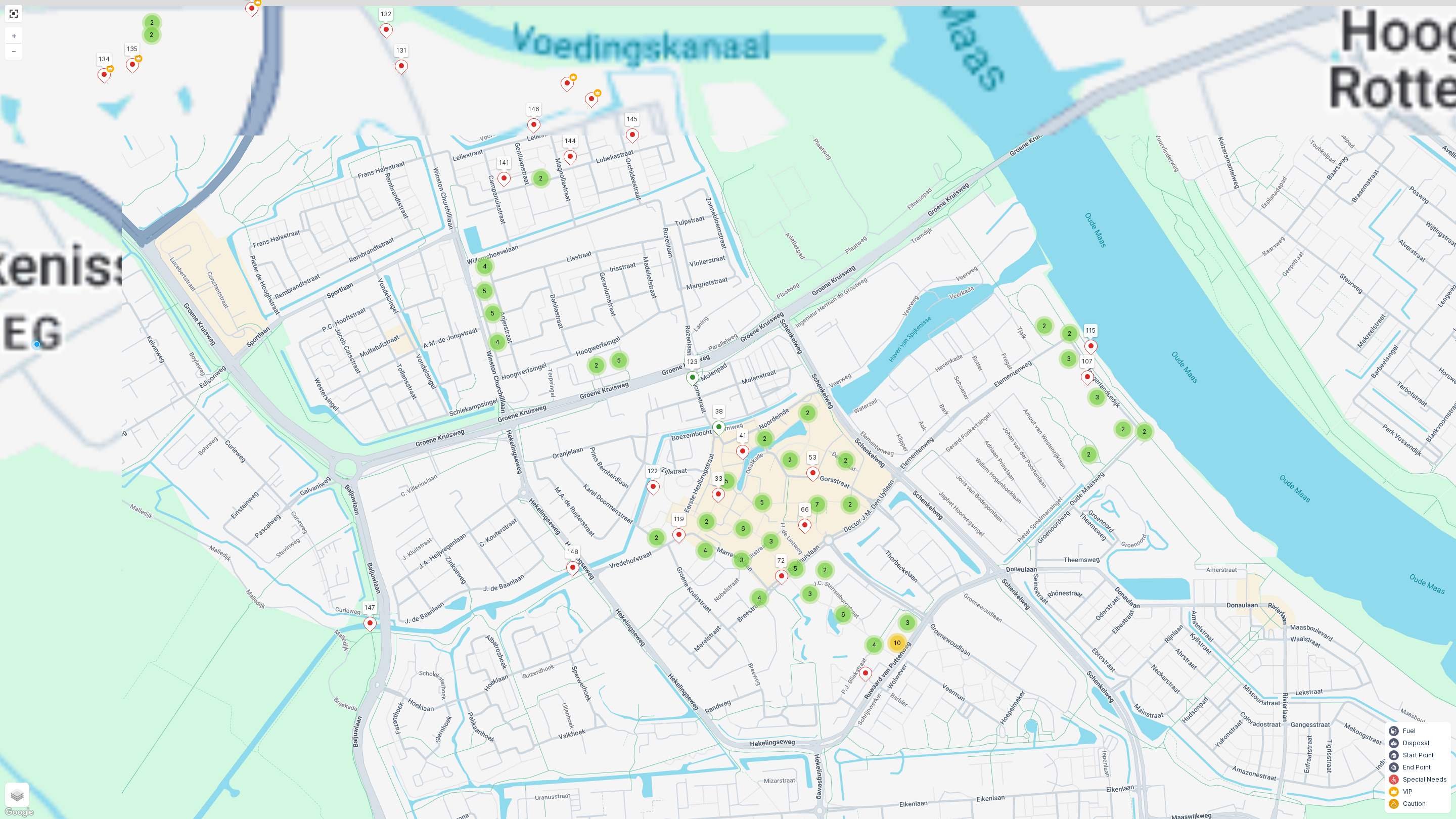
drag, startPoint x: 716, startPoint y: 292, endPoint x: 930, endPoint y: 446, distance: 263.7
click at [930, 445] on div "5 4 2 5 2 2 2 4 5 2 2 3 2 2 3 2 6 3 4 10 2 2 2 2 5 2 7 4 2 3 2 3 5 5 2 3 6 4 14…" at bounding box center [728, 410] width 1456 height 819
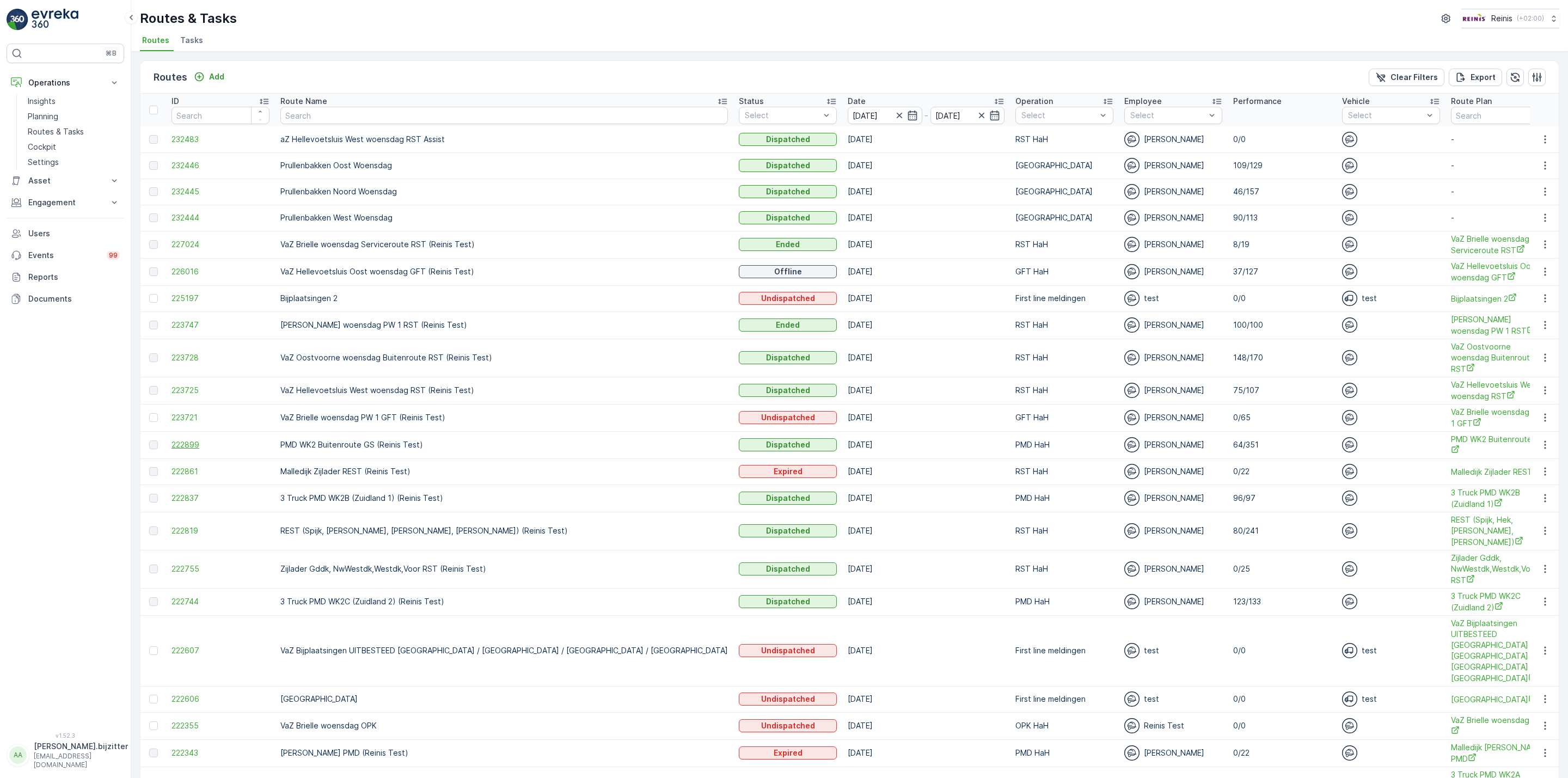
click at [194, 439] on span "222899" at bounding box center [220, 445] width 98 height 11
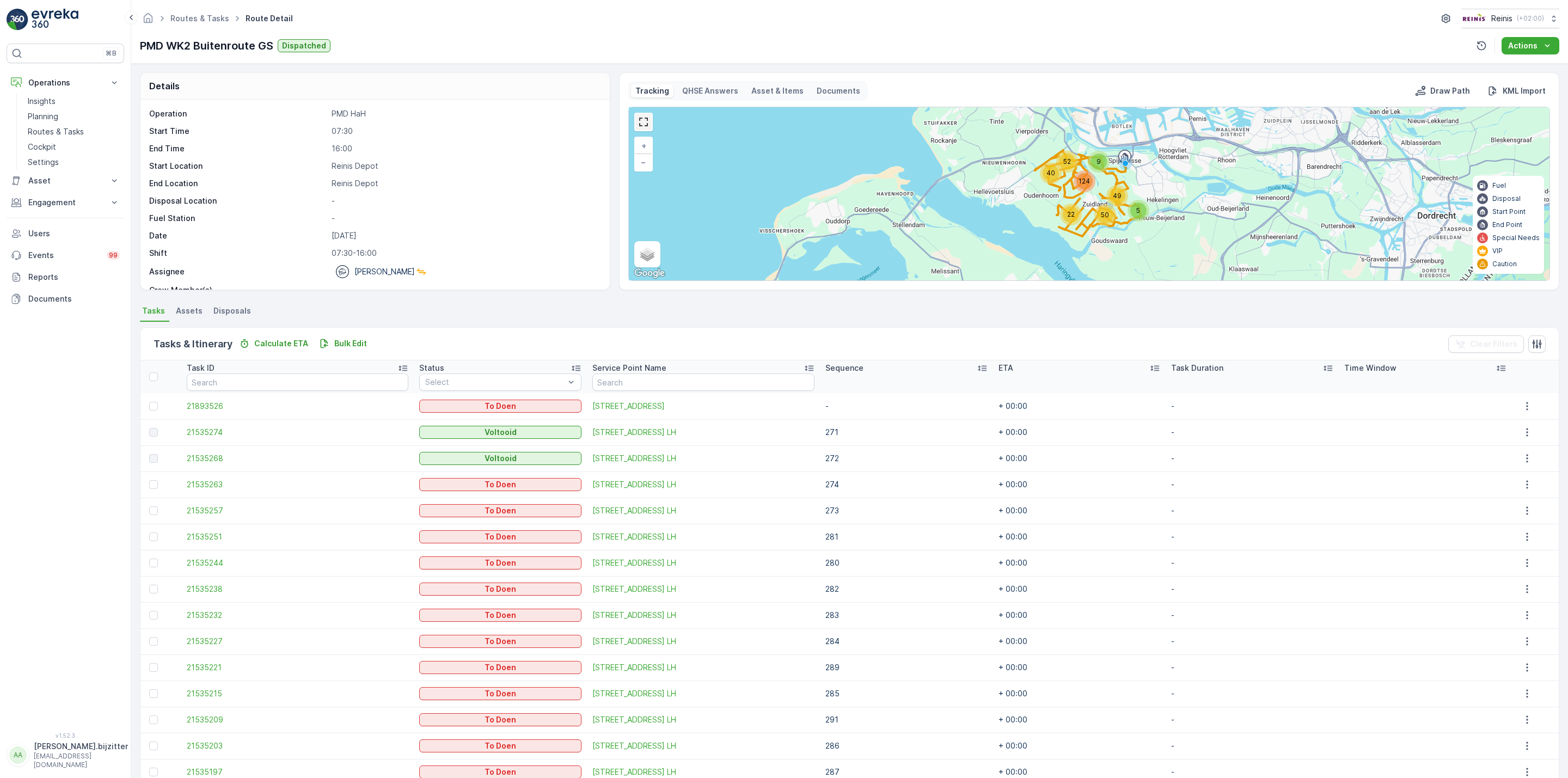
click at [643, 122] on link at bounding box center [643, 122] width 16 height 16
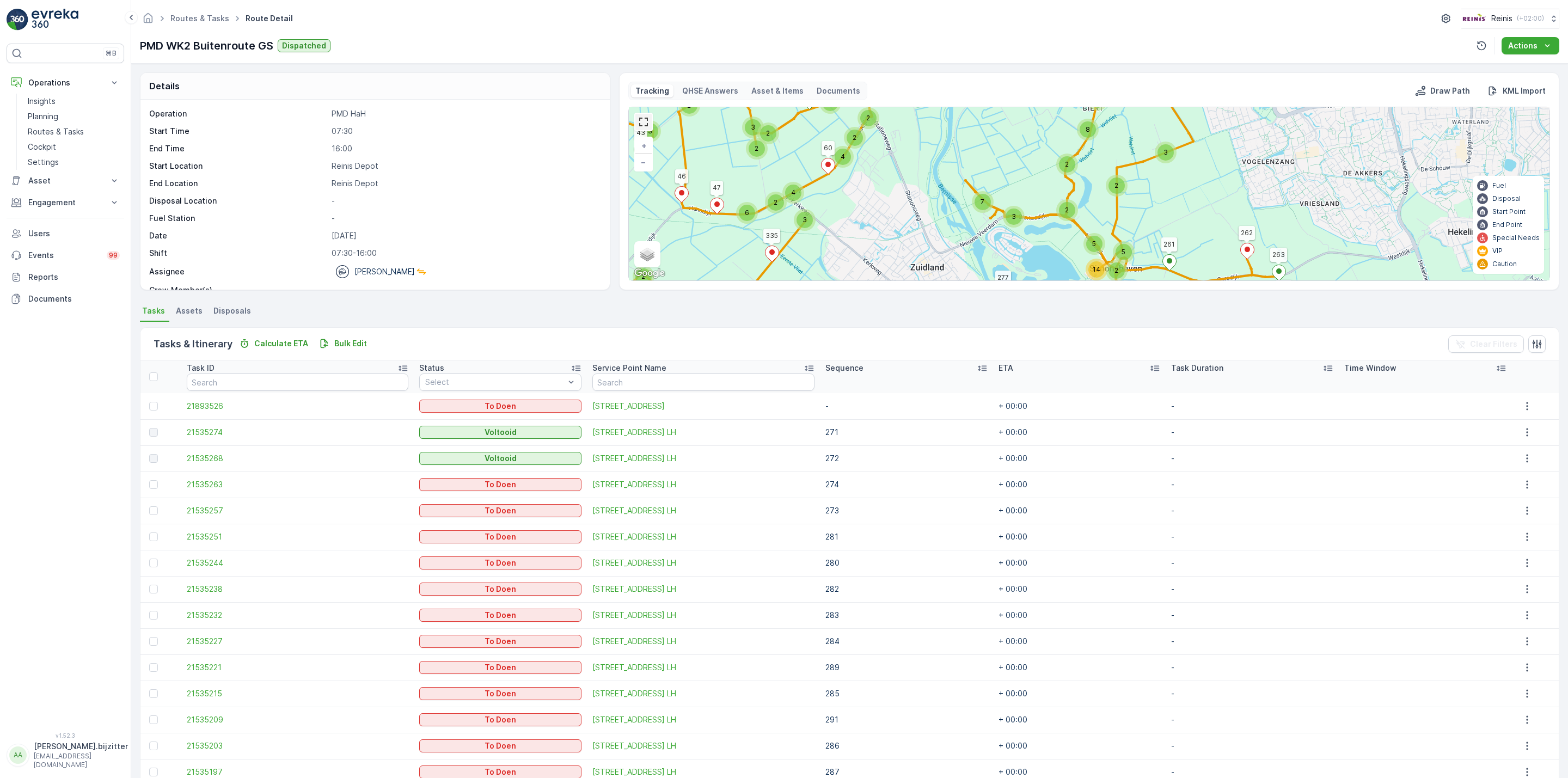
click at [642, 124] on link at bounding box center [643, 122] width 16 height 16
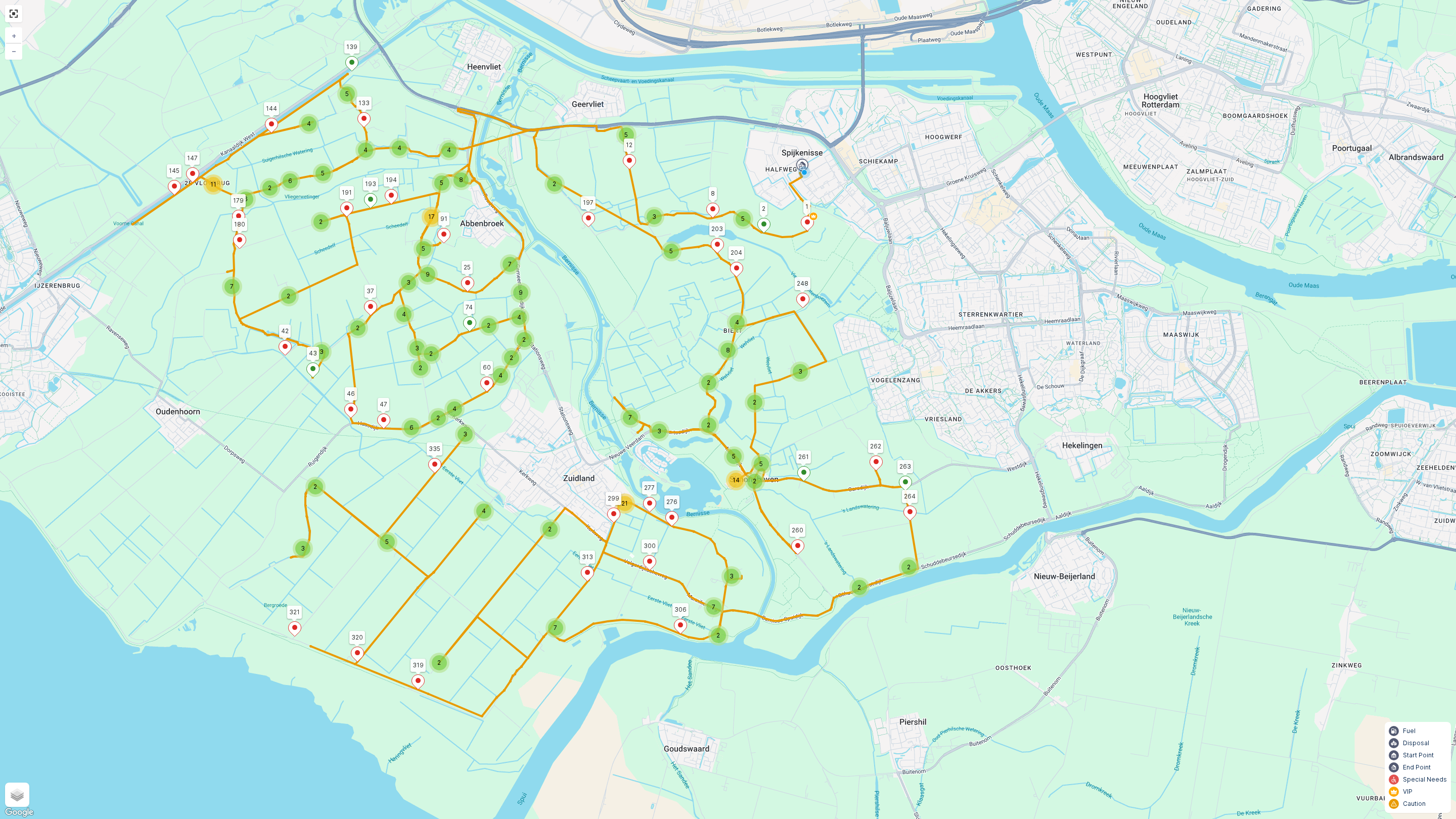
click at [1055, 396] on div "2 5 3 8 4 2 2 2 2 5 14 5 2 5 8 4 4 5 5 6 4 4 2 3 5 2 4 2 2 3 2 6 11 2 7 2 3 2 5…" at bounding box center [728, 410] width 1456 height 819
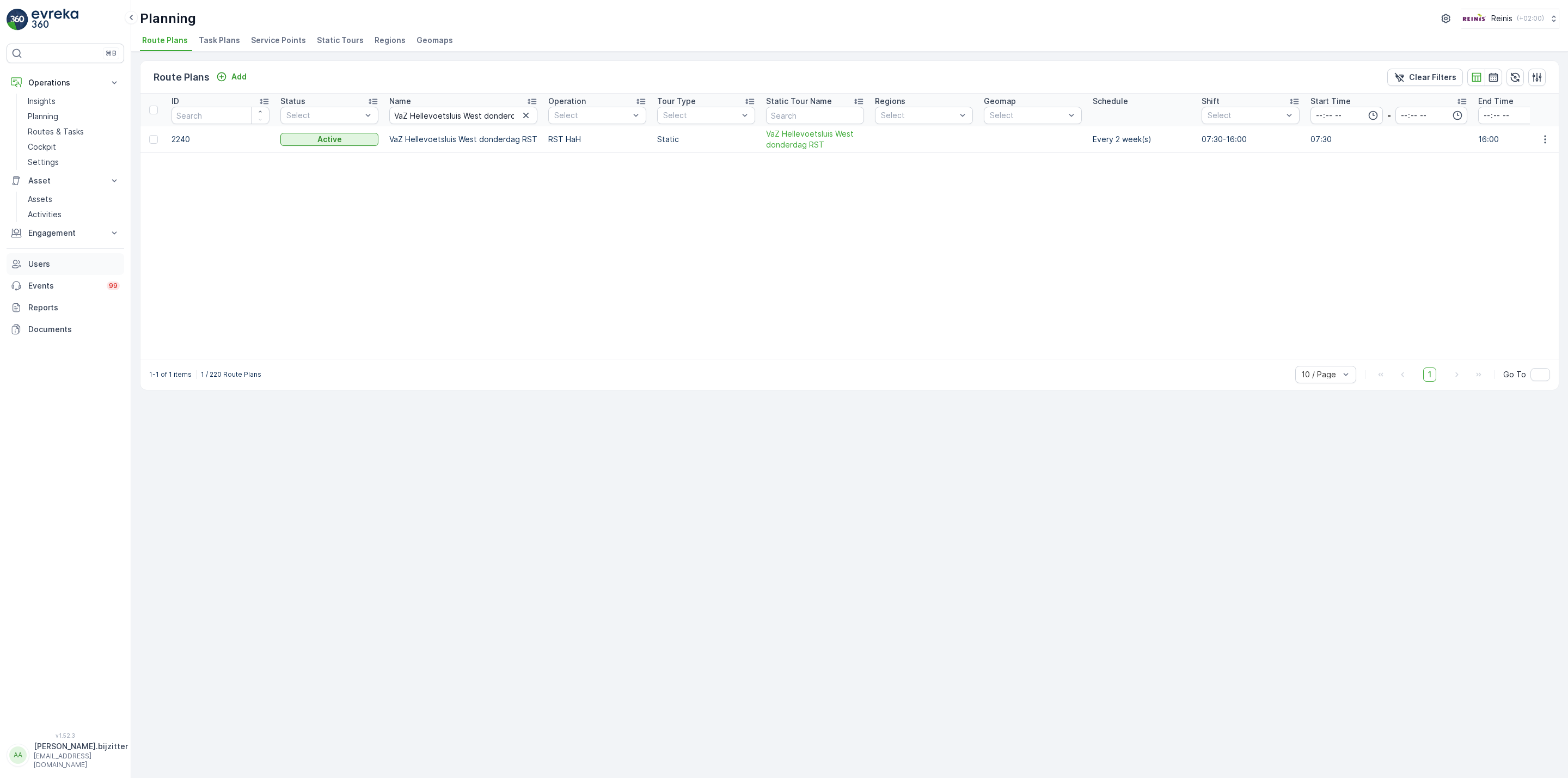
click at [35, 265] on p "Users" at bounding box center [74, 264] width 91 height 11
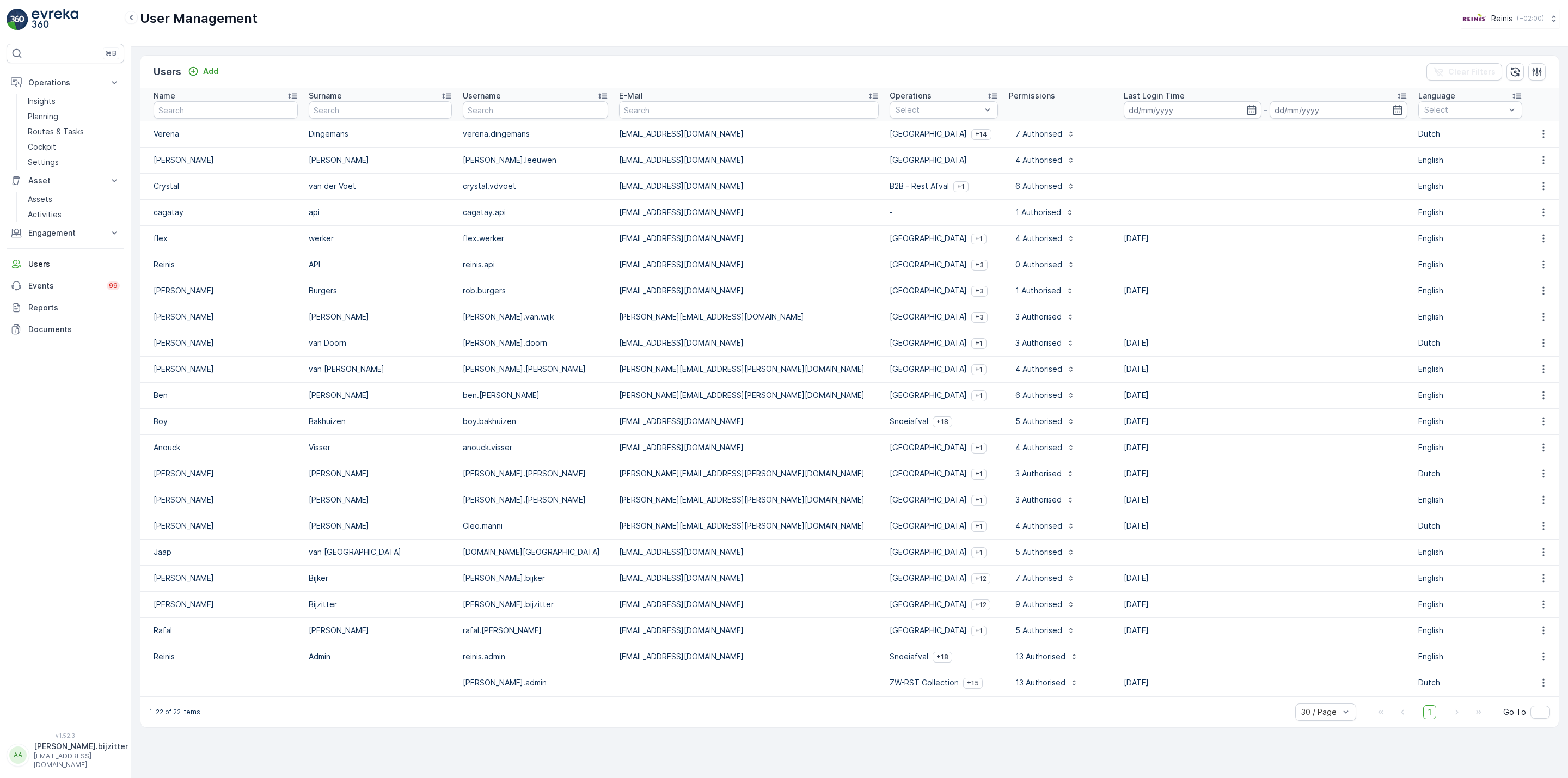
click at [64, 435] on div "⌘B Operations Insights Planning Routes & Tasks Cockpit Settings Asset Assets Ac…" at bounding box center [66, 381] width 118 height 676
drag, startPoint x: 74, startPoint y: 378, endPoint x: 71, endPoint y: 360, distance: 18.2
click at [74, 375] on div "⌘B Operations Insights Planning Routes & Tasks Cockpit Settings Asset Assets Ac…" at bounding box center [66, 381] width 118 height 676
click at [375, 57] on div "Users Add Clear Filters" at bounding box center [850, 71] width 1419 height 32
click at [52, 103] on p "Insights" at bounding box center [42, 101] width 28 height 11
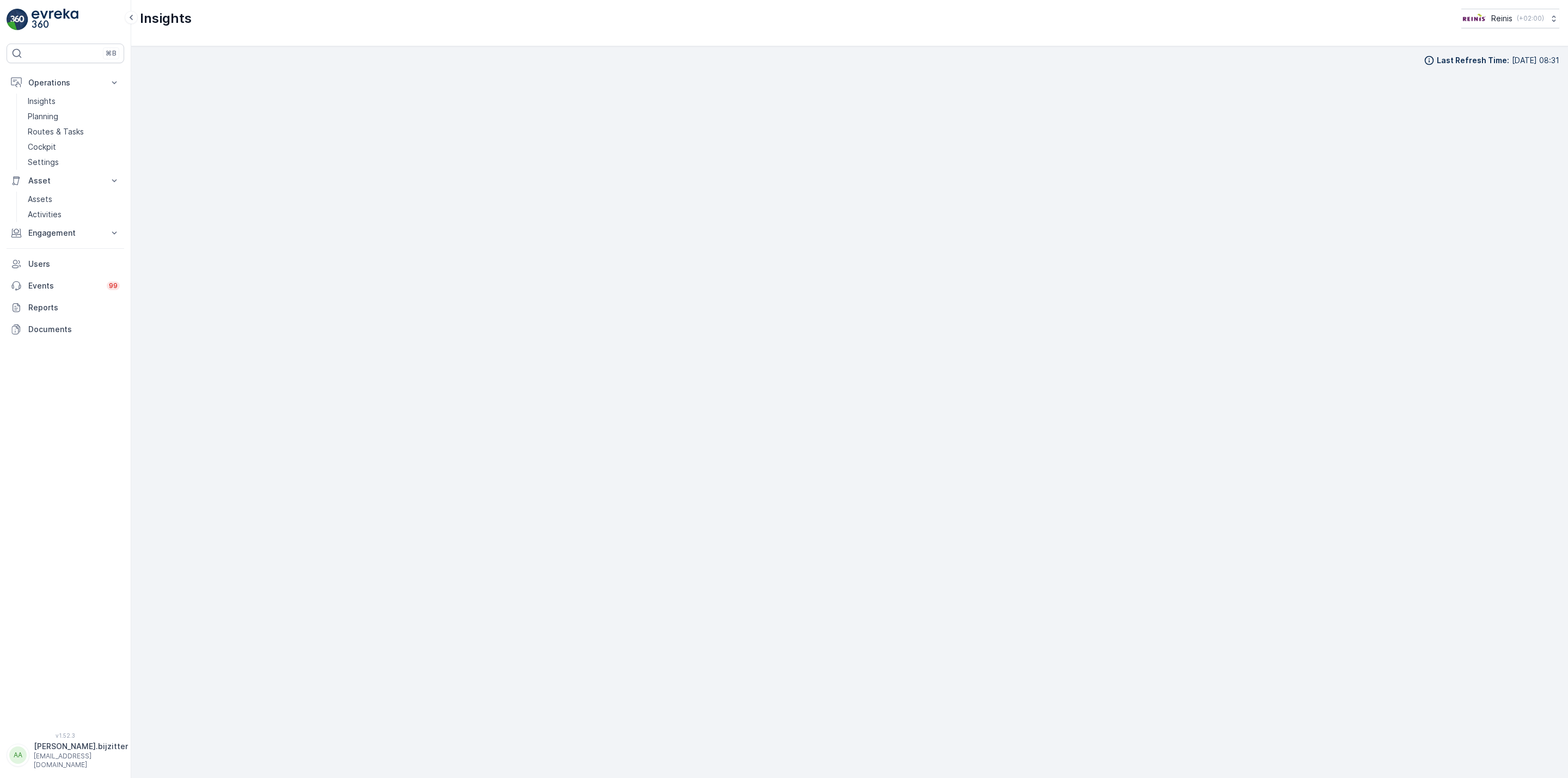
click at [713, 16] on div "Insights Reinis ( +02:00 )" at bounding box center [850, 18] width 1419 height 20
click at [67, 752] on p "[PERSON_NAME].bijzitter" at bounding box center [81, 746] width 94 height 11
click at [62, 738] on div "Log Out" at bounding box center [66, 732] width 113 height 15
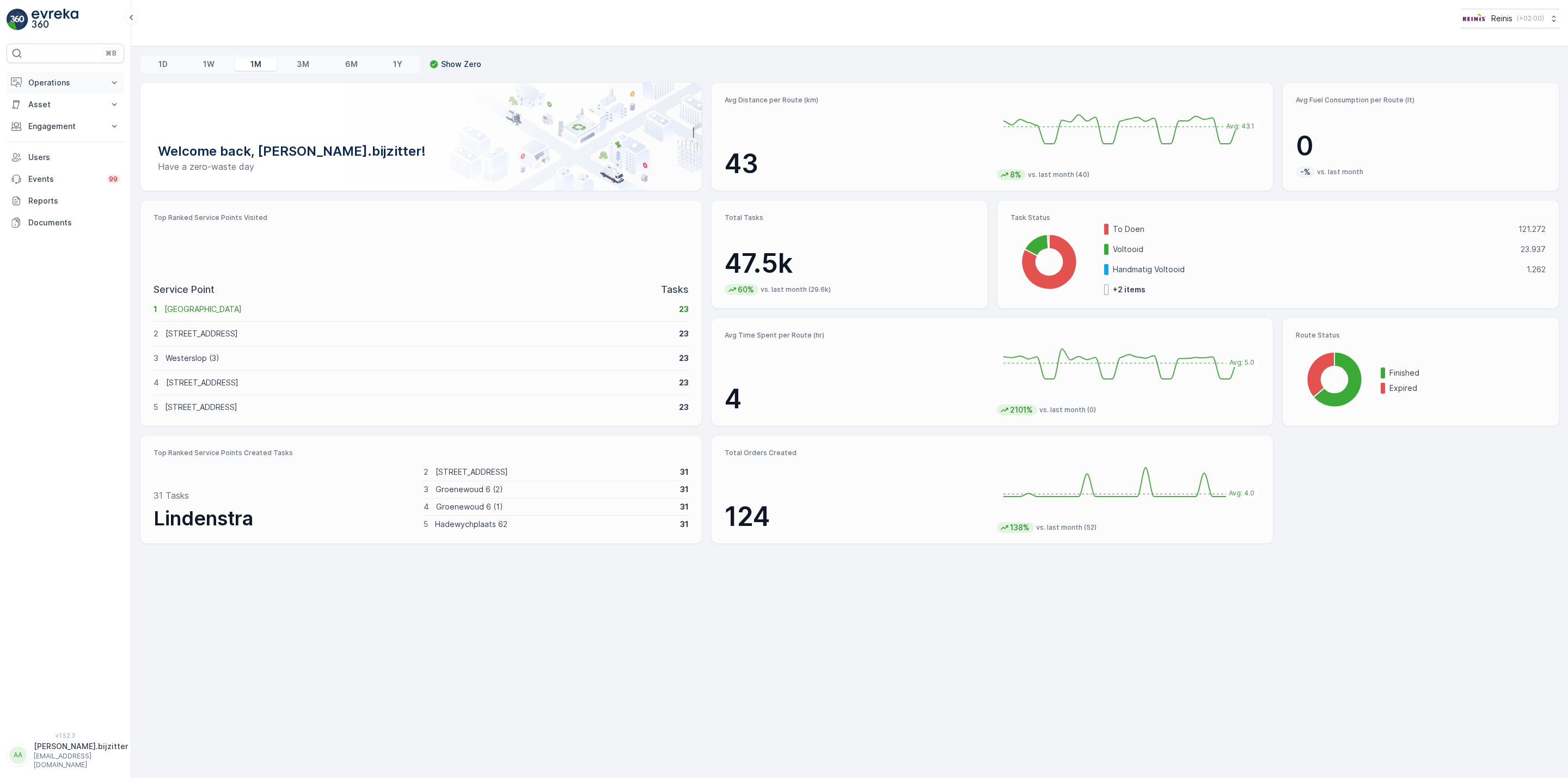
click at [40, 88] on p "Operations" at bounding box center [65, 82] width 74 height 11
click at [49, 177] on p "Asset" at bounding box center [65, 180] width 74 height 11
click at [44, 202] on p "Assets" at bounding box center [40, 199] width 24 height 11
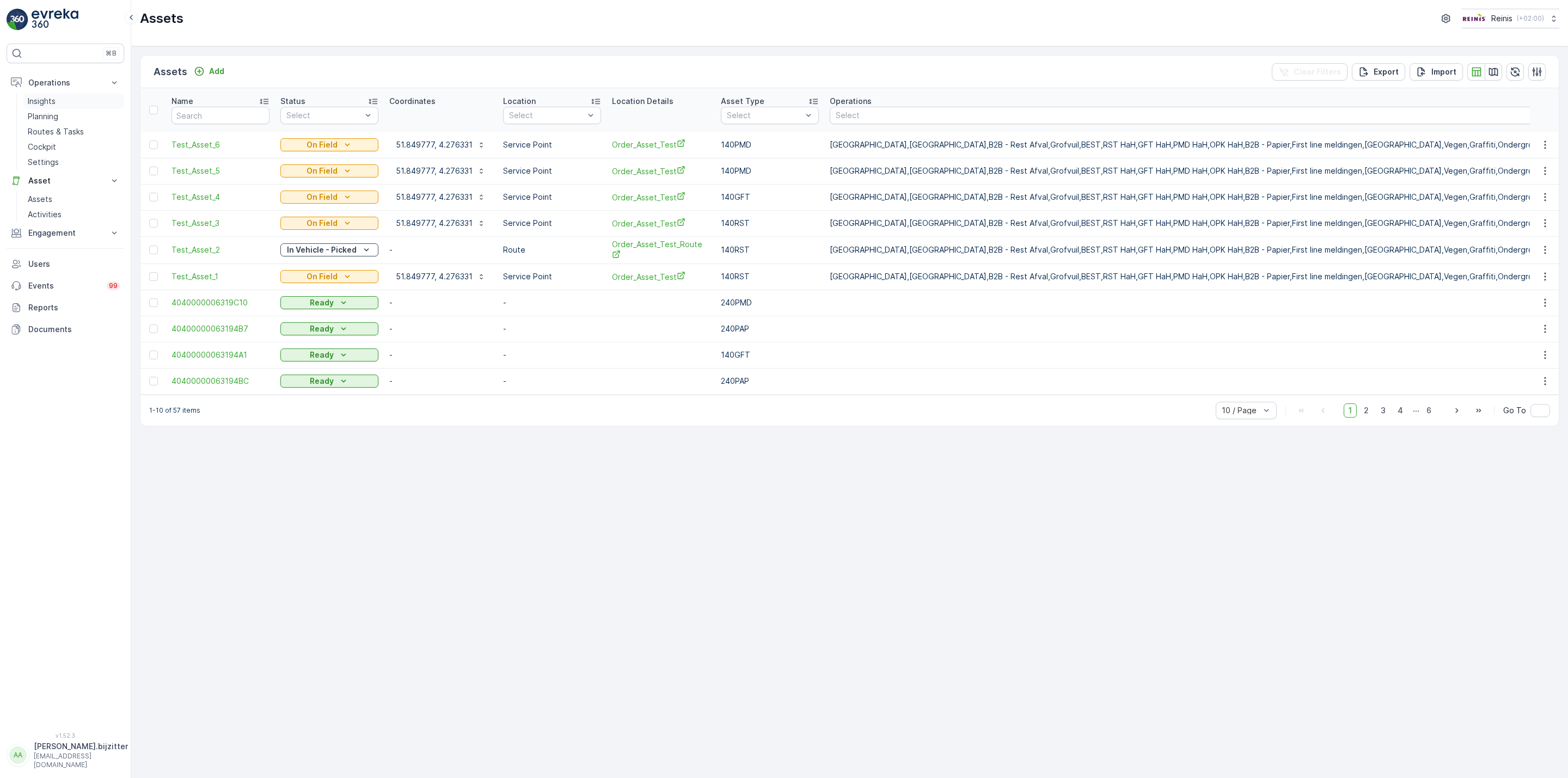
click at [46, 103] on p "Insights" at bounding box center [42, 101] width 28 height 11
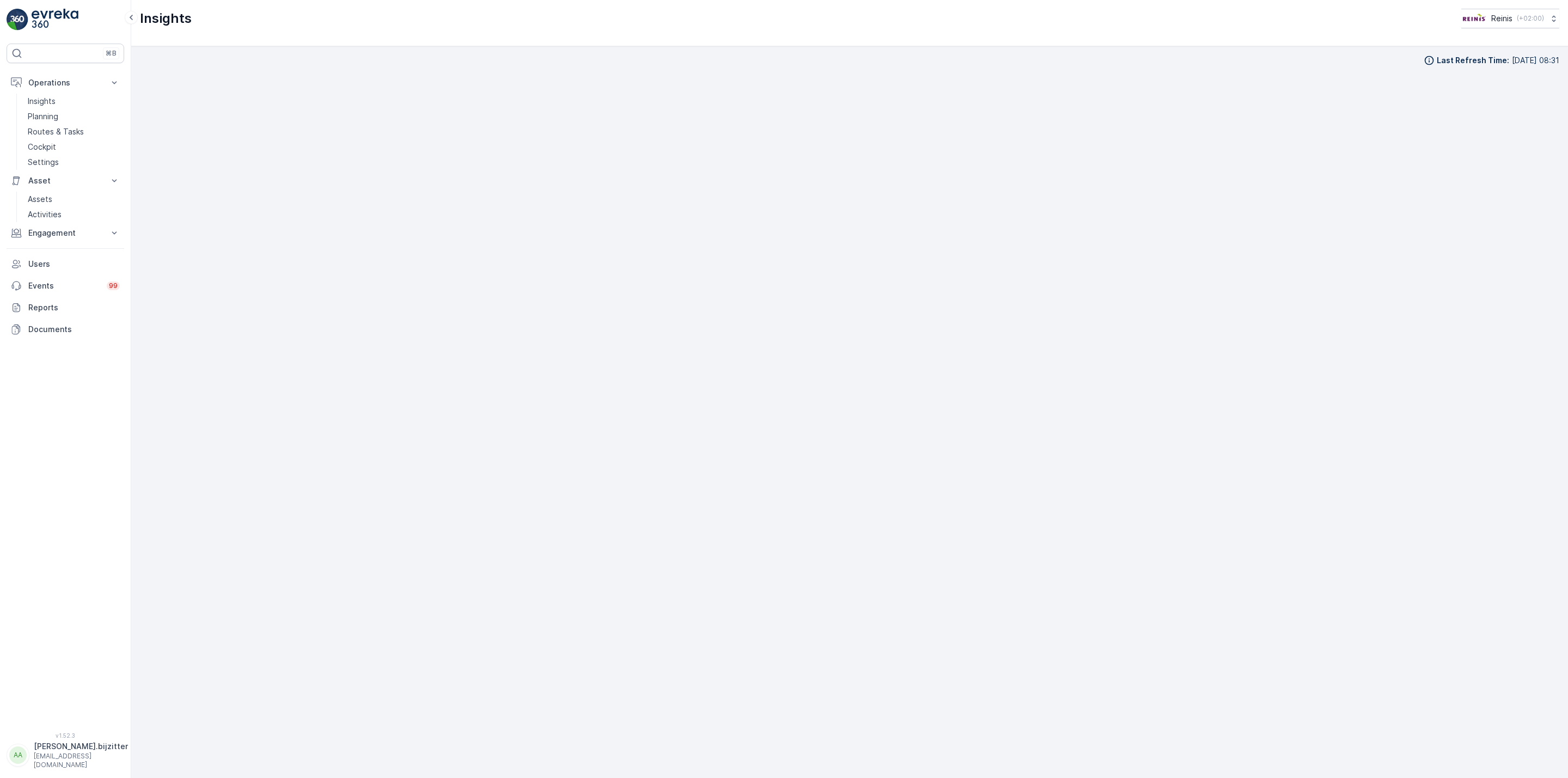
click at [877, 31] on div "Insights Reinis ( +02:00 )" at bounding box center [850, 23] width 1437 height 46
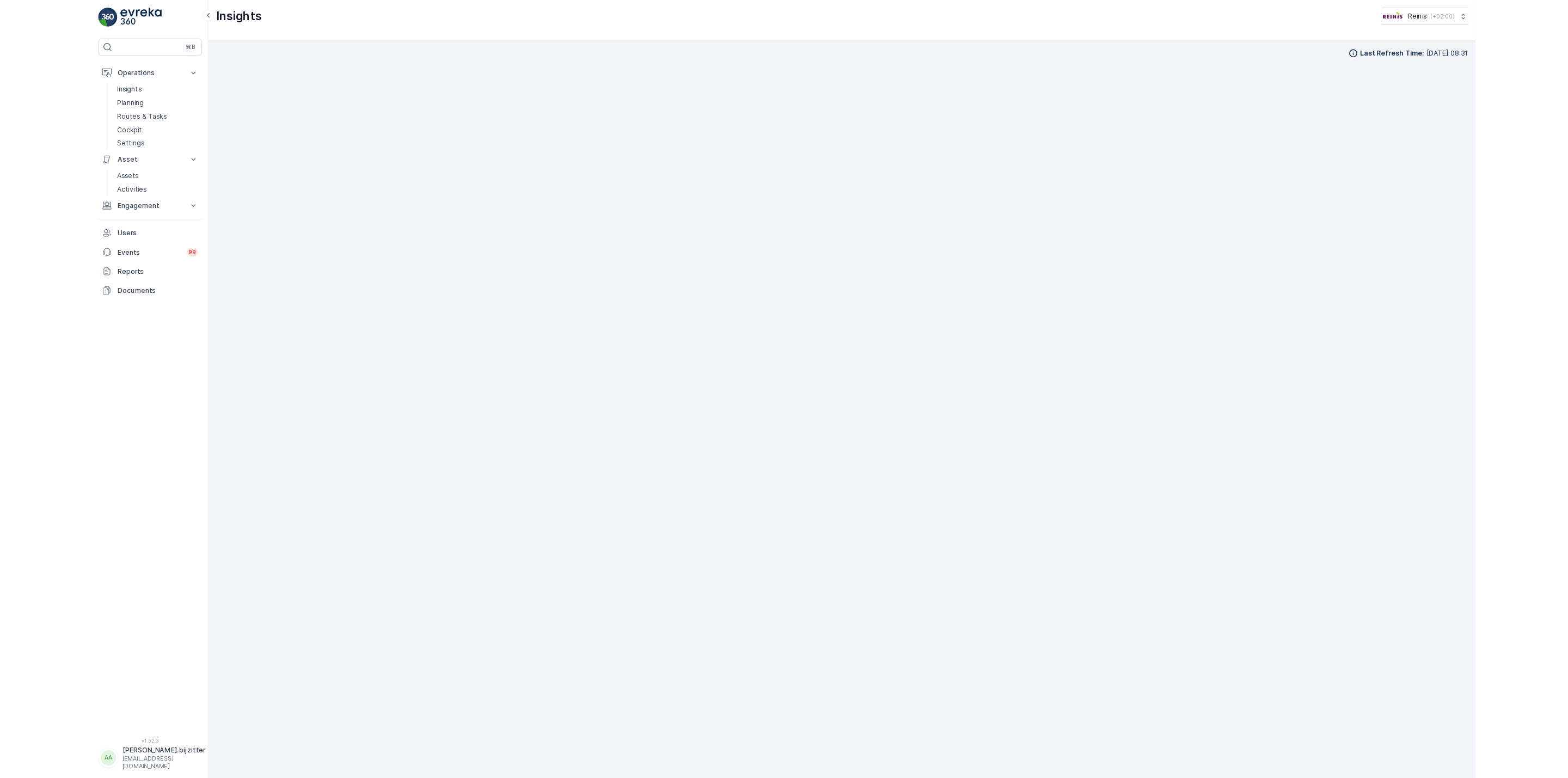
scroll to position [18, 0]
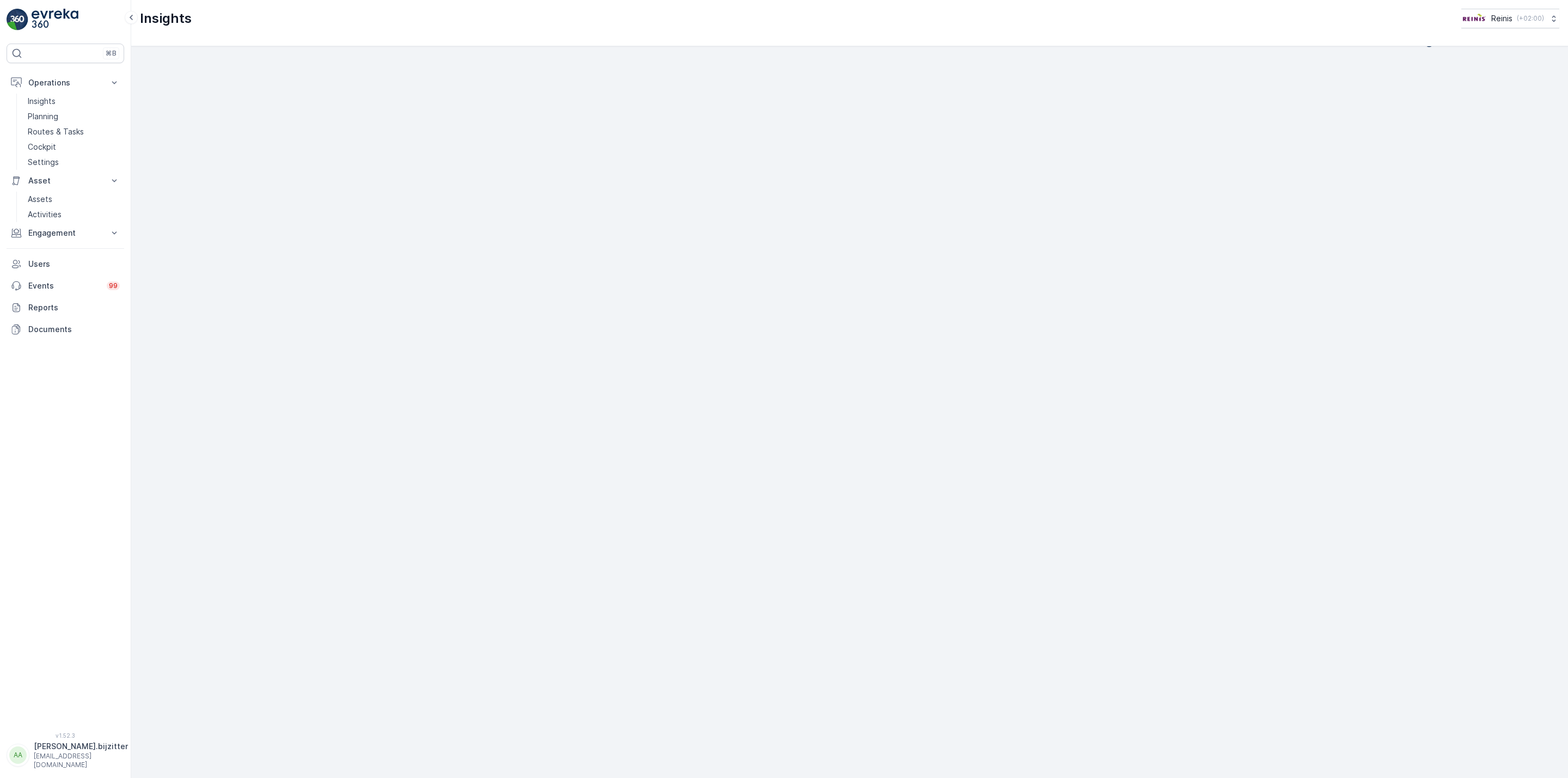
click at [446, 16] on div "Insights Reinis ( +02:00 )" at bounding box center [850, 18] width 1419 height 20
click at [35, 750] on p "albert.bijzitter" at bounding box center [81, 746] width 94 height 11
click at [46, 730] on span "Log Out" at bounding box center [41, 732] width 29 height 11
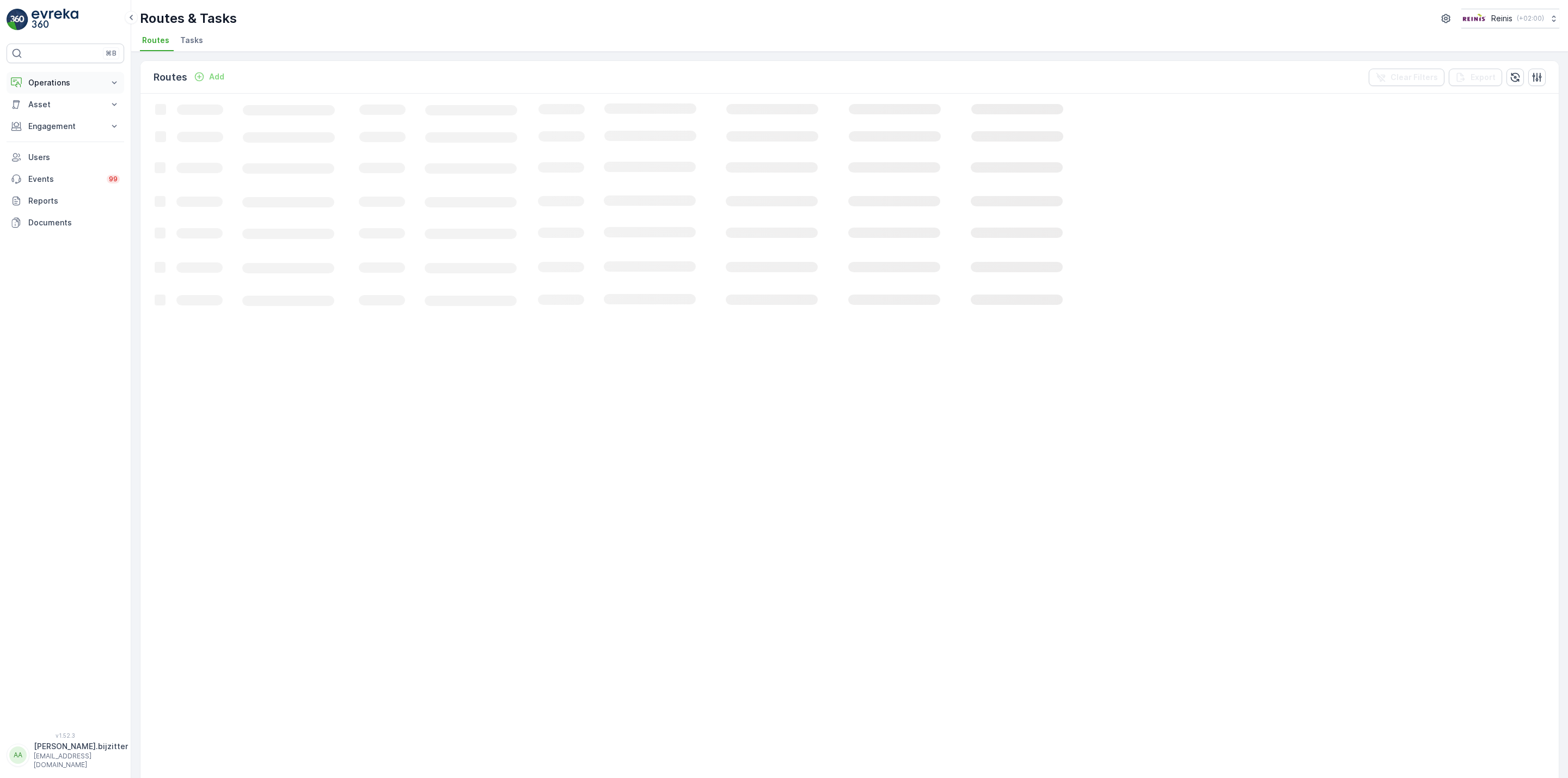
click at [54, 83] on p "Operations" at bounding box center [65, 82] width 74 height 11
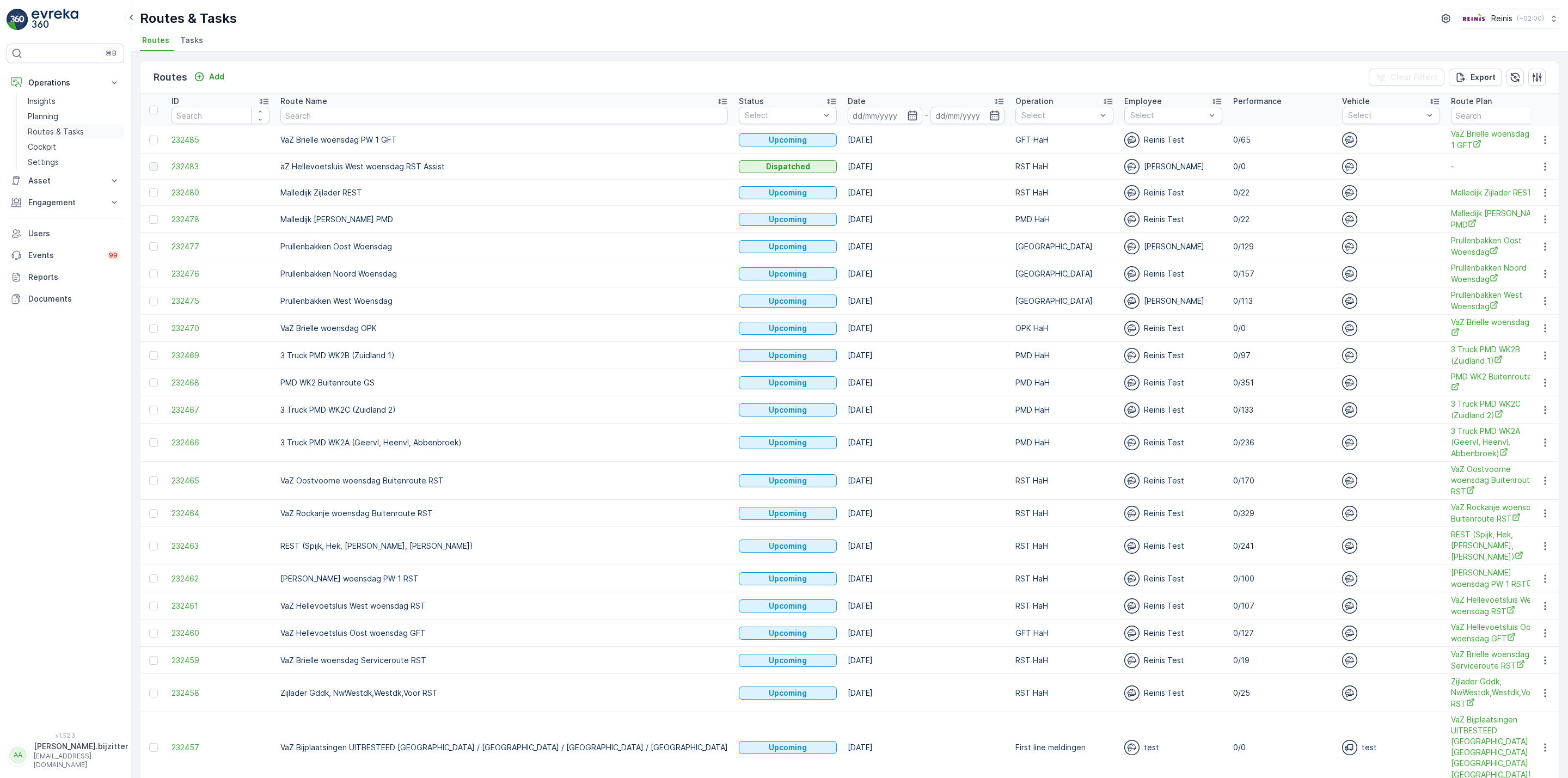
click at [53, 131] on p "Routes & Tasks" at bounding box center [56, 132] width 56 height 11
click at [907, 111] on icon "button" at bounding box center [912, 115] width 11 height 11
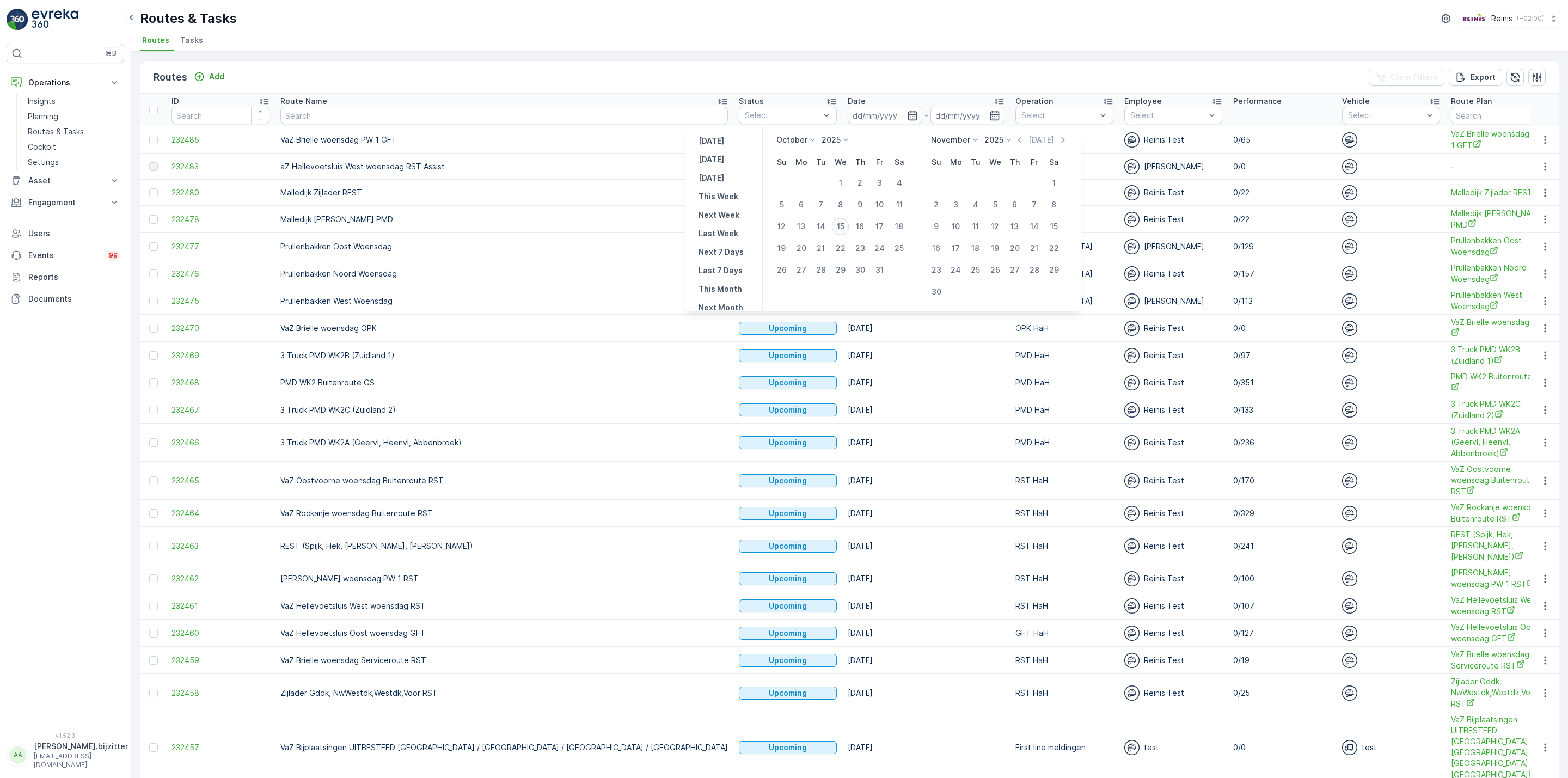
click at [844, 224] on div "15" at bounding box center [841, 227] width 18 height 18
type input "[DATE]"
click at [844, 224] on div "15" at bounding box center [841, 227] width 18 height 18
type input "[DATE]"
click at [844, 224] on div "15" at bounding box center [841, 227] width 18 height 18
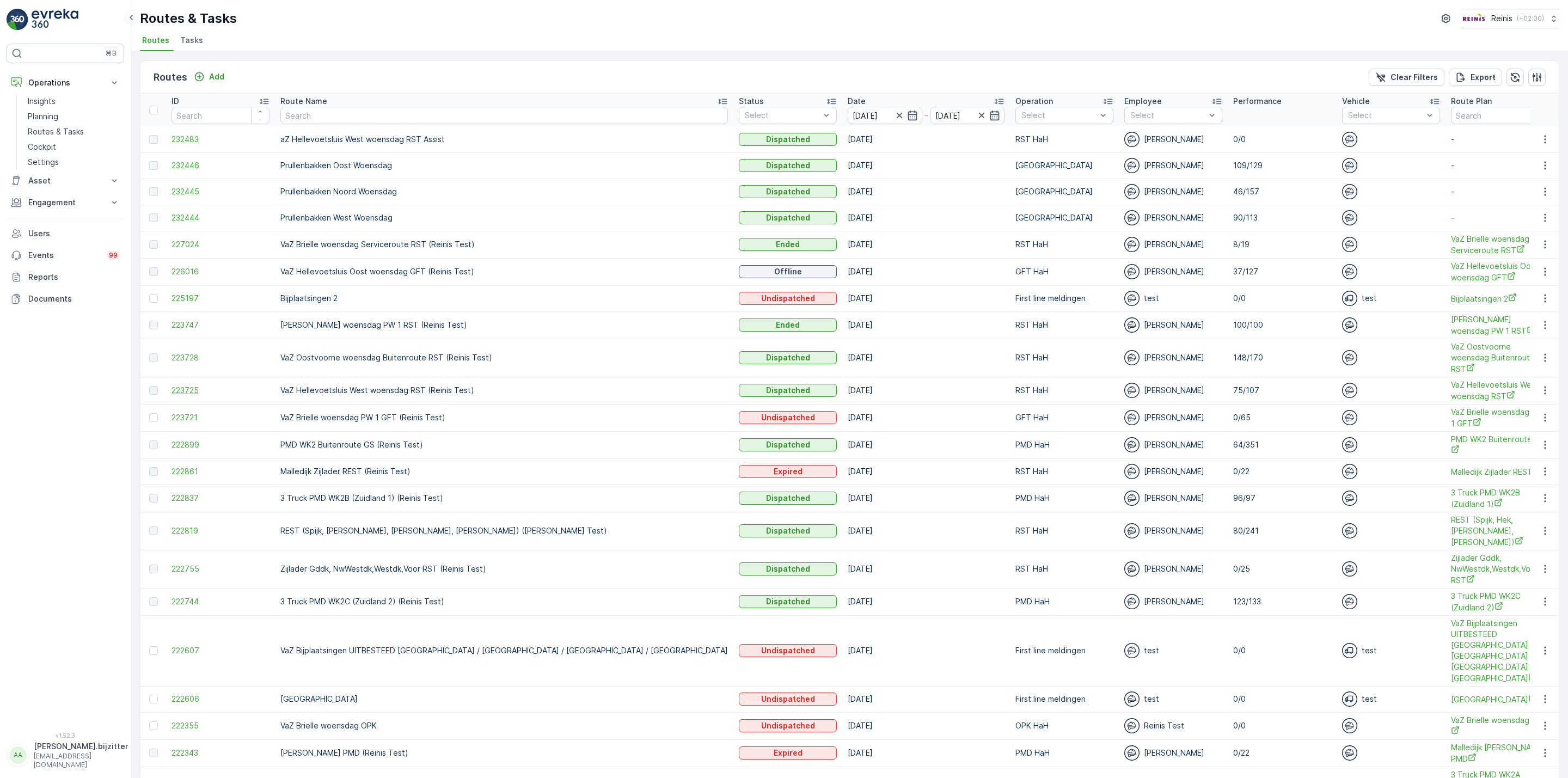
click at [183, 385] on span "223725" at bounding box center [220, 390] width 98 height 11
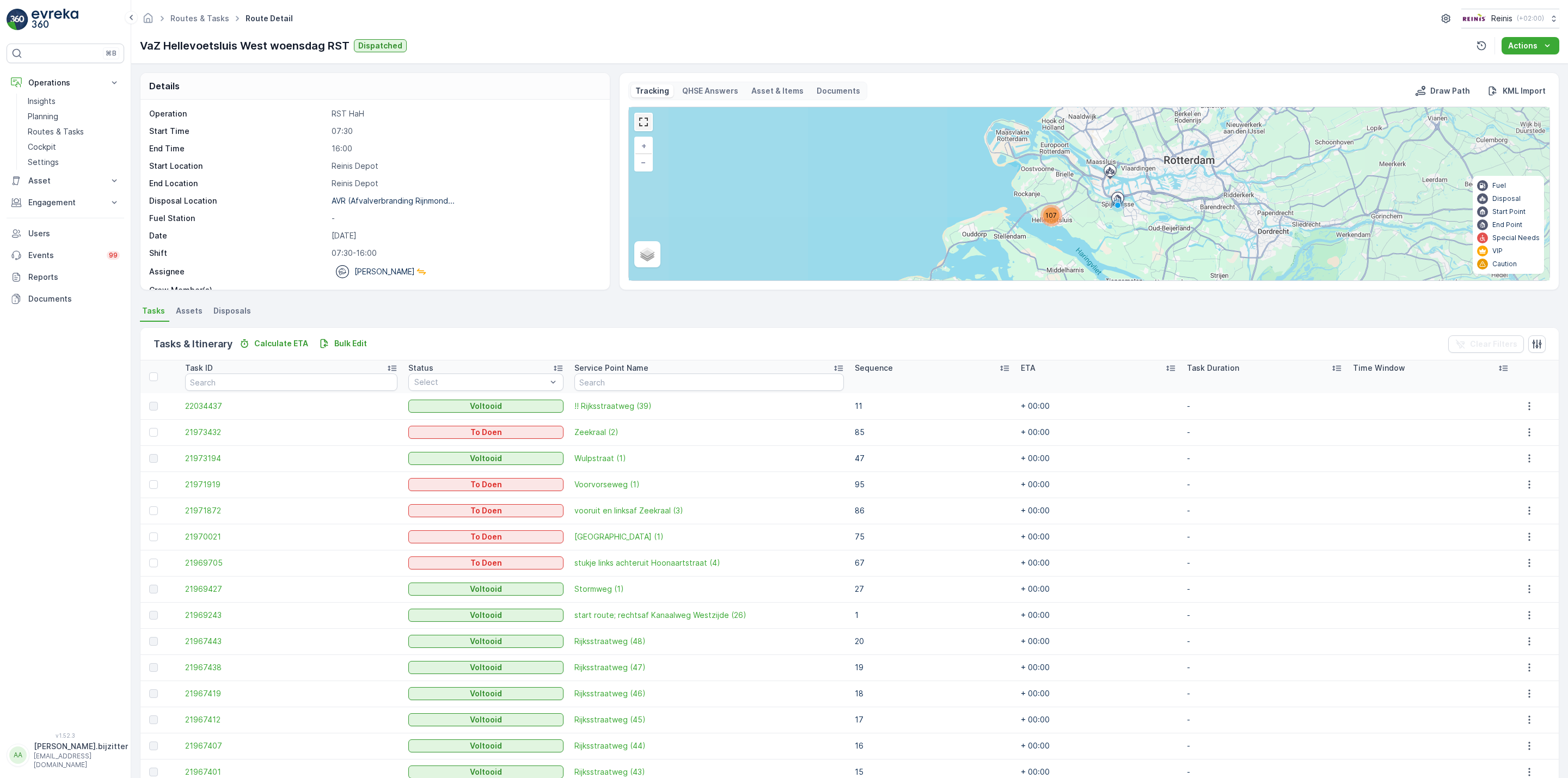
click at [646, 127] on link at bounding box center [643, 122] width 16 height 16
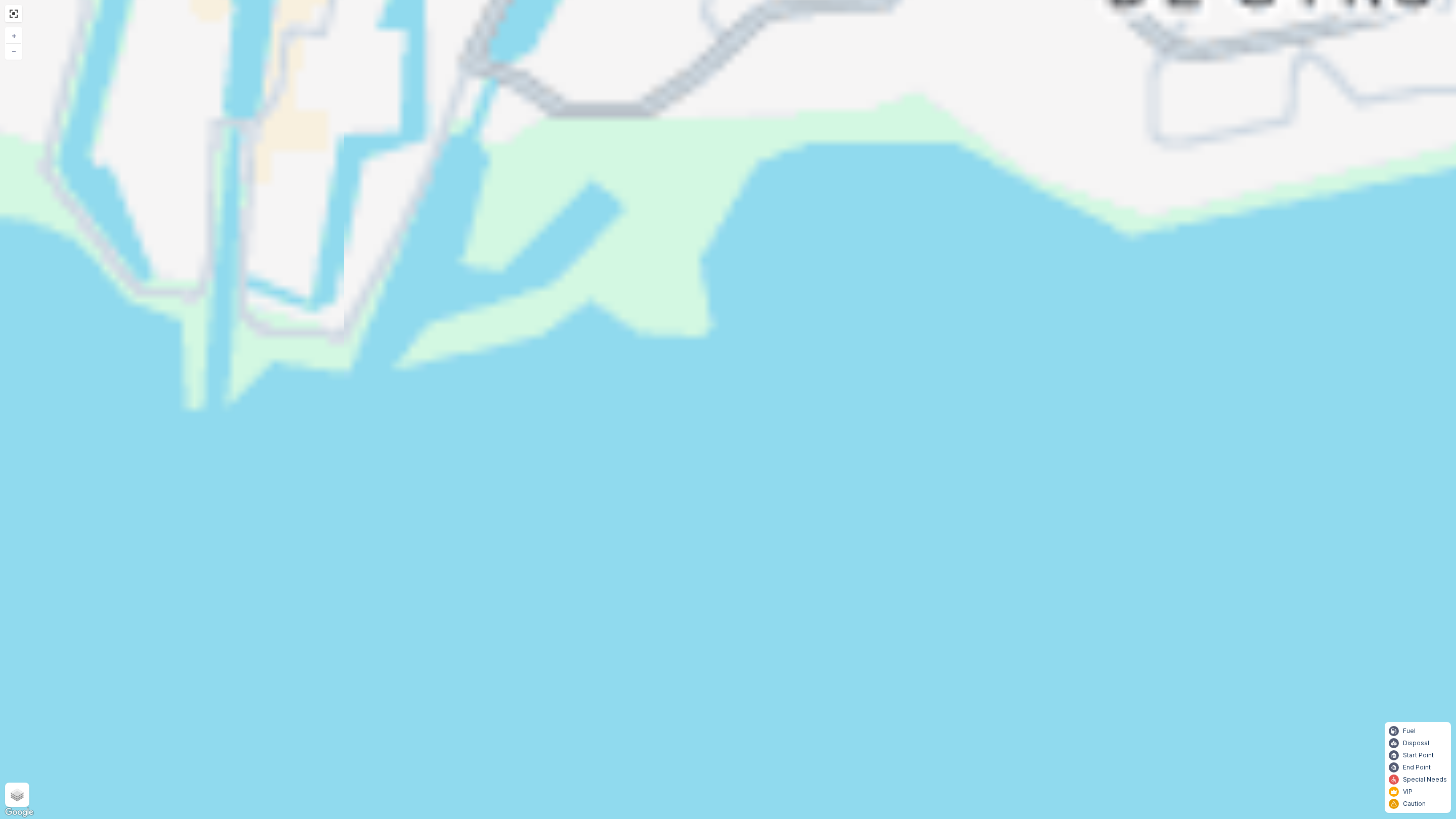
drag, startPoint x: 796, startPoint y: 277, endPoint x: 874, endPoint y: 623, distance: 354.7
click at [892, 677] on div "2 2 3 2 2 2 2 2 2 2 2 3 2 31 1 2 3 33 27 29 28 32 30 13 14 8 9 10 12 11 4 65 73…" at bounding box center [728, 410] width 1456 height 819
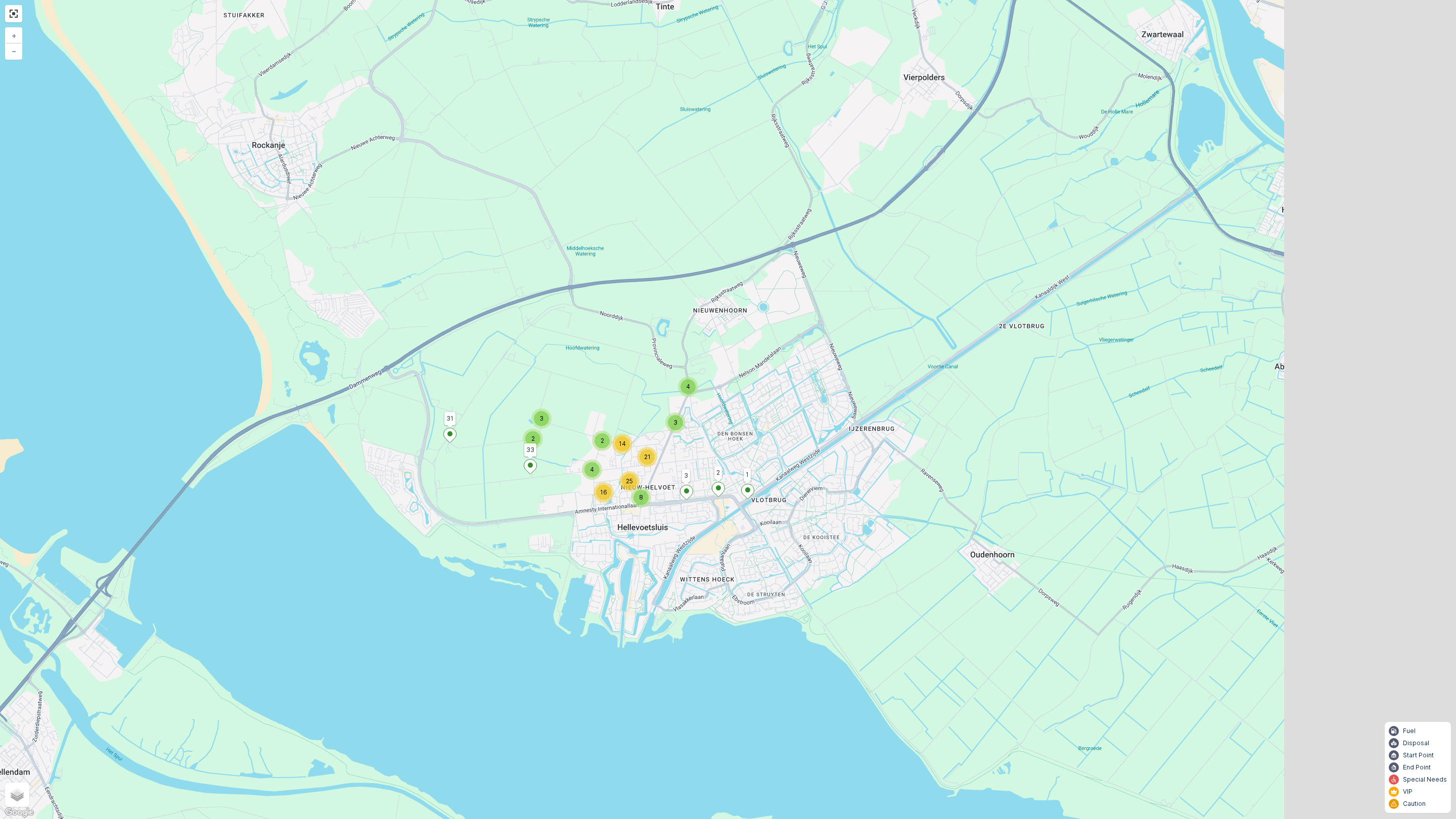
drag, startPoint x: 820, startPoint y: 561, endPoint x: 610, endPoint y: 578, distance: 210.7
click at [610, 578] on div "3 2 3 4 8 2 25 16 4 14 21 31 1 2 3 33 + − Satellite Roadmap Terrain Hybrid Leaf…" at bounding box center [728, 410] width 1456 height 819
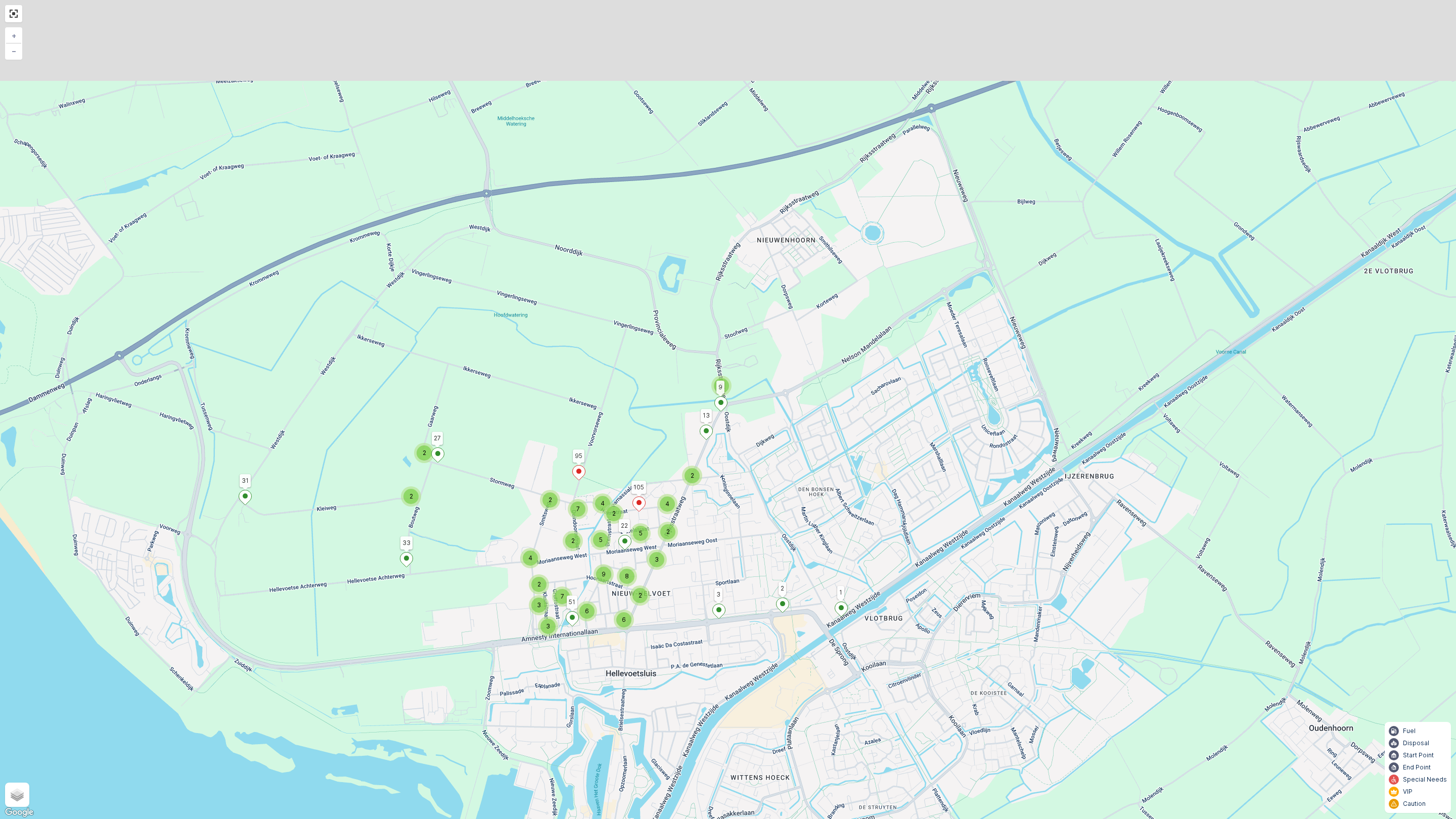
click at [745, 592] on div "2 2 2 3 2 6 2 2 6 9 8 3 2 3 7 4 2 7 4 2 3 4 5 5 31 1 2 3 33 27 13 9 51 95 105 2…" at bounding box center [728, 410] width 1456 height 819
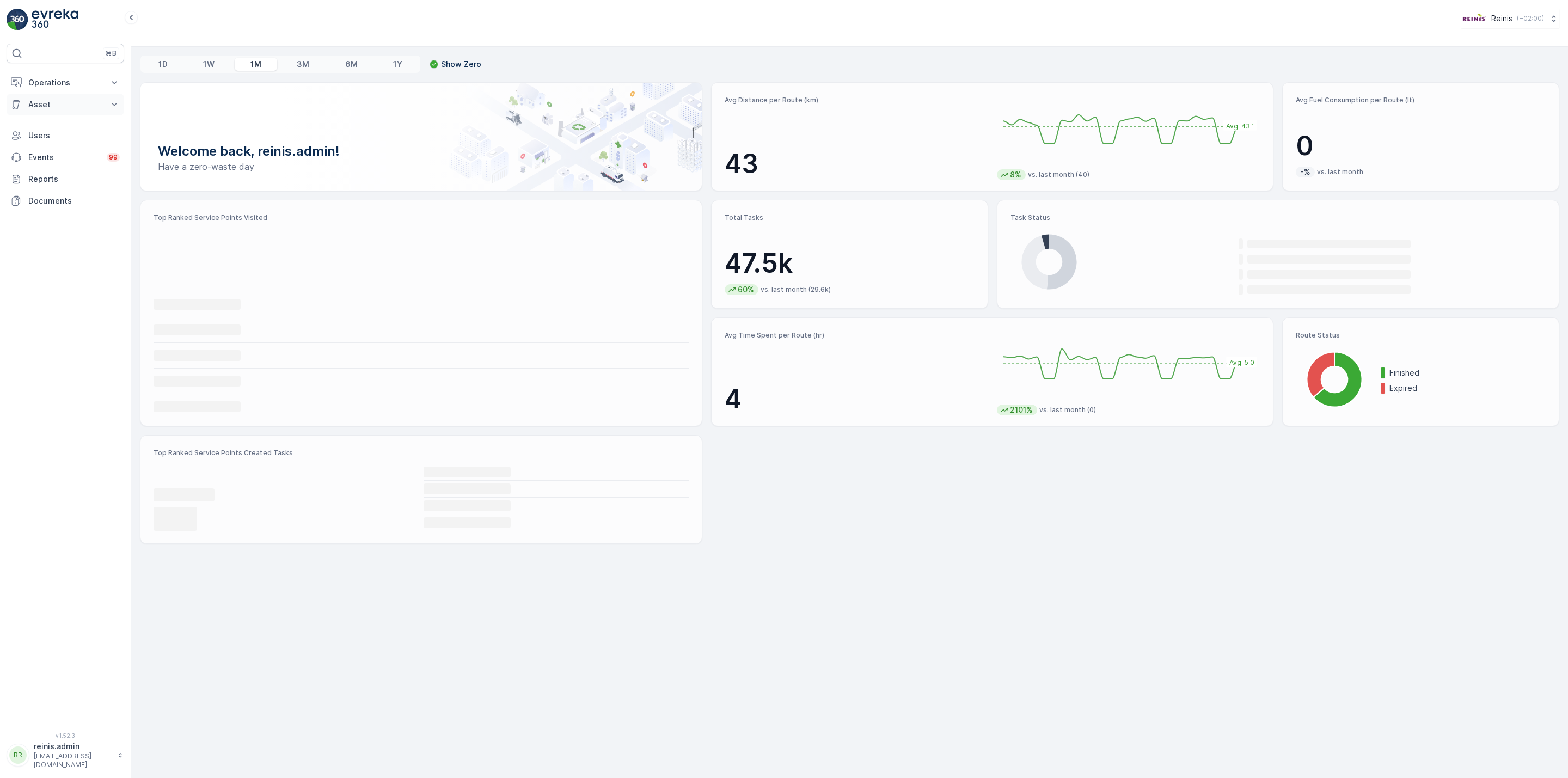
click at [44, 107] on p "Asset" at bounding box center [65, 105] width 74 height 11
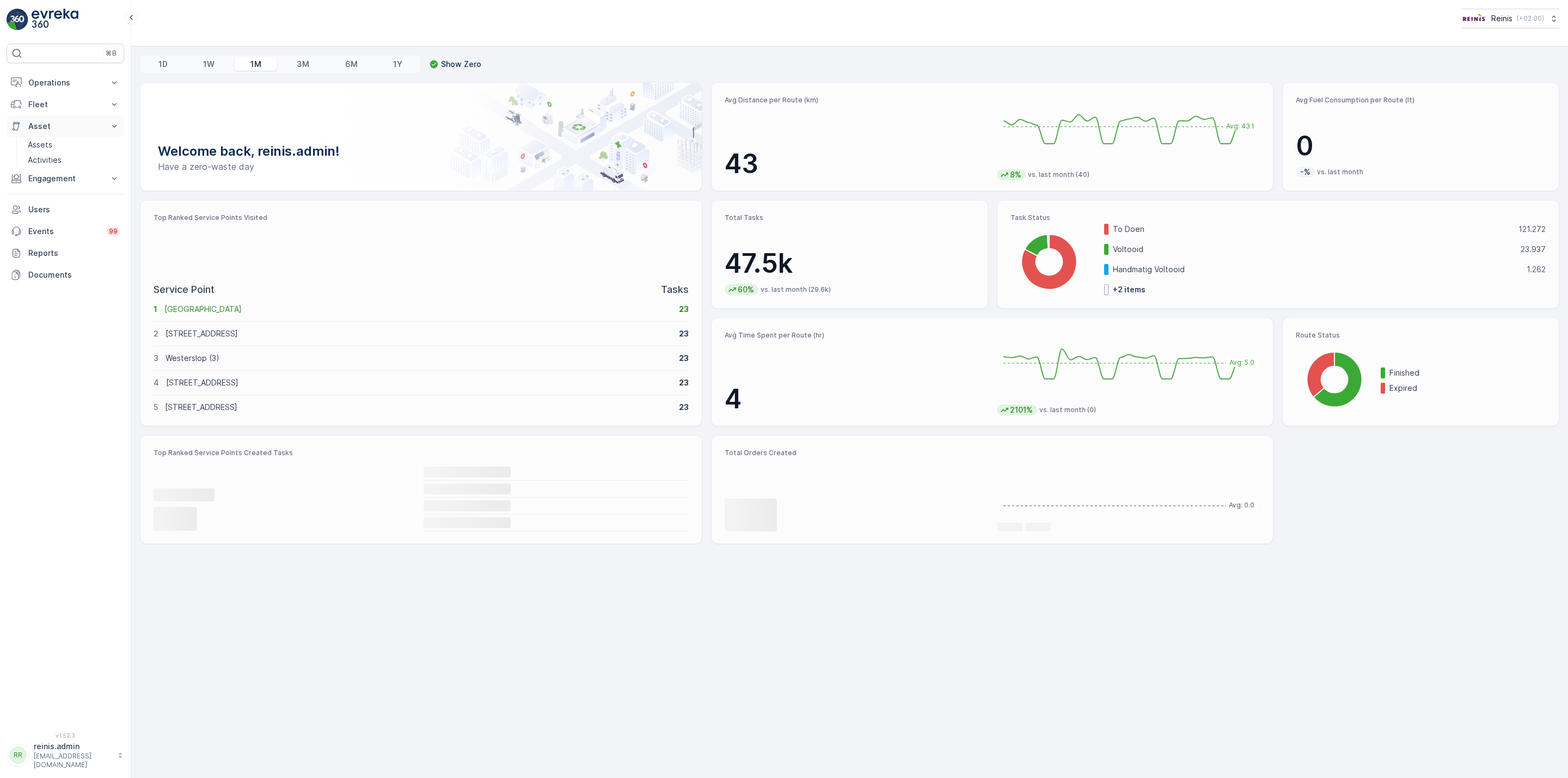
click at [40, 121] on button "Asset" at bounding box center [66, 127] width 118 height 22
click at [54, 126] on p "Asset" at bounding box center [65, 126] width 74 height 11
click at [46, 147] on p "Assets" at bounding box center [40, 144] width 24 height 11
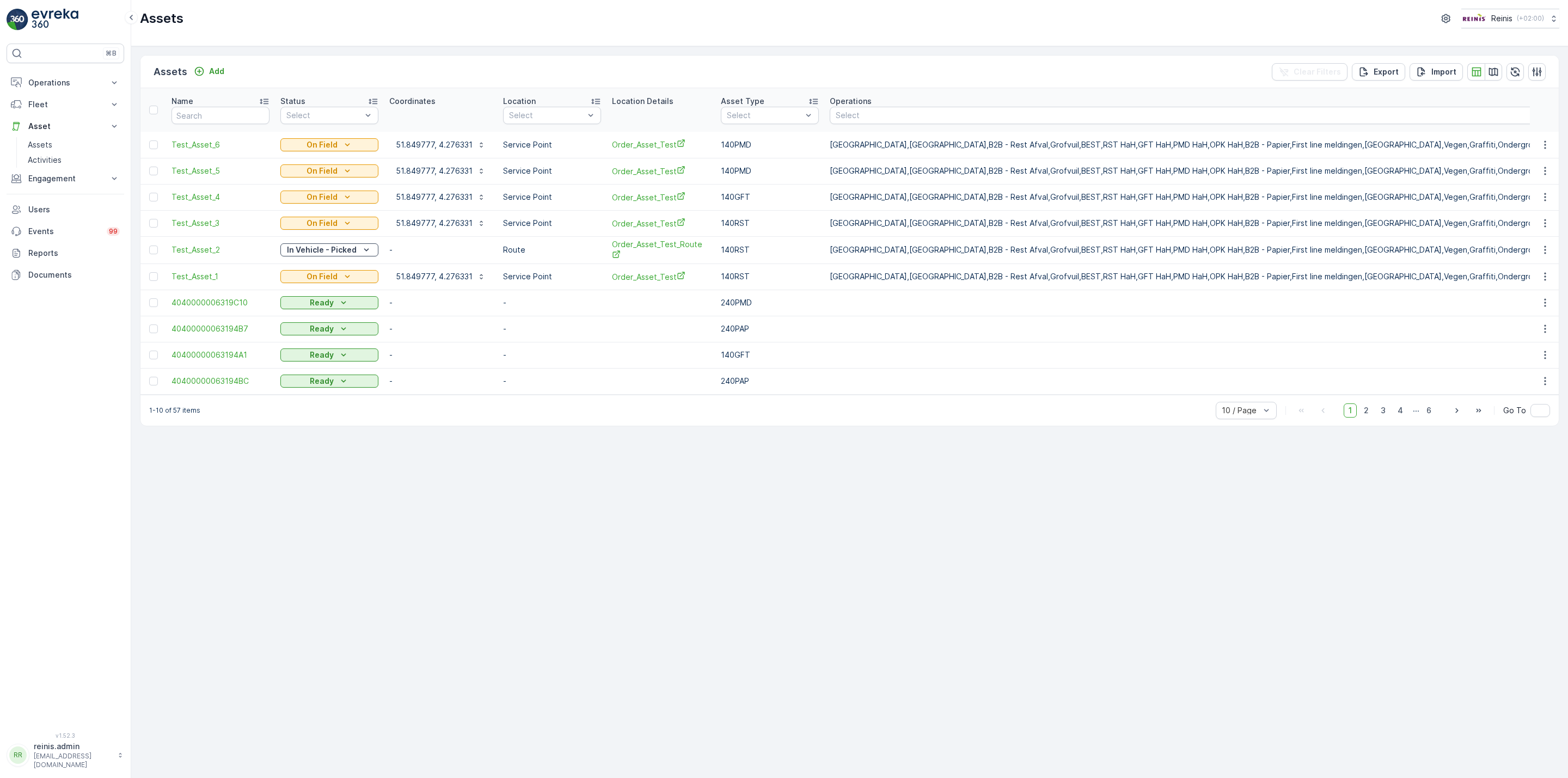
click at [489, 687] on div "Assets Add Clear Filters Export Import Name Status Select Coordinates Location …" at bounding box center [850, 412] width 1437 height 732
click at [308, 539] on div "Assets Add Clear Filters Export Import Name Status Select Coordinates Location …" at bounding box center [850, 412] width 1437 height 732
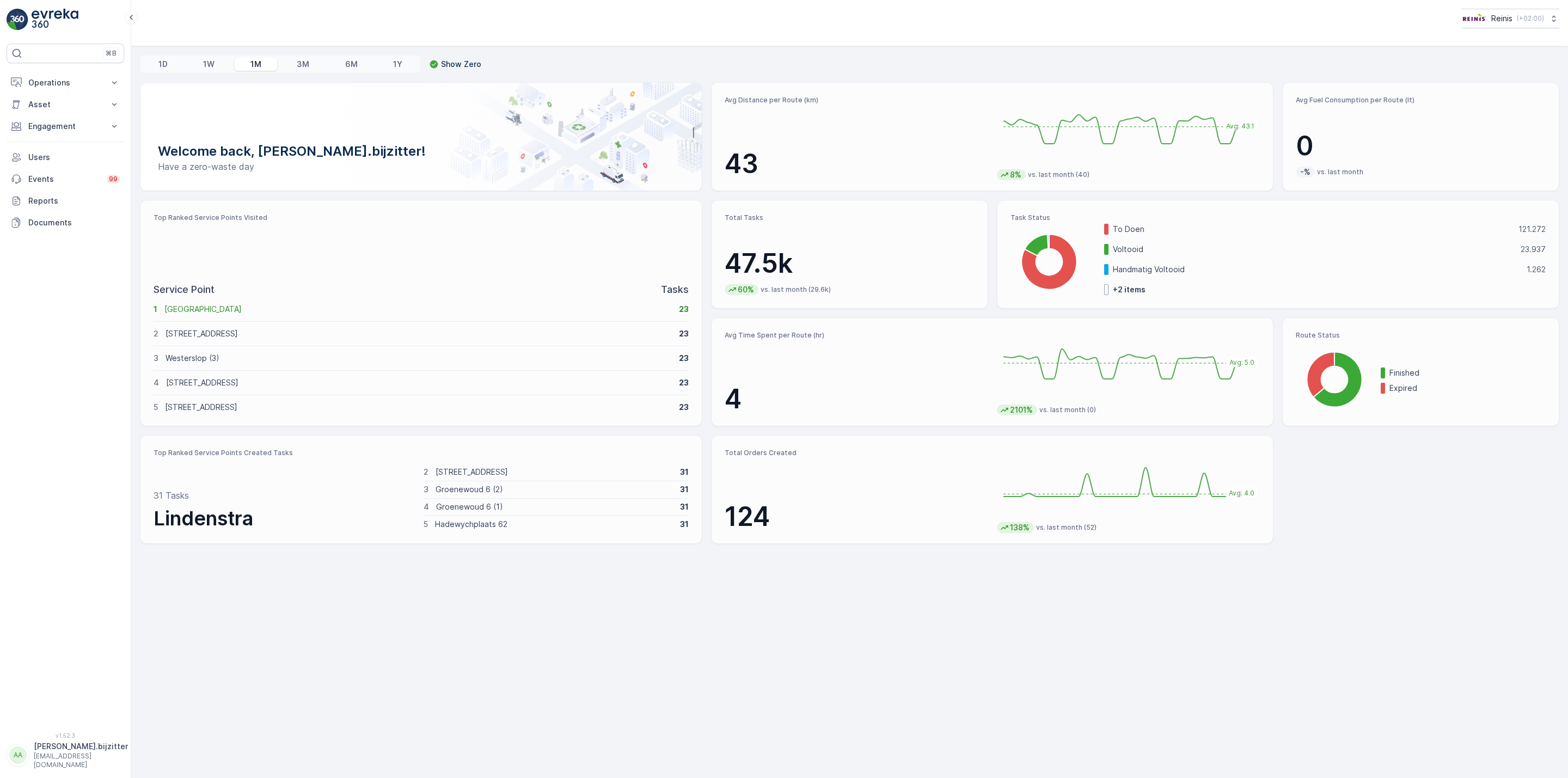
click at [82, 277] on div "⌘B Operations Insights Planning Routes & Tasks Cockpit Settings Asset Assets Ac…" at bounding box center [66, 381] width 118 height 676
click at [40, 107] on p "Asset" at bounding box center [65, 105] width 74 height 11
click at [41, 122] on p "Assets" at bounding box center [40, 123] width 24 height 11
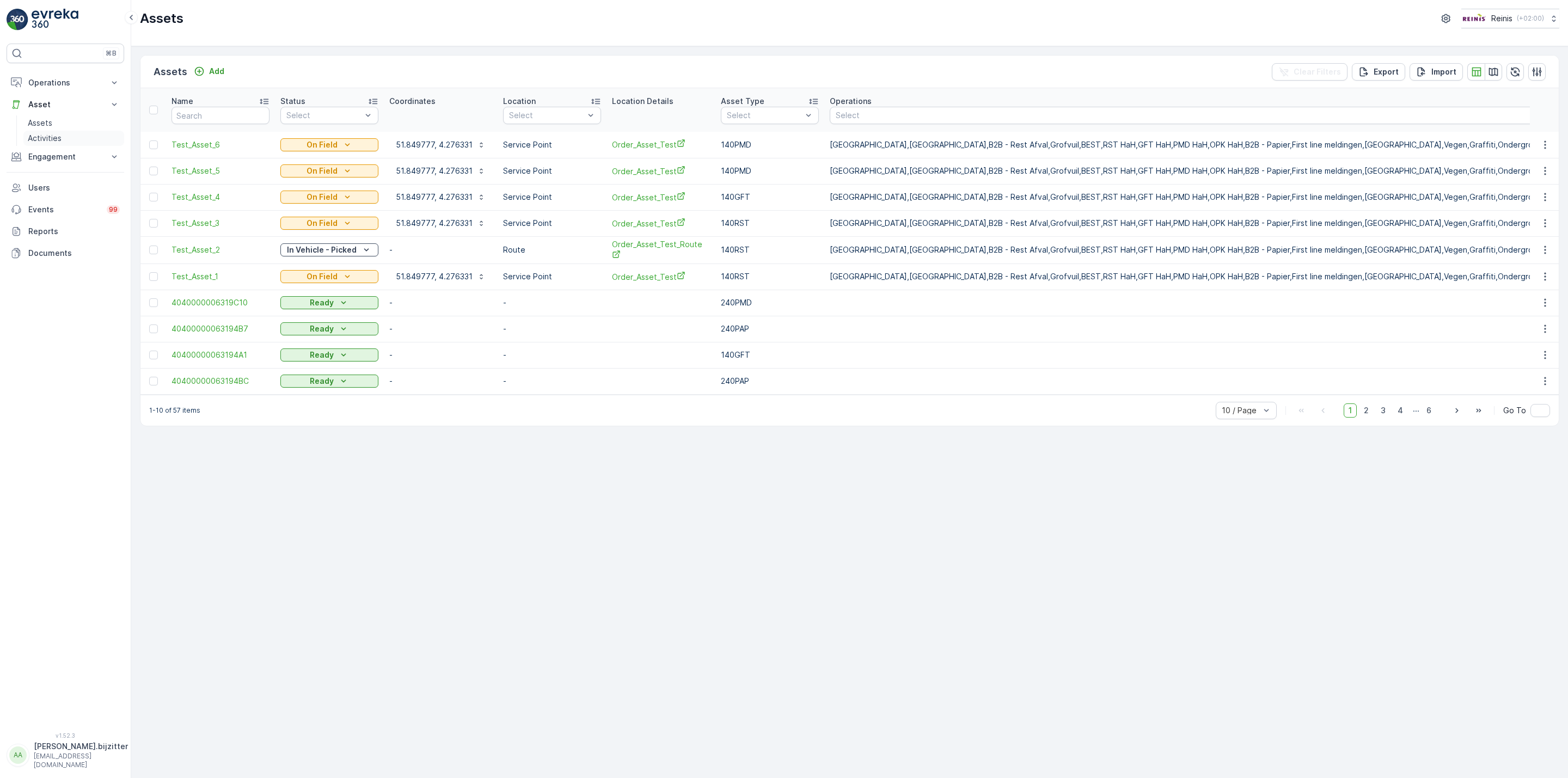
click at [41, 137] on p "Activities" at bounding box center [45, 138] width 34 height 11
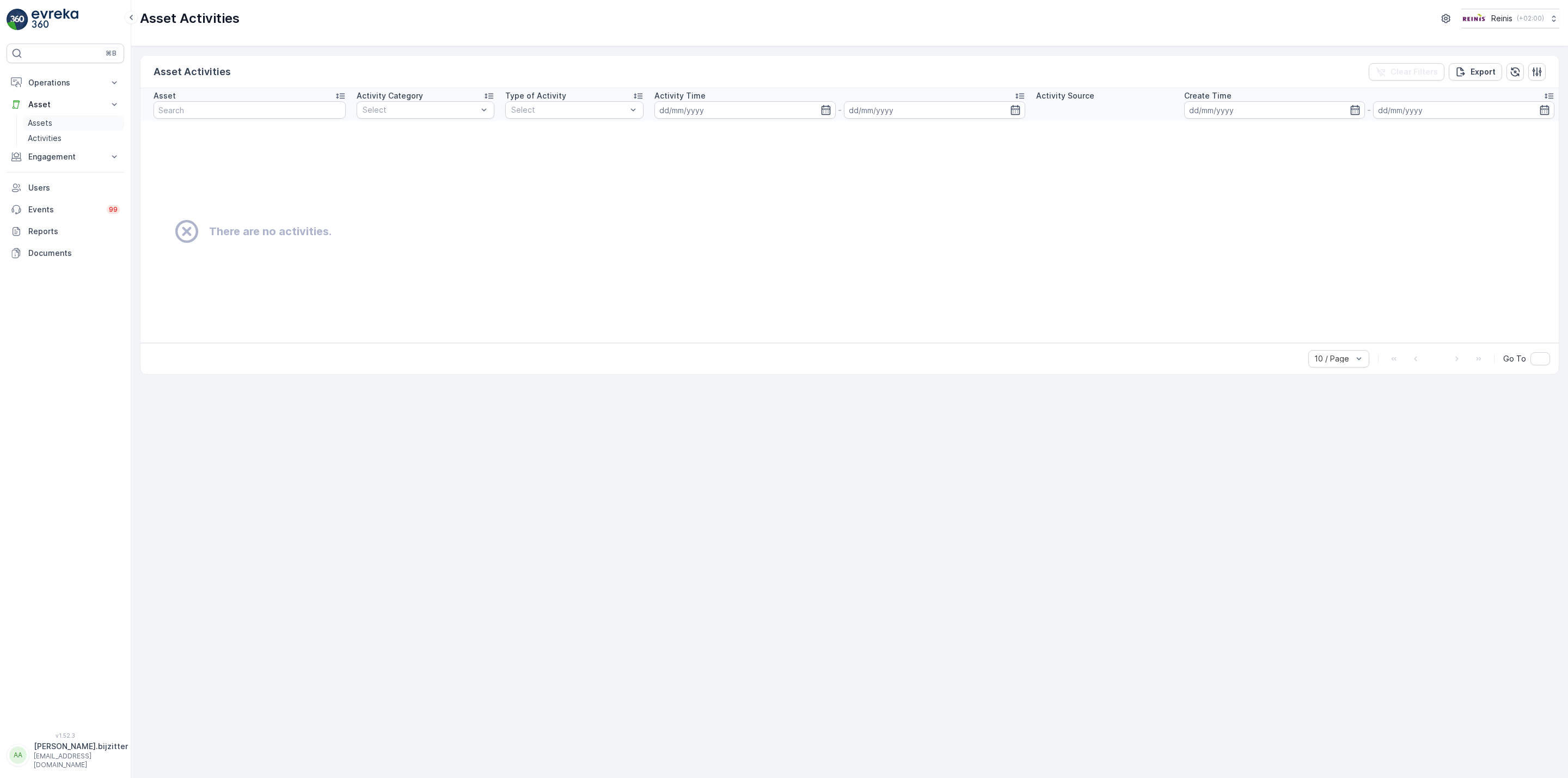
click at [47, 121] on p "Assets" at bounding box center [40, 123] width 24 height 11
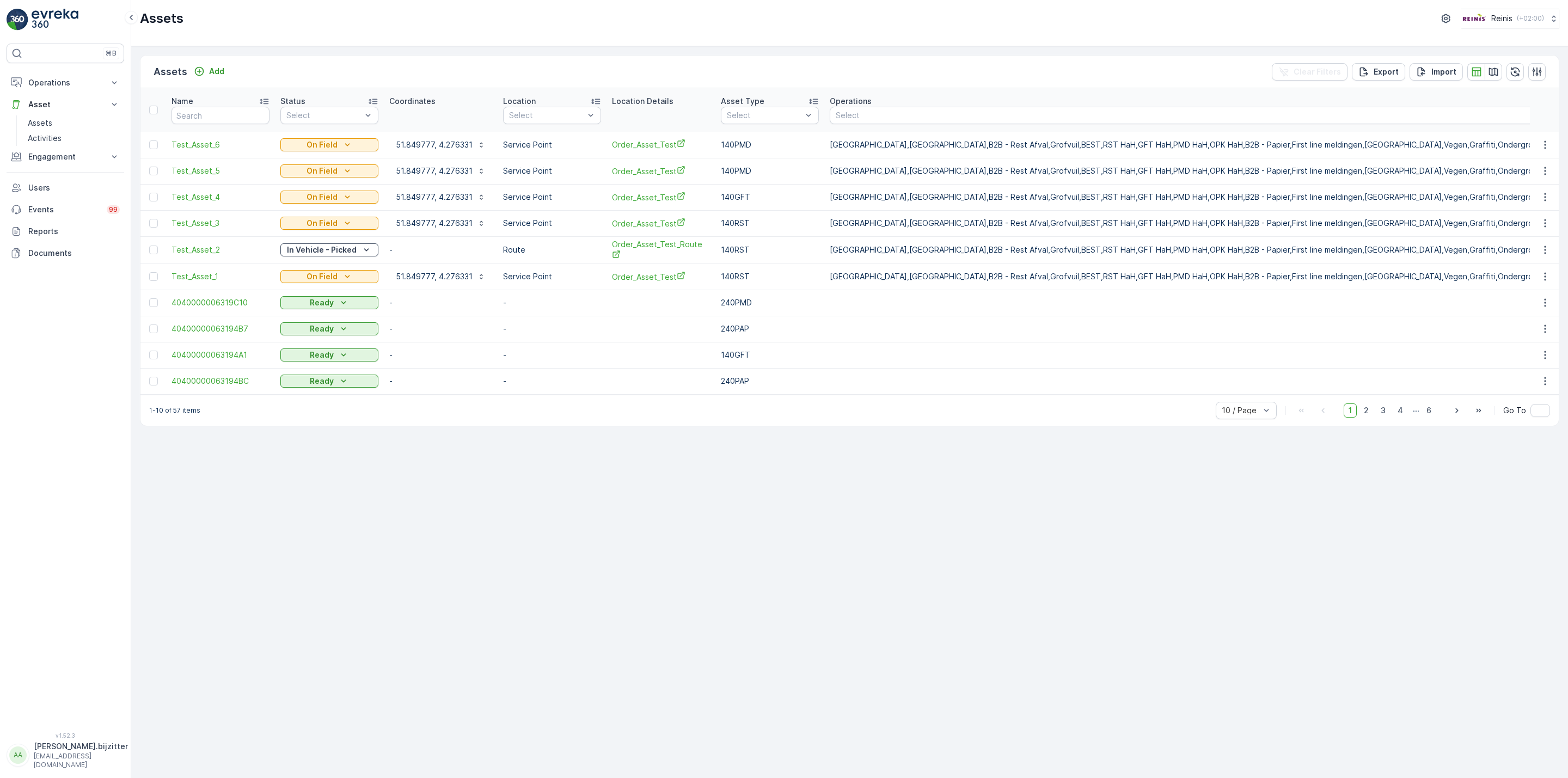
click at [263, 484] on div "Assets Add Clear Filters Export Import Name Status Select Coordinates Location …" at bounding box center [850, 412] width 1437 height 732
